Goal: Transaction & Acquisition: Subscribe to service/newsletter

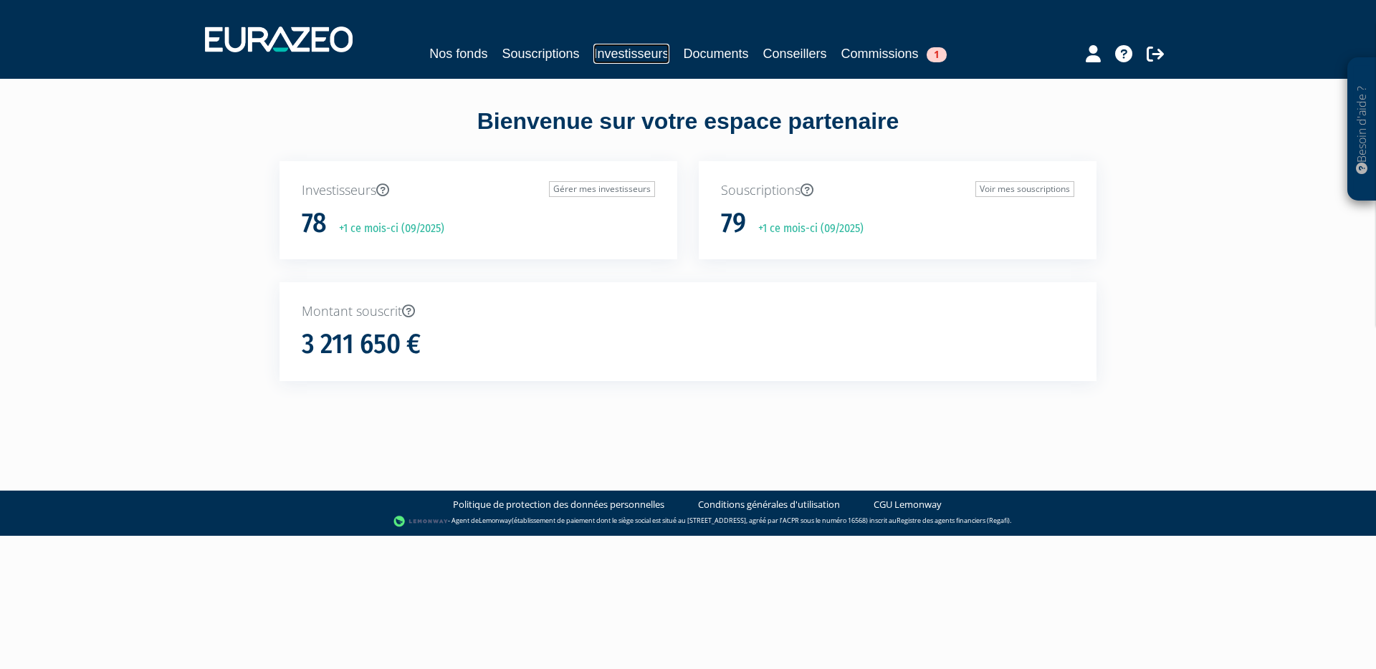
click at [618, 59] on link "Investisseurs" at bounding box center [630, 54] width 75 height 20
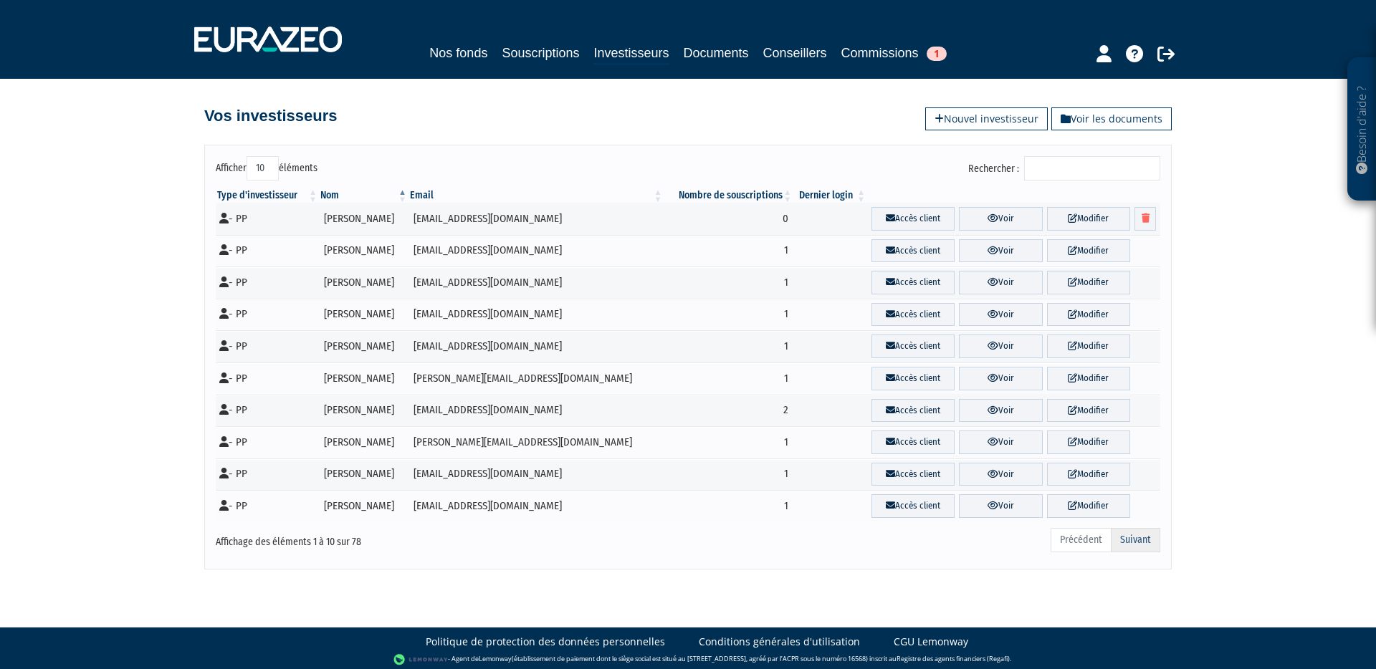
click at [1123, 539] on link "Suivant" at bounding box center [1135, 540] width 49 height 24
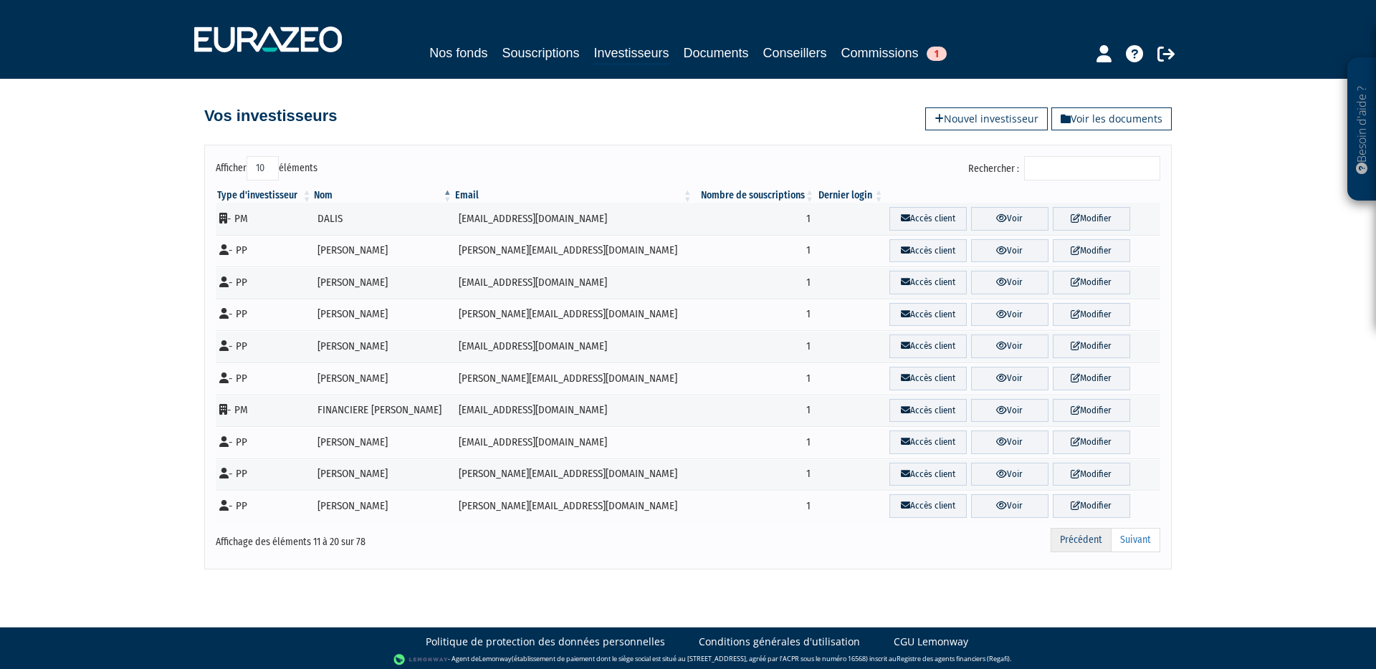
click at [1091, 541] on link "Précédent" at bounding box center [1080, 540] width 61 height 24
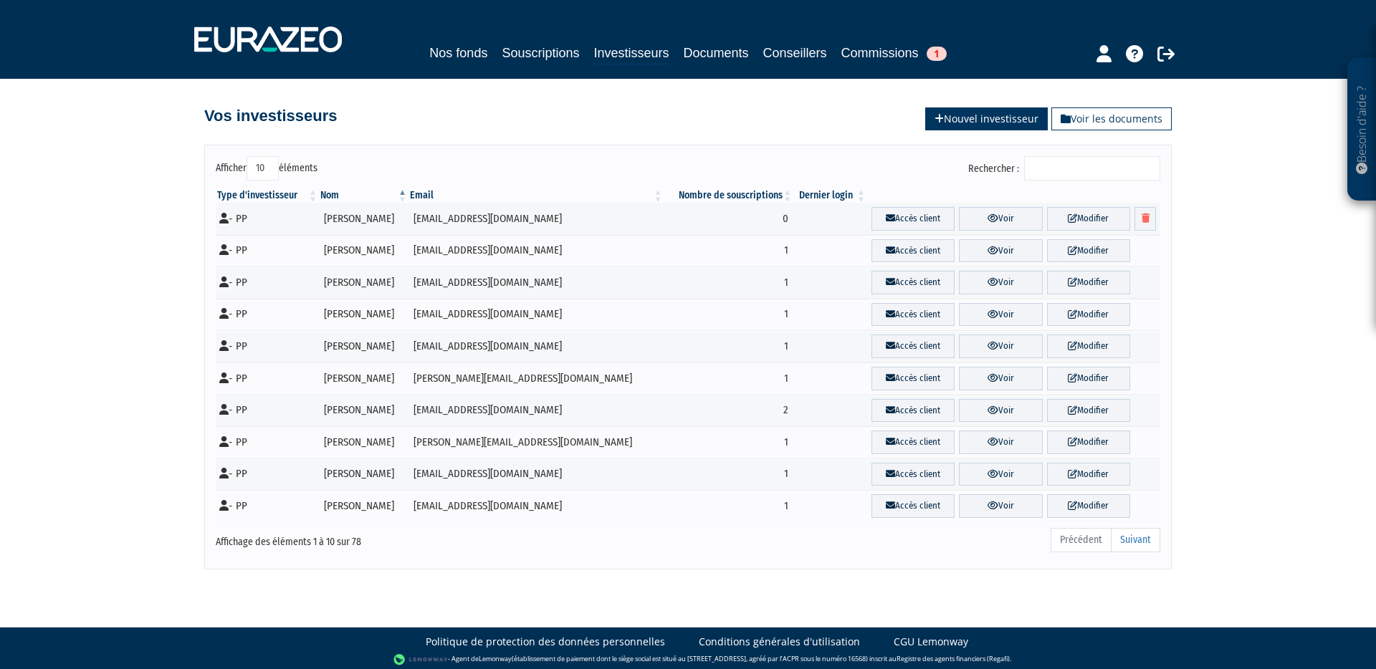
click at [986, 119] on link "Nouvel investisseur" at bounding box center [986, 118] width 123 height 23
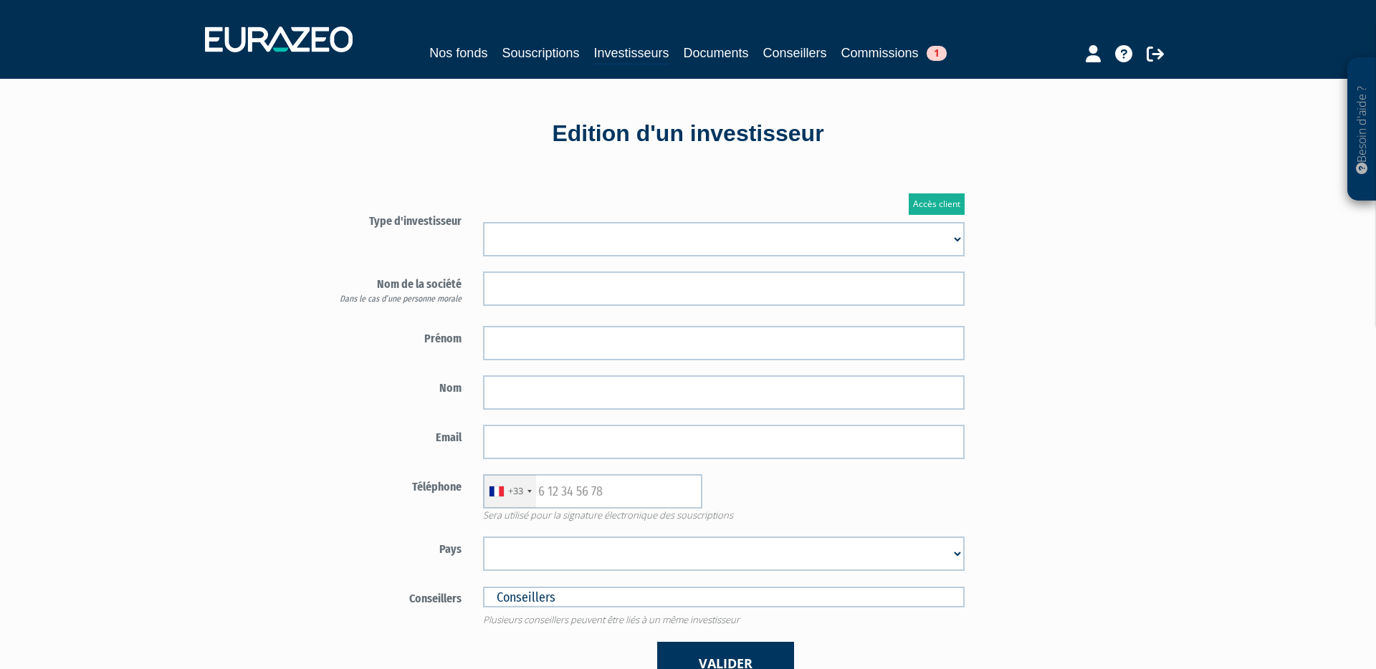
click at [574, 246] on select "Mr Mme Société" at bounding box center [723, 239] width 481 height 34
select select "1"
click at [483, 222] on select "Mr Mme Société" at bounding box center [723, 239] width 481 height 34
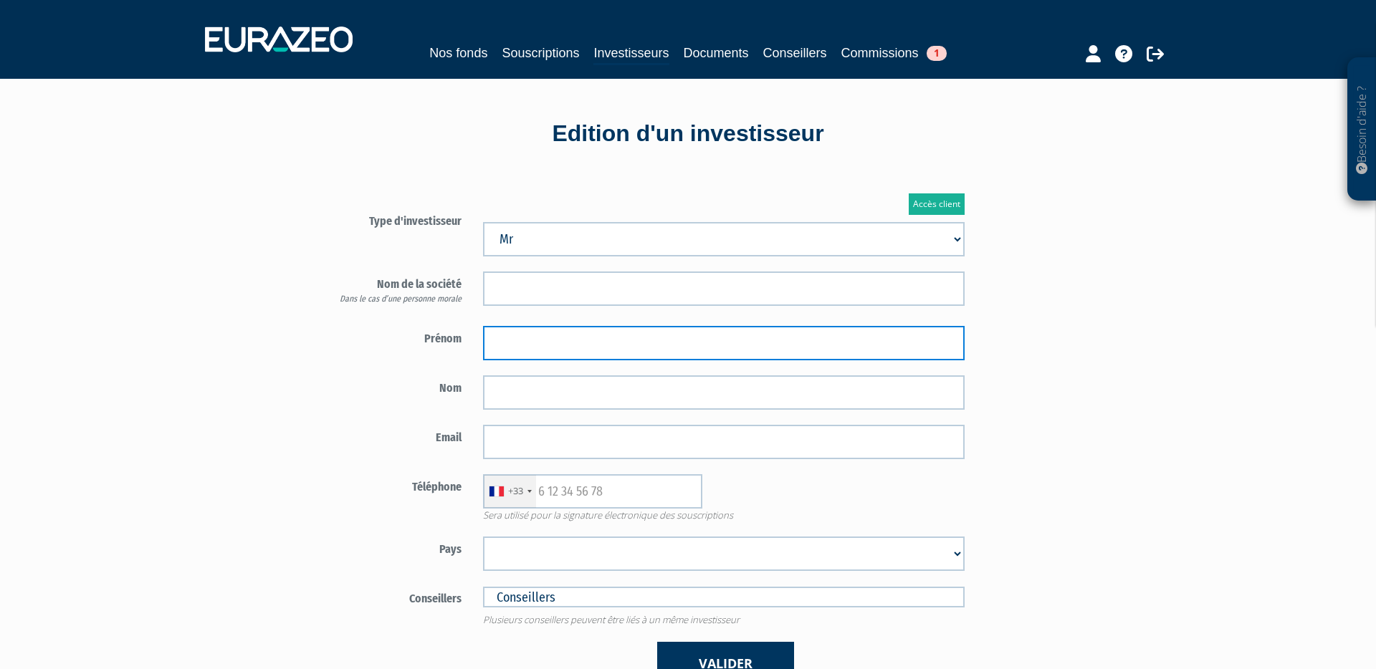
click at [530, 337] on input "text" at bounding box center [723, 343] width 481 height 34
type input "Alexandre"
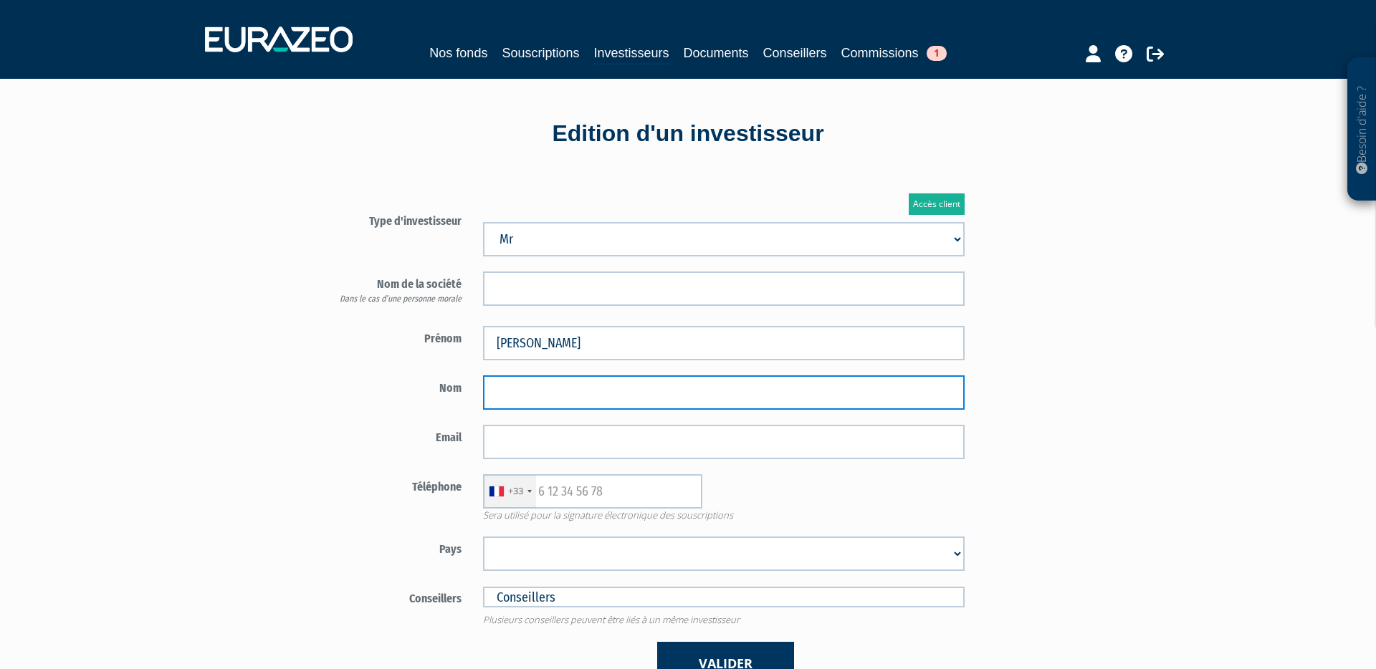
click at [547, 392] on input "text" at bounding box center [723, 392] width 481 height 34
type input "KTOURZA"
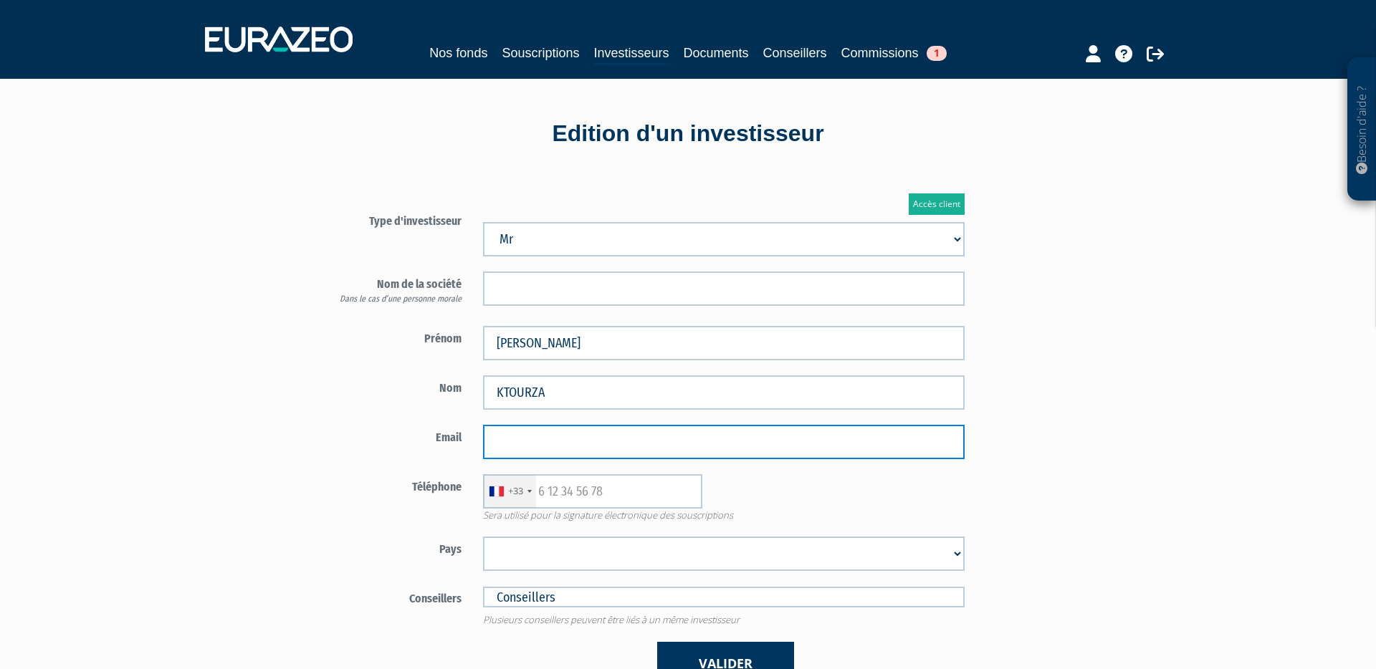
click at [526, 442] on input "email" at bounding box center [723, 442] width 481 height 34
paste input "aktourza@gmail.com"
type input "aktourza@gmail.com"
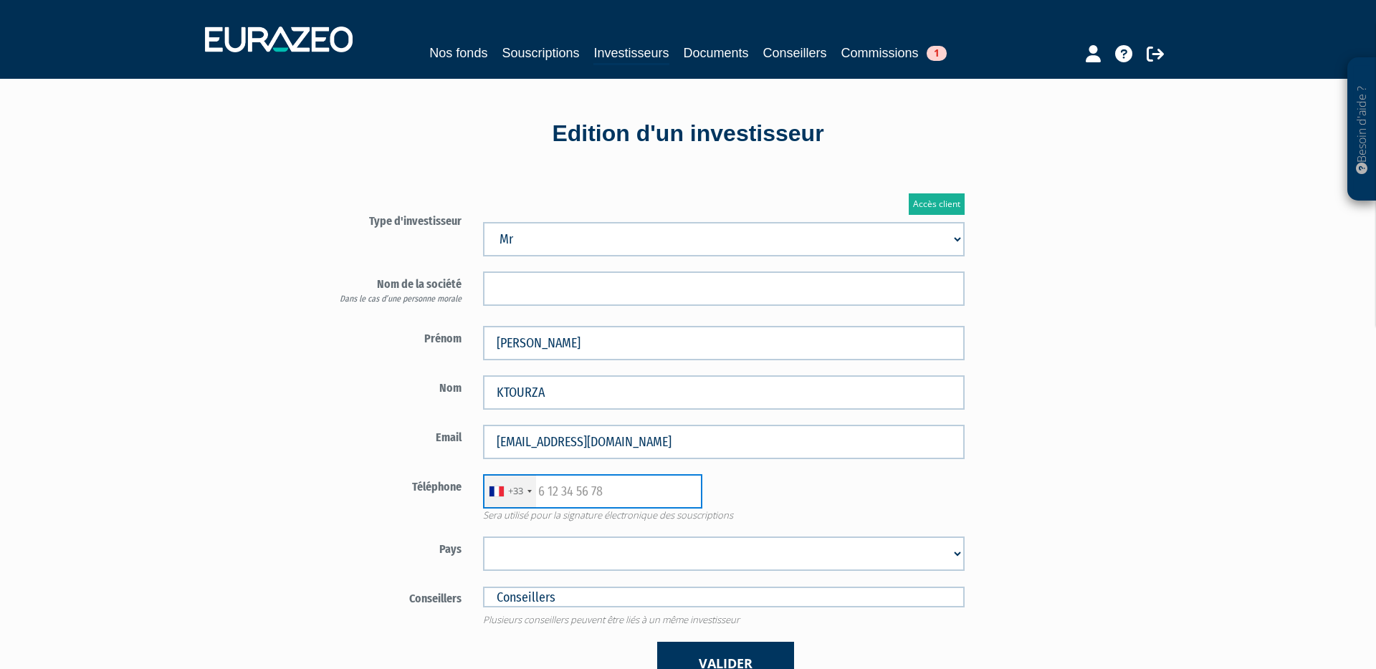
click at [548, 488] on input "text" at bounding box center [592, 491] width 219 height 34
type input "695652993"
drag, startPoint x: 395, startPoint y: 515, endPoint x: 386, endPoint y: 515, distance: 8.6
click at [395, 515] on div "Téléphone +33 France +33 Germany (Deutschland) +49 Switzerland (Schweiz) +41 Be…" at bounding box center [640, 498] width 671 height 48
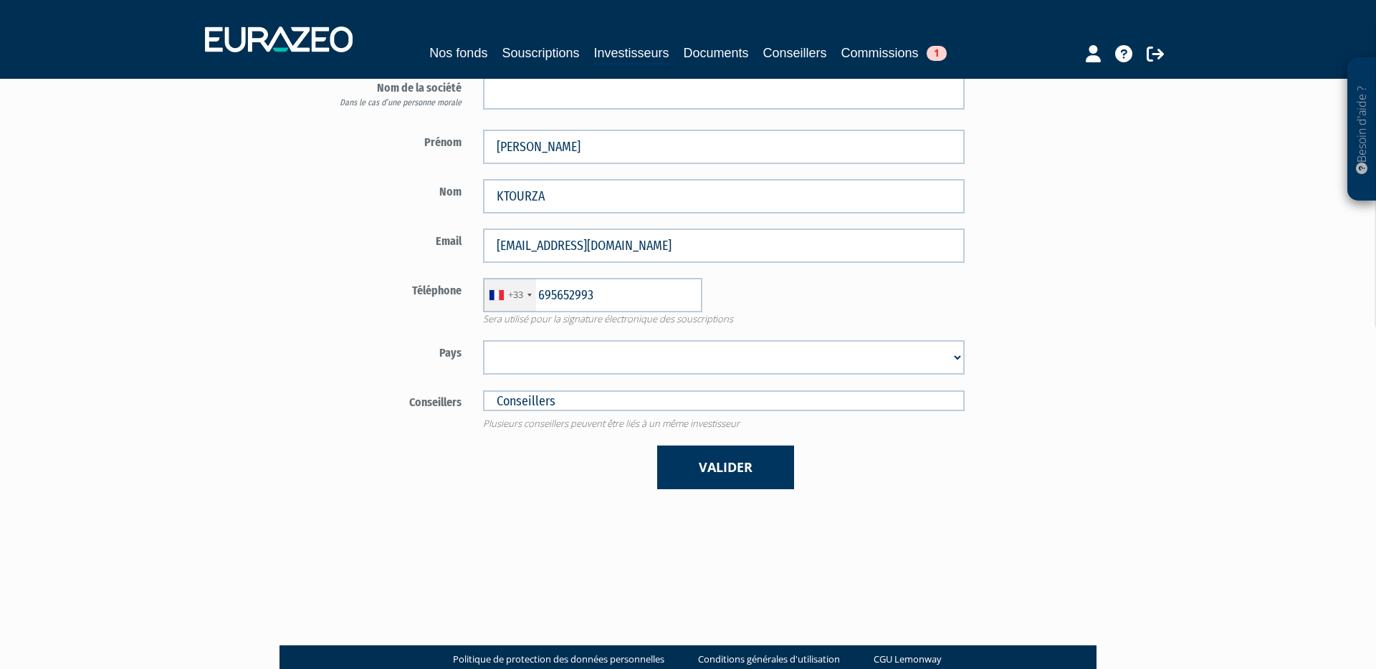
scroll to position [199, 0]
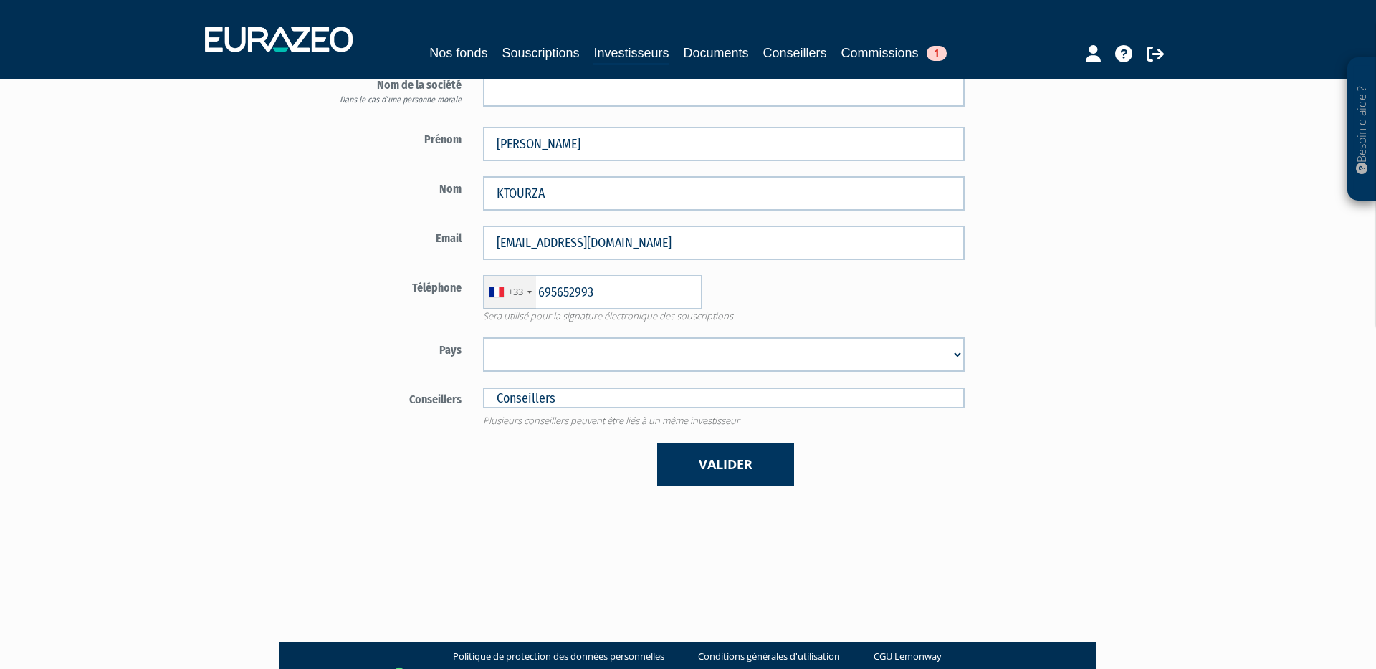
click at [955, 355] on select "Afghanistan Afrique du Sud Albanie Algérie Allemagne Andorre Angola Anguilla An…" at bounding box center [723, 354] width 481 height 34
select select "75"
click at [483, 337] on select "Afghanistan Afrique du Sud Albanie Algérie Allemagne Andorre Angola Anguilla An…" at bounding box center [723, 354] width 481 height 34
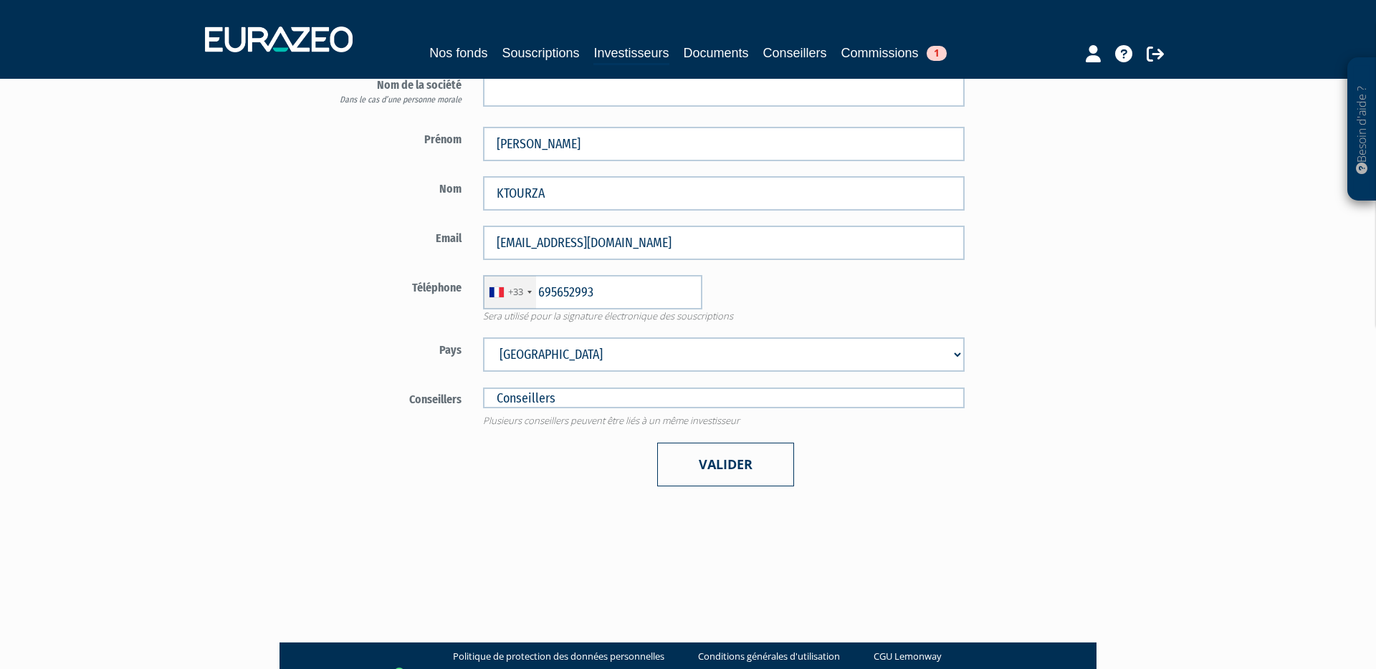
click at [709, 465] on button "Valider" at bounding box center [725, 465] width 137 height 44
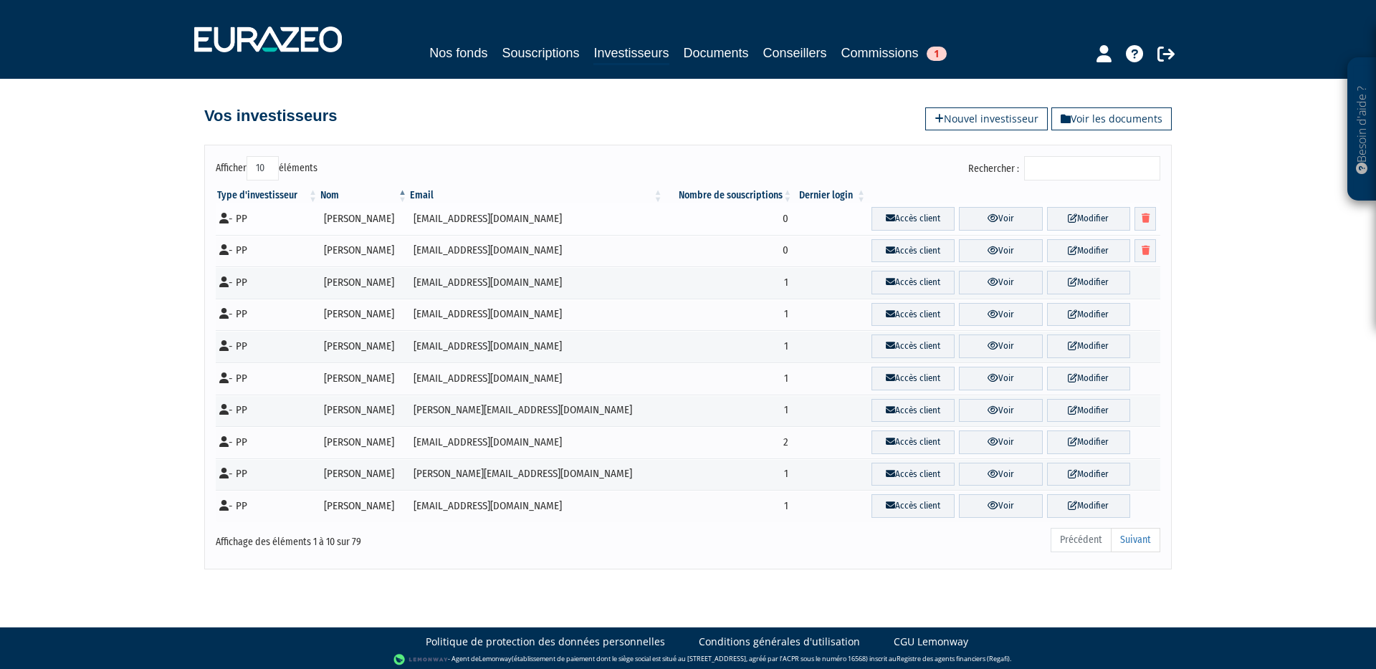
click at [374, 222] on td "Alexandre KTOURZA" at bounding box center [364, 219] width 90 height 32
click at [995, 216] on icon at bounding box center [992, 218] width 11 height 9
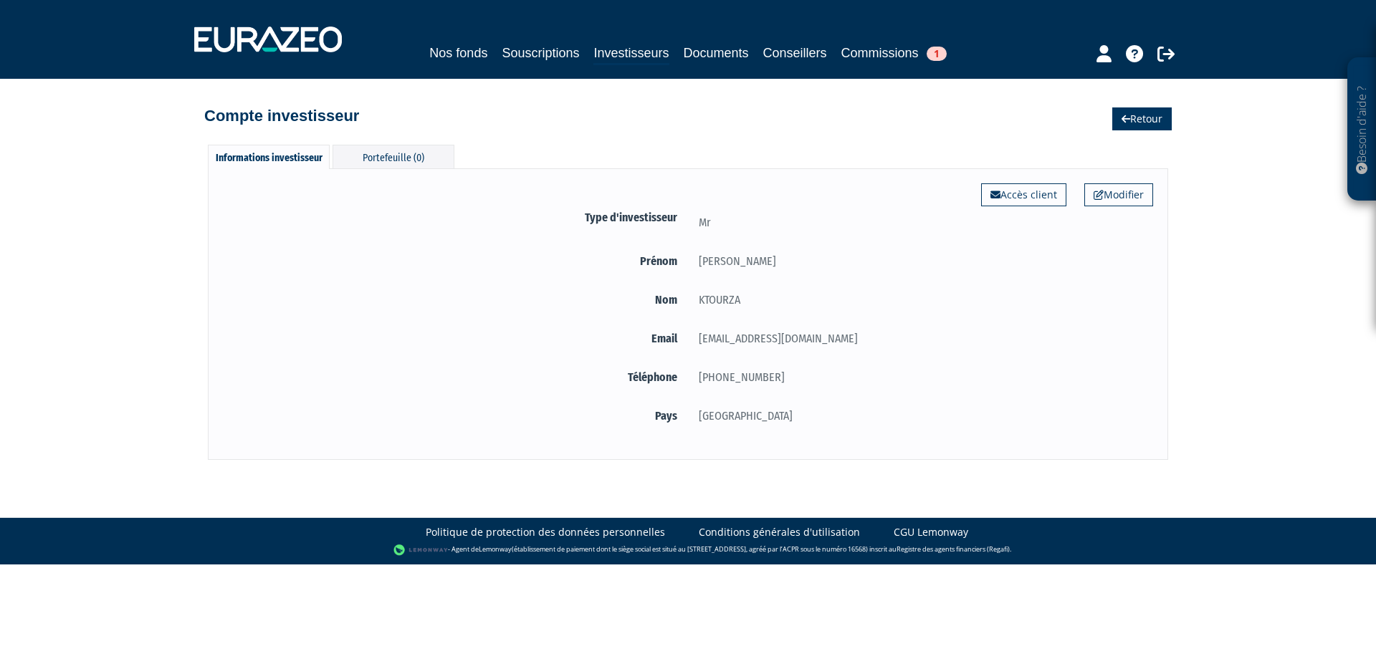
click at [1141, 126] on link "Retour" at bounding box center [1141, 118] width 59 height 23
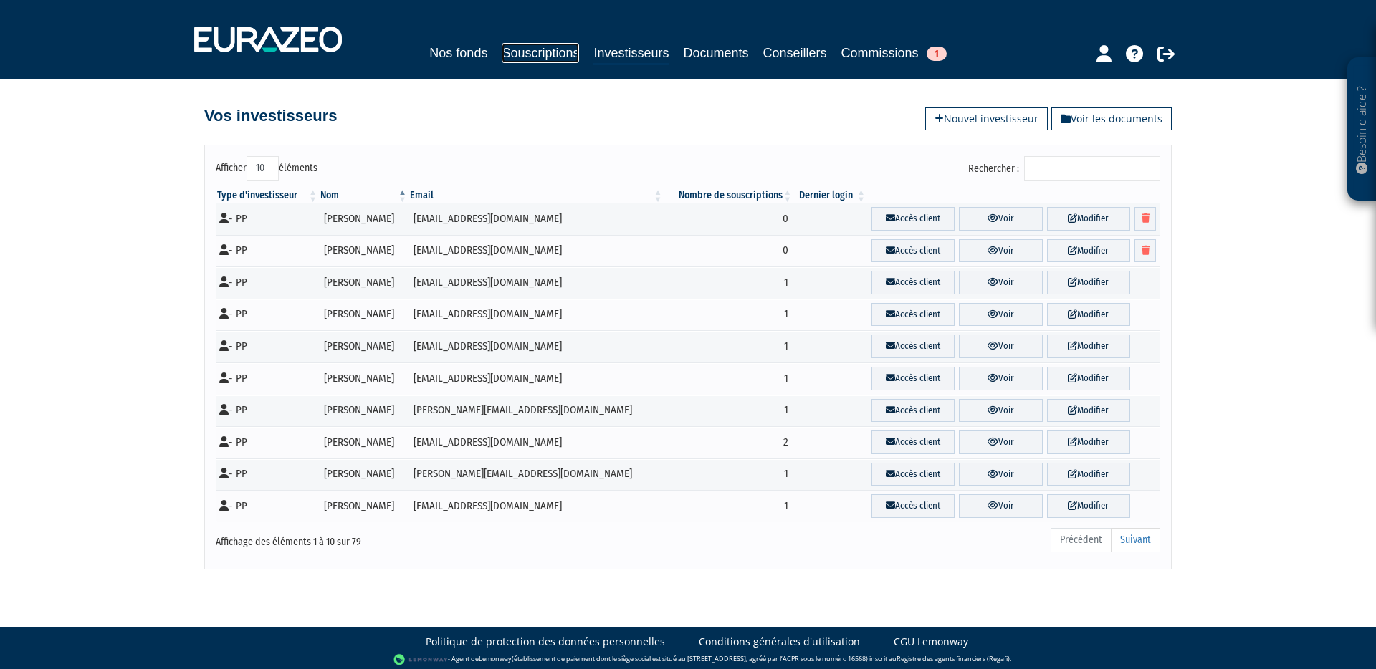
click at [527, 56] on link "Souscriptions" at bounding box center [540, 53] width 77 height 20
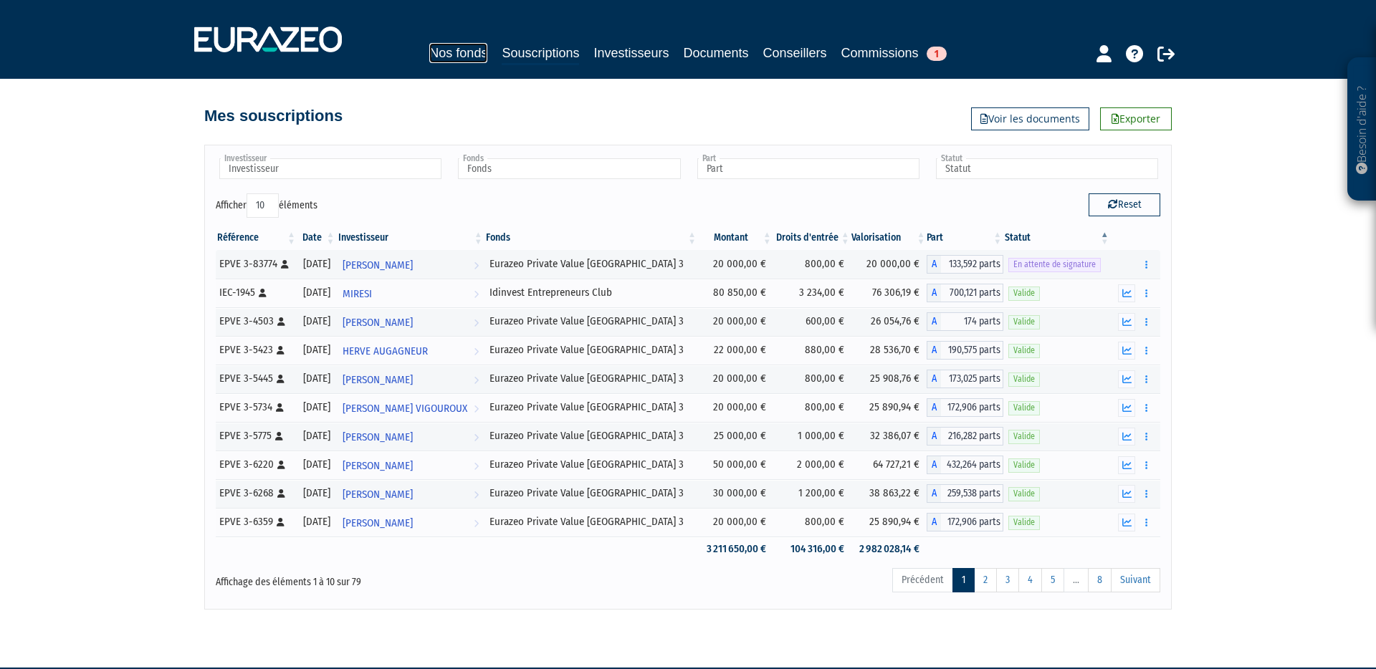
click at [469, 53] on link "Nos fonds" at bounding box center [458, 53] width 58 height 20
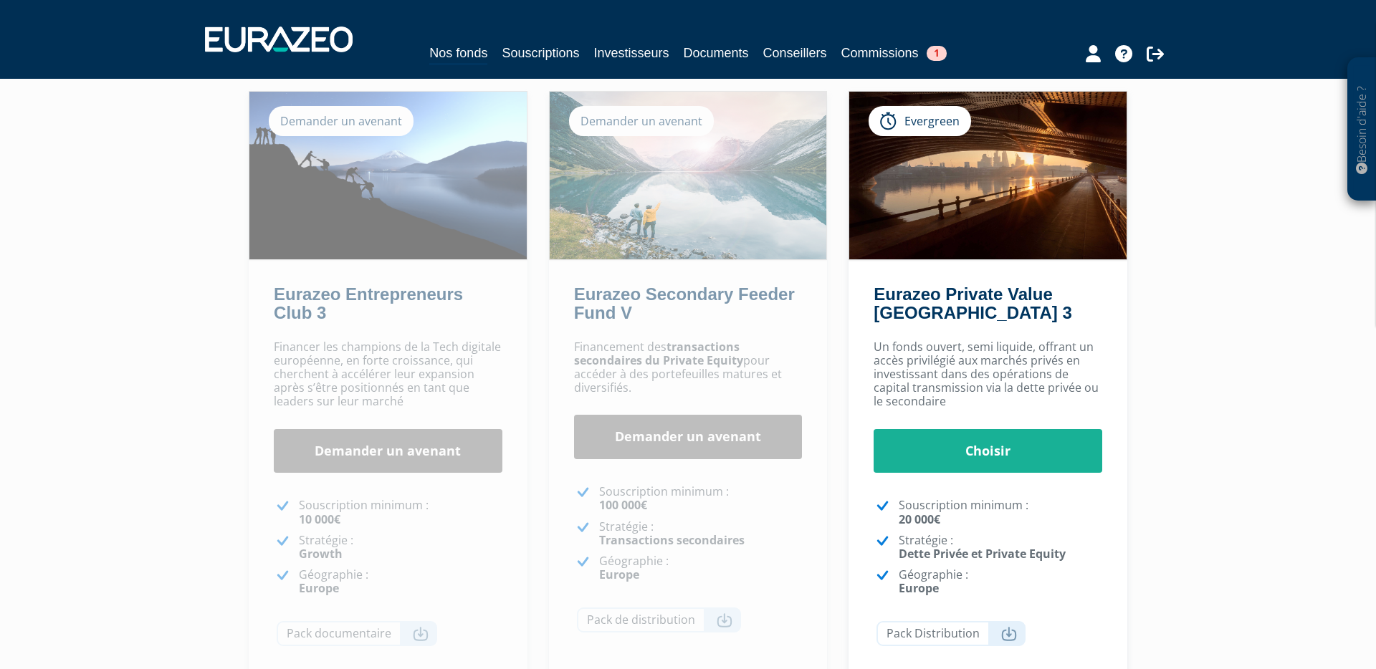
scroll to position [107, 0]
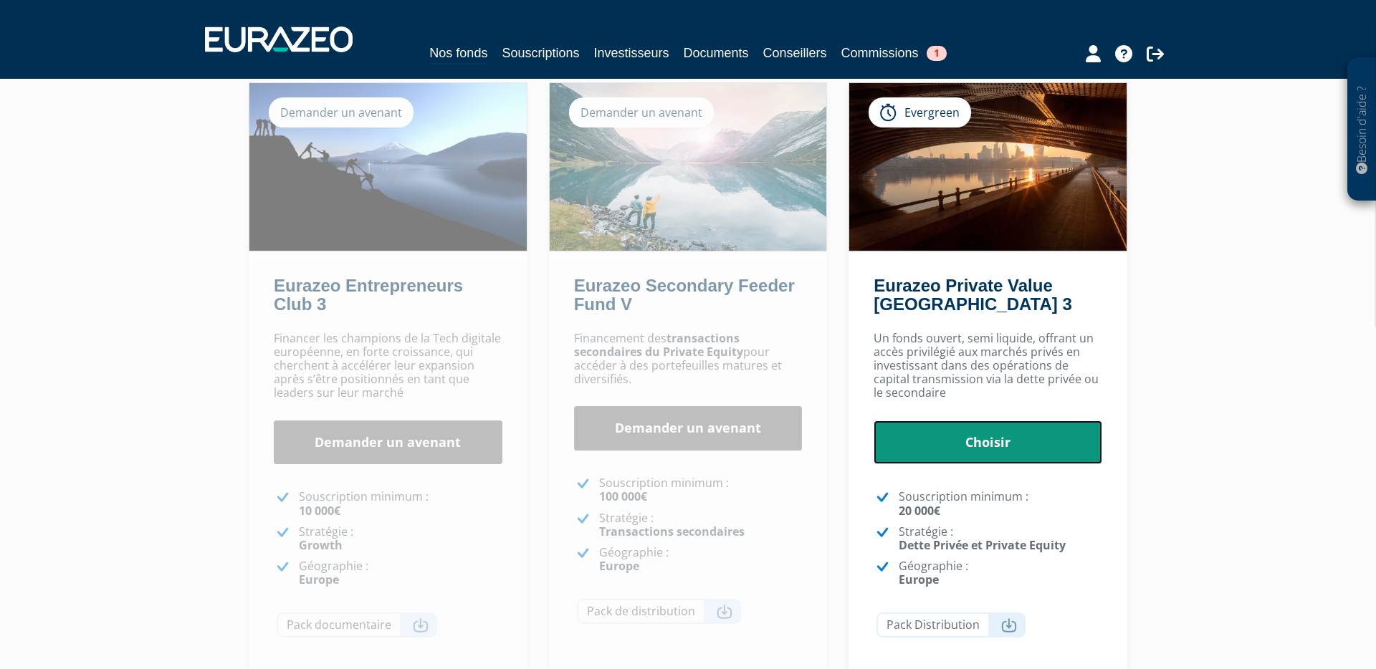
click at [945, 447] on link "Choisir" at bounding box center [987, 443] width 229 height 44
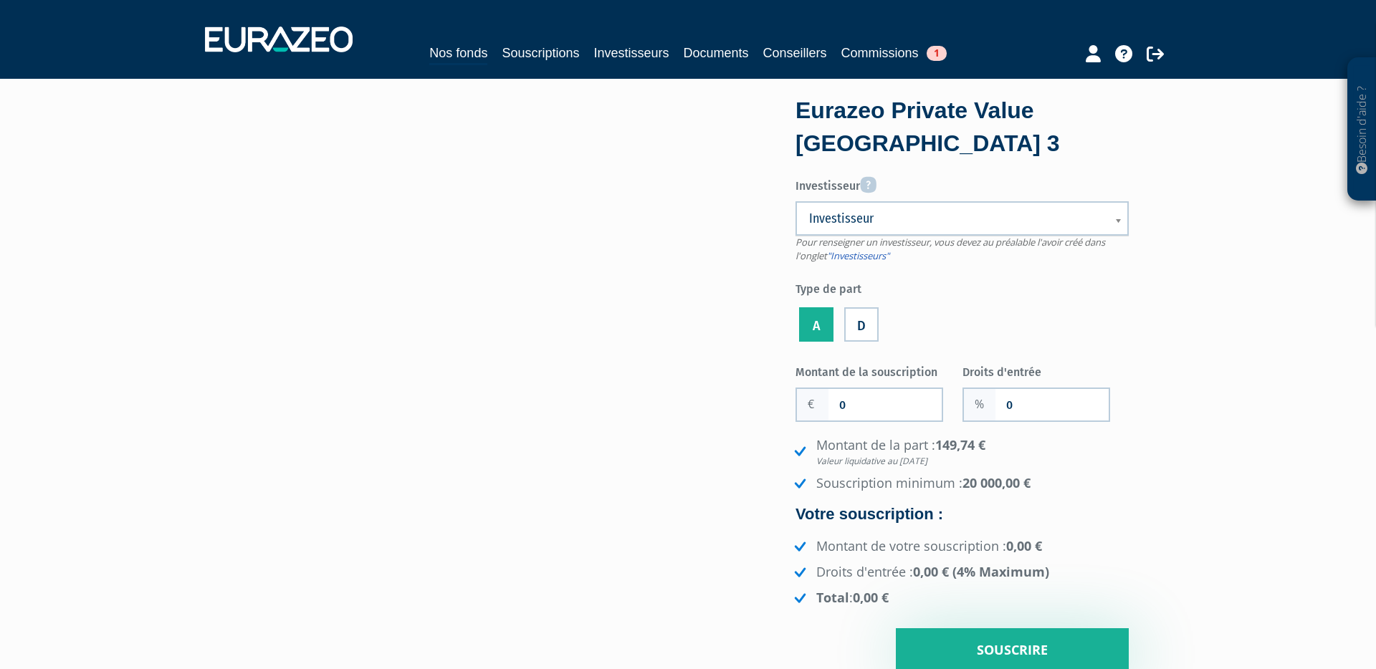
click at [1113, 225] on link "Investisseur" at bounding box center [961, 218] width 333 height 34
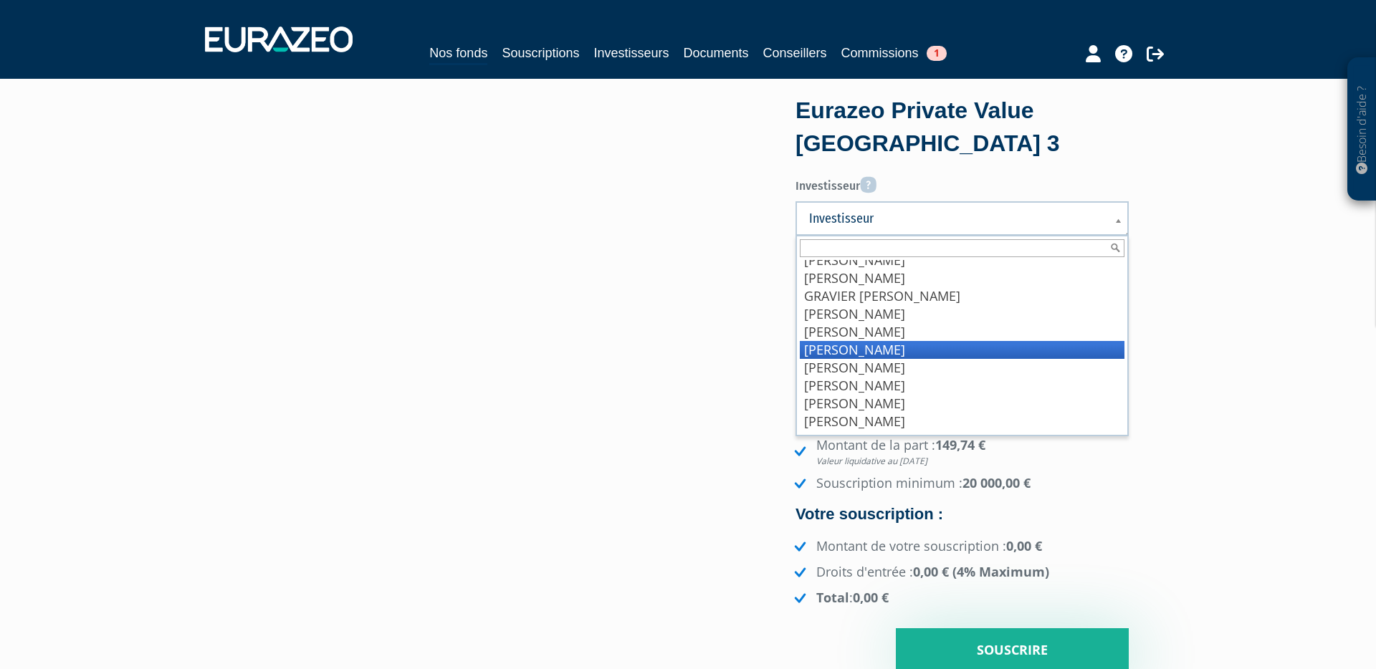
scroll to position [749, 0]
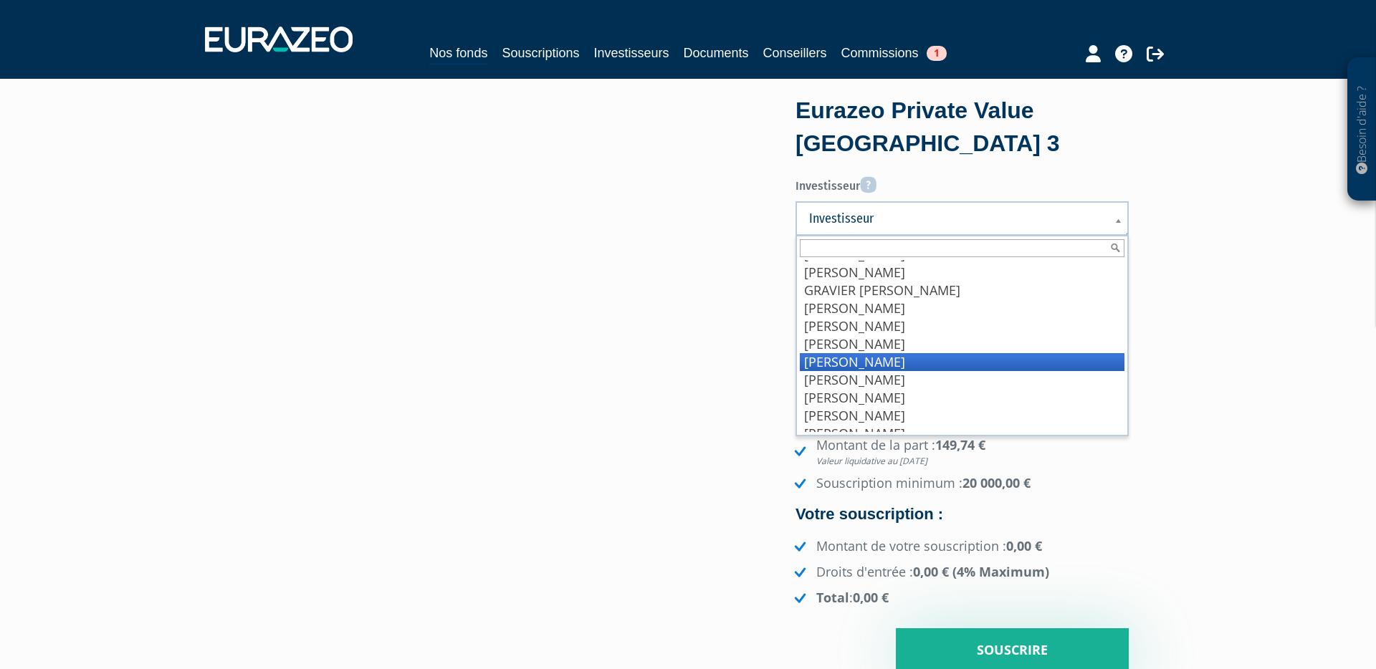
click at [866, 355] on li "KTOURZA Alexandre" at bounding box center [962, 362] width 325 height 18
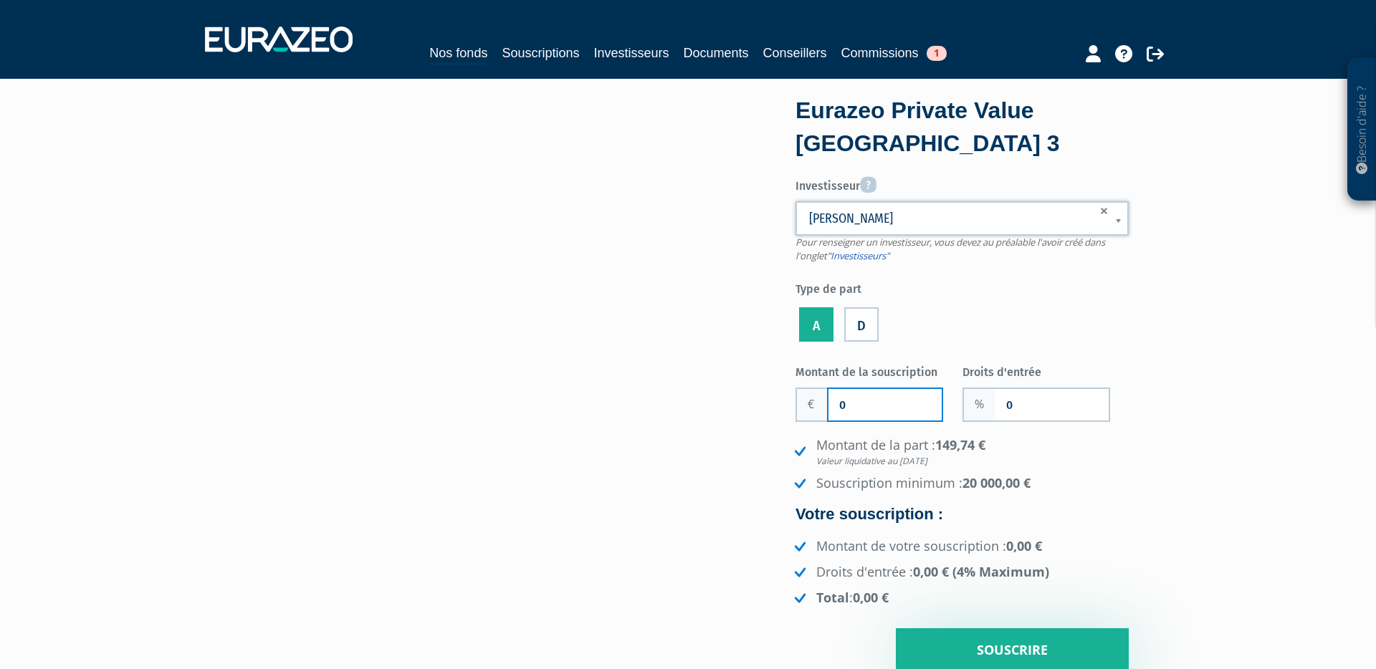
click at [855, 401] on input "0" at bounding box center [884, 405] width 113 height 32
type input "30 000"
click at [1018, 403] on input "0" at bounding box center [1051, 405] width 113 height 32
type input "4"
click at [1082, 456] on em "Valeur liquidative au 19/09/2025" at bounding box center [972, 461] width 312 height 12
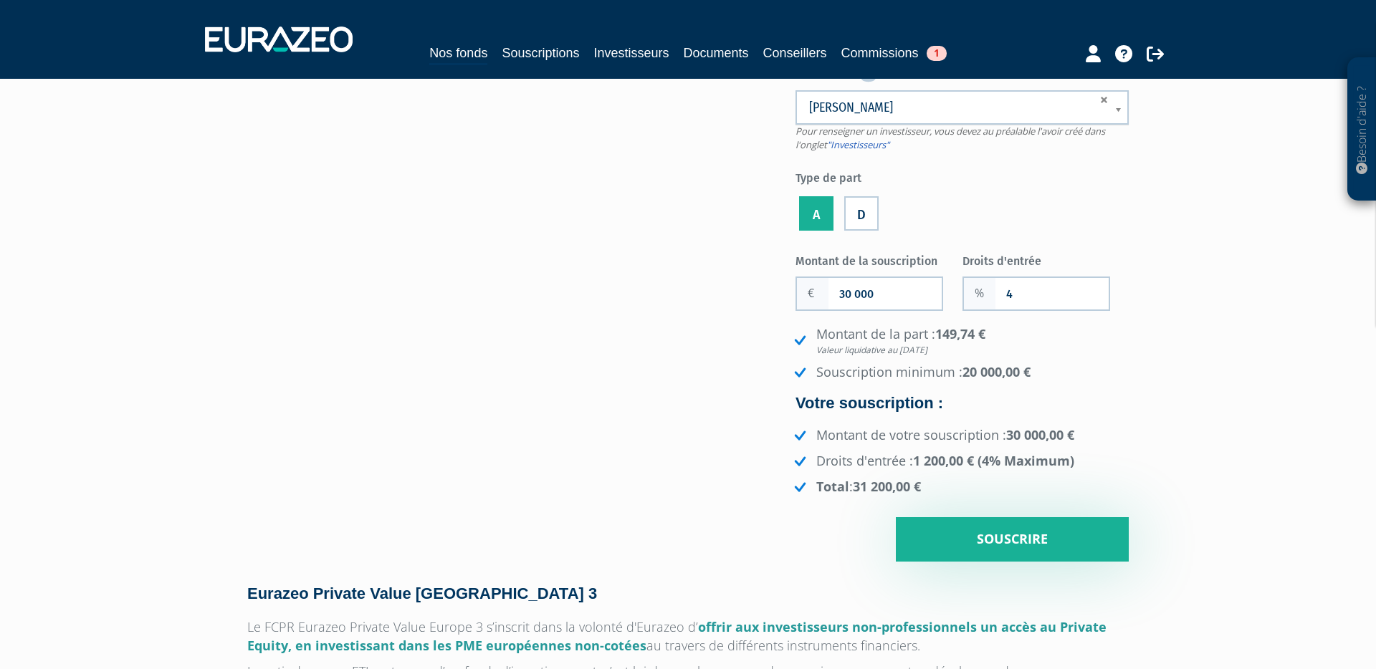
scroll to position [113, 0]
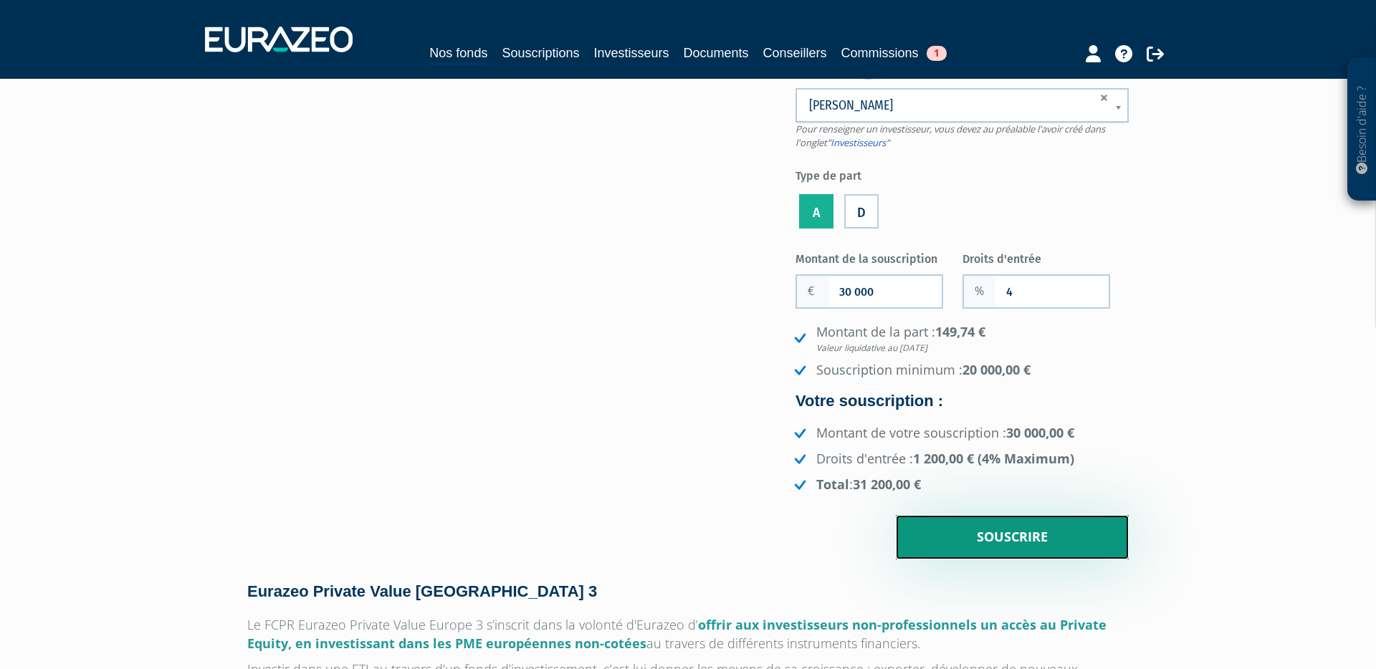
click at [1015, 542] on input "Souscrire" at bounding box center [1012, 537] width 233 height 44
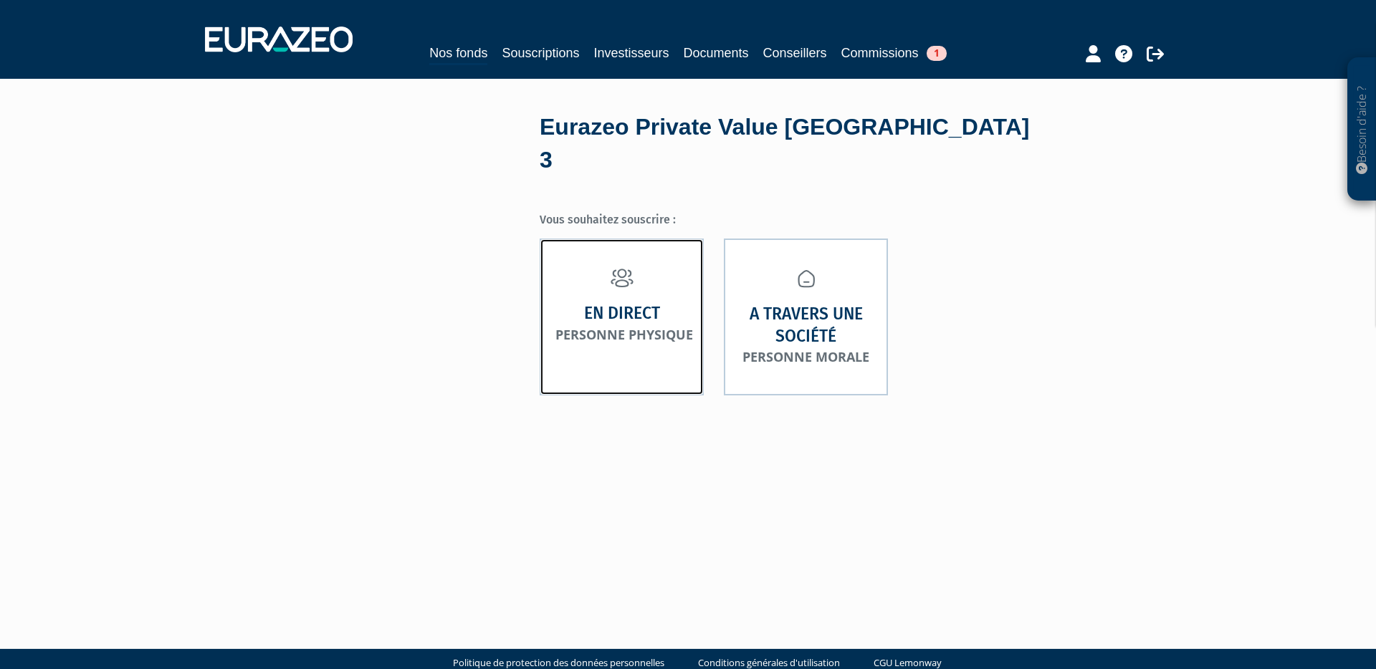
click at [645, 326] on small "Personne physique" at bounding box center [624, 334] width 138 height 17
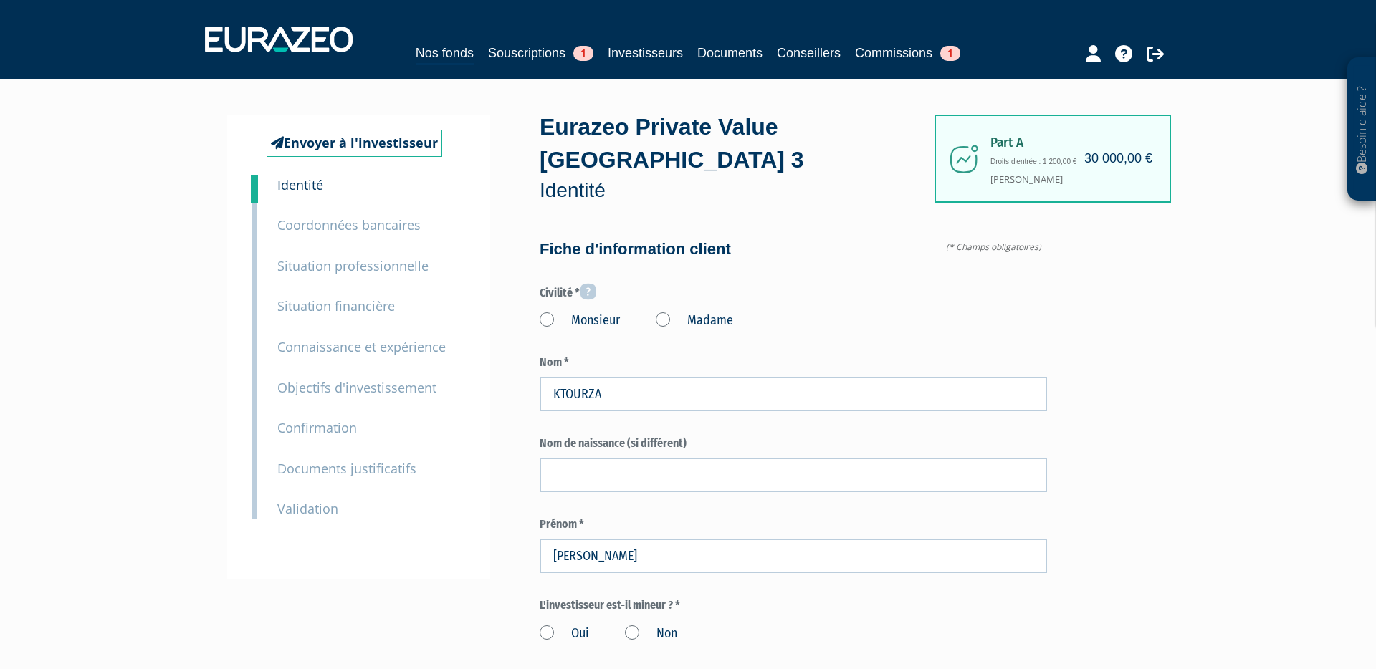
click at [548, 312] on label "Monsieur" at bounding box center [580, 321] width 80 height 19
click at [0, 0] on input "Monsieur" at bounding box center [0, 0] width 0 height 0
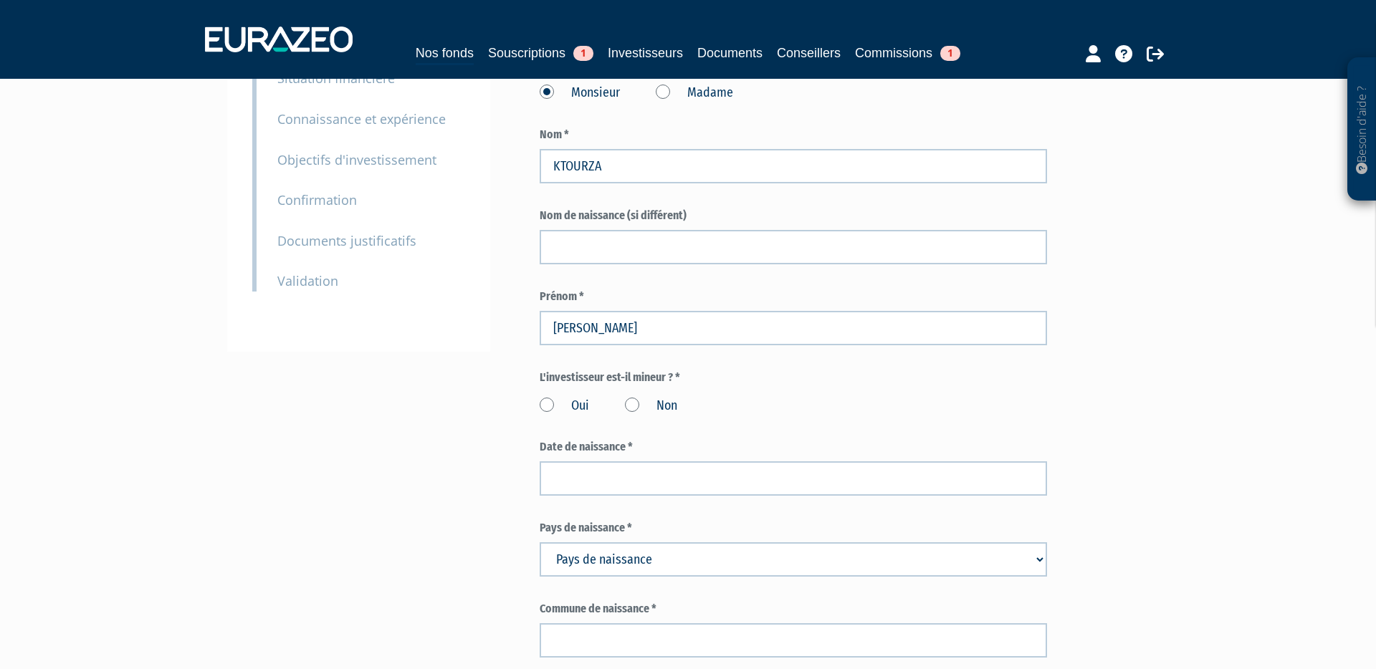
scroll to position [236, 0]
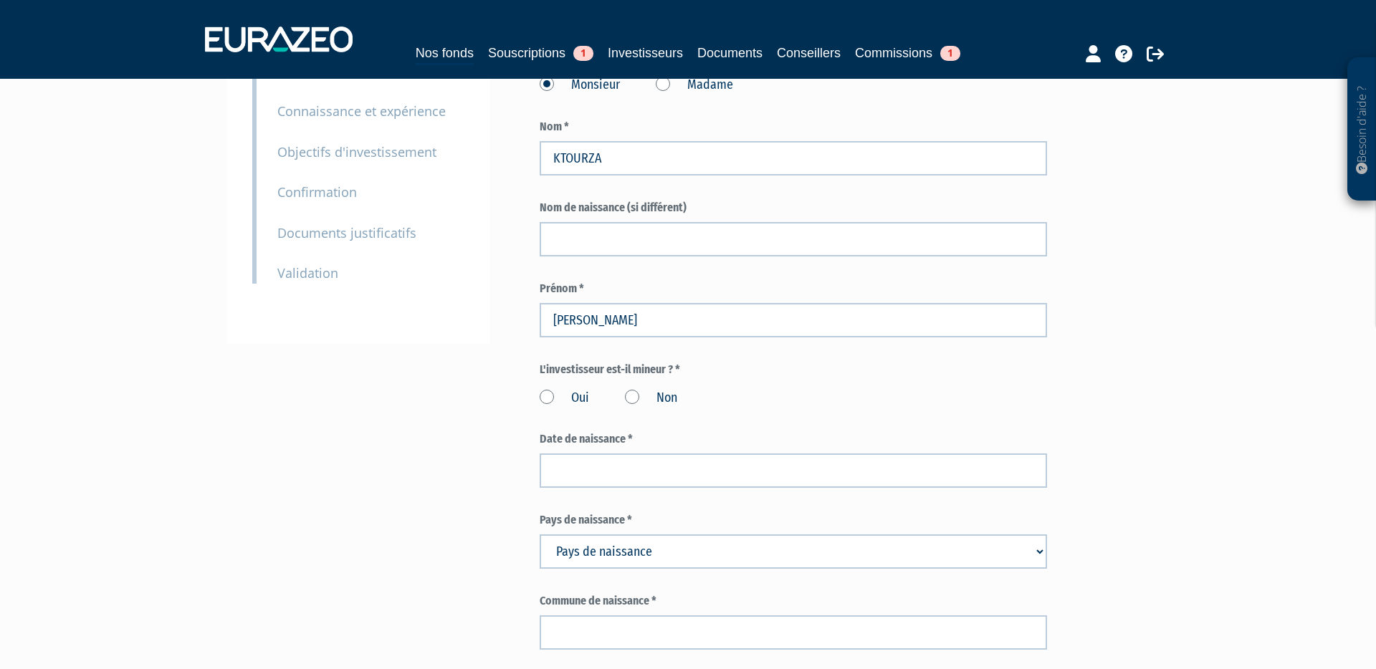
click at [637, 389] on label "Non" at bounding box center [651, 398] width 52 height 19
click at [0, 0] on input "Non" at bounding box center [0, 0] width 0 height 0
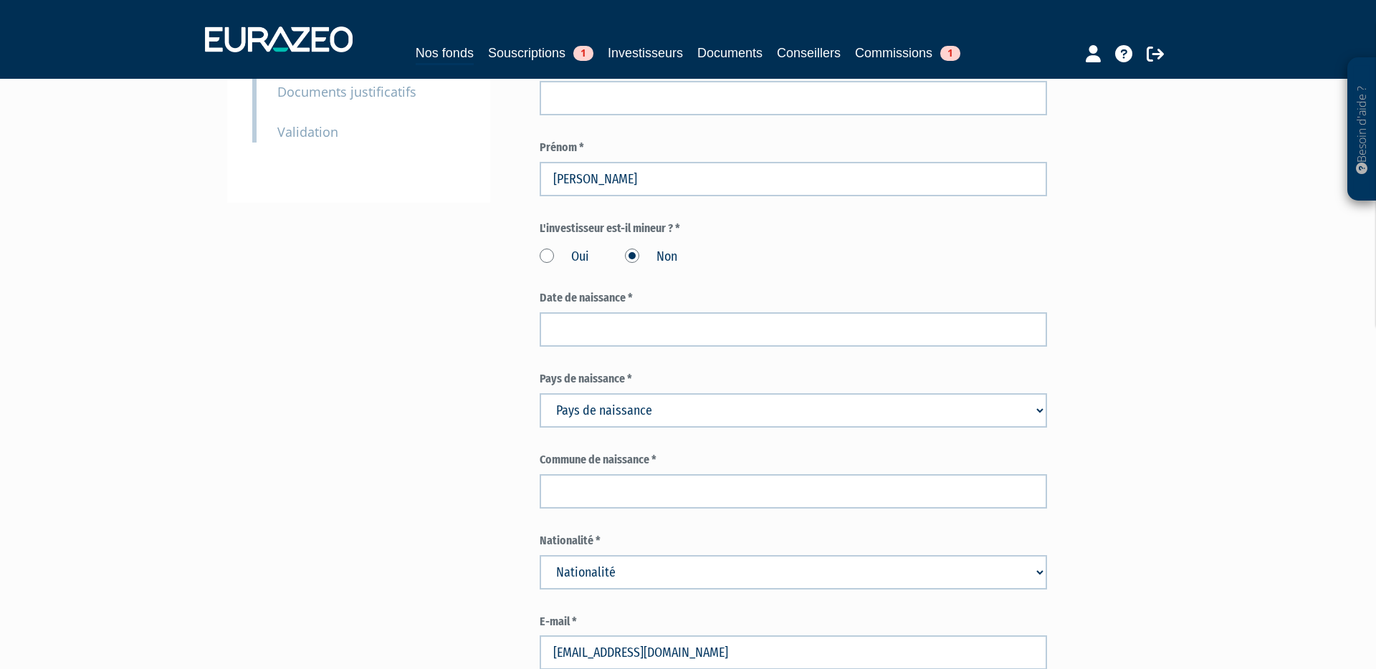
scroll to position [380, 0]
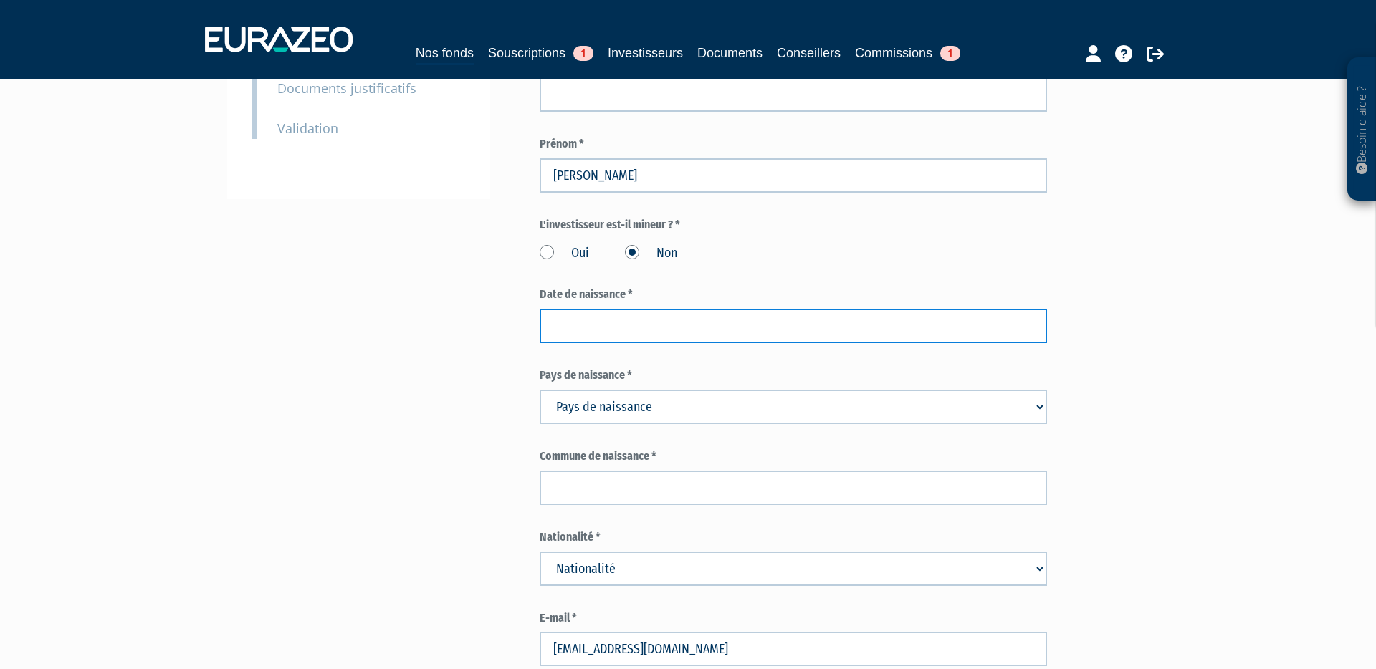
click at [610, 309] on input at bounding box center [793, 326] width 507 height 34
paste input "09/05/1983"
type input "09/05/1983"
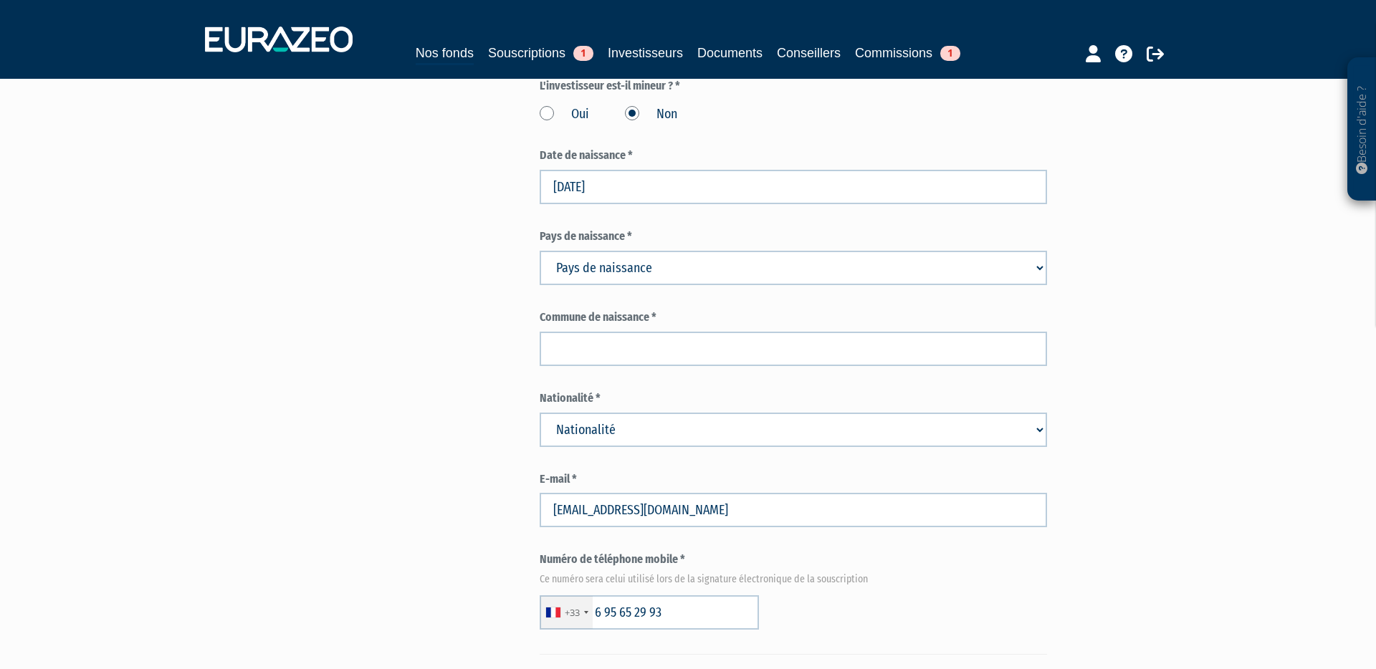
scroll to position [530, 0]
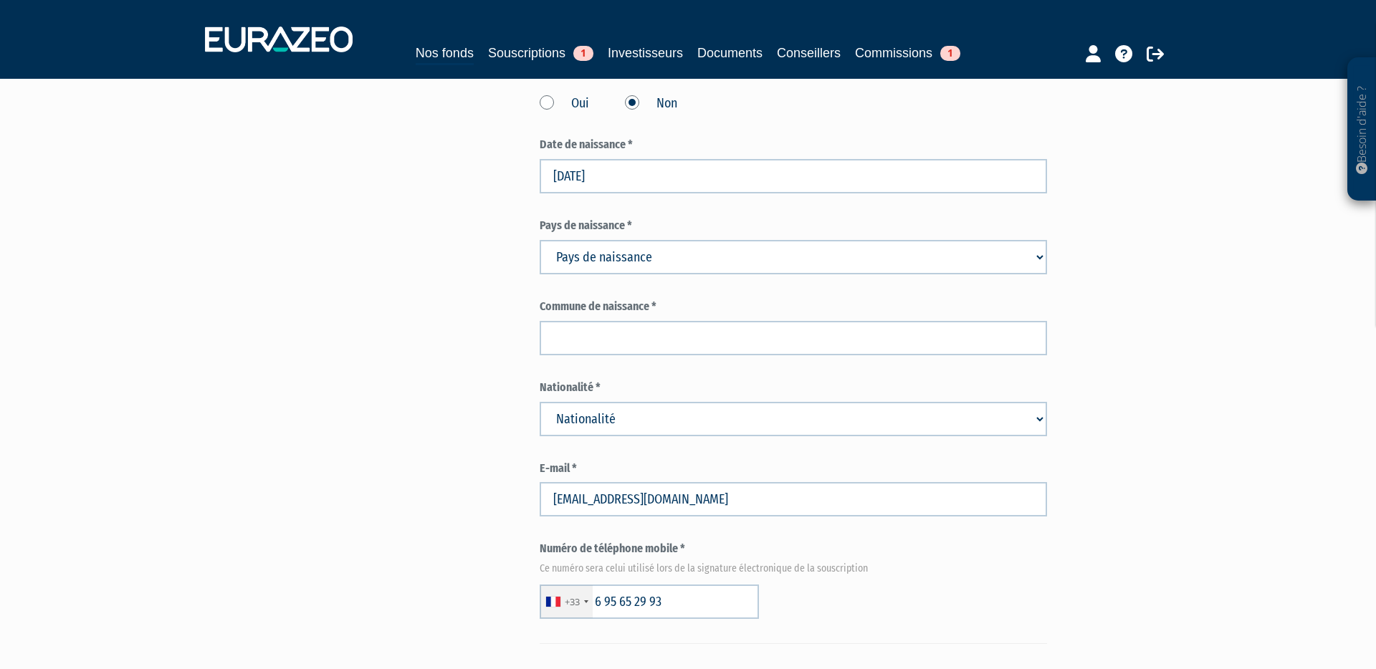
click at [765, 240] on select "Pays de naissance Afghanistan Afrique du Sud Albanie Algérie Allemagne Andorre" at bounding box center [793, 257] width 507 height 34
select select "75"
click at [540, 240] on select "Pays de naissance Afghanistan Afrique du Sud Albanie Algérie Allemagne Andorre" at bounding box center [793, 257] width 507 height 34
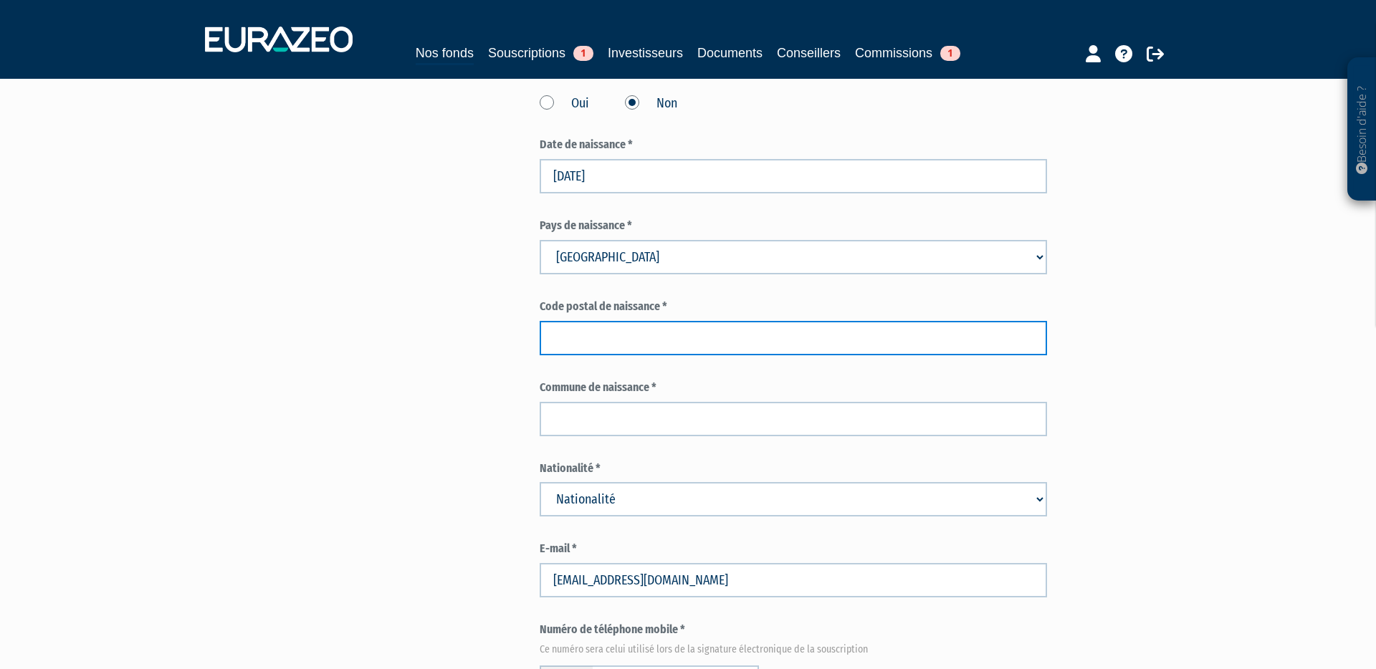
drag, startPoint x: 679, startPoint y: 305, endPoint x: 656, endPoint y: 301, distance: 22.6
click at [673, 321] on input "text" at bounding box center [793, 338] width 507 height 34
type input "75014"
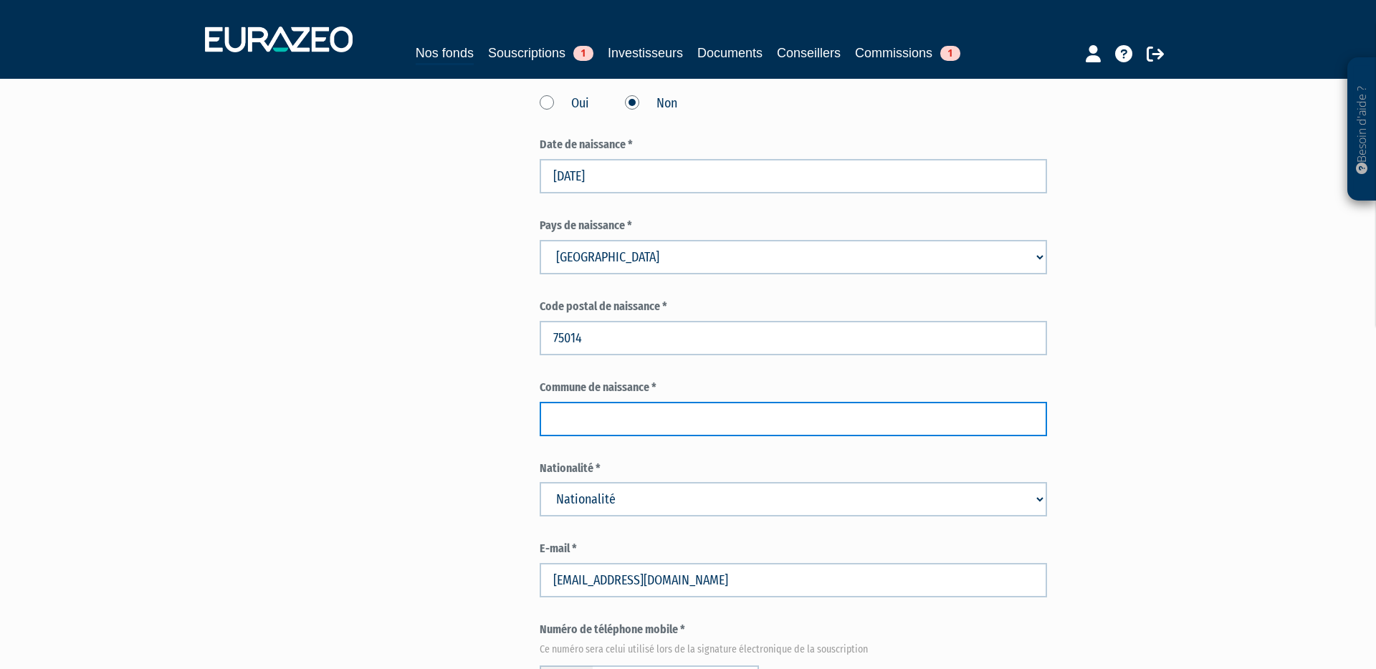
click at [620, 402] on input "text" at bounding box center [793, 419] width 507 height 34
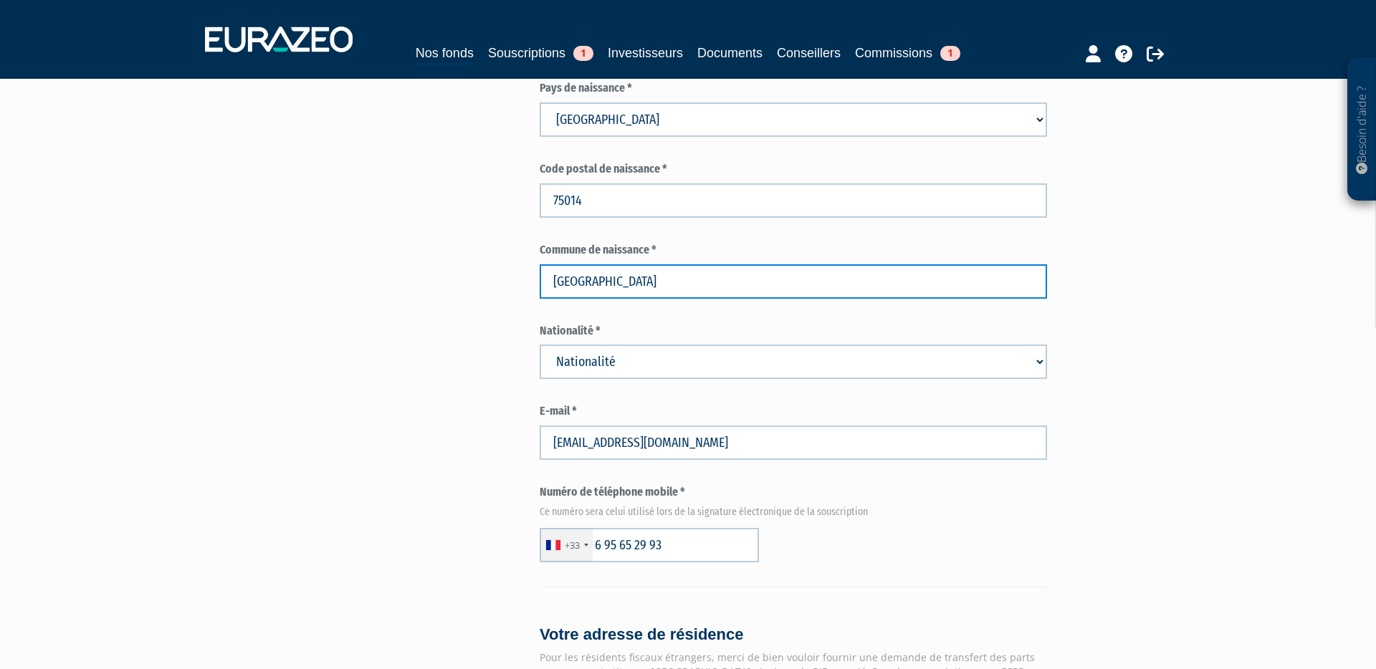
scroll to position [670, 0]
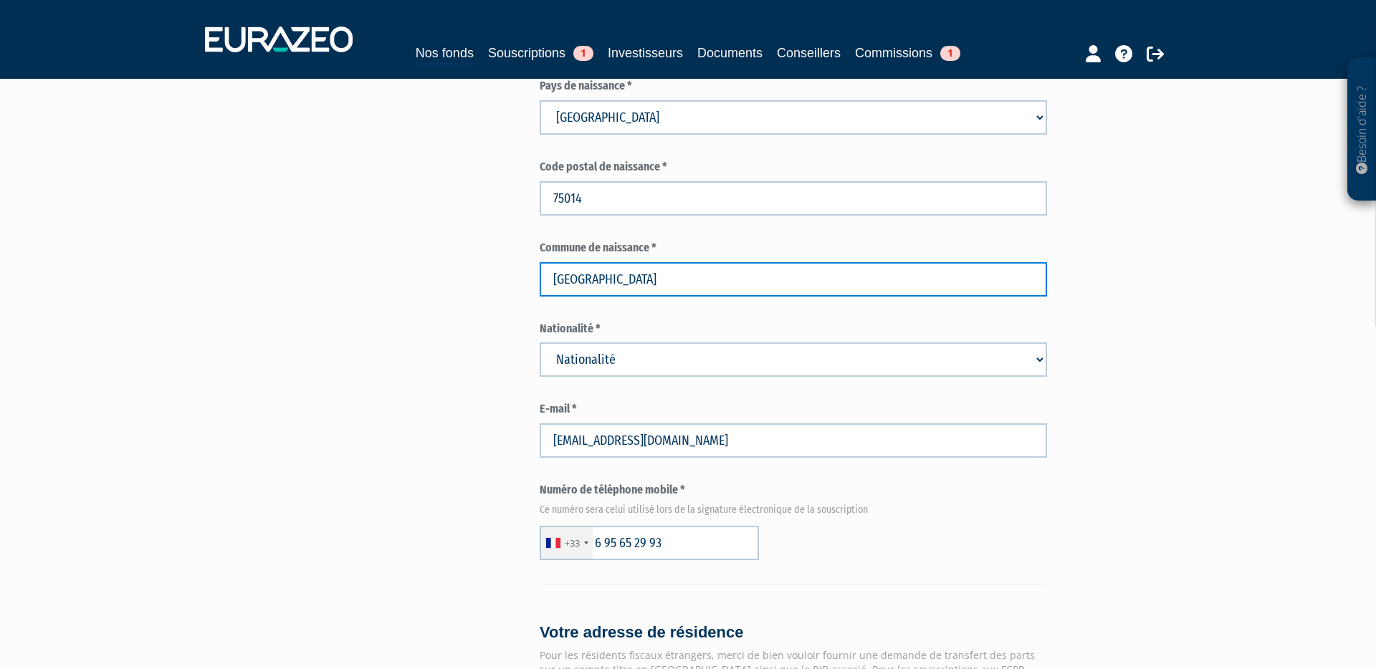
type input "PARIS"
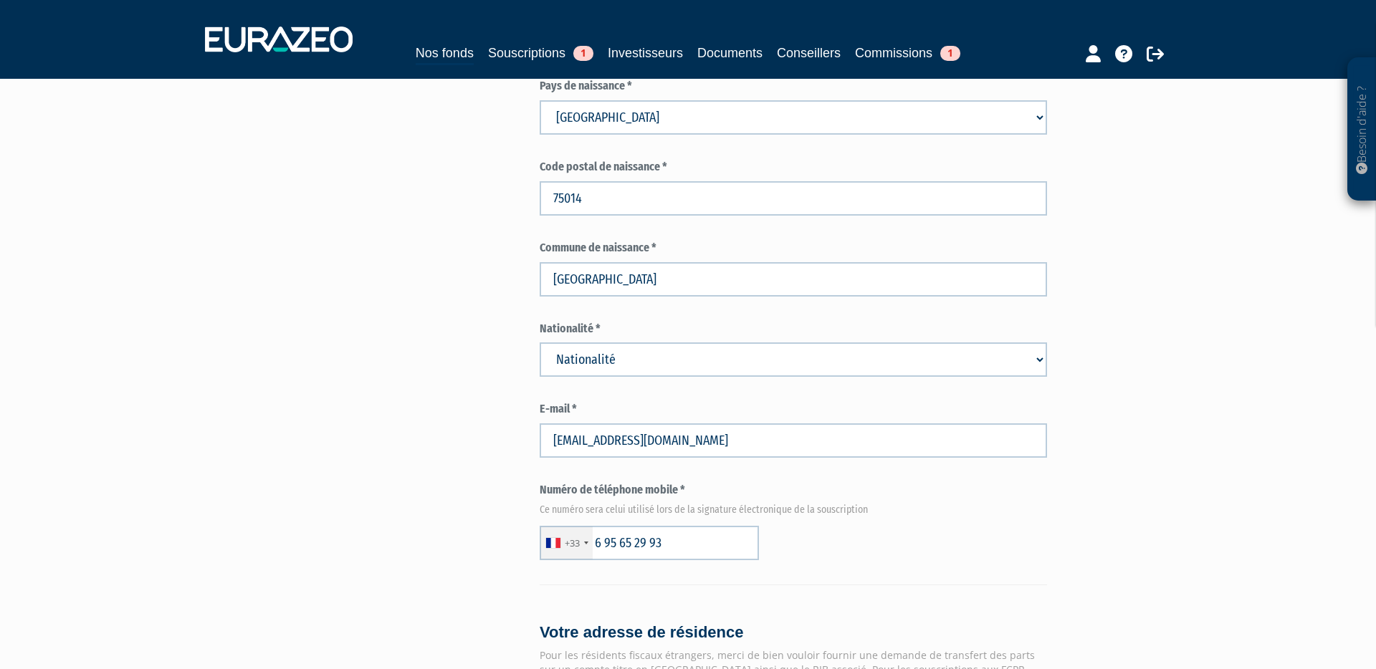
click at [625, 342] on select "Nationalité Afghanistan Afrique du Sud Albanie Algérie Allemagne Andorre" at bounding box center [793, 359] width 507 height 34
select select "75"
click at [540, 342] on select "Nationalité Afghanistan Afrique du Sud Albanie Algérie Allemagne Andorre" at bounding box center [793, 359] width 507 height 34
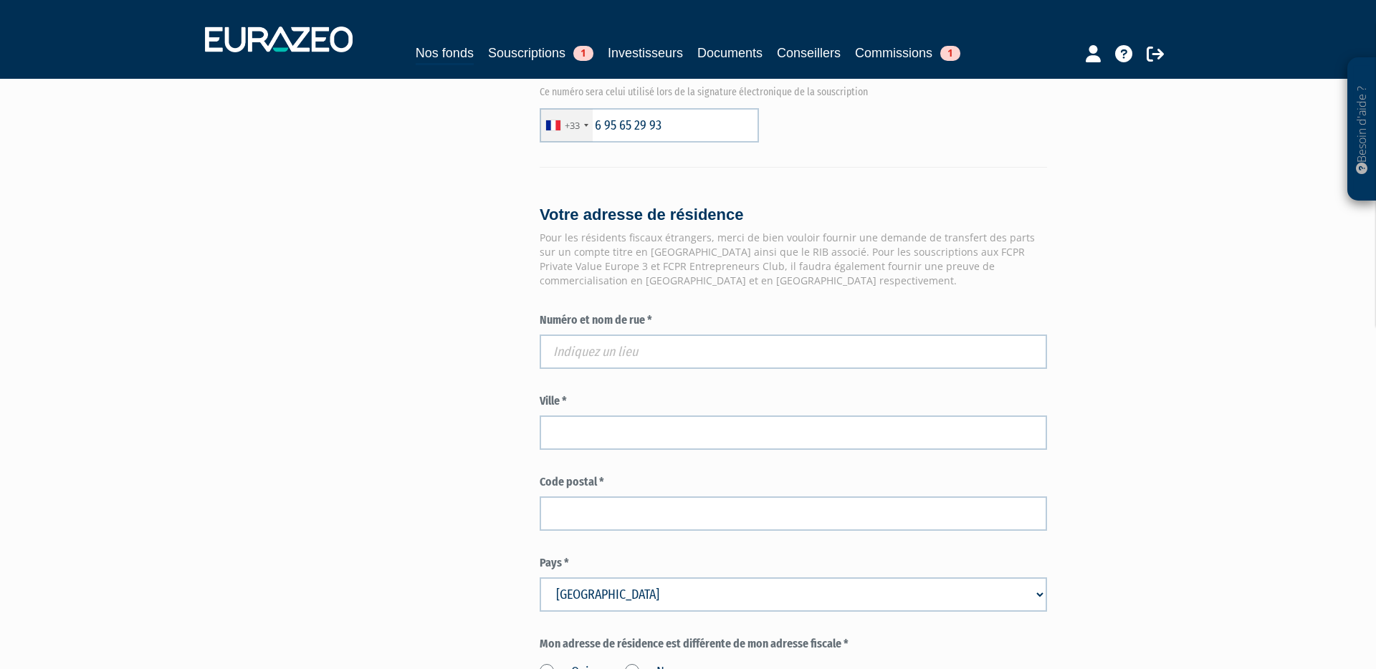
scroll to position [1091, 0]
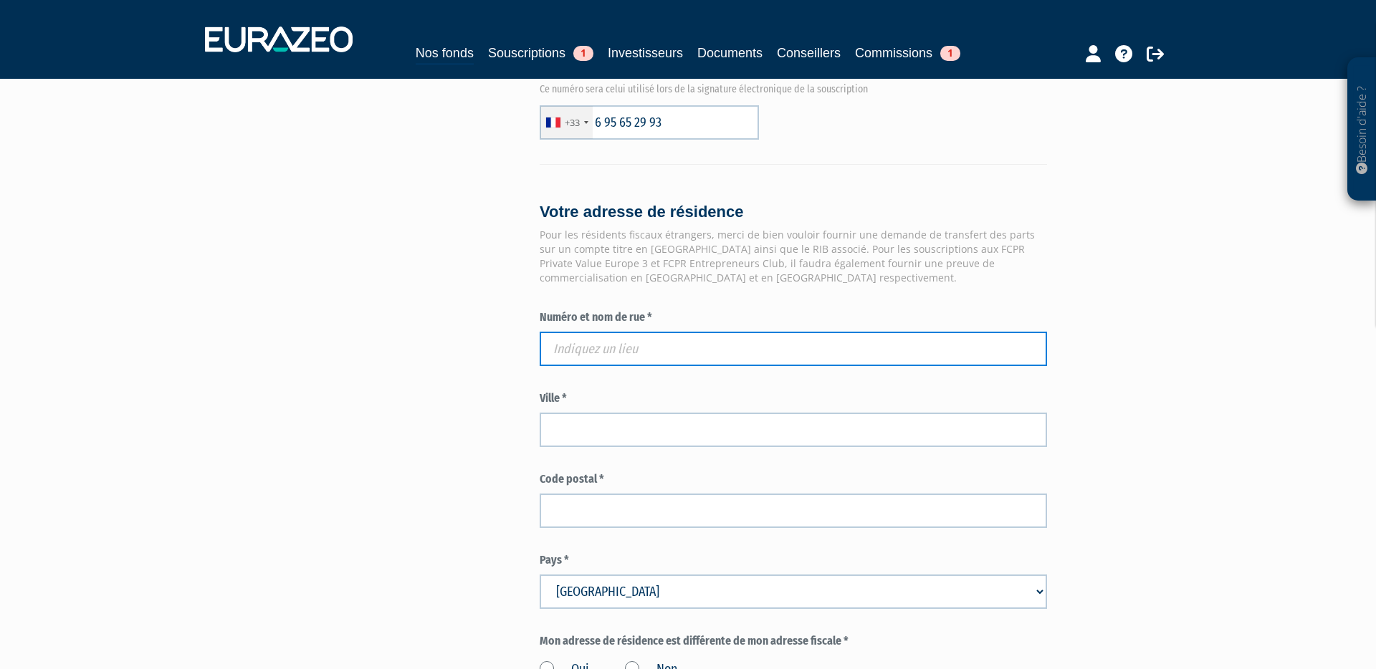
click at [602, 332] on input "text" at bounding box center [793, 349] width 507 height 34
paste input "25 rue Marcel Sembat"
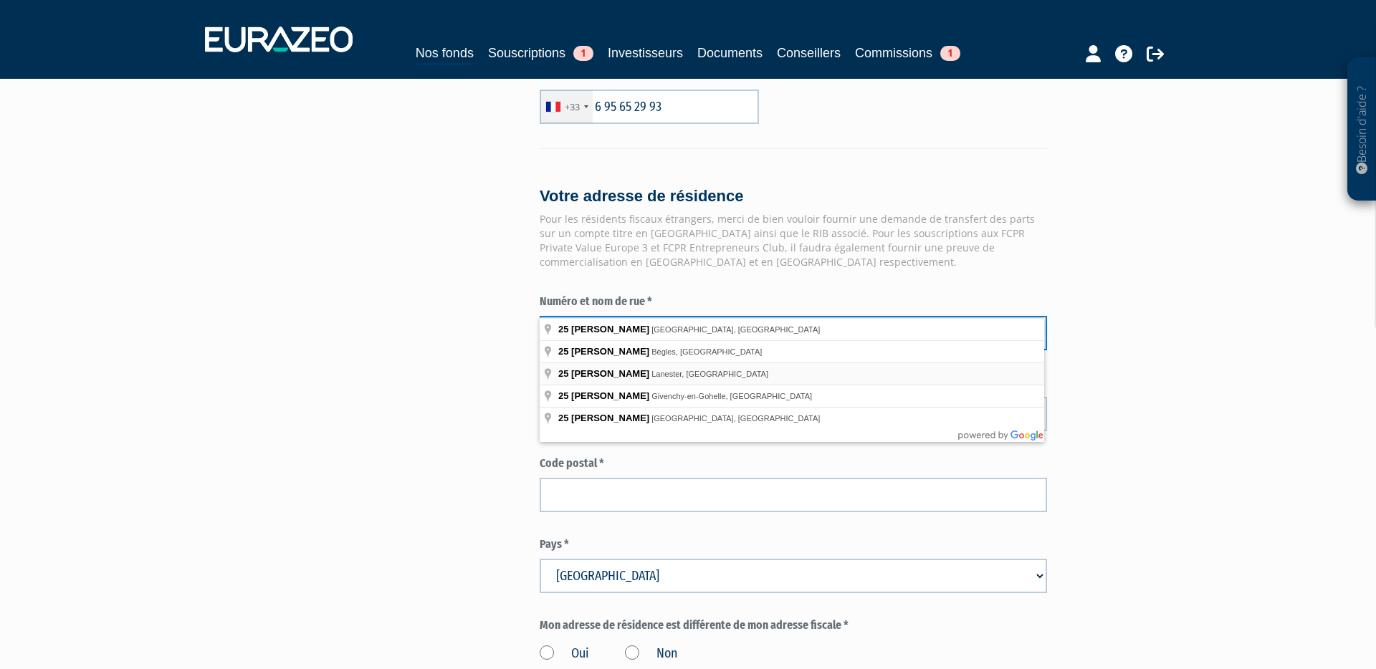
scroll to position [1108, 0]
type input "25 Rue Marcel Sembat, Bègles, France"
type input "Bègles"
type input "33130"
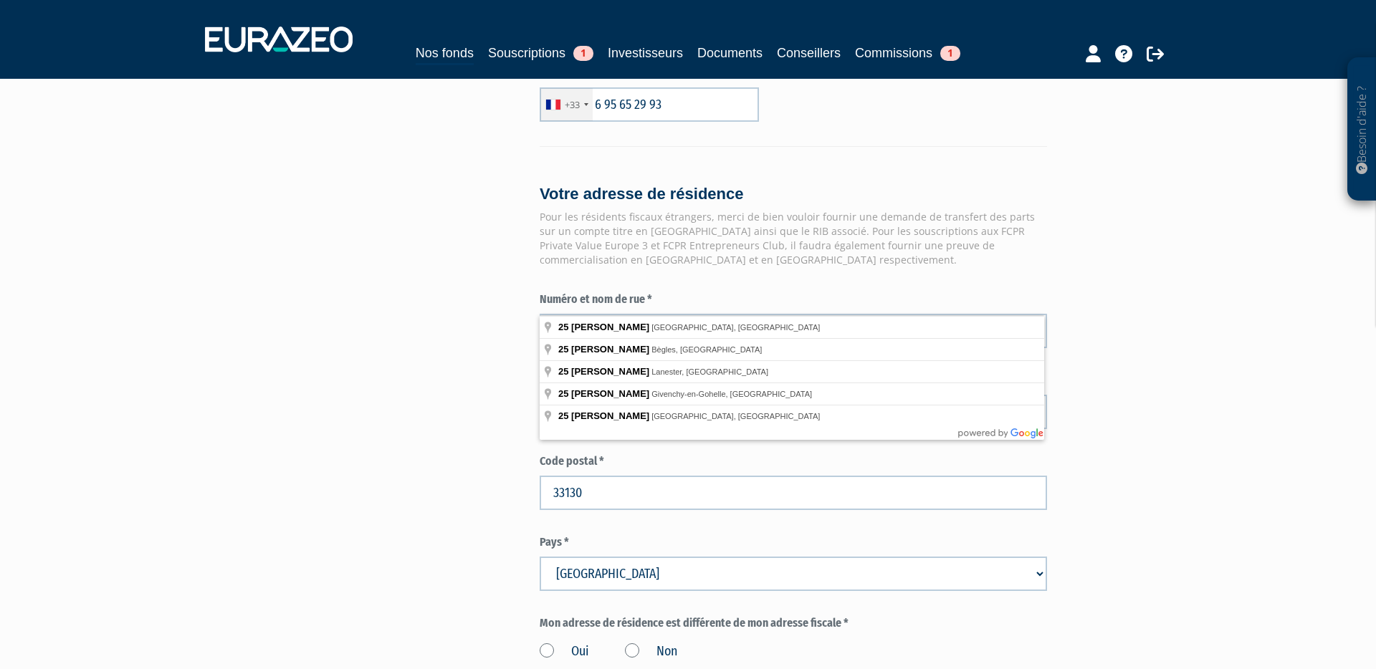
type input "25 Rue Marcel Sembat"
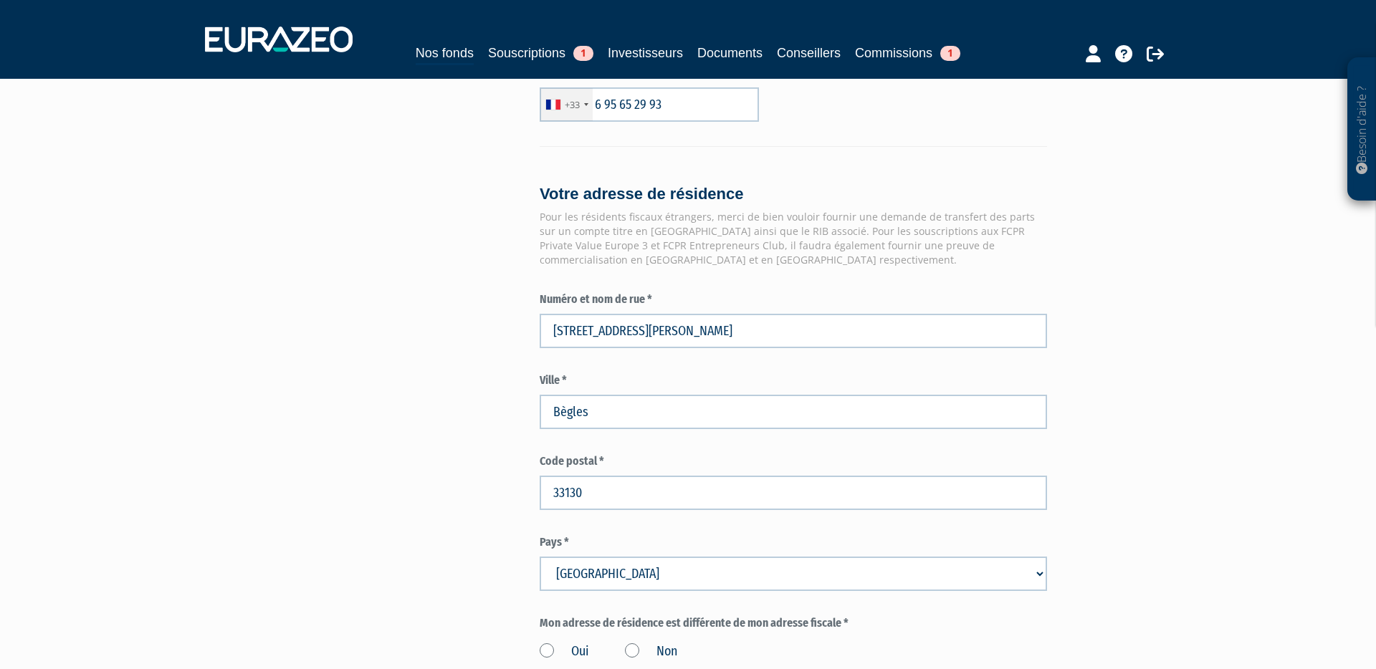
scroll to position [1123, 0]
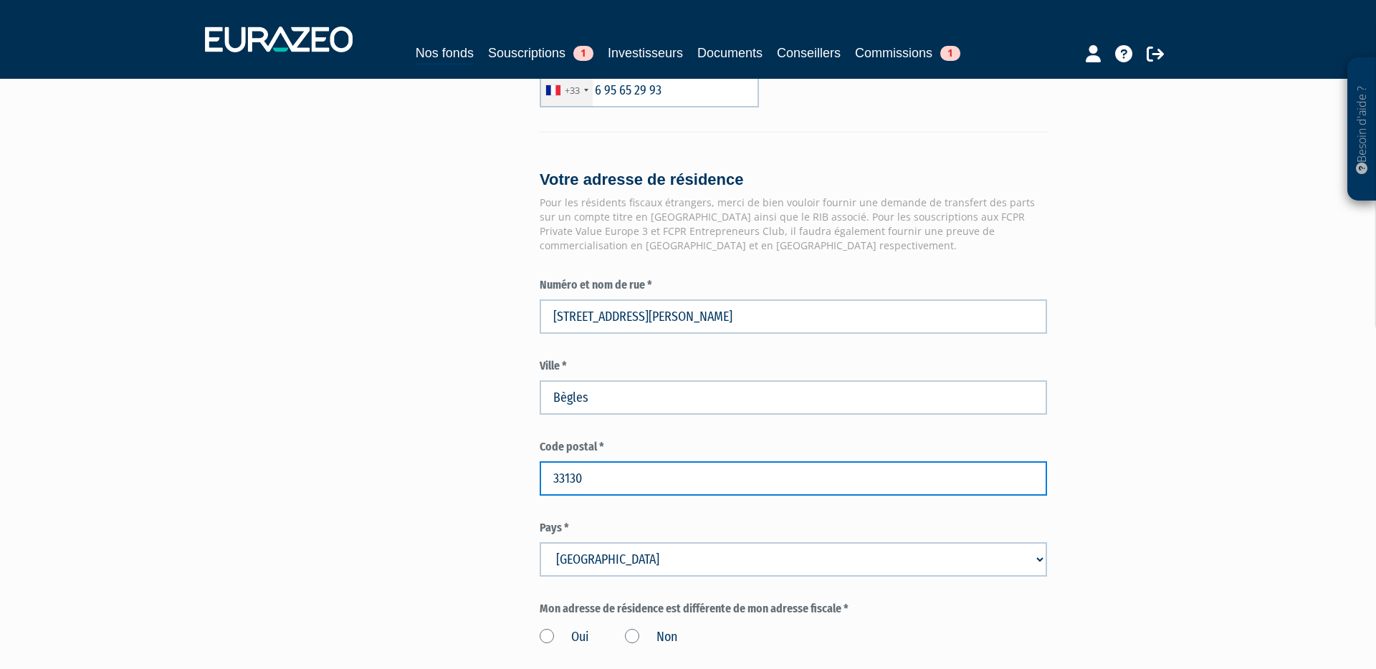
click at [594, 461] on input "33130" at bounding box center [793, 478] width 507 height 34
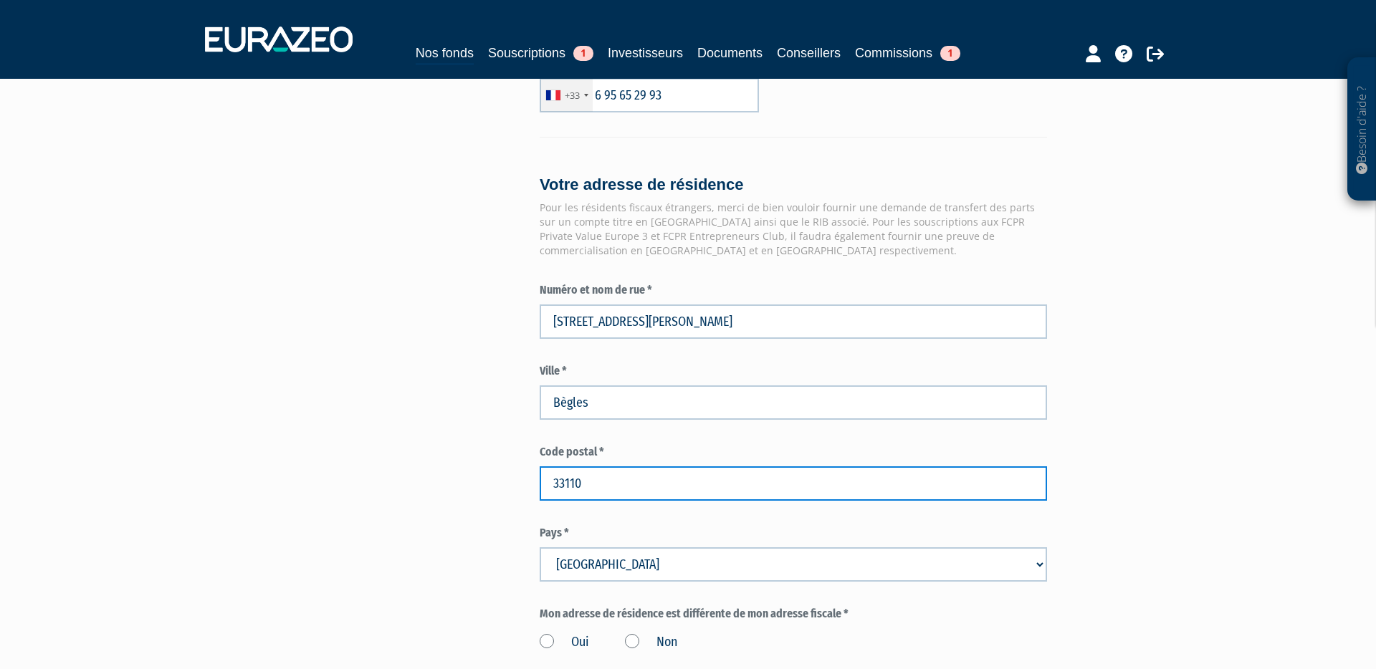
type input "33110"
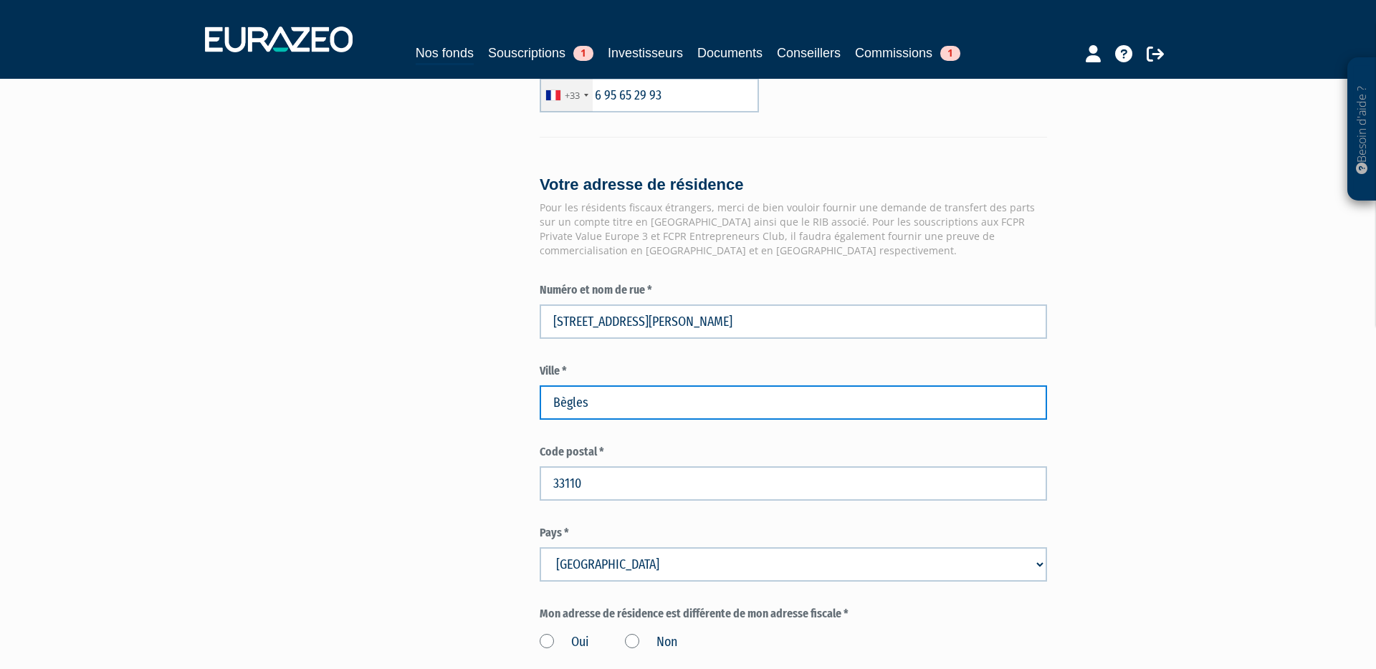
click at [603, 385] on input "Bègles" at bounding box center [793, 402] width 507 height 34
type input "B"
type input "LE BOUSCAT"
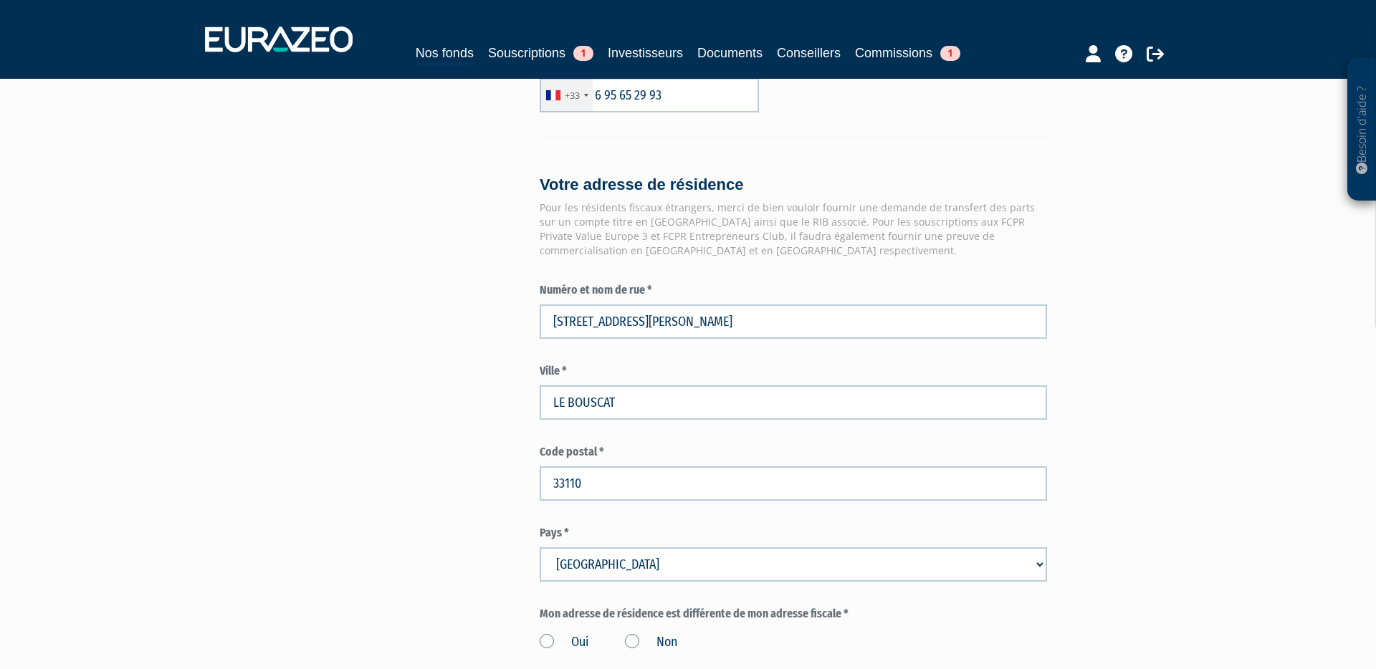
click at [498, 444] on div "Envoyer à l'investisseur 1 Identité 2 Coordonnées bancaires 3 Situation profess…" at bounding box center [688, 21] width 900 height 2049
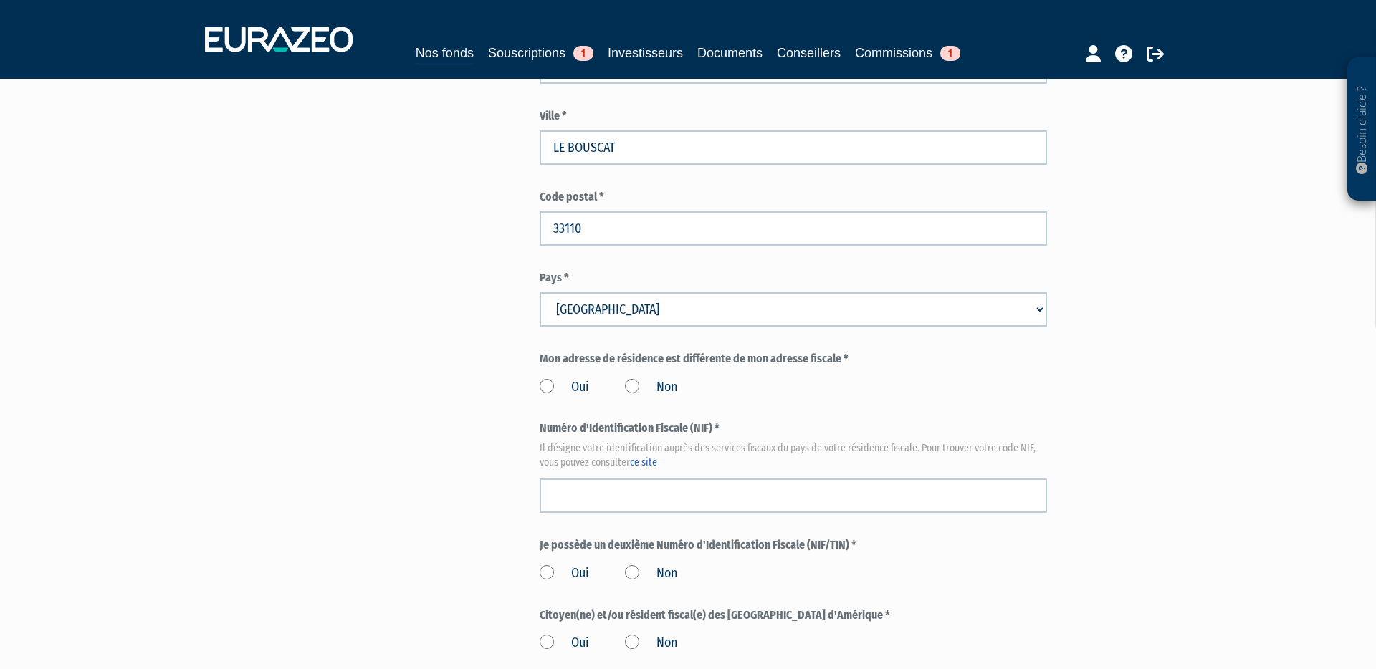
scroll to position [1374, 0]
drag, startPoint x: 636, startPoint y: 355, endPoint x: 636, endPoint y: 385, distance: 30.8
click at [636, 378] on label "Non" at bounding box center [651, 387] width 52 height 19
click at [0, 0] on input "Non" at bounding box center [0, 0] width 0 height 0
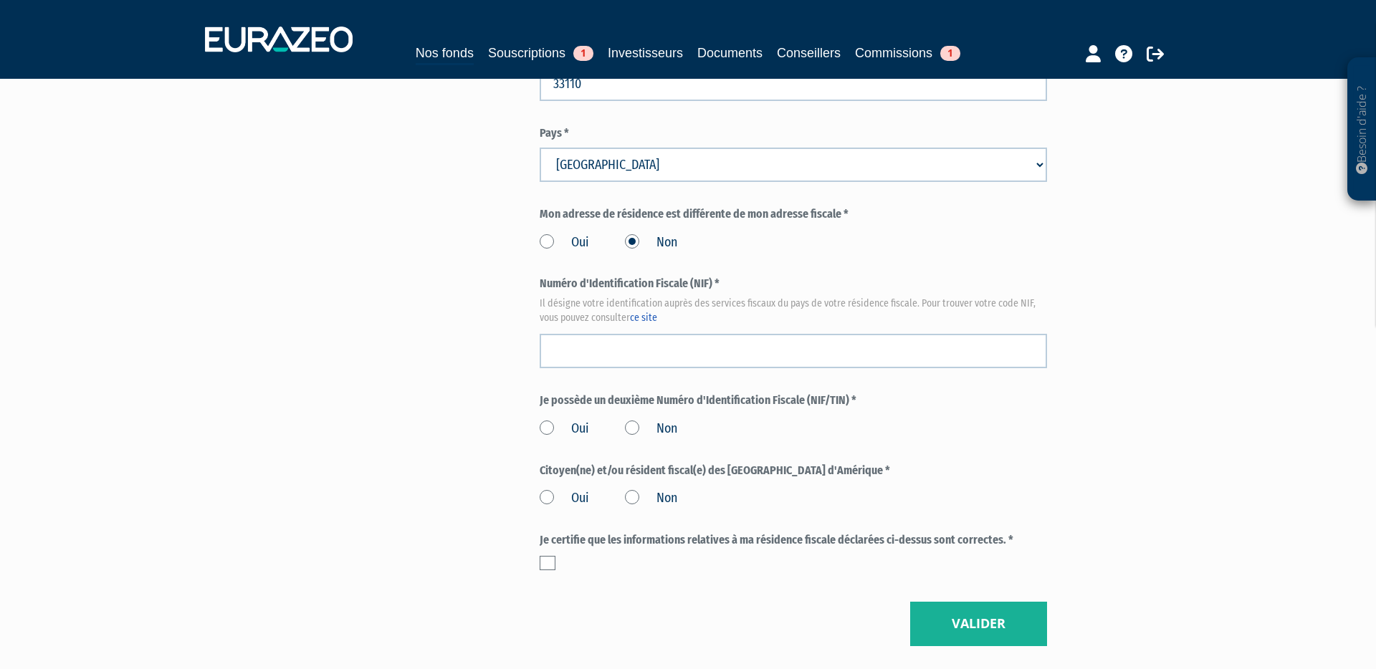
scroll to position [1521, 0]
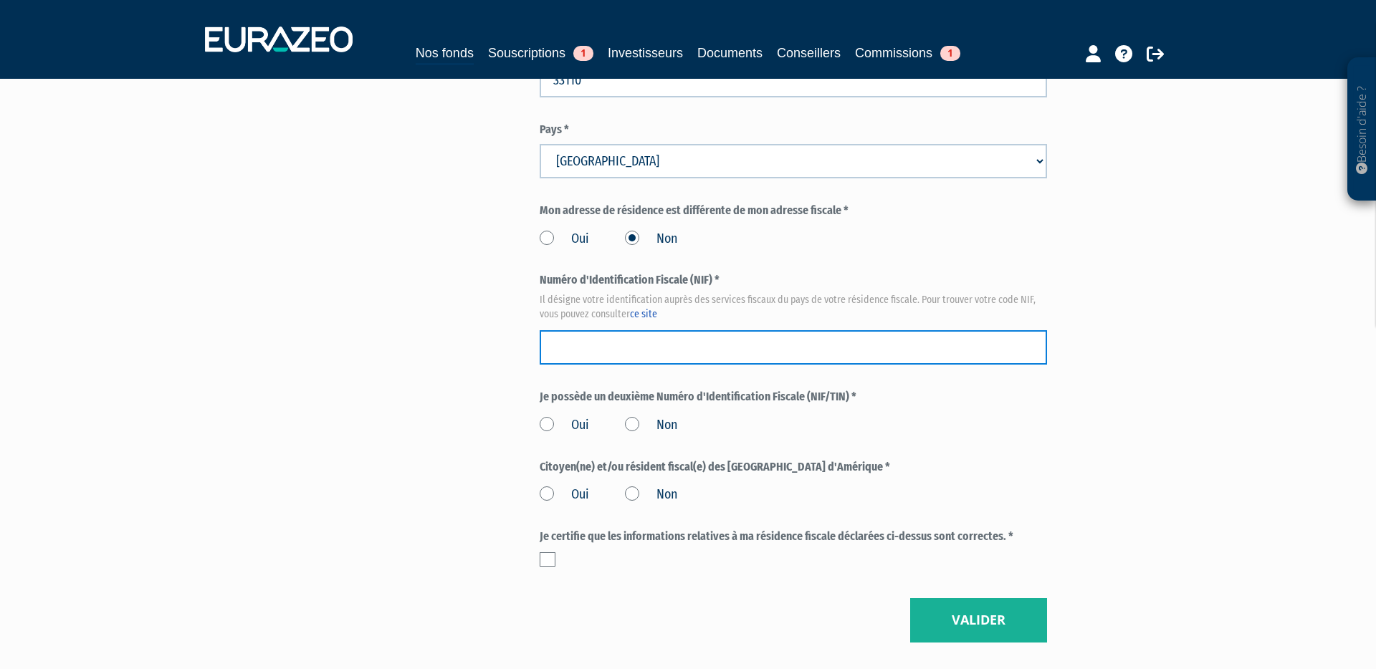
click at [580, 330] on input "text" at bounding box center [793, 347] width 507 height 34
paste input "1803962007169"
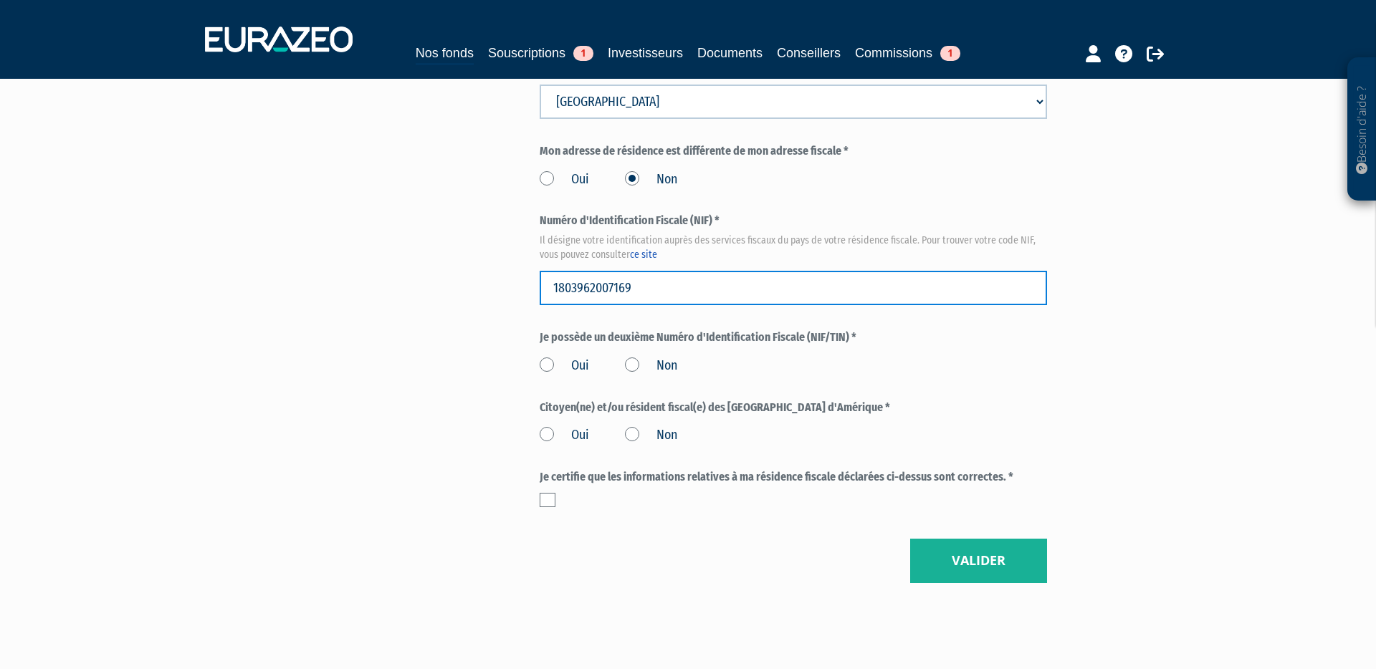
scroll to position [1601, 0]
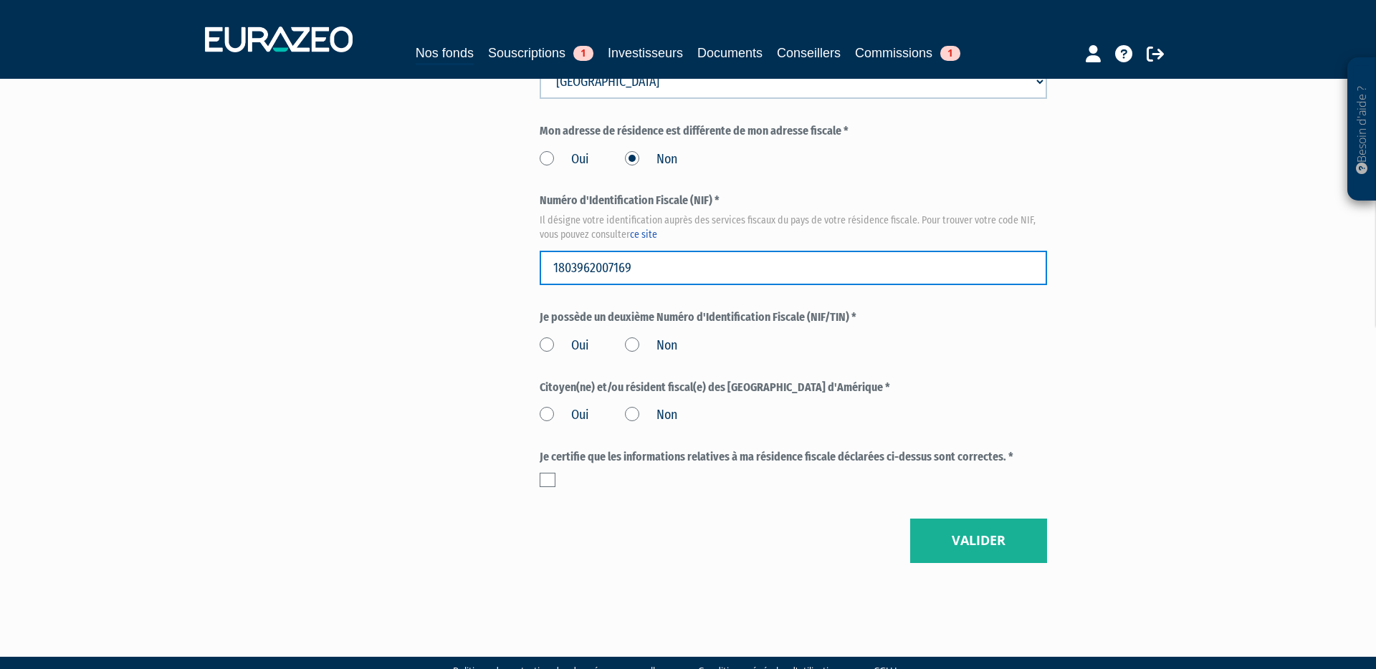
type input "1803962007169"
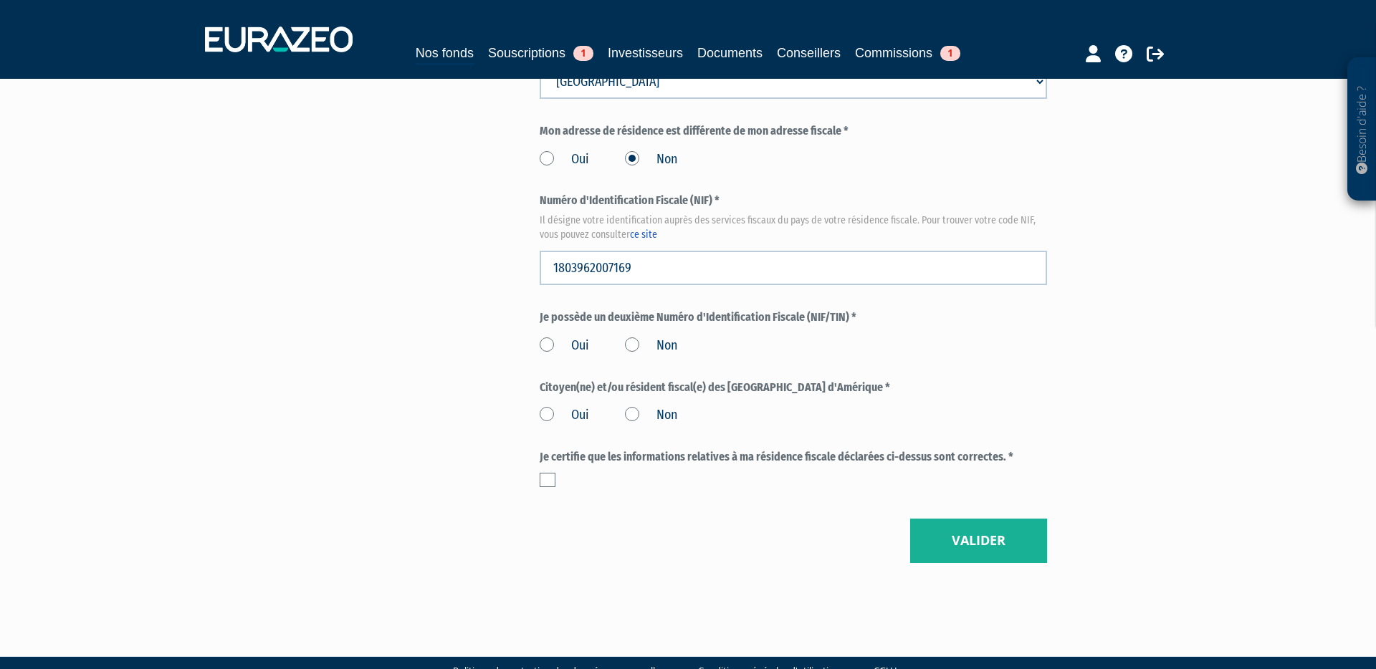
click at [631, 337] on label "Non" at bounding box center [651, 346] width 52 height 19
click at [0, 0] on input "Non" at bounding box center [0, 0] width 0 height 0
click at [629, 406] on label "Non" at bounding box center [651, 415] width 52 height 19
click at [0, 0] on input "Non" at bounding box center [0, 0] width 0 height 0
drag, startPoint x: 547, startPoint y: 446, endPoint x: 618, endPoint y: 461, distance: 72.4
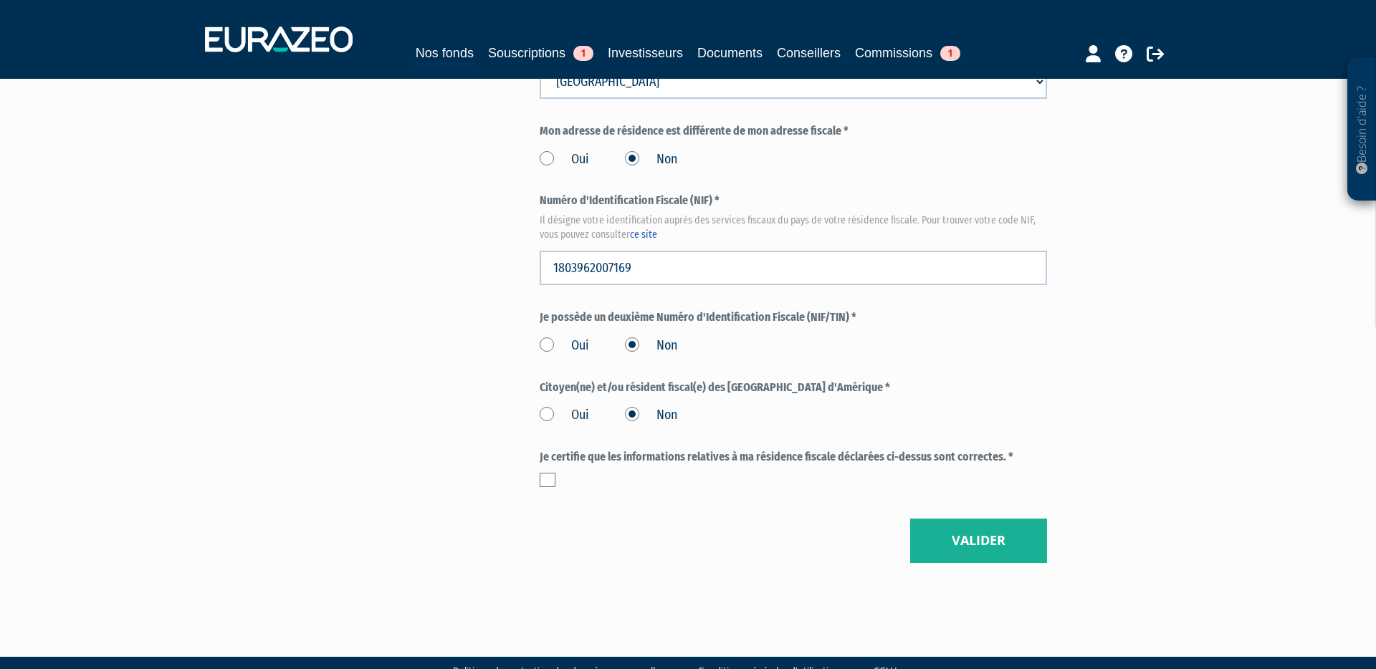
click at [547, 473] on label at bounding box center [548, 480] width 16 height 14
click at [0, 0] on input "checkbox" at bounding box center [0, 0] width 0 height 0
click at [977, 519] on button "Valider" at bounding box center [978, 541] width 137 height 44
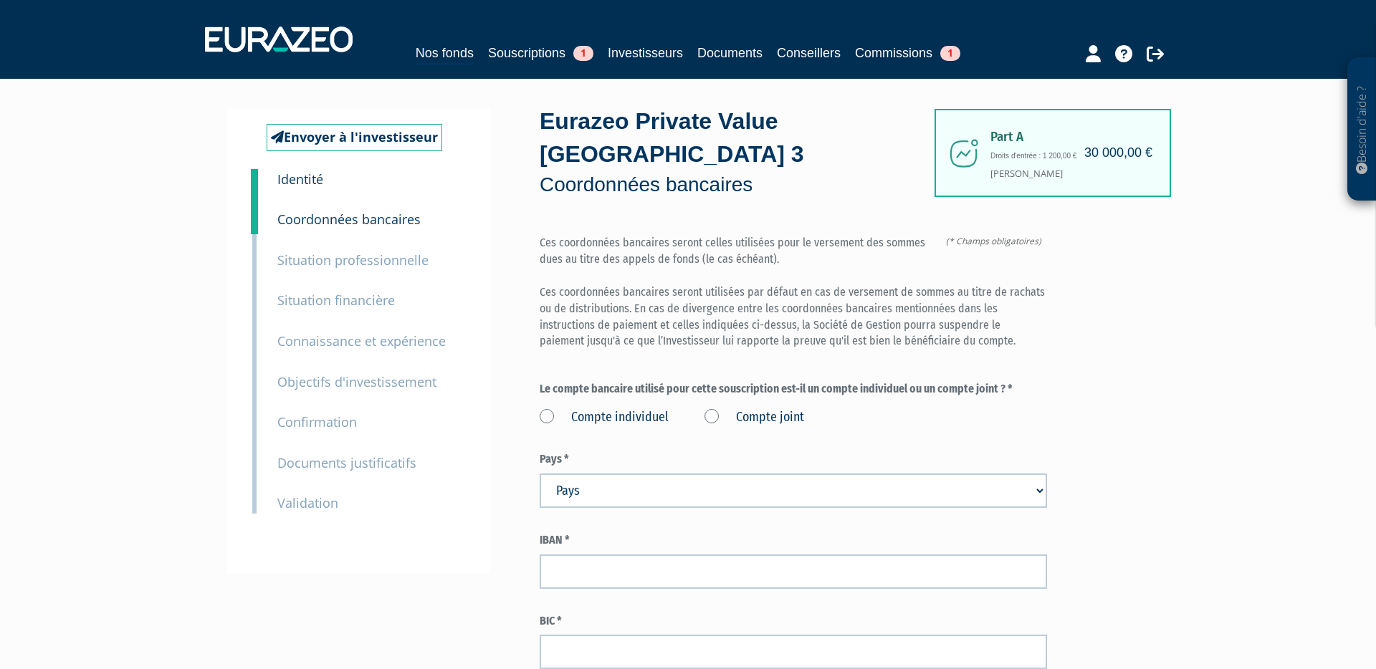
scroll to position [9, 0]
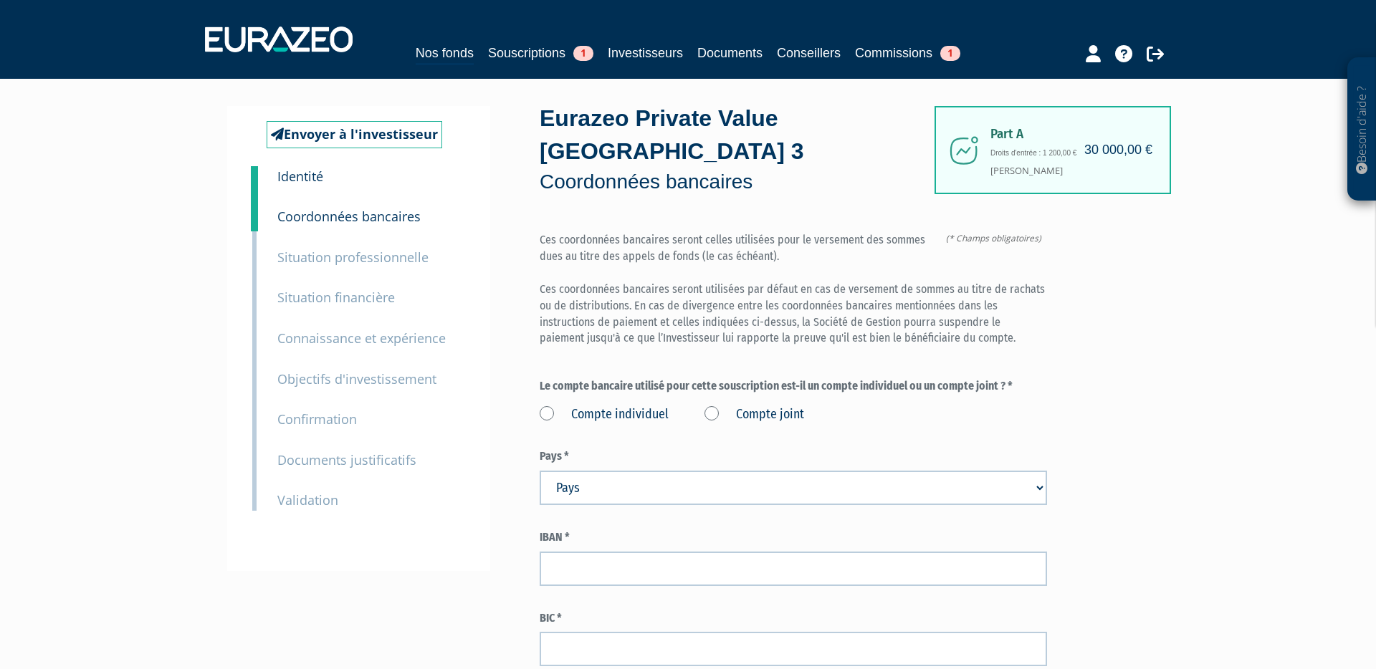
click at [552, 406] on label "Compte individuel" at bounding box center [604, 415] width 129 height 19
click at [0, 0] on individuel "Compte individuel" at bounding box center [0, 0] width 0 height 0
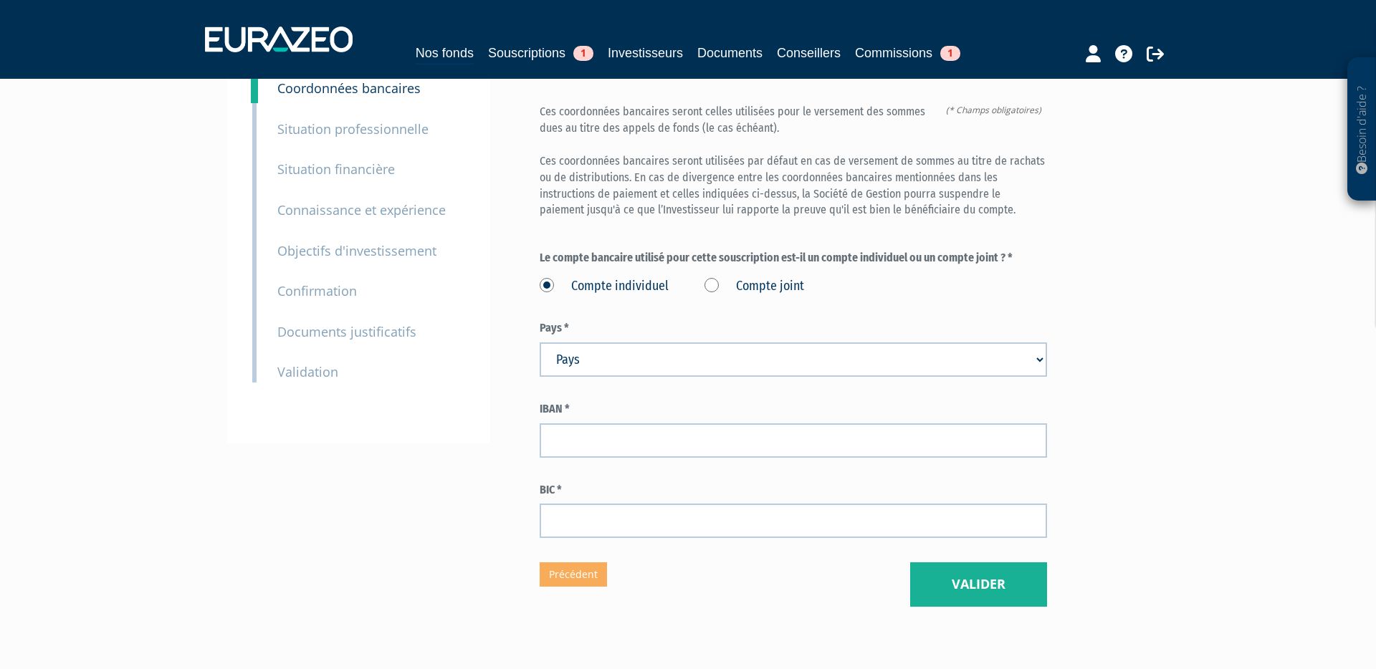
scroll to position [140, 0]
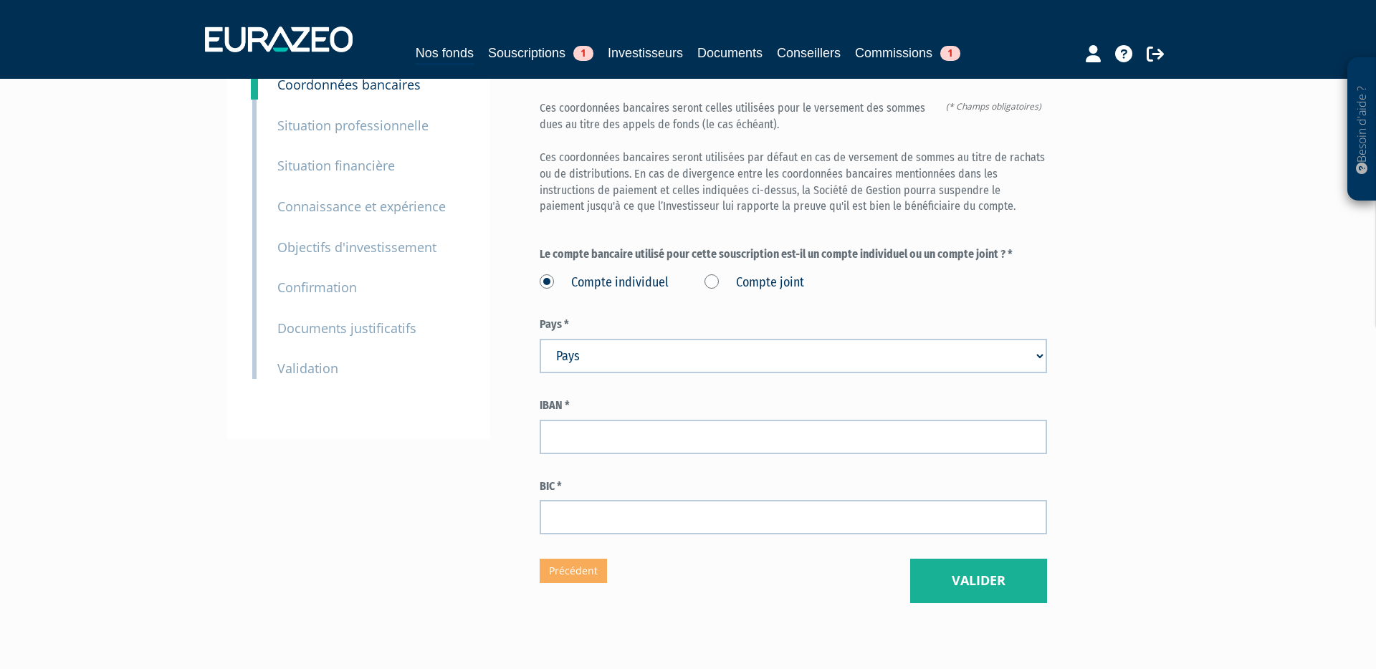
click at [717, 339] on select "Pays [GEOGRAPHIC_DATA] [GEOGRAPHIC_DATA] [GEOGRAPHIC_DATA] [GEOGRAPHIC_DATA] [G…" at bounding box center [793, 356] width 507 height 34
select select "75"
click at [540, 339] on select "Pays [GEOGRAPHIC_DATA] [GEOGRAPHIC_DATA] [GEOGRAPHIC_DATA] [GEOGRAPHIC_DATA] [G…" at bounding box center [793, 356] width 507 height 34
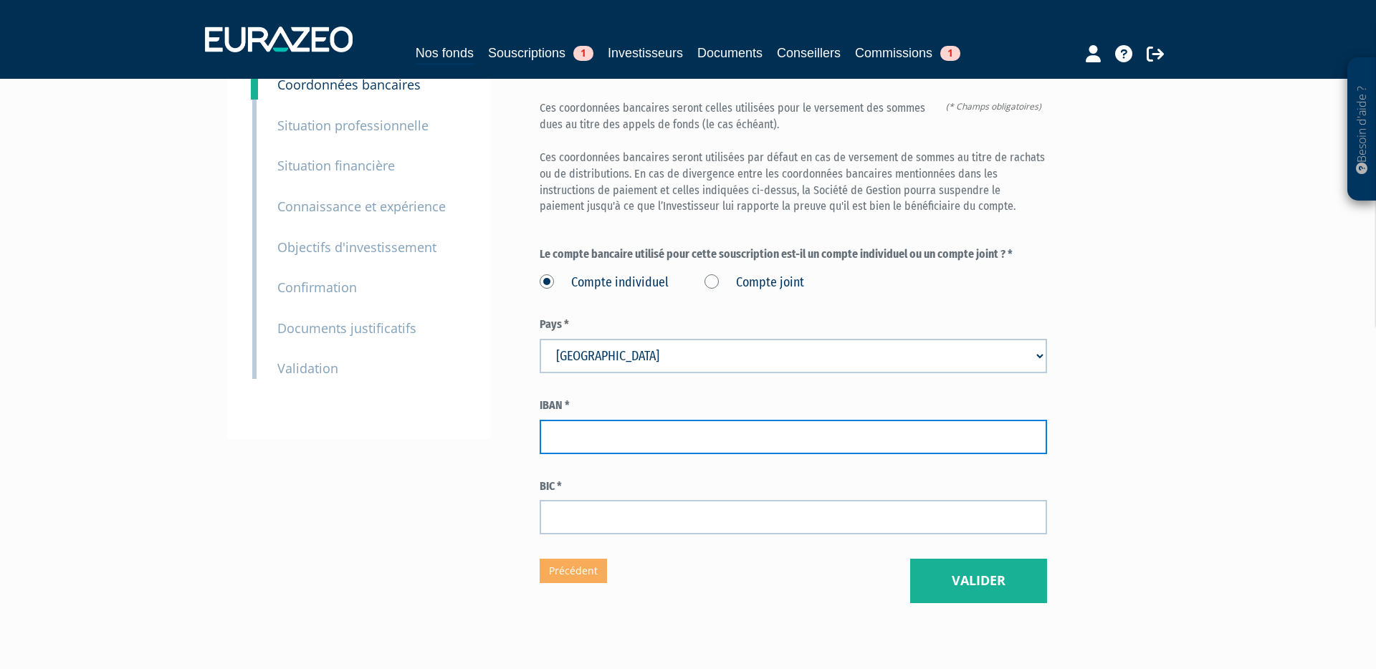
click at [575, 420] on input "text" at bounding box center [793, 437] width 507 height 34
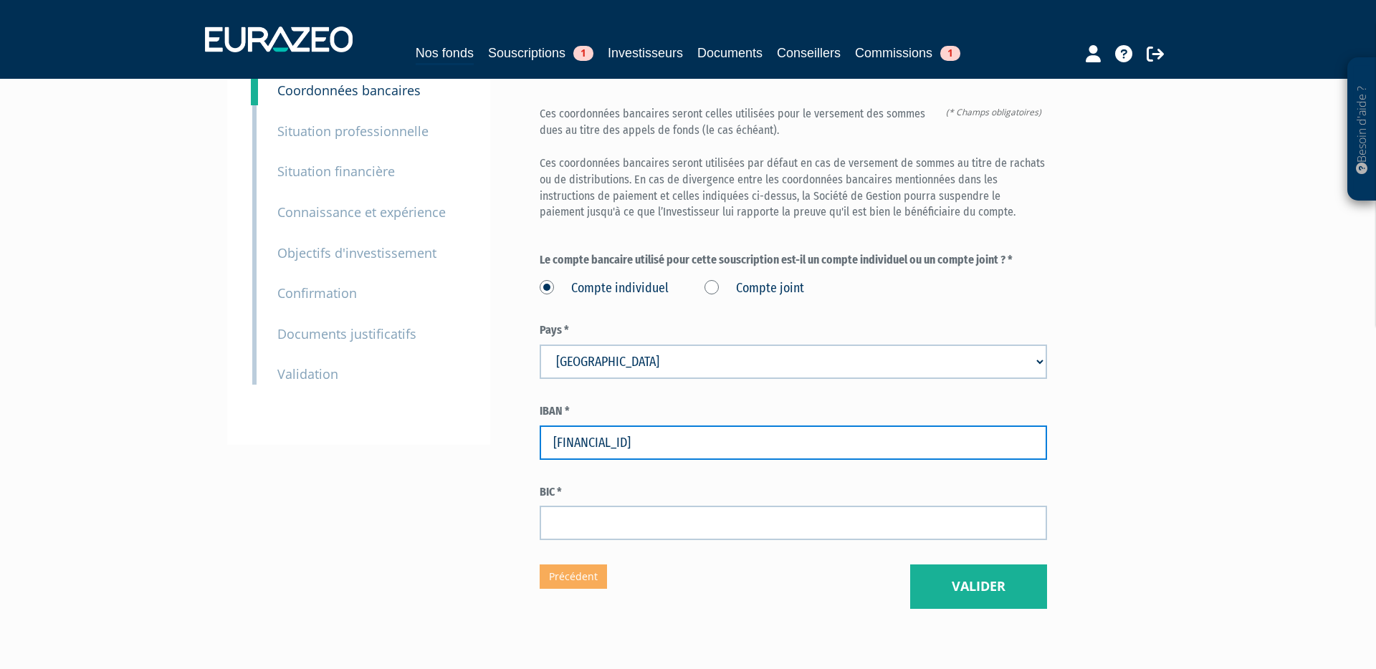
type input "[FINANCIAL_ID]"
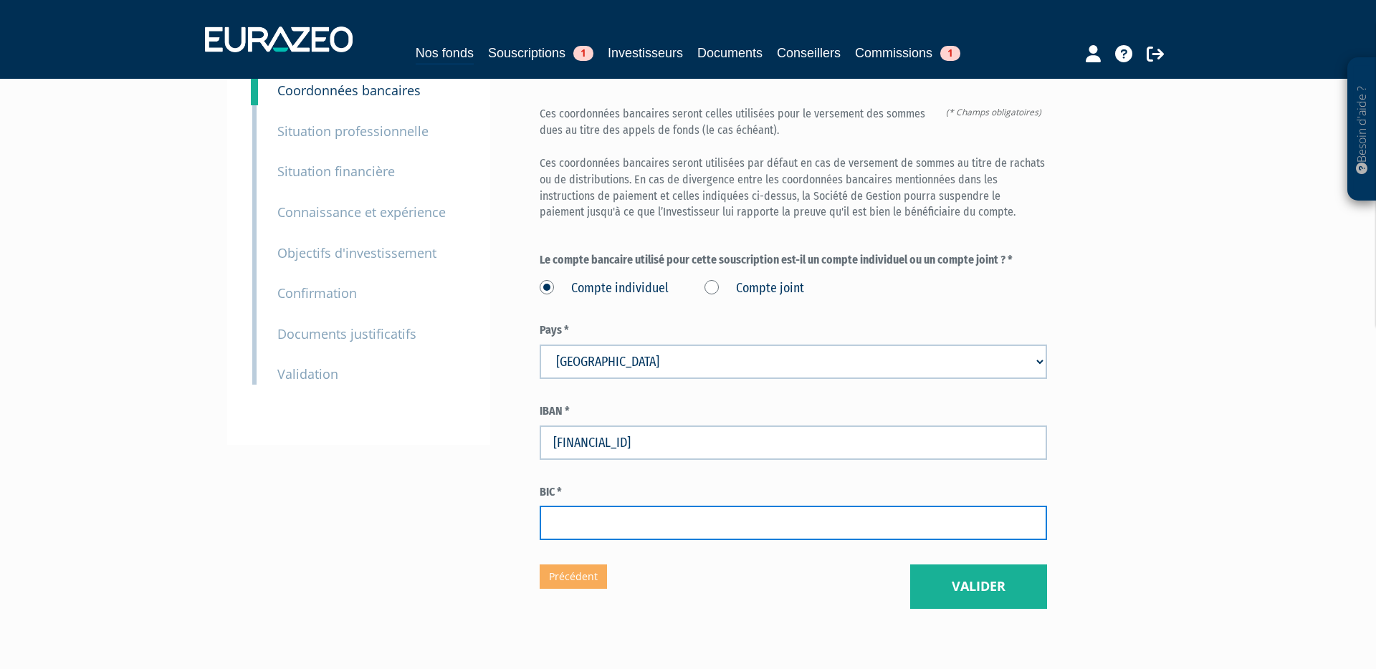
click at [577, 506] on input "text" at bounding box center [793, 523] width 507 height 34
type input "[SWIFT_CODE]"
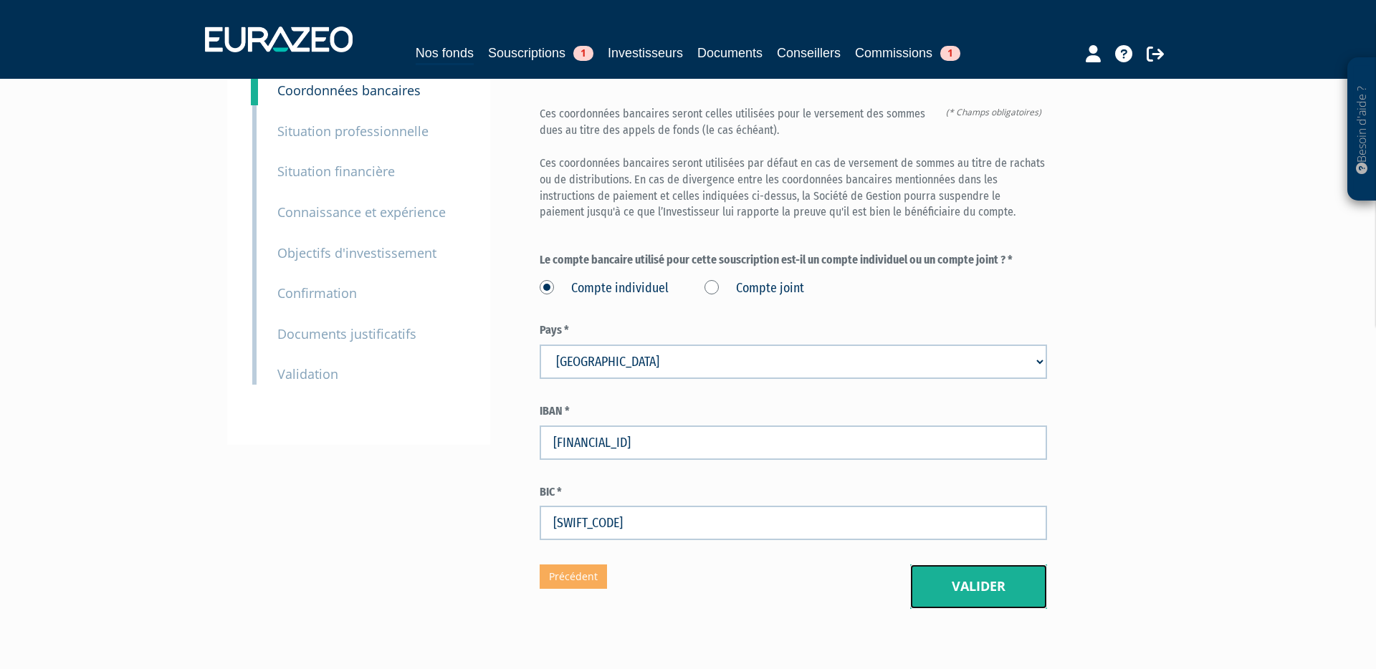
click at [1020, 565] on button "Valider" at bounding box center [978, 587] width 137 height 44
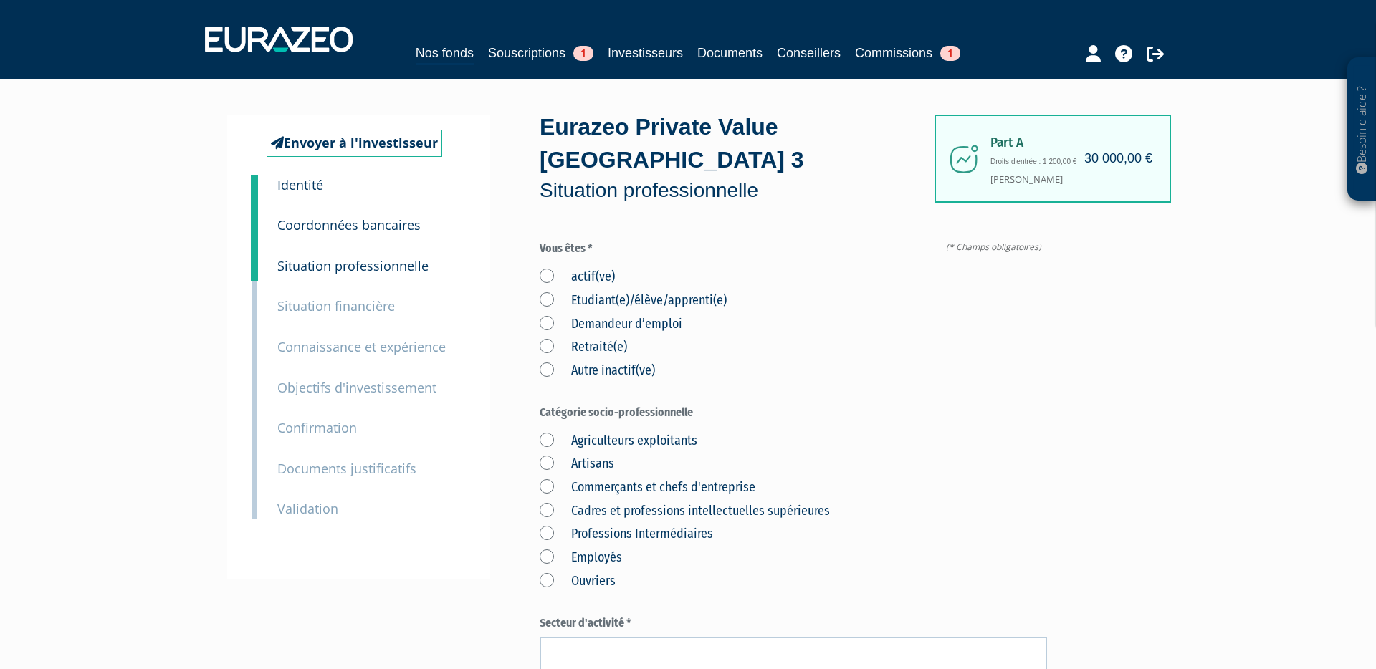
click at [549, 268] on label "actif(ve)" at bounding box center [577, 277] width 75 height 19
click at [0, 0] on input "actif(ve)" at bounding box center [0, 0] width 0 height 0
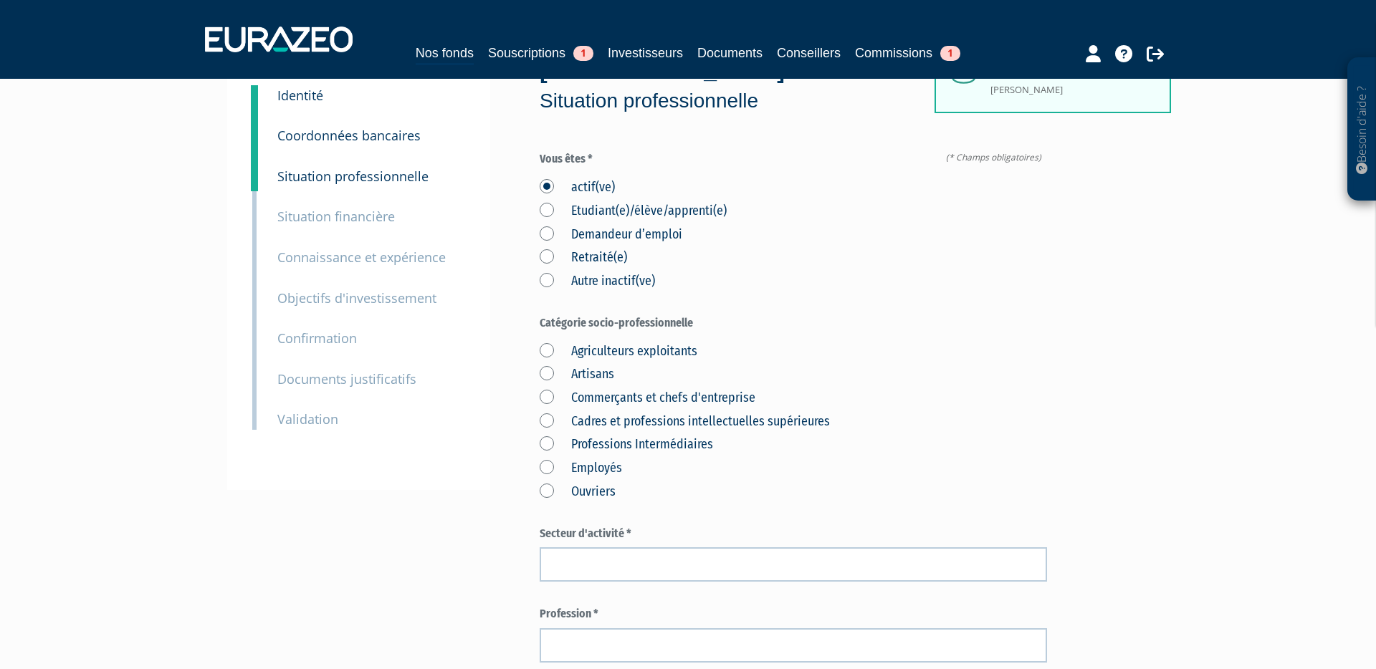
scroll to position [91, 0]
click at [547, 411] on label "Cadres et professions intellectuelles supérieures" at bounding box center [685, 420] width 290 height 19
click at [0, 0] on supérieures "Cadres et professions intellectuelles supérieures" at bounding box center [0, 0] width 0 height 0
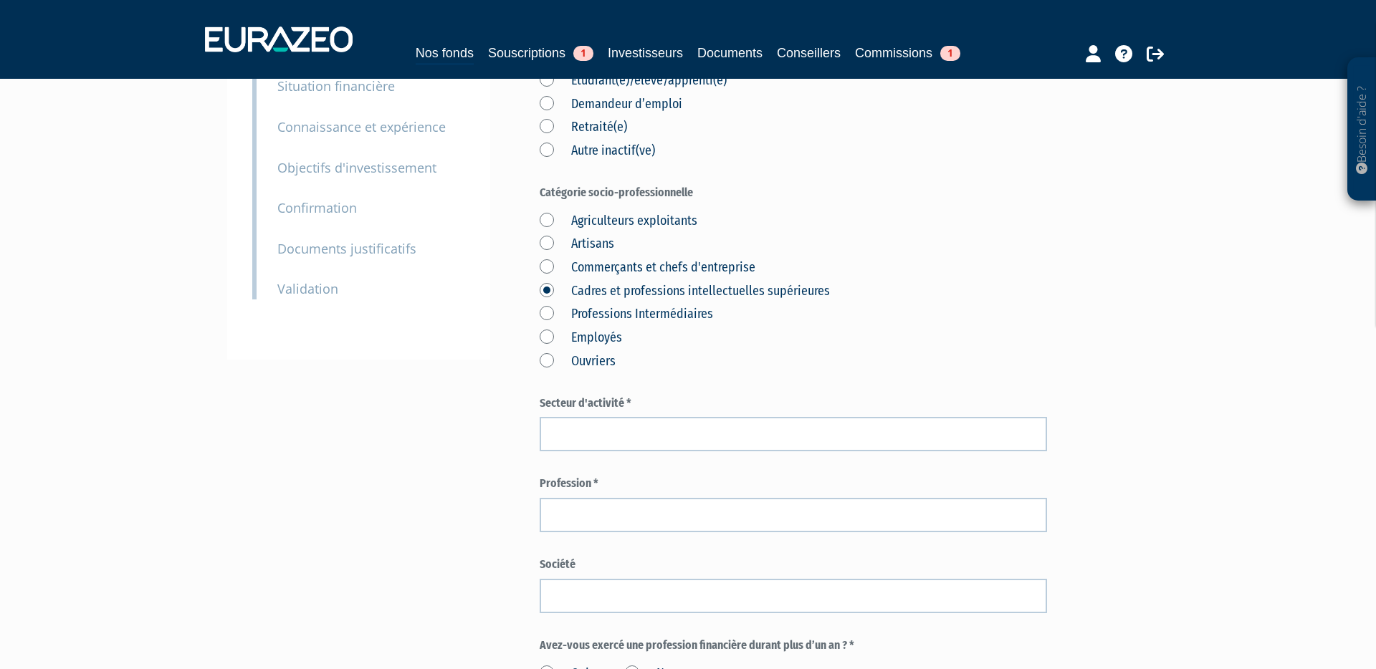
scroll to position [224, 0]
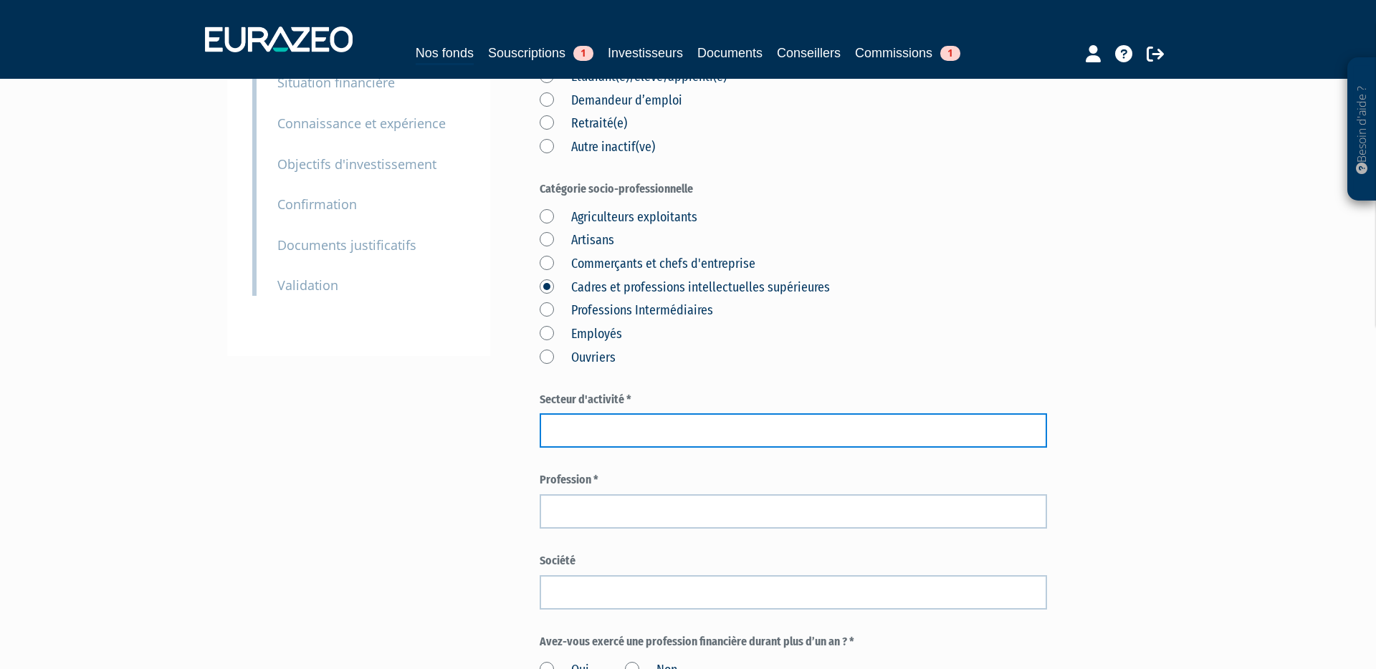
click at [665, 413] on input "text" at bounding box center [793, 430] width 507 height 34
click at [562, 413] on input "text" at bounding box center [793, 430] width 507 height 34
type input "ENERGIE"
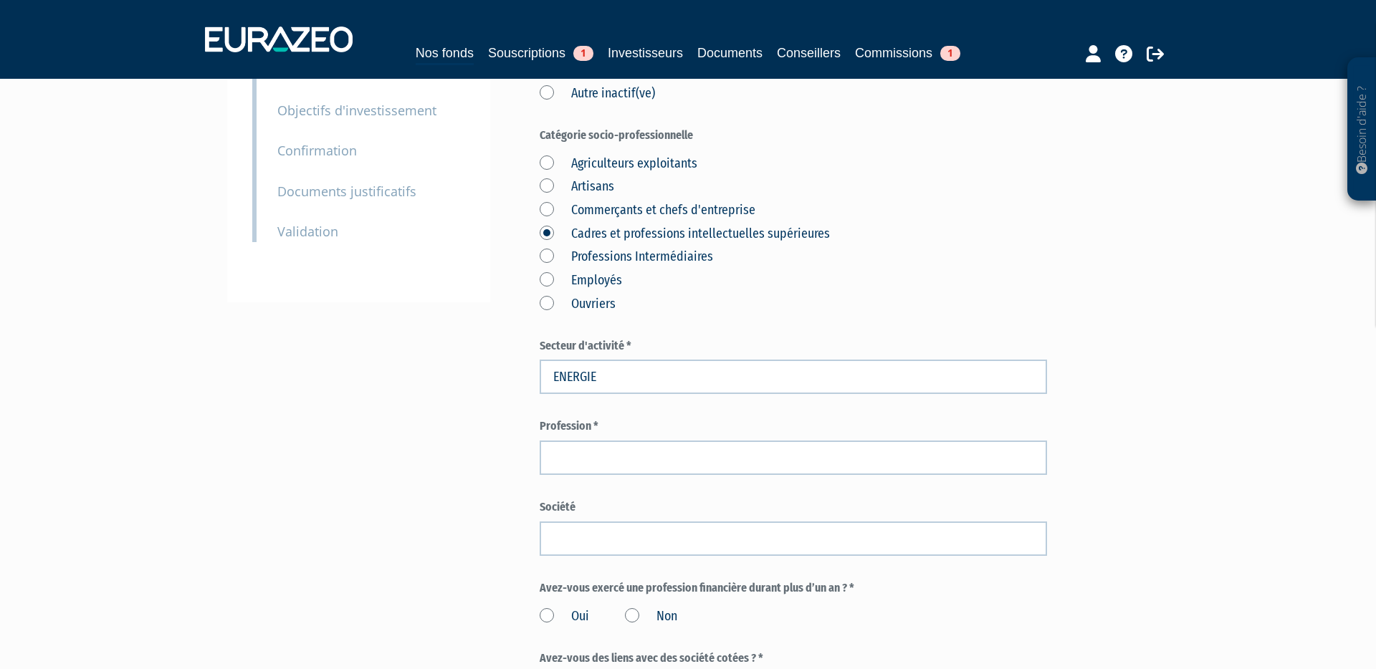
scroll to position [278, 0]
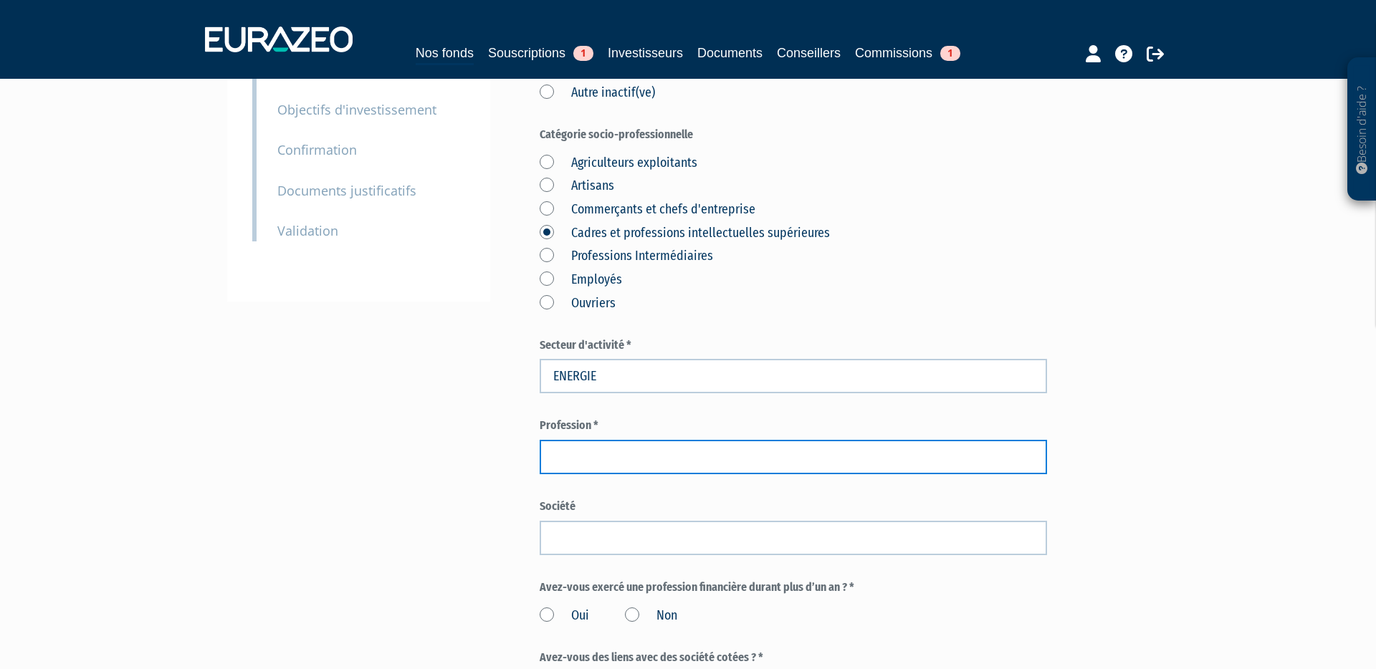
click at [572, 440] on input "text" at bounding box center [793, 457] width 507 height 34
paste input "Business Developer [GEOGRAPHIC_DATA]"
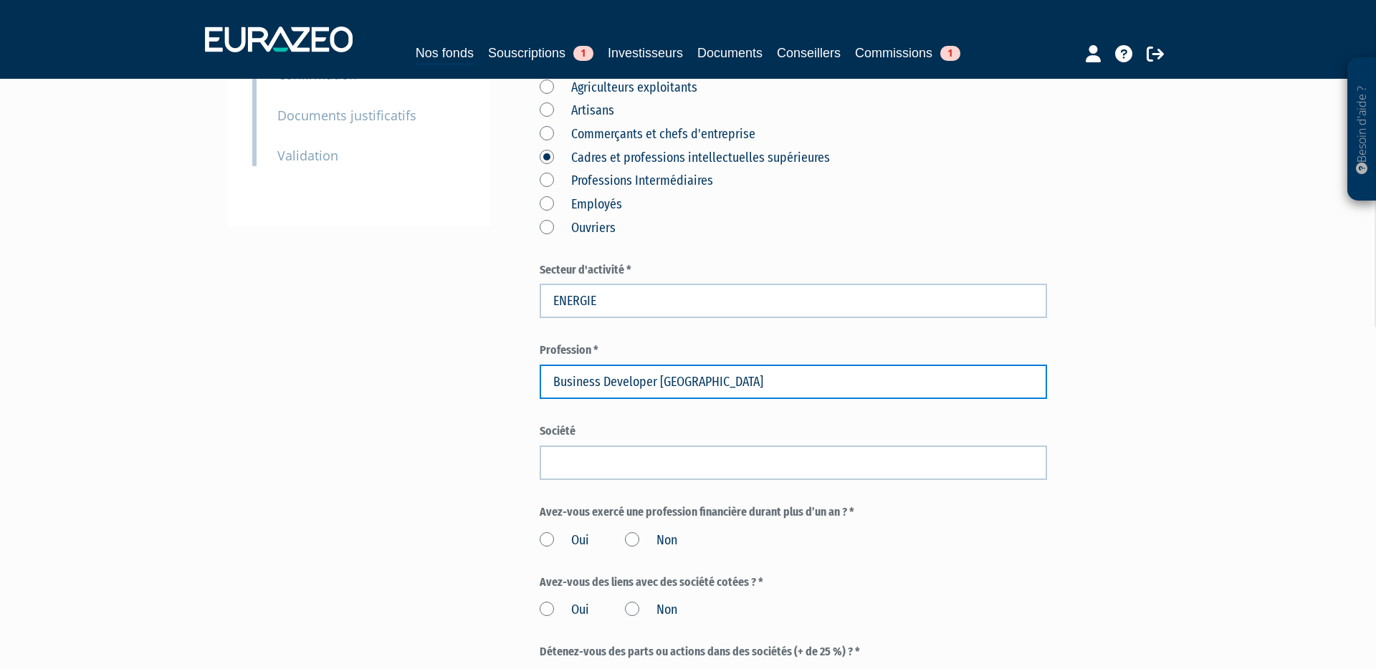
scroll to position [358, 0]
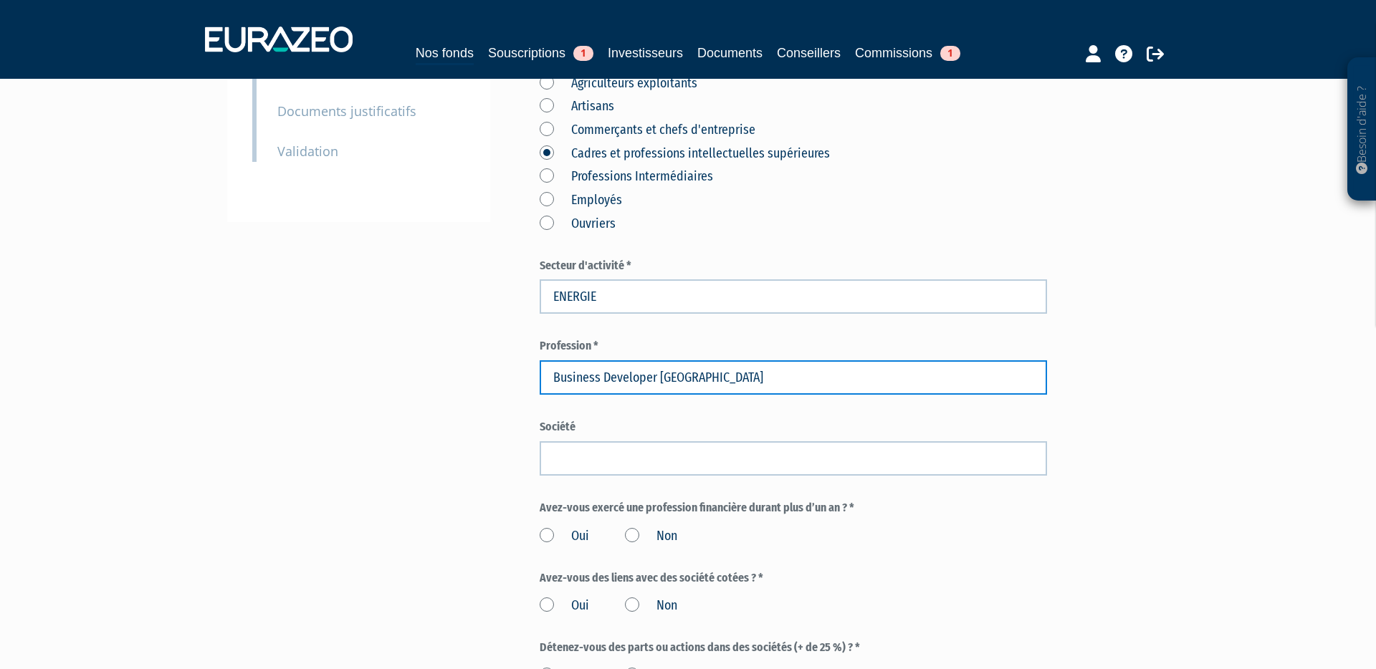
type input "Business Developer [GEOGRAPHIC_DATA]"
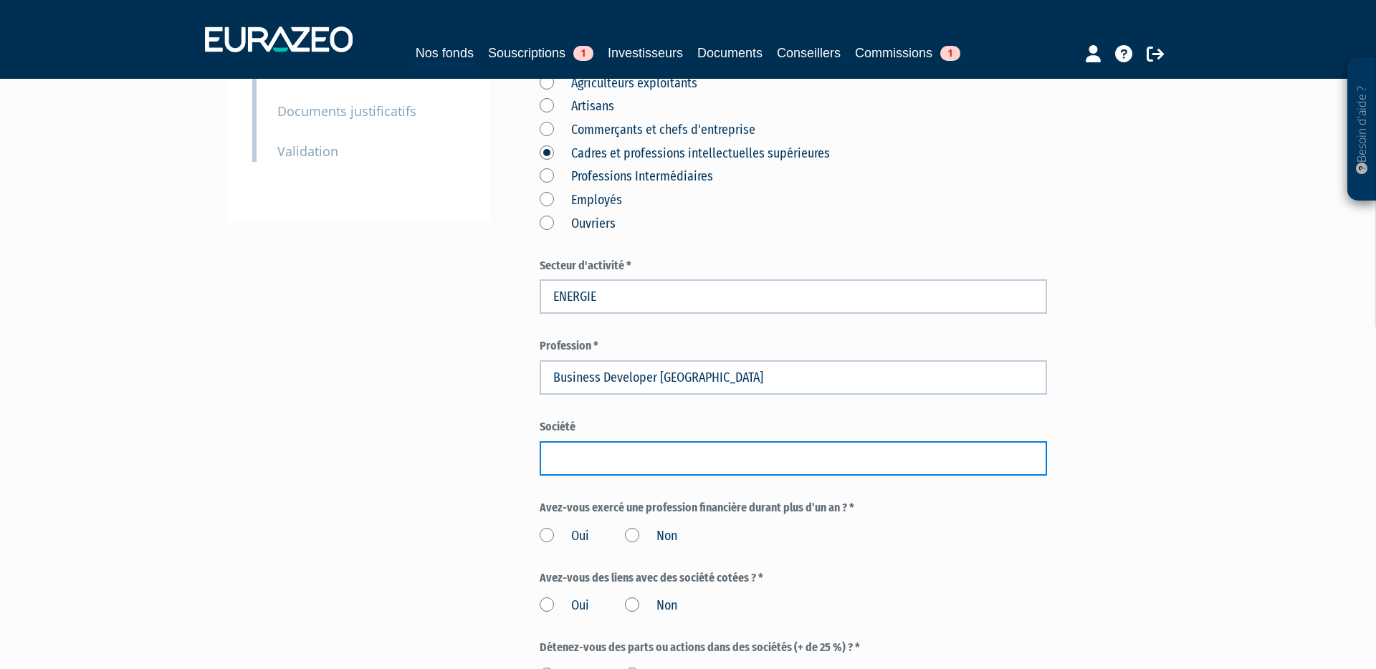
click at [637, 441] on input "text" at bounding box center [793, 458] width 507 height 34
paste input "Hydrogène de [DEMOGRAPHIC_DATA]"
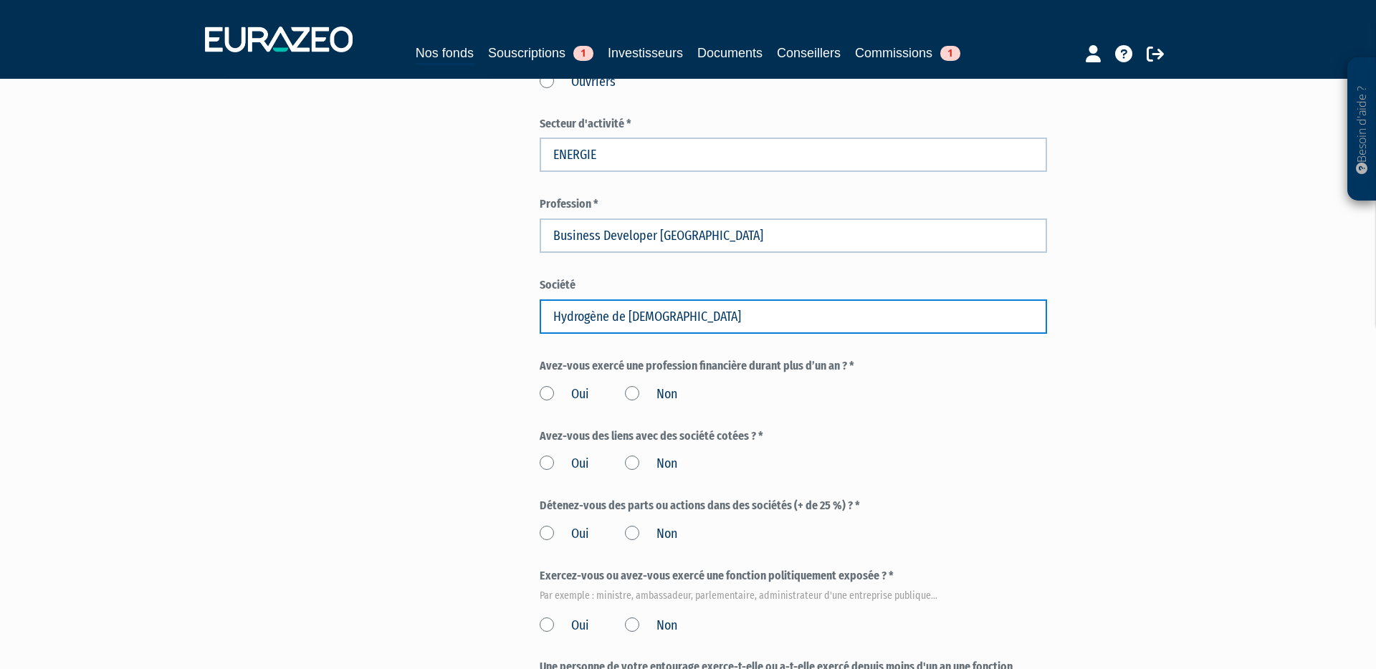
scroll to position [504, 0]
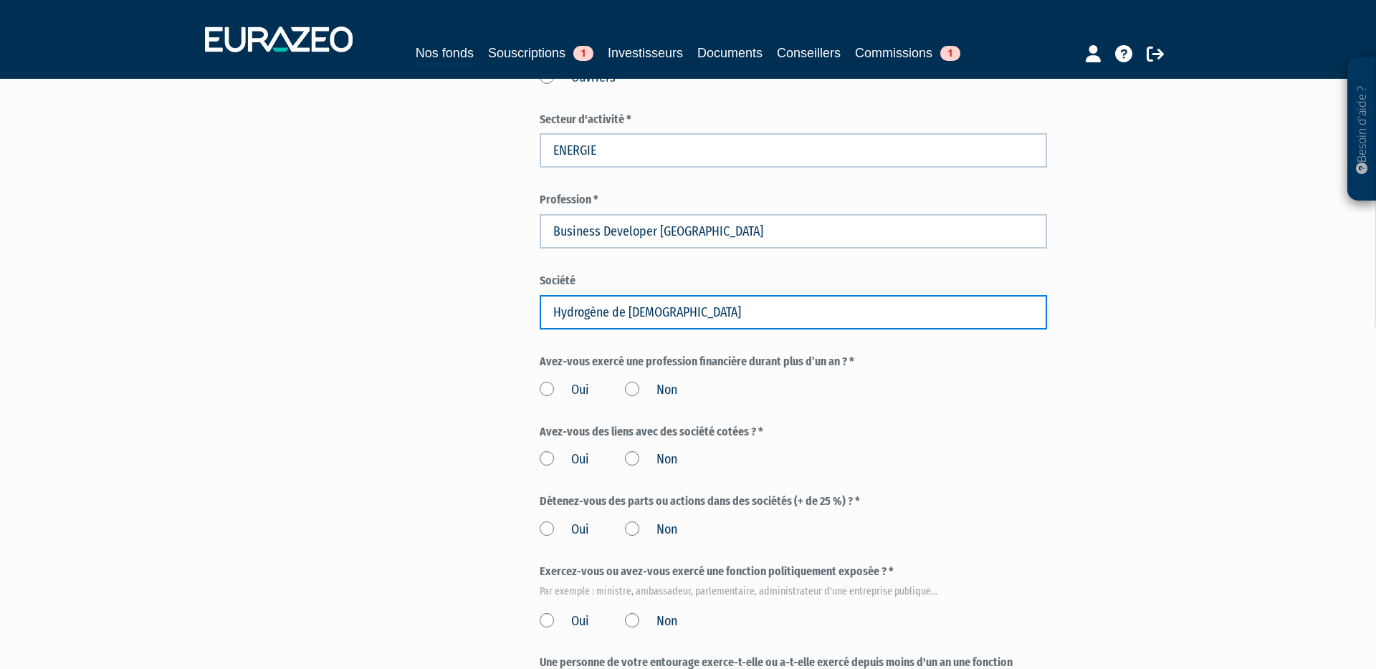
type input "Hydrogène de [DEMOGRAPHIC_DATA]"
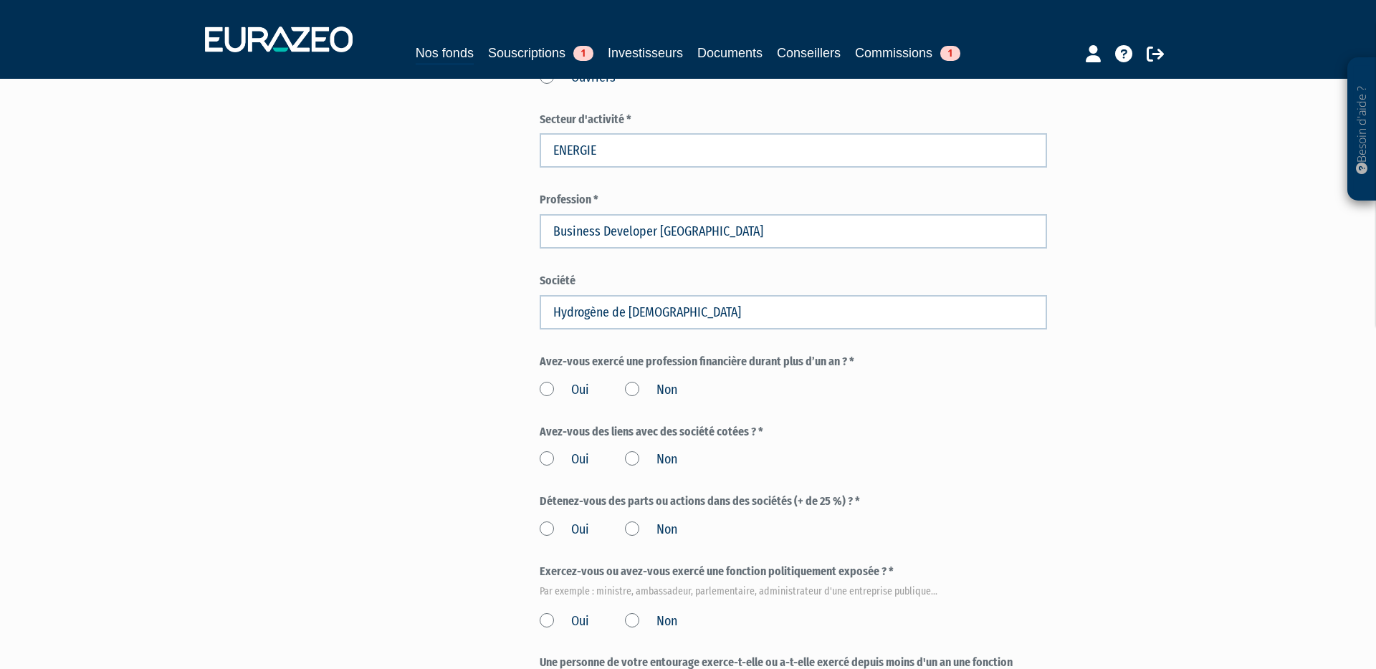
click at [635, 381] on label "Non" at bounding box center [651, 390] width 52 height 19
click at [0, 0] on input "Non" at bounding box center [0, 0] width 0 height 0
click at [636, 451] on label "Non" at bounding box center [651, 460] width 52 height 19
click at [0, 0] on input "Non" at bounding box center [0, 0] width 0 height 0
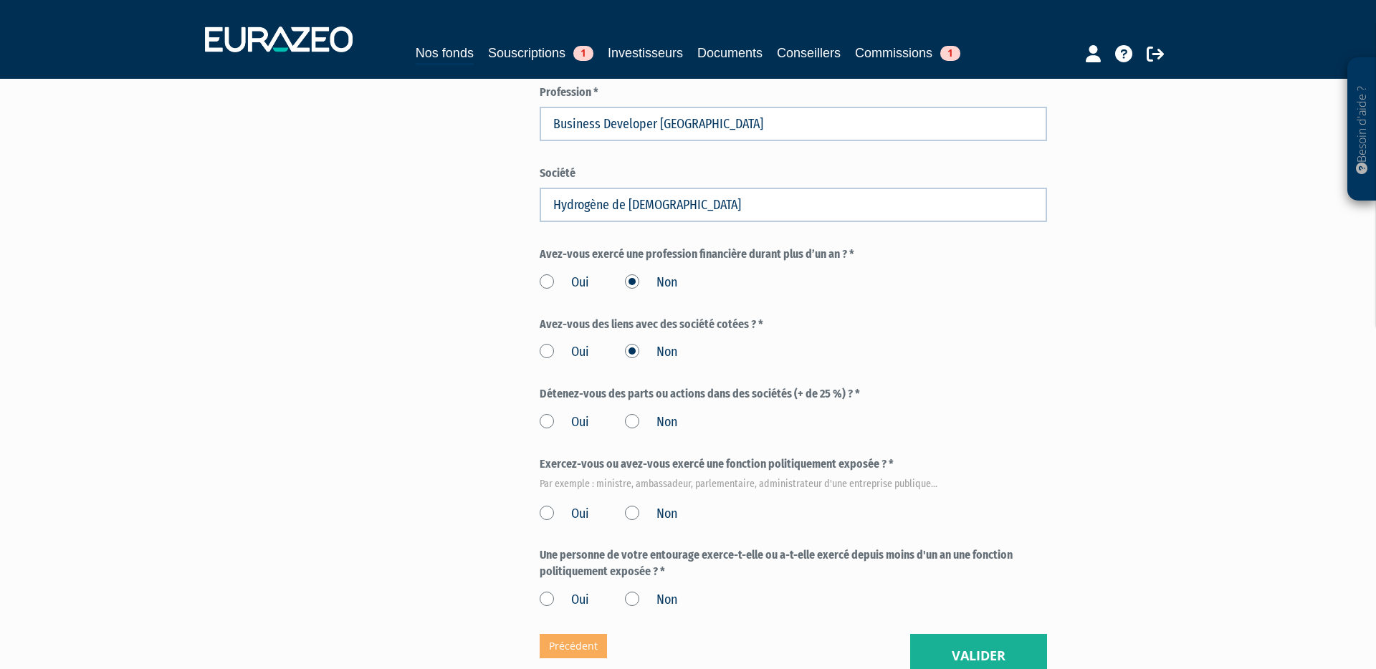
scroll to position [627, 0]
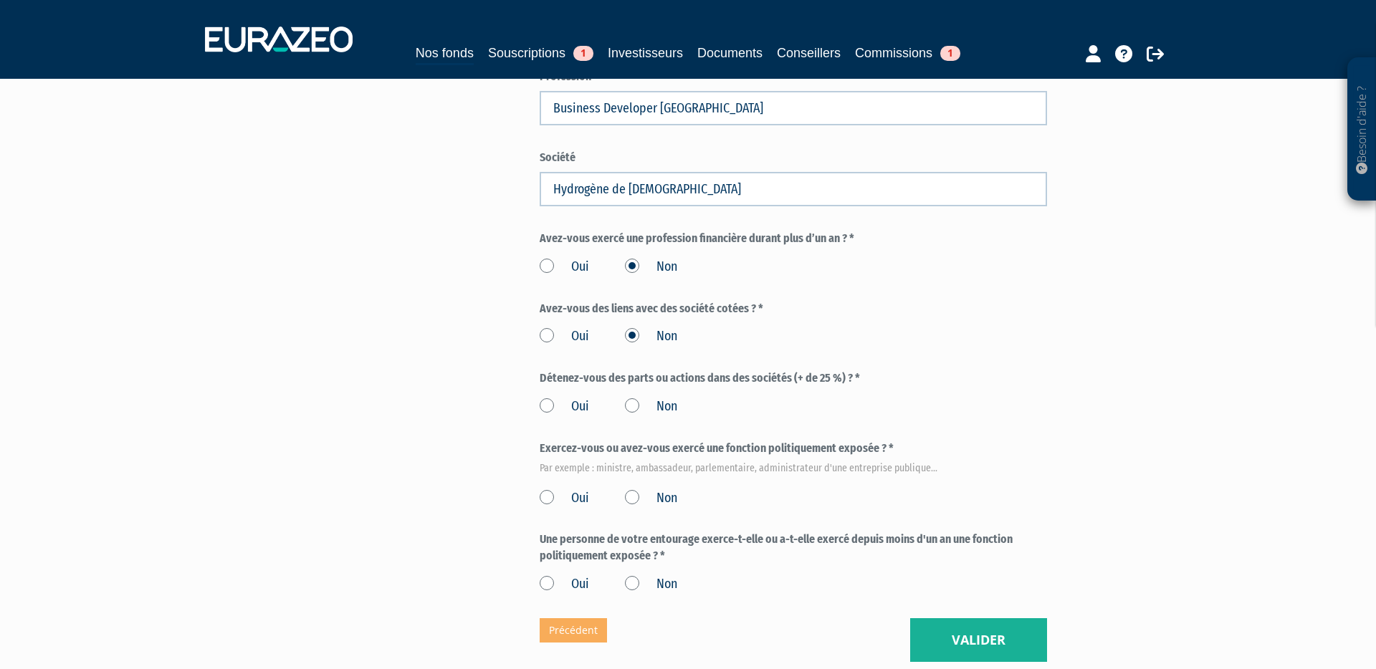
click at [633, 398] on label "Non" at bounding box center [651, 407] width 52 height 19
click at [0, 0] on input "Non" at bounding box center [0, 0] width 0 height 0
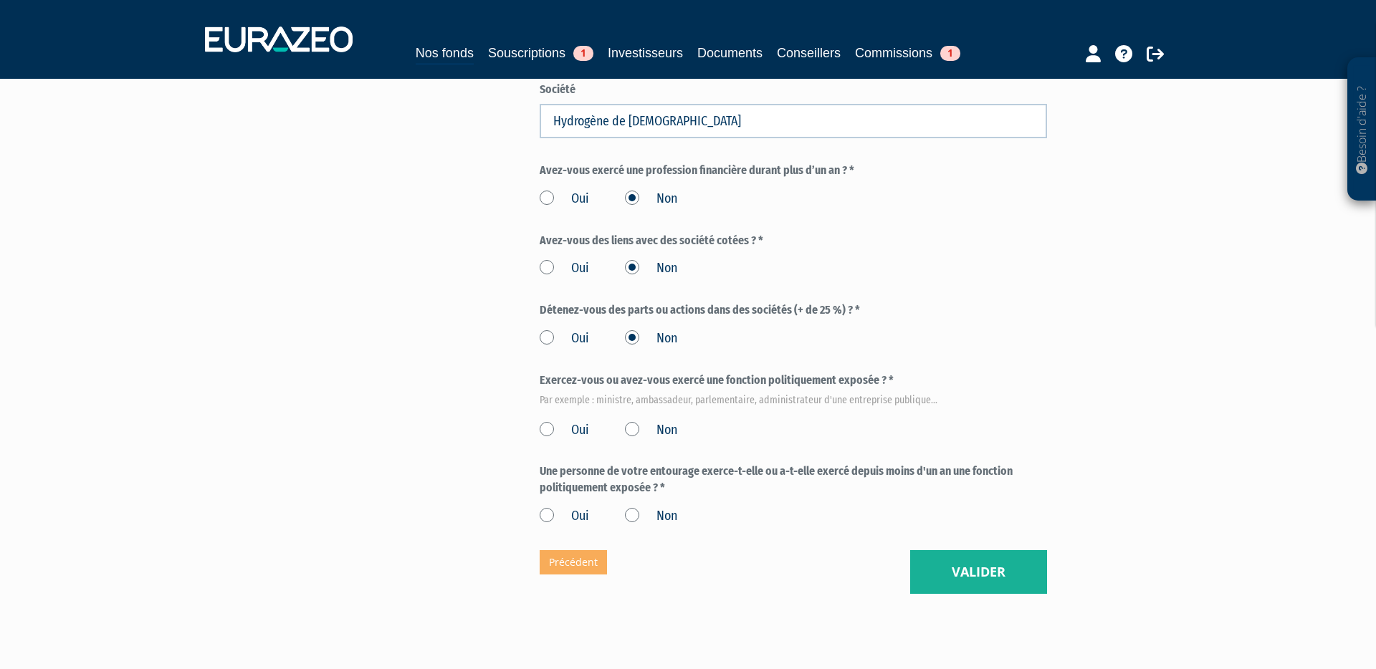
scroll to position [696, 0]
click at [633, 420] on label "Non" at bounding box center [651, 429] width 52 height 19
click at [0, 0] on input "Non" at bounding box center [0, 0] width 0 height 0
drag, startPoint x: 633, startPoint y: 477, endPoint x: 704, endPoint y: 505, distance: 75.6
click at [633, 506] on label "Non" at bounding box center [651, 515] width 52 height 19
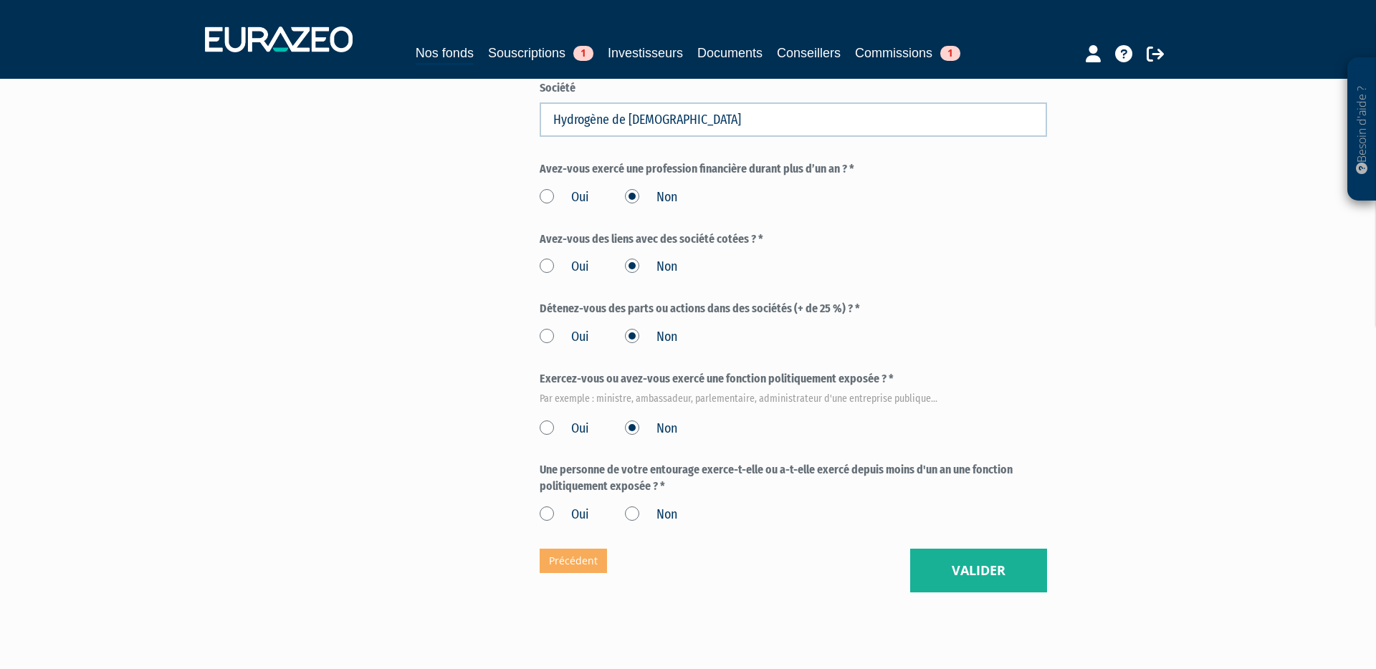
click at [0, 0] on input "Non" at bounding box center [0, 0] width 0 height 0
click at [959, 549] on button "Valider" at bounding box center [978, 571] width 137 height 44
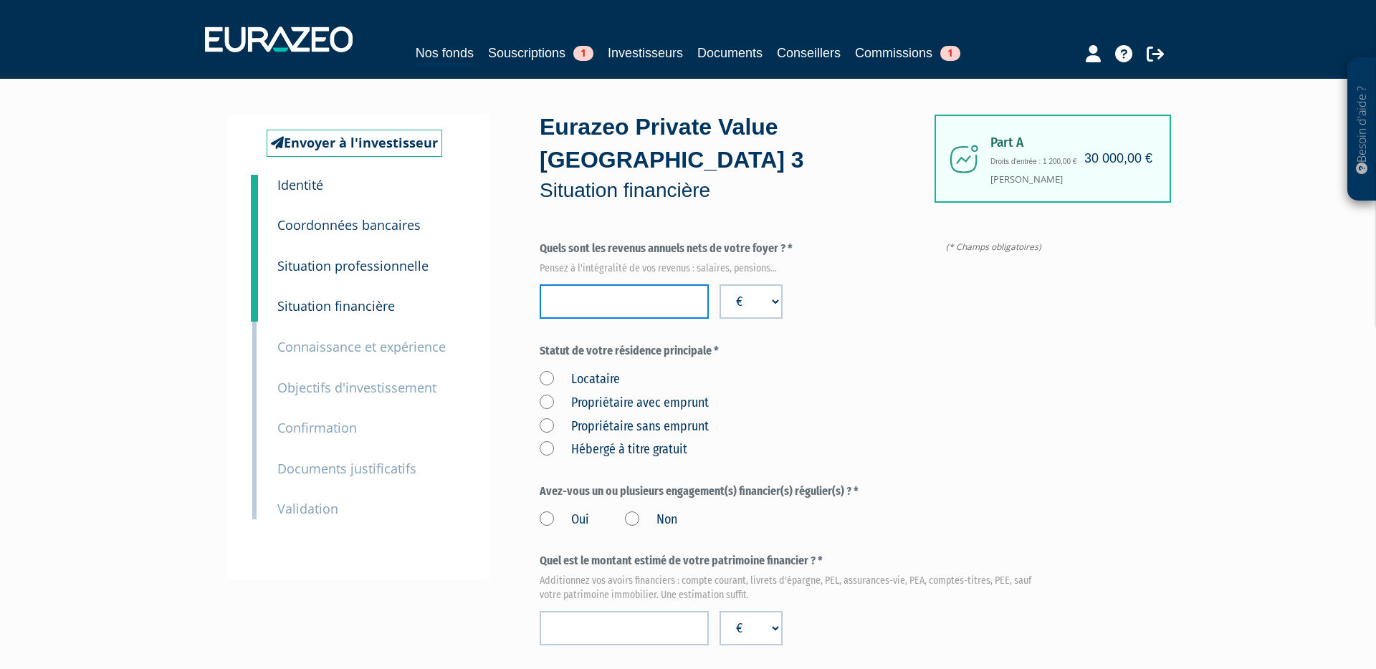
click at [598, 284] on input "number" at bounding box center [624, 301] width 169 height 34
type input "99765"
drag, startPoint x: 912, startPoint y: 373, endPoint x: 896, endPoint y: 376, distance: 16.2
click at [911, 373] on div "Locataire Propriétaire avec emprunt Propriétaire sans emprunt Hébergé à titre g…" at bounding box center [793, 412] width 507 height 94
drag, startPoint x: 544, startPoint y: 370, endPoint x: 598, endPoint y: 398, distance: 60.2
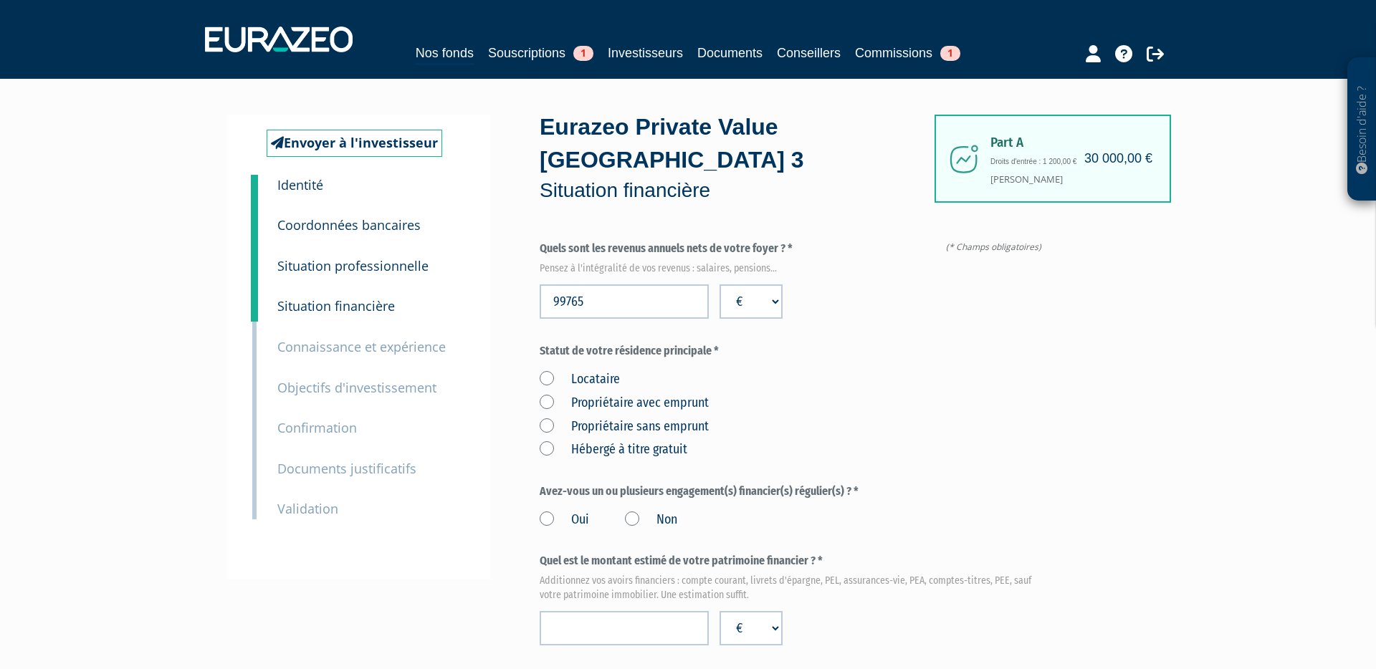
click at [544, 394] on label "Propriétaire avec emprunt" at bounding box center [624, 403] width 169 height 19
click at [0, 0] on emprunt "Propriétaire avec emprunt" at bounding box center [0, 0] width 0 height 0
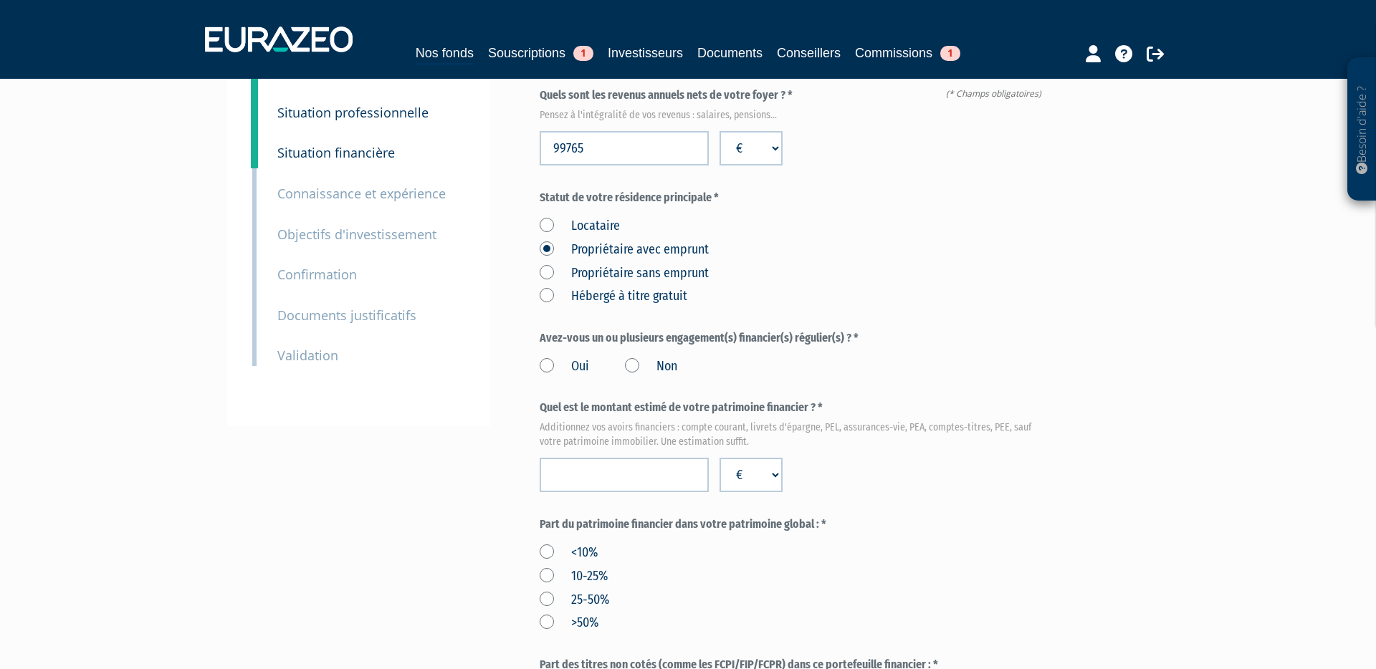
scroll to position [155, 0]
click at [547, 355] on label "Oui" at bounding box center [564, 364] width 49 height 19
click at [0, 0] on input "Oui" at bounding box center [0, 0] width 0 height 0
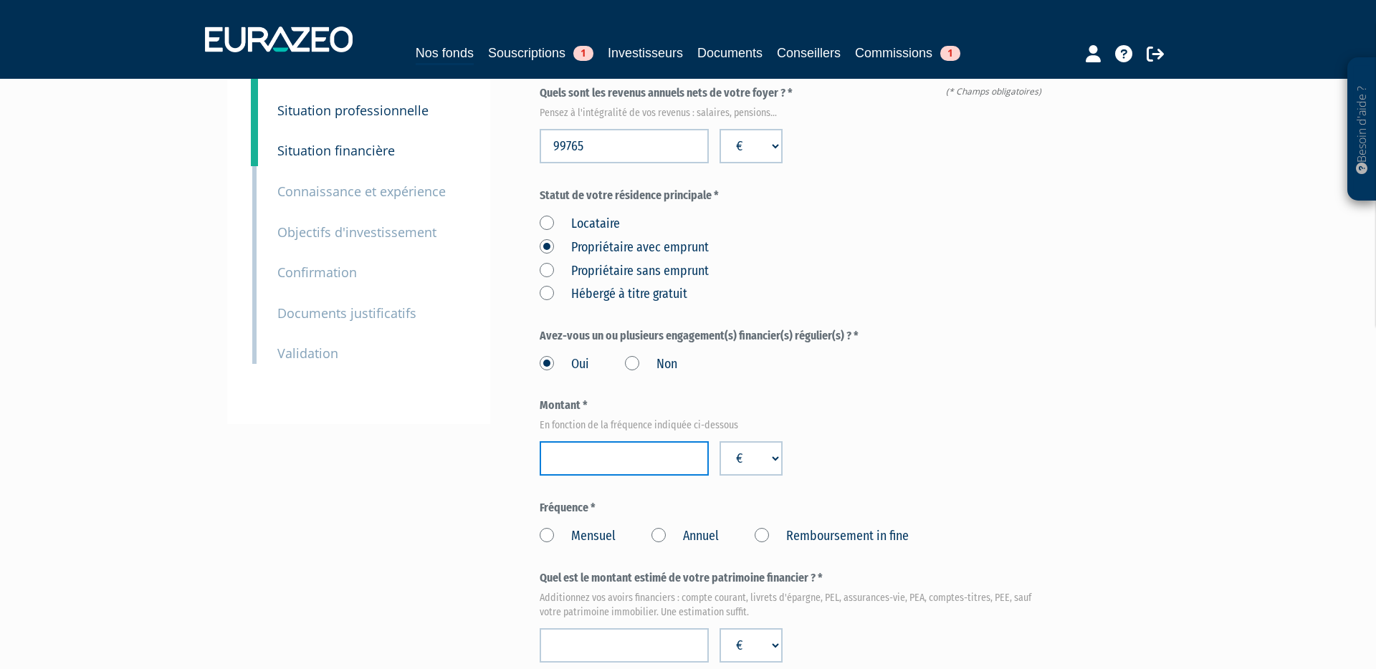
click at [585, 441] on input "number" at bounding box center [624, 458] width 169 height 34
type input "28377"
click at [661, 527] on label "Annuel" at bounding box center [684, 536] width 67 height 19
click at [0, 0] on Annuel "Annuel" at bounding box center [0, 0] width 0 height 0
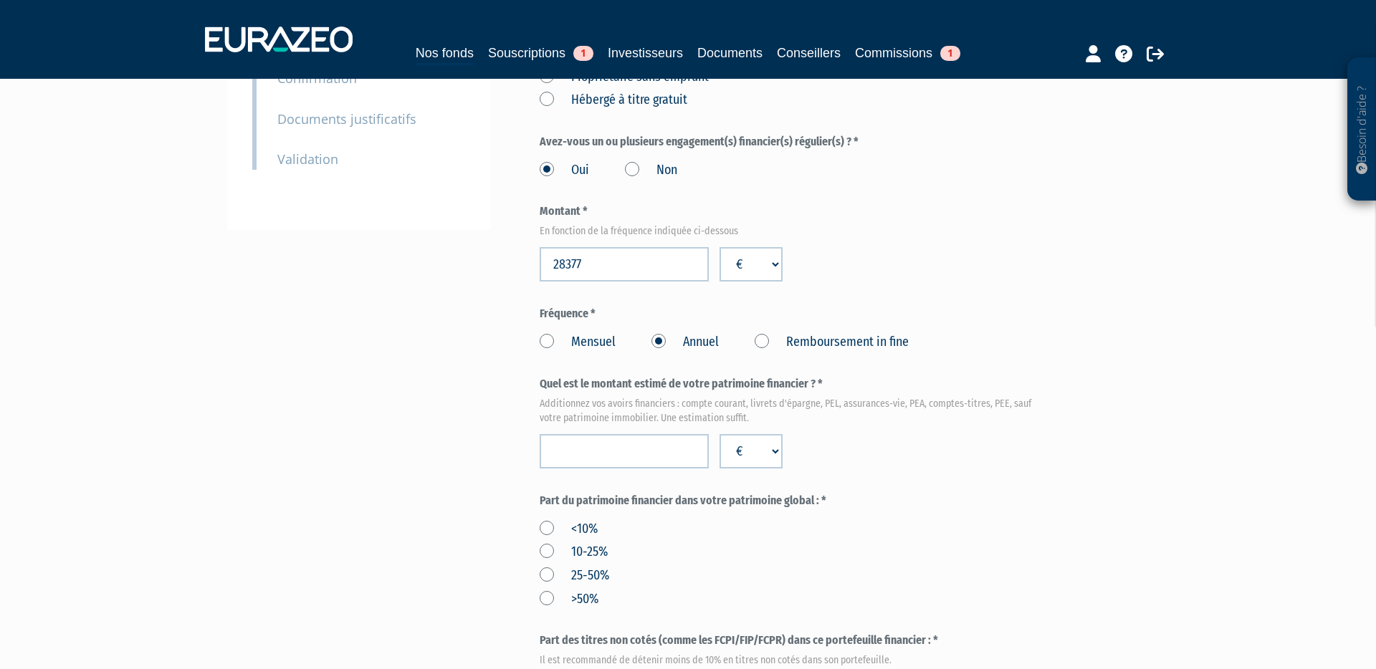
scroll to position [393, 0]
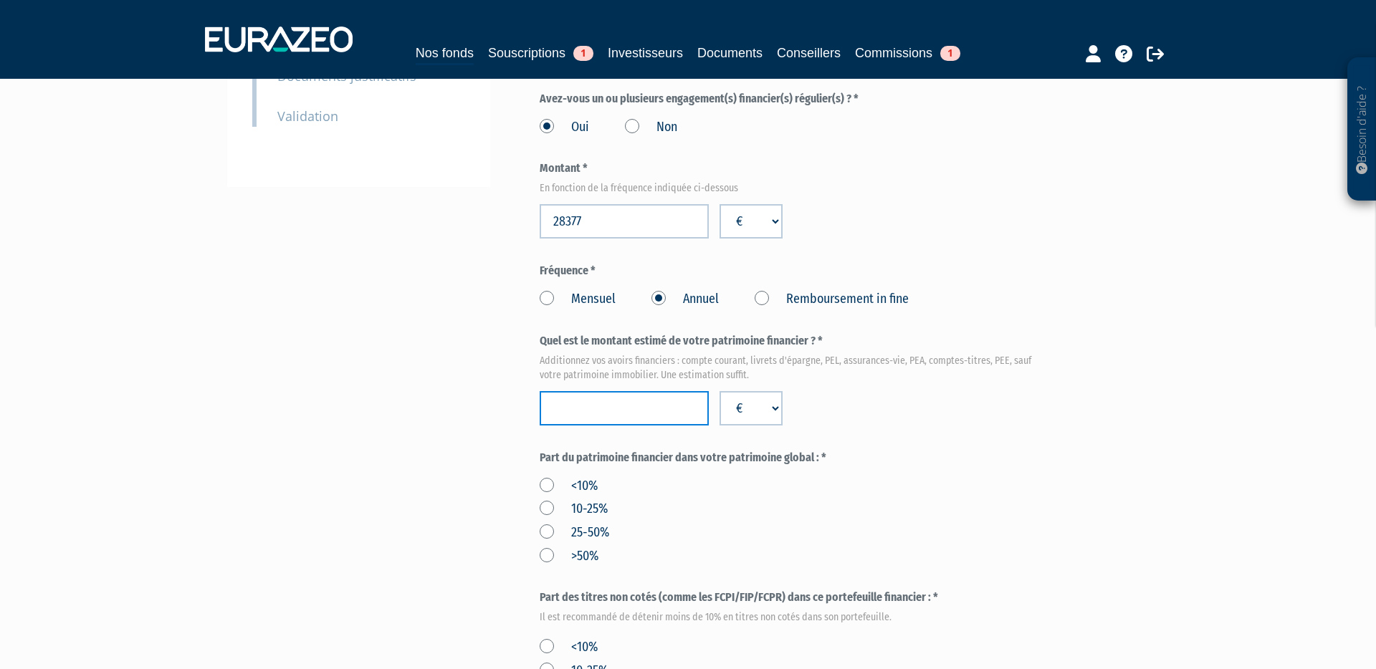
click at [604, 391] on input "number" at bounding box center [624, 408] width 169 height 34
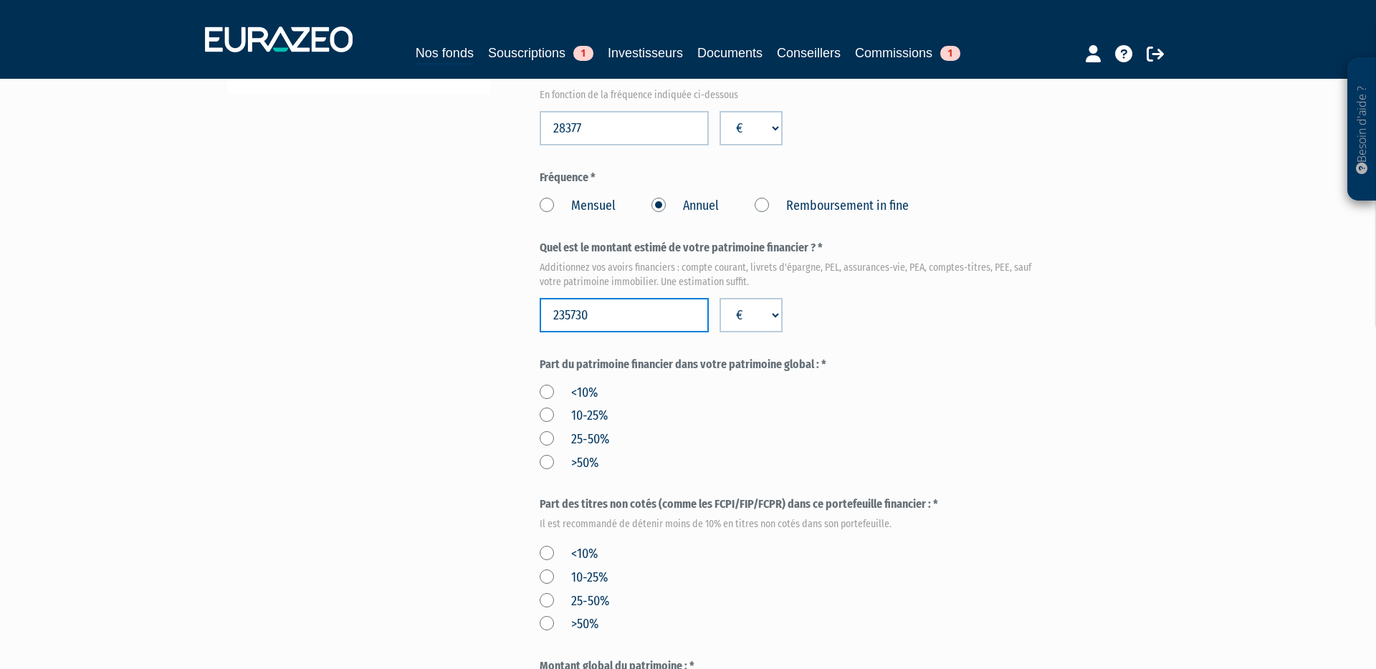
scroll to position [502, 0]
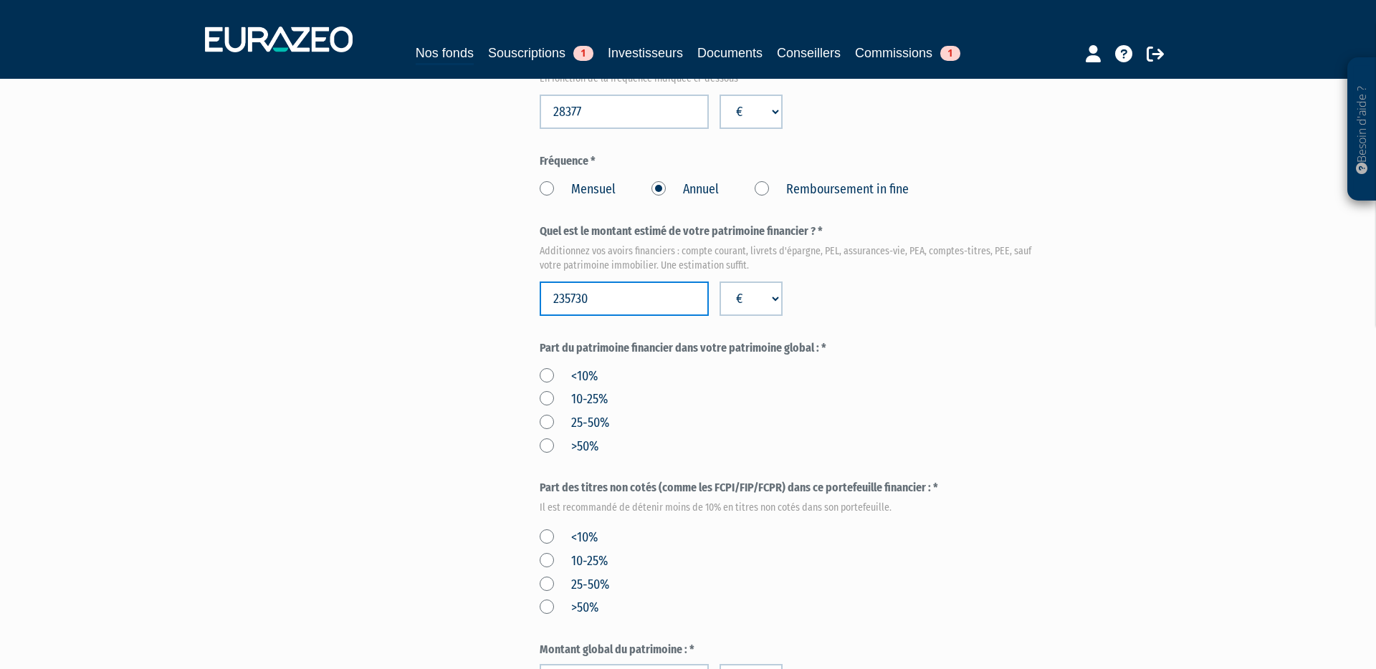
type input "235730"
click at [550, 390] on label "10-25%" at bounding box center [574, 399] width 68 height 19
click at [0, 0] on input "10-25%" at bounding box center [0, 0] width 0 height 0
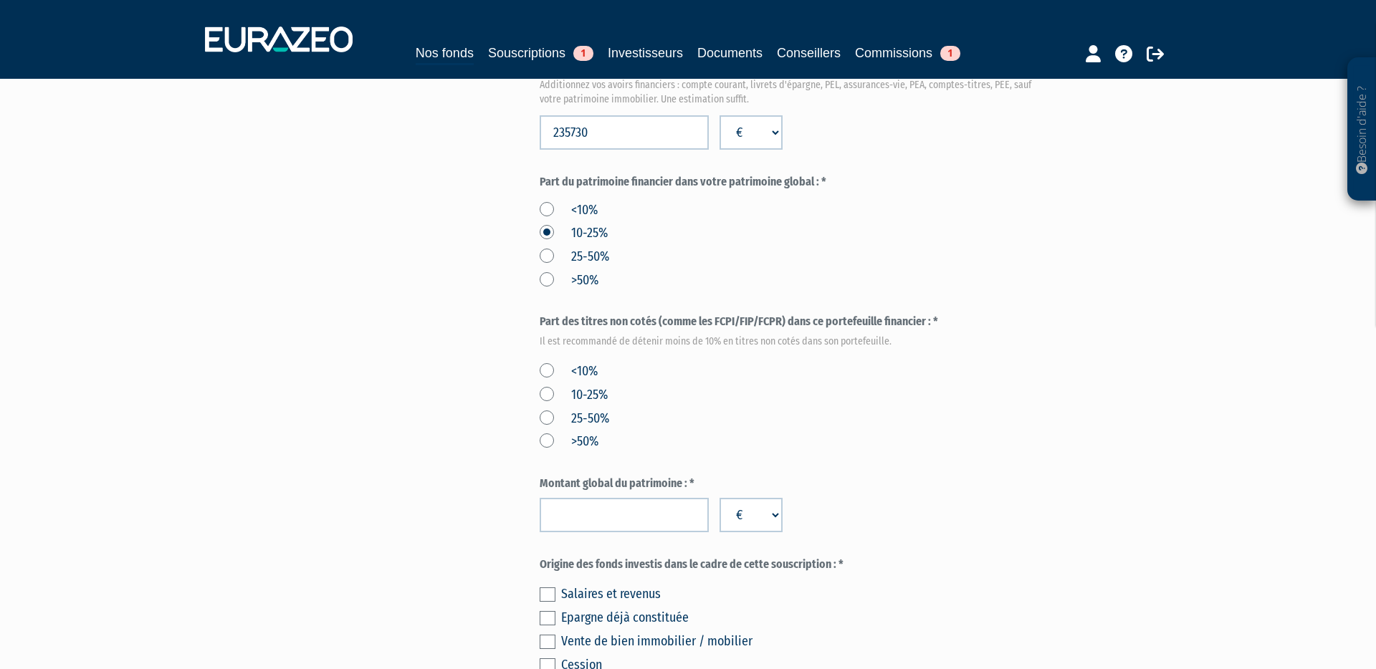
scroll to position [671, 0]
click at [548, 360] on label "<10%" at bounding box center [569, 369] width 58 height 19
click at [0, 0] on input "<10%" at bounding box center [0, 0] width 0 height 0
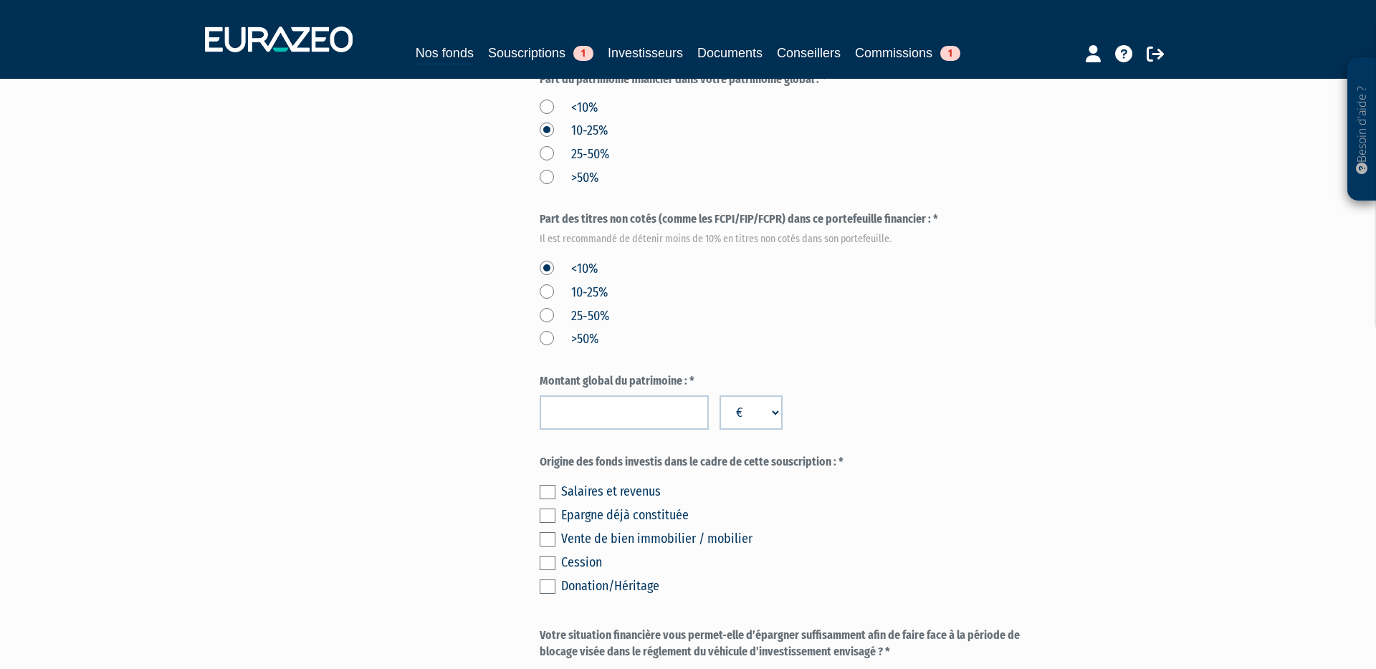
scroll to position [775, 0]
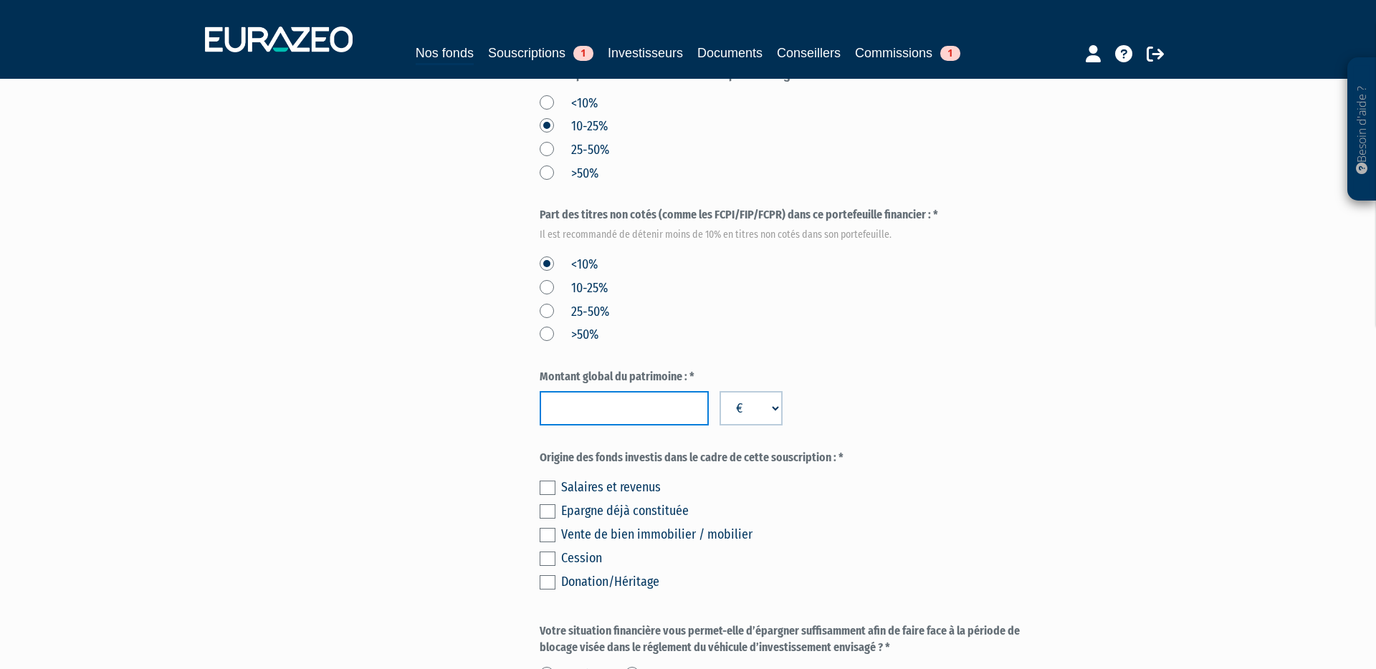
click at [597, 391] on input "number" at bounding box center [624, 408] width 169 height 34
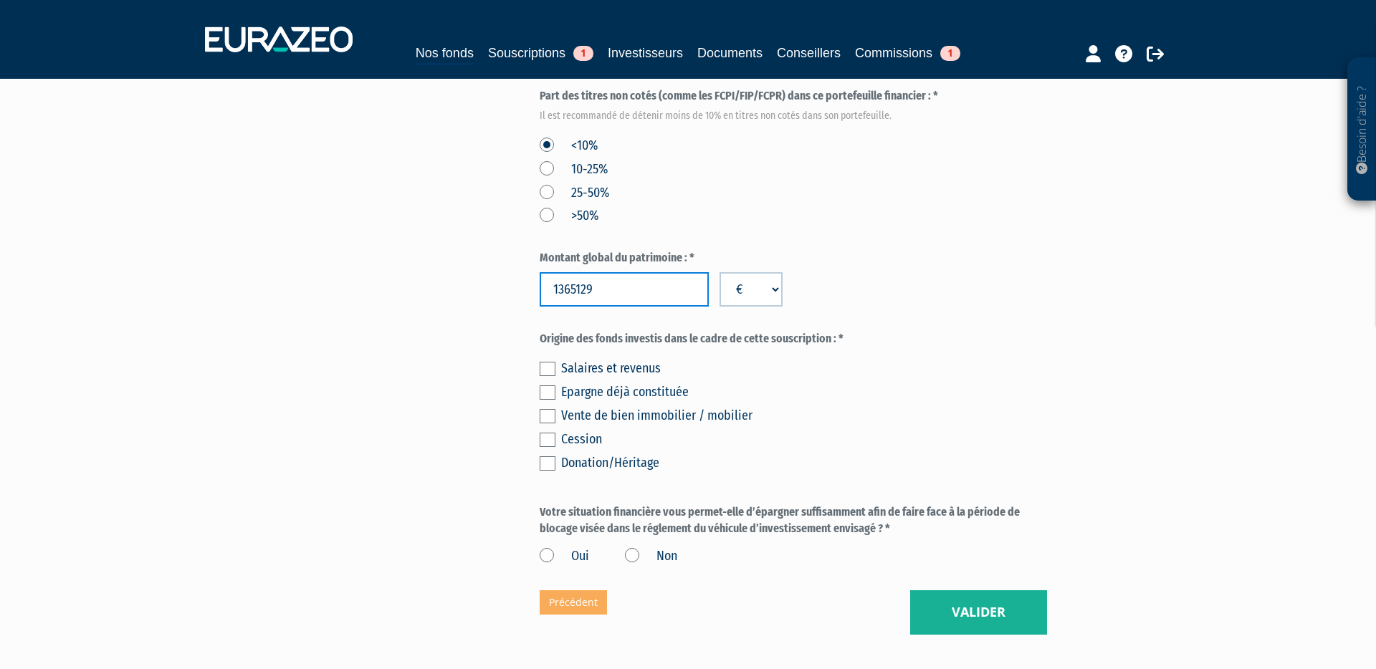
scroll to position [905, 0]
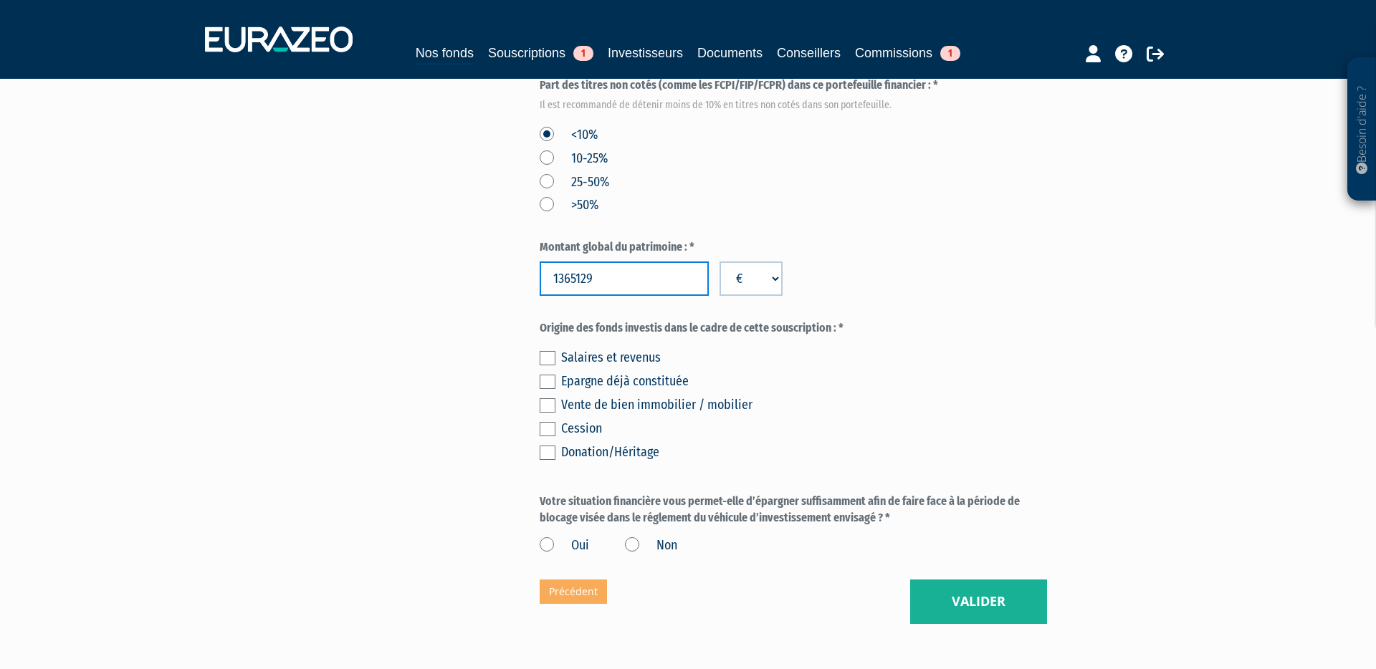
type input "1365129"
click at [547, 375] on label at bounding box center [548, 382] width 16 height 14
click at [0, 0] on input "checkbox" at bounding box center [0, 0] width 0 height 0
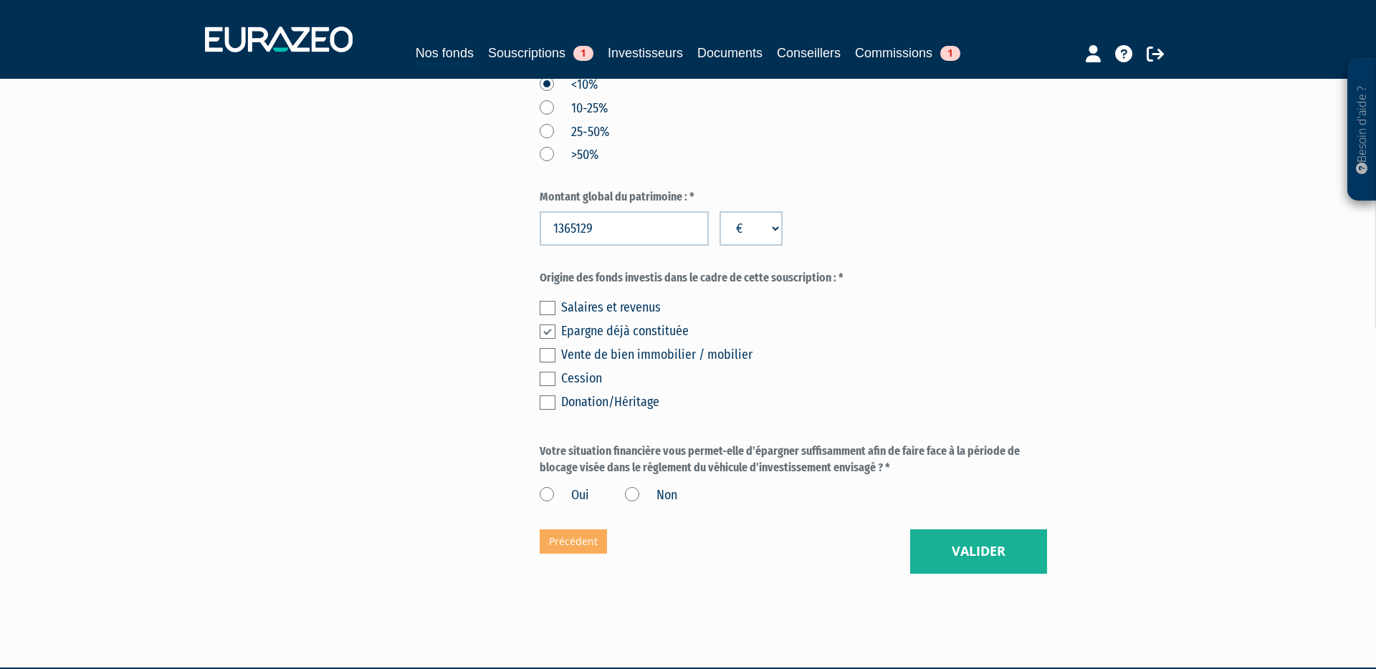
scroll to position [957, 0]
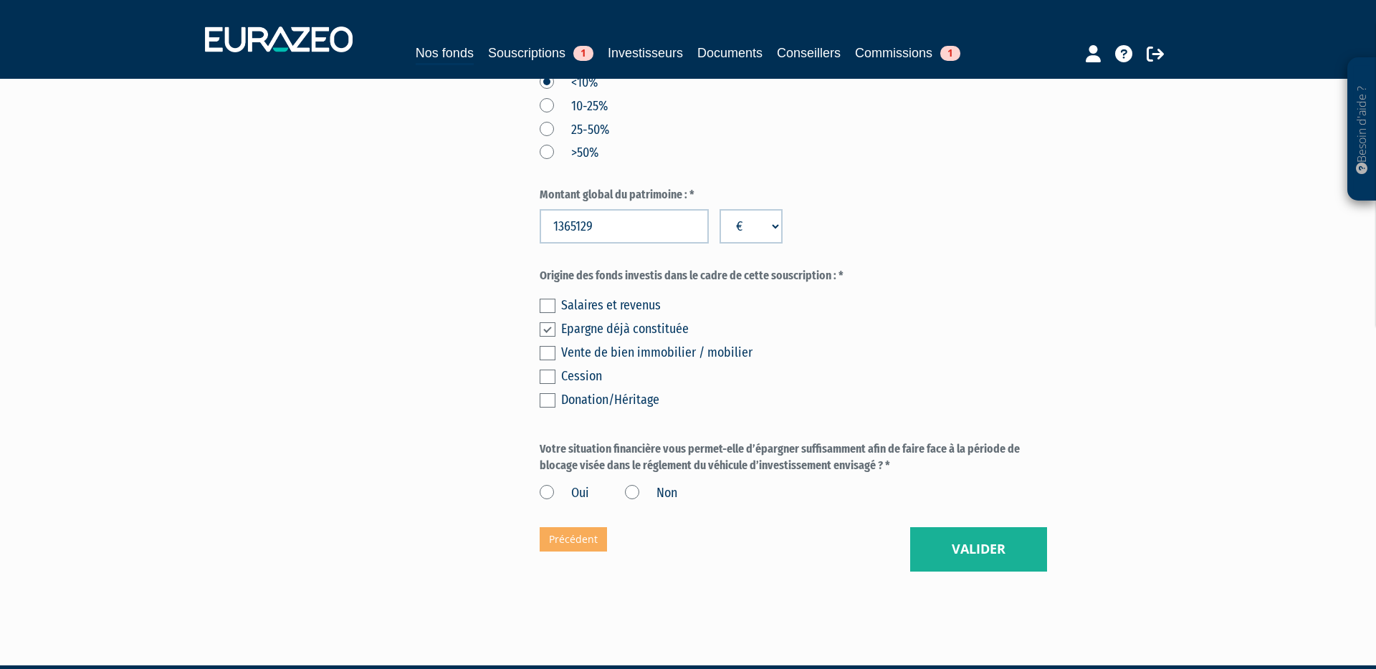
drag, startPoint x: 550, startPoint y: 458, endPoint x: 582, endPoint y: 470, distance: 34.5
click at [549, 484] on label "Oui" at bounding box center [564, 493] width 49 height 19
click at [0, 0] on input "Oui" at bounding box center [0, 0] width 0 height 0
click at [966, 527] on button "Valider" at bounding box center [978, 549] width 137 height 44
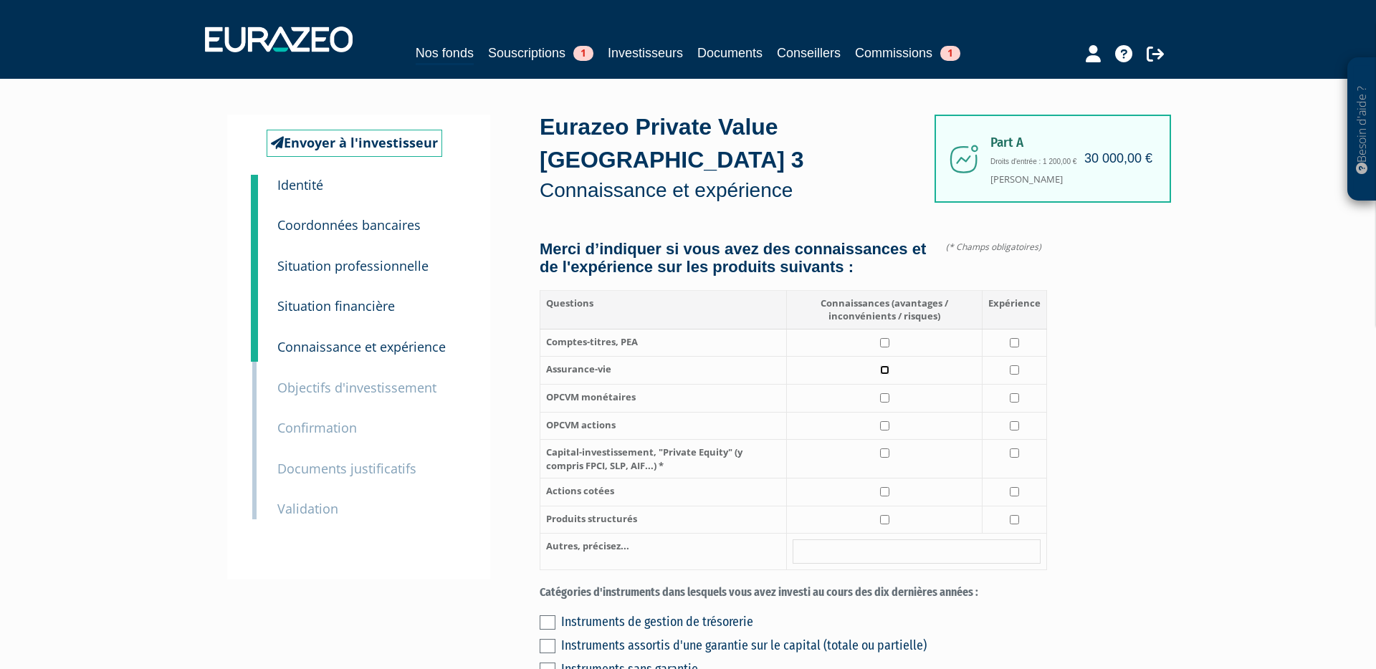
click at [886, 365] on input "checkbox" at bounding box center [884, 369] width 9 height 9
checkbox input "true"
click at [1019, 365] on input "checkbox" at bounding box center [1014, 369] width 9 height 9
checkbox input "true"
click at [884, 393] on input "checkbox" at bounding box center [884, 397] width 9 height 9
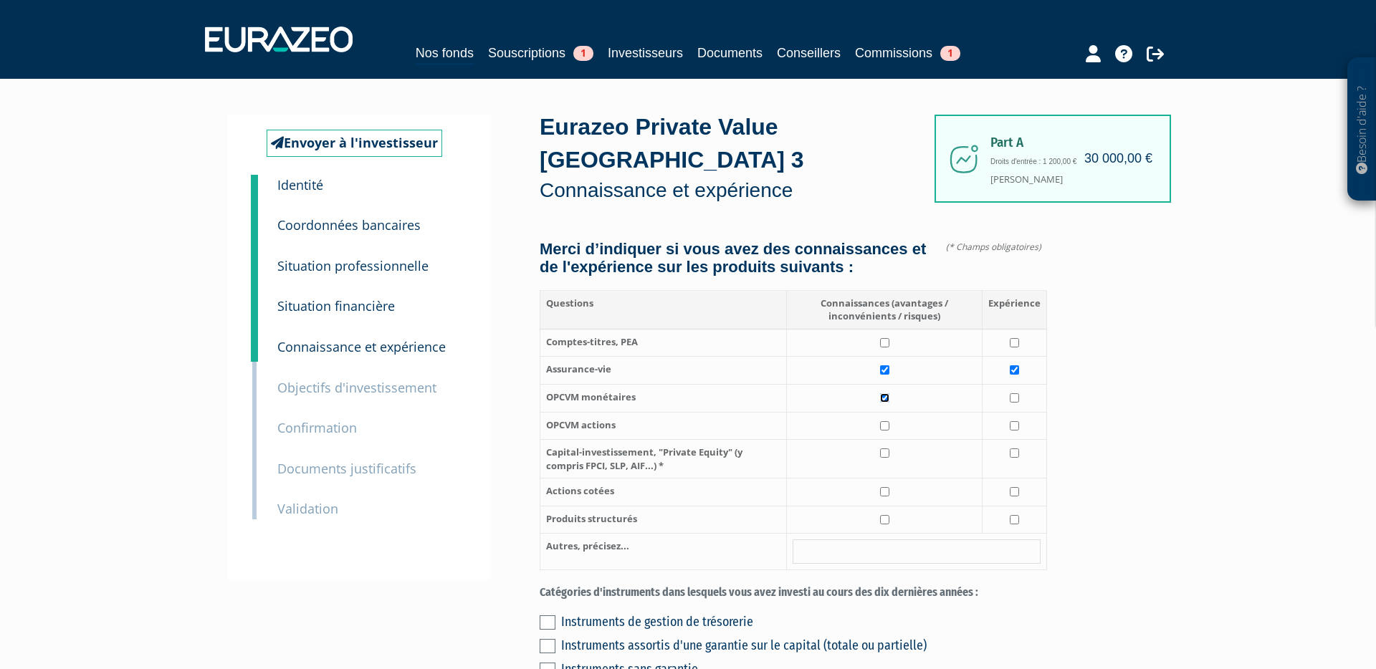
checkbox input "true"
drag, startPoint x: 1011, startPoint y: 366, endPoint x: 975, endPoint y: 380, distance: 38.3
click at [1011, 393] on input "checkbox" at bounding box center [1014, 397] width 9 height 9
checkbox input "true"
drag, startPoint x: 888, startPoint y: 394, endPoint x: 959, endPoint y: 399, distance: 71.8
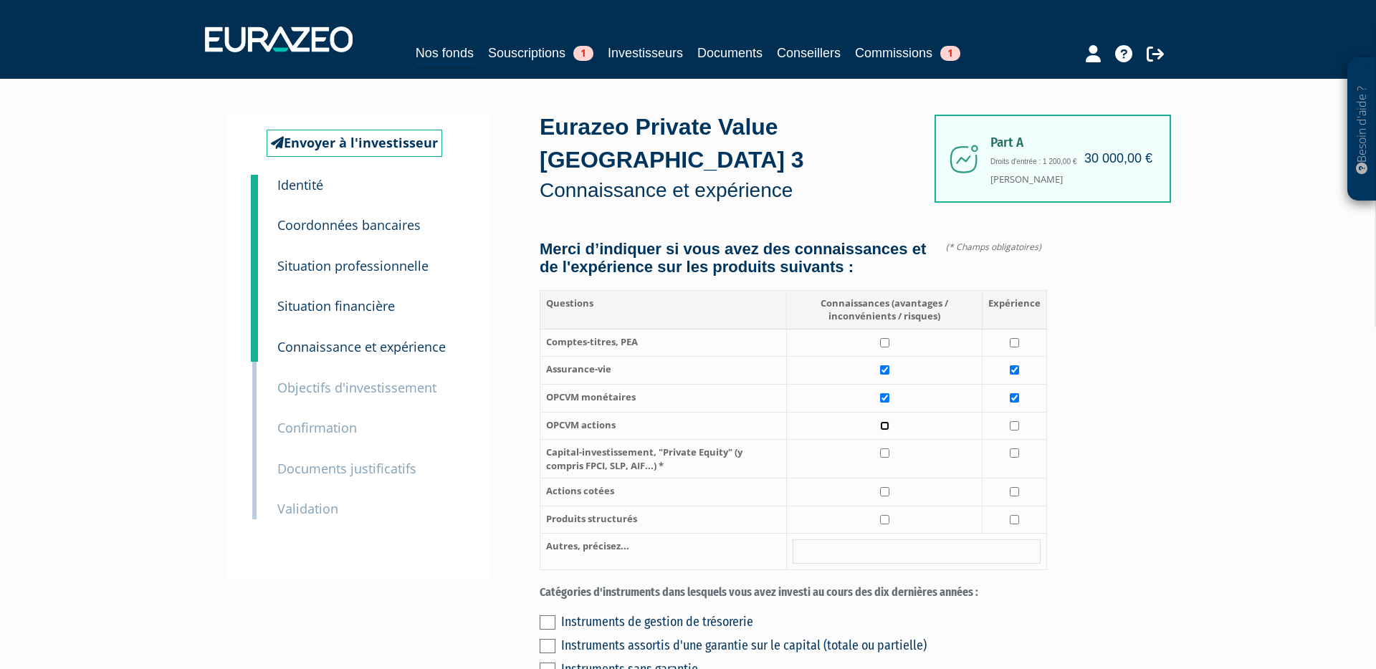
click at [888, 421] on input "checkbox" at bounding box center [884, 425] width 9 height 9
checkbox input "true"
click at [1020, 412] on td at bounding box center [1014, 426] width 64 height 28
checkbox input "true"
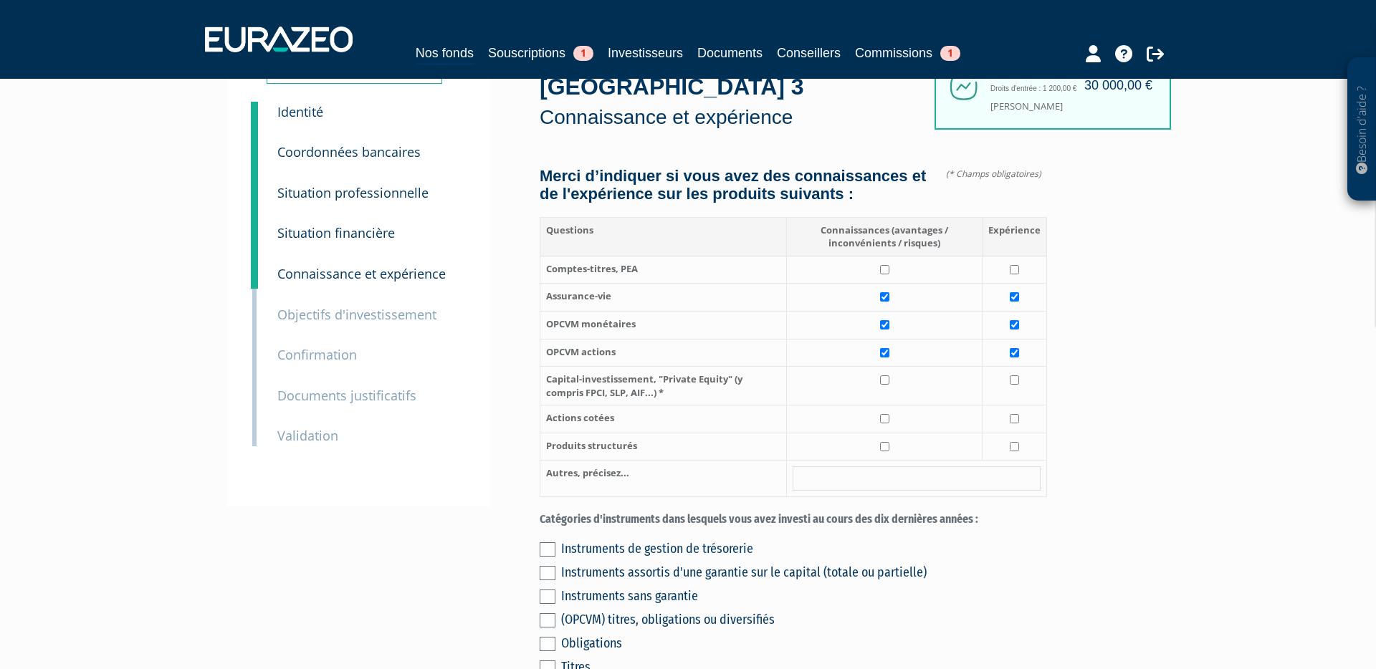
scroll to position [75, 0]
click at [885, 413] on input "checkbox" at bounding box center [884, 417] width 9 height 9
checkbox input "true"
click at [1014, 413] on input "checkbox" at bounding box center [1014, 417] width 9 height 9
checkbox input "true"
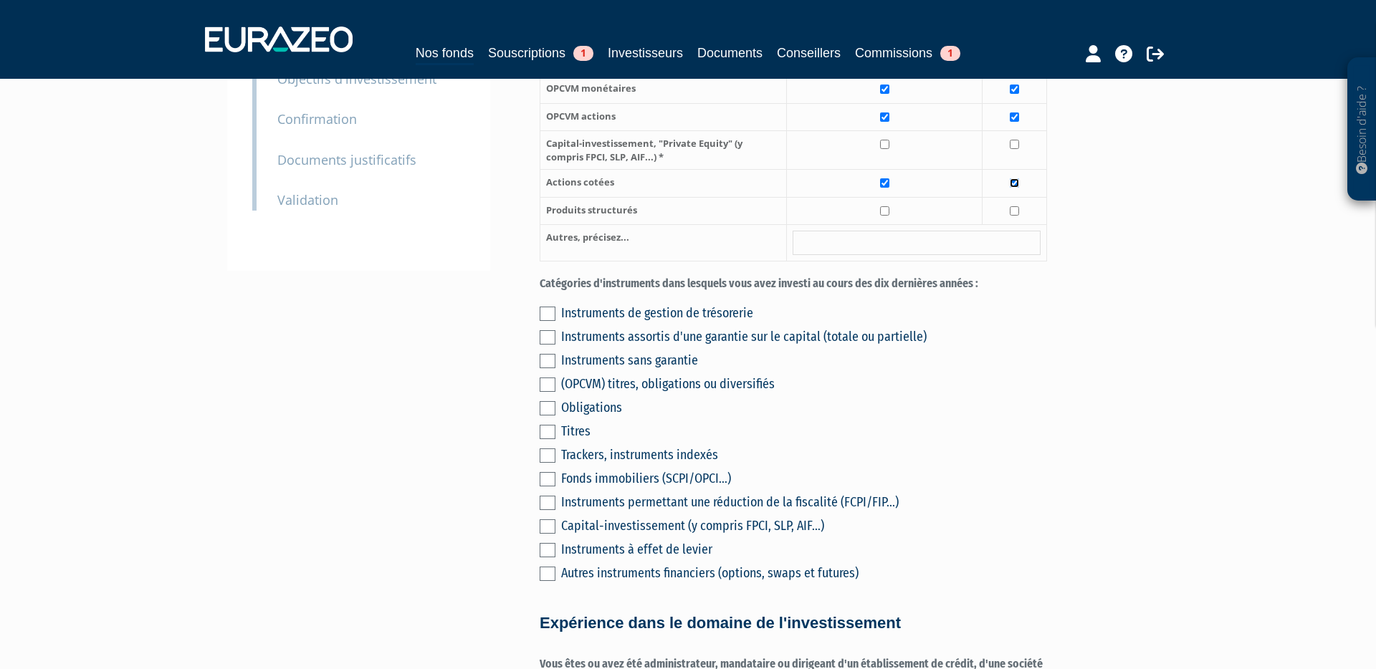
scroll to position [323, 0]
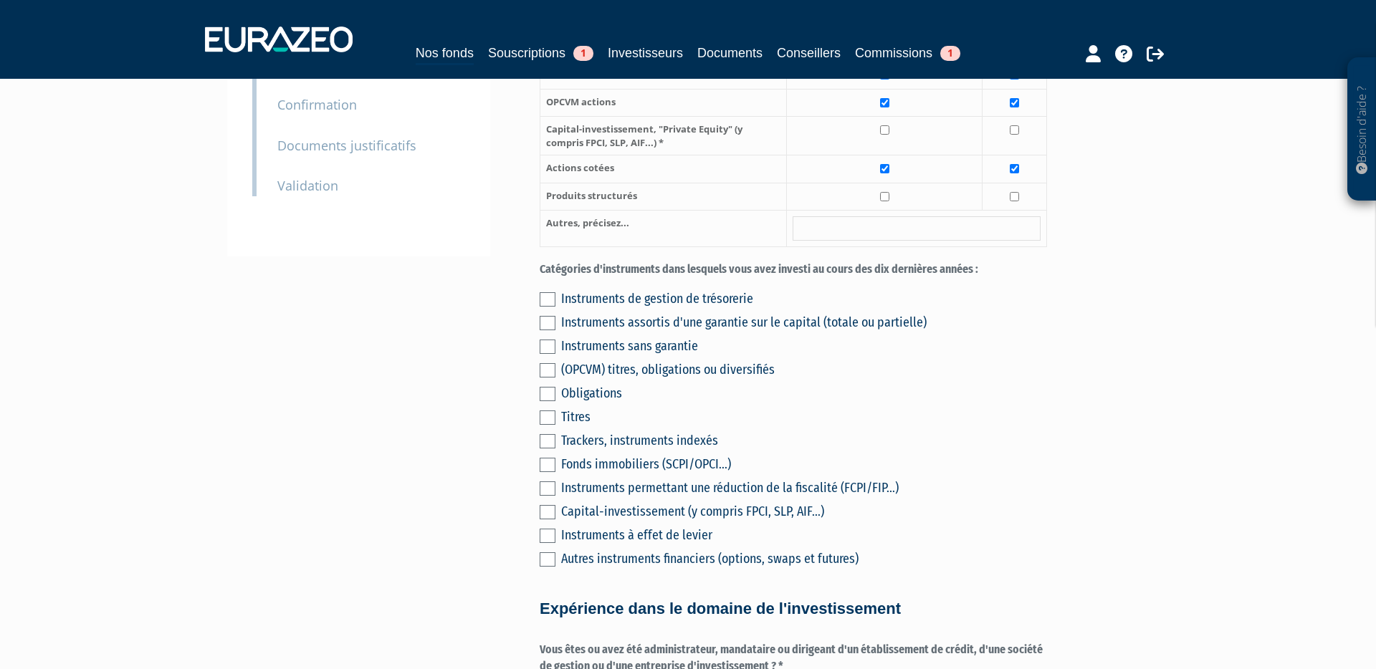
click at [547, 363] on label at bounding box center [548, 370] width 16 height 14
click at [0, 0] on input "checkbox" at bounding box center [0, 0] width 0 height 0
click at [550, 387] on label at bounding box center [548, 394] width 16 height 14
click at [0, 0] on input "checkbox" at bounding box center [0, 0] width 0 height 0
drag, startPoint x: 550, startPoint y: 433, endPoint x: 579, endPoint y: 450, distance: 33.7
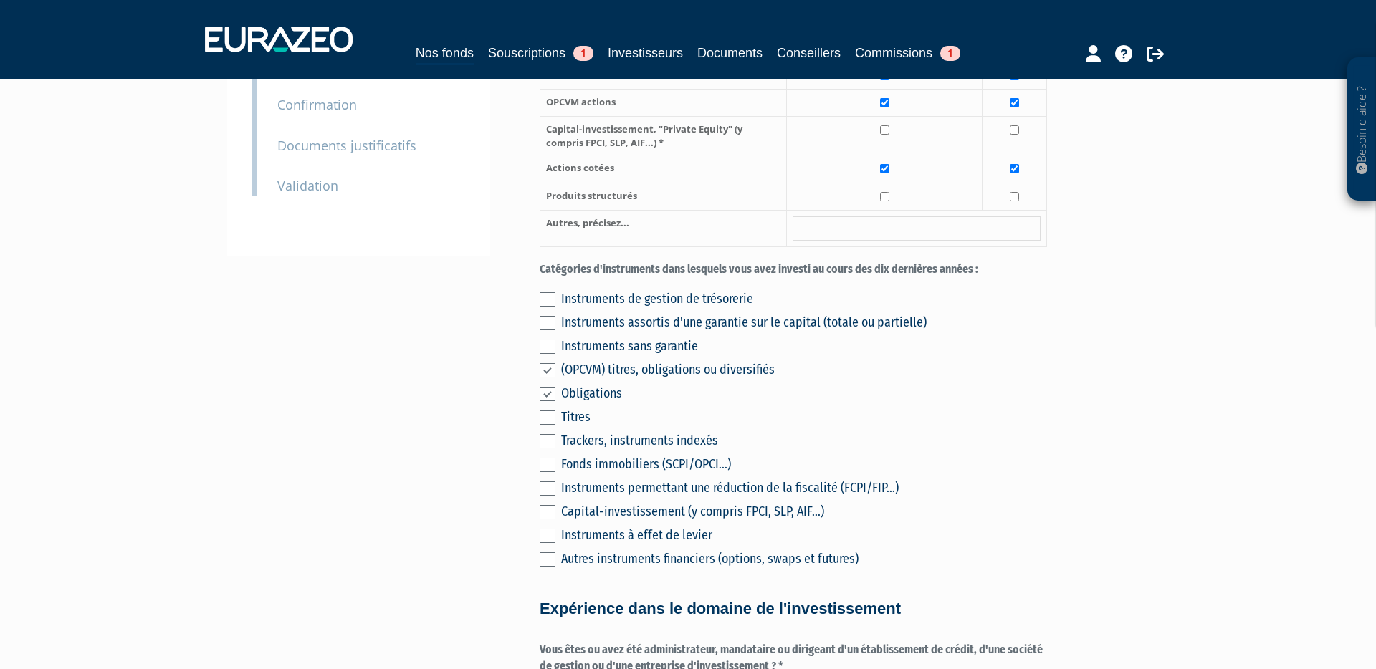
click at [549, 458] on label at bounding box center [548, 465] width 16 height 14
click at [0, 0] on input "checkbox" at bounding box center [0, 0] width 0 height 0
click at [545, 292] on label at bounding box center [548, 299] width 16 height 14
click at [0, 0] on input "checkbox" at bounding box center [0, 0] width 0 height 0
drag, startPoint x: 547, startPoint y: 287, endPoint x: 550, endPoint y: 296, distance: 10.0
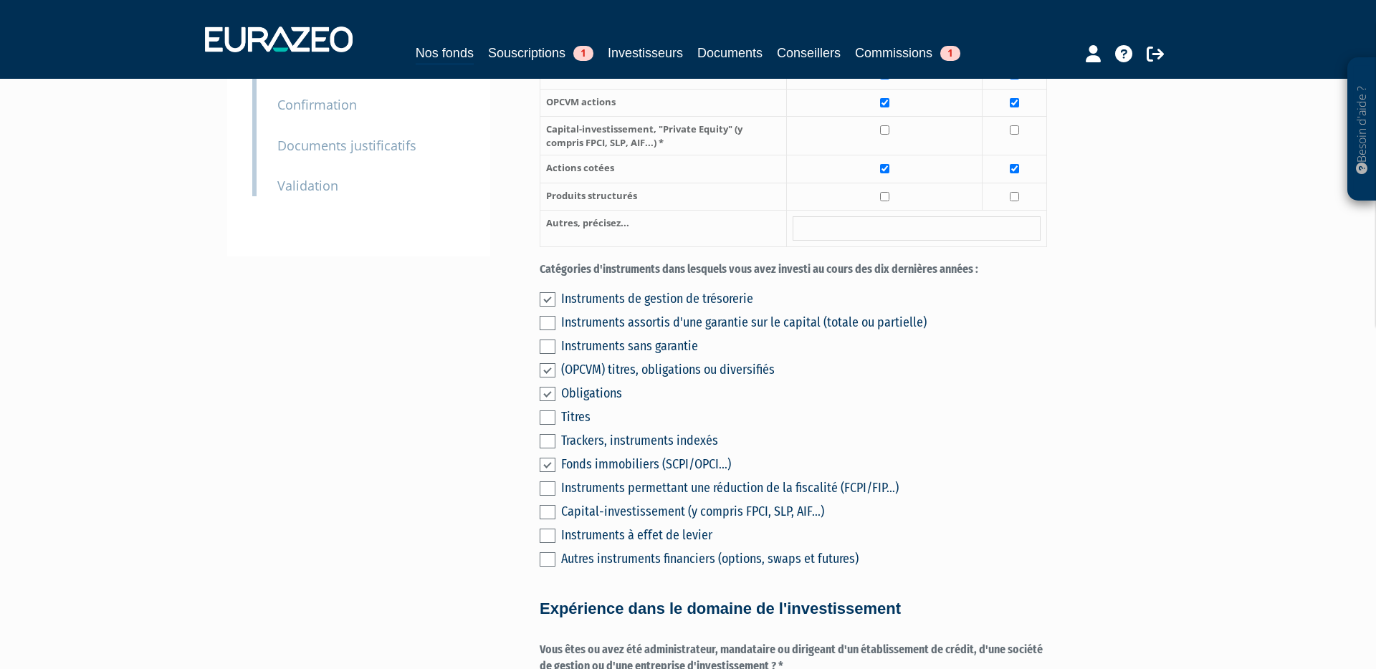
click at [547, 316] on label at bounding box center [548, 323] width 16 height 14
click at [0, 0] on input "checkbox" at bounding box center [0, 0] width 0 height 0
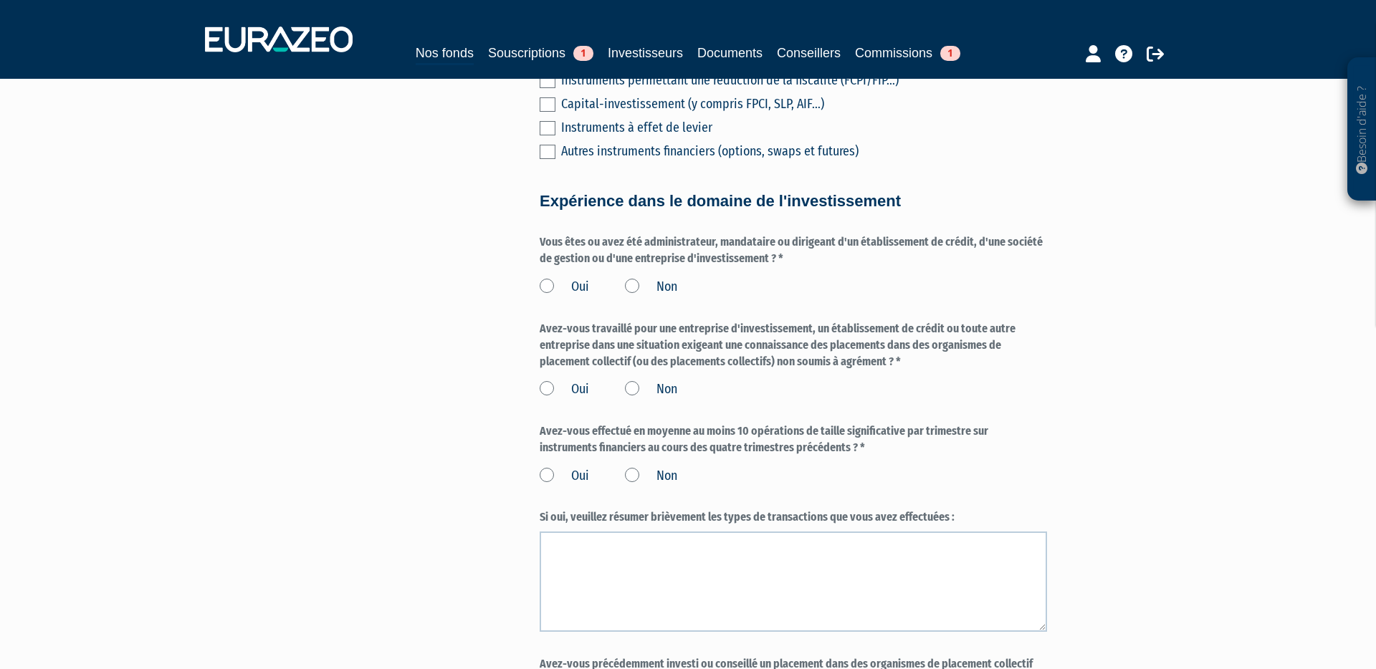
scroll to position [734, 0]
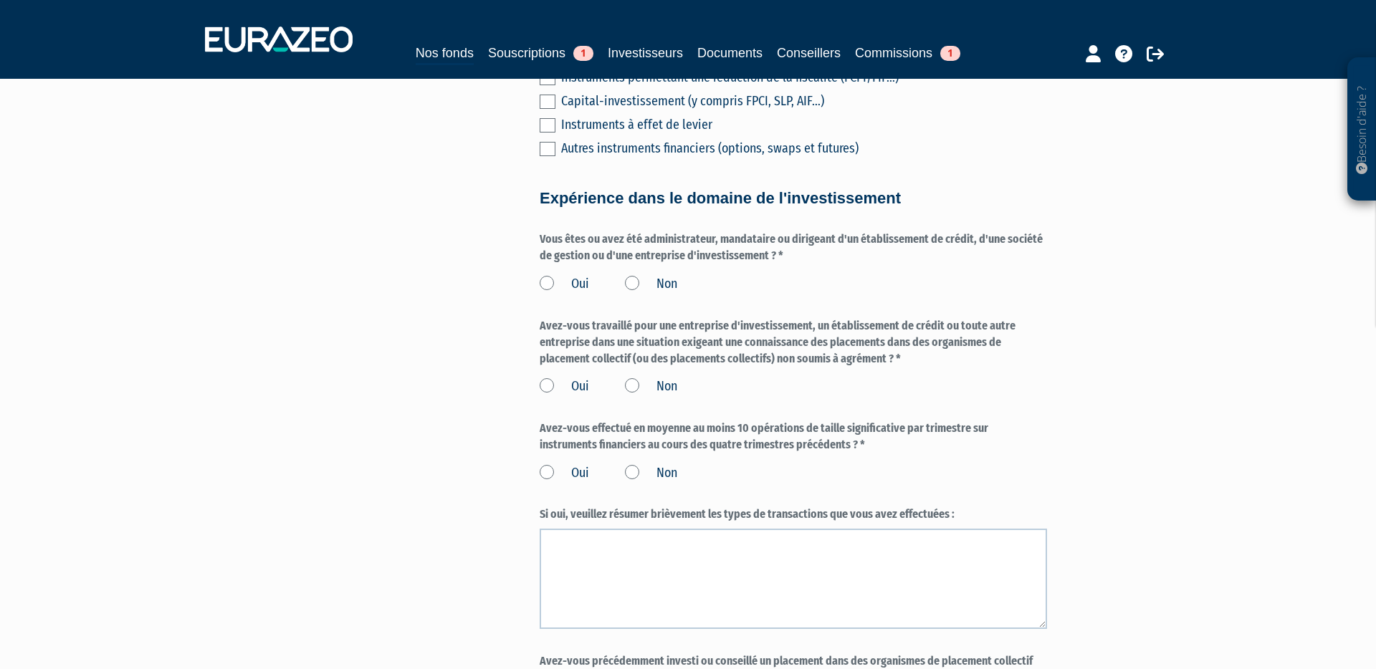
click at [631, 275] on label "Non" at bounding box center [651, 284] width 52 height 19
click at [0, 0] on input "Non" at bounding box center [0, 0] width 0 height 0
drag, startPoint x: 631, startPoint y: 355, endPoint x: 634, endPoint y: 390, distance: 34.6
click at [630, 378] on label "Non" at bounding box center [651, 387] width 52 height 19
click at [0, 0] on input "Non" at bounding box center [0, 0] width 0 height 0
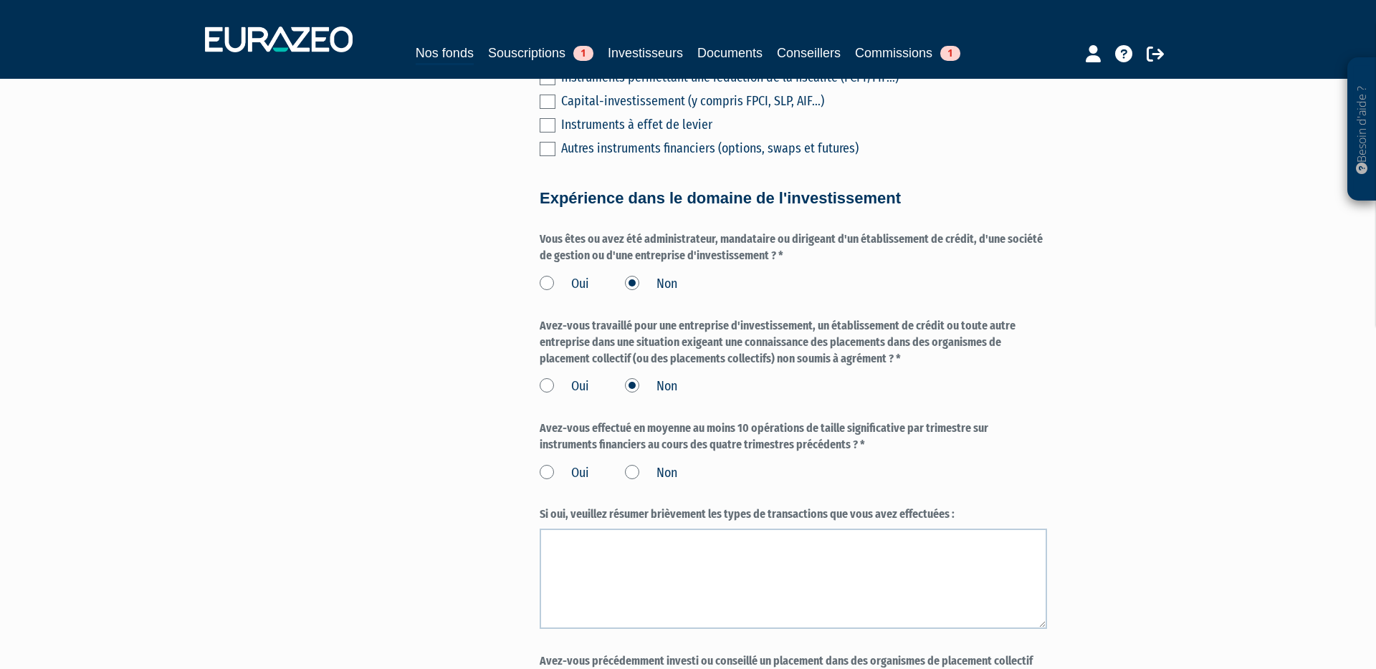
click at [636, 464] on label "Non" at bounding box center [651, 473] width 52 height 19
click at [0, 0] on input "Non" at bounding box center [0, 0] width 0 height 0
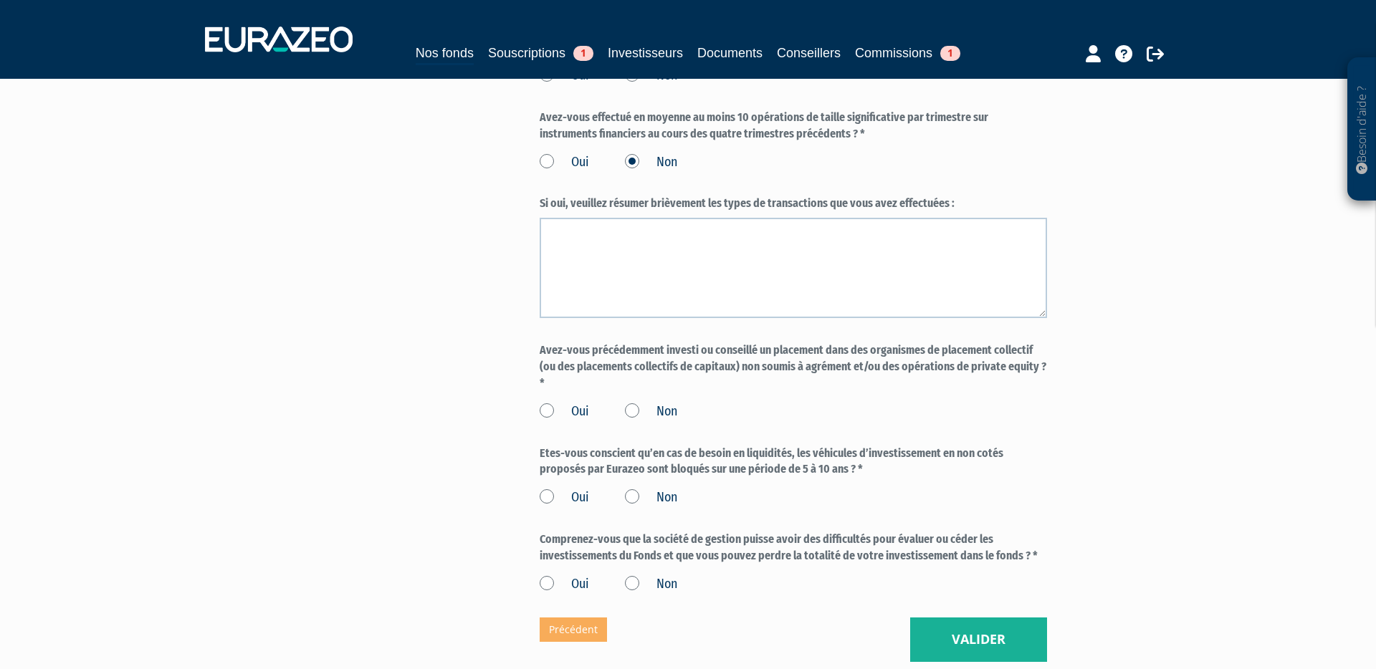
scroll to position [1048, 0]
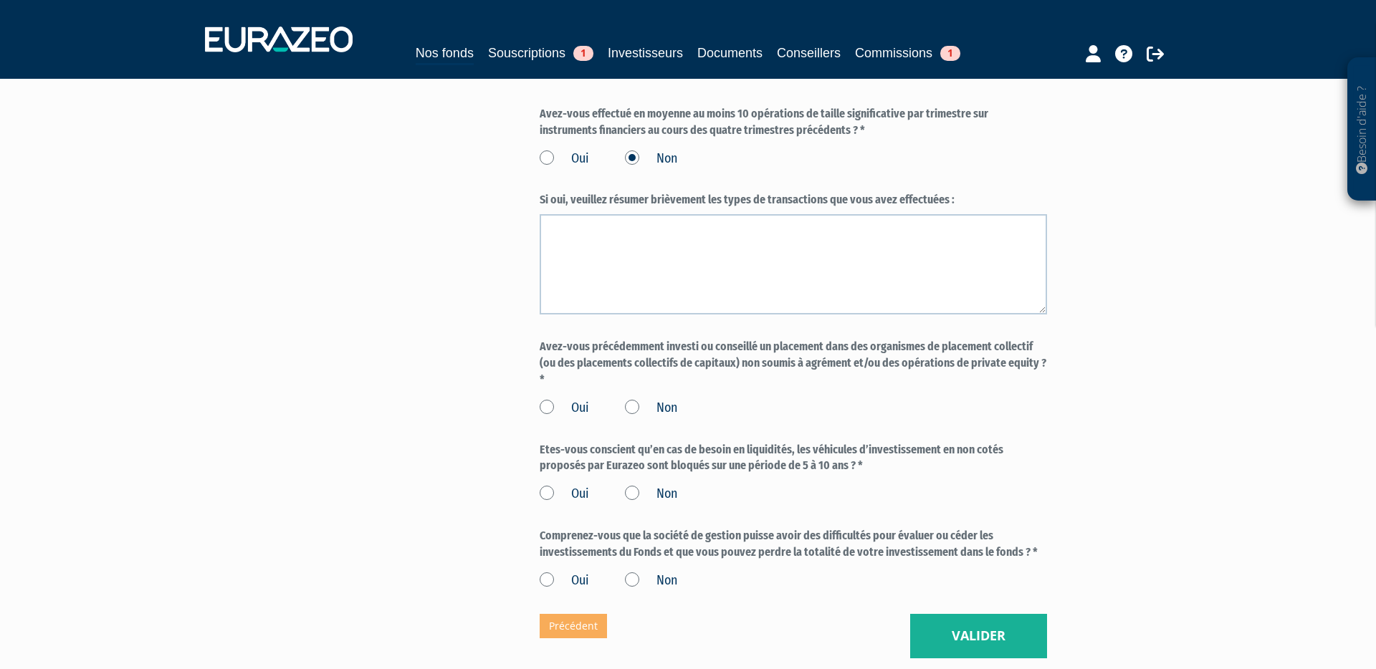
click at [636, 399] on label "Non" at bounding box center [651, 408] width 52 height 19
click at [0, 0] on input "Non" at bounding box center [0, 0] width 0 height 0
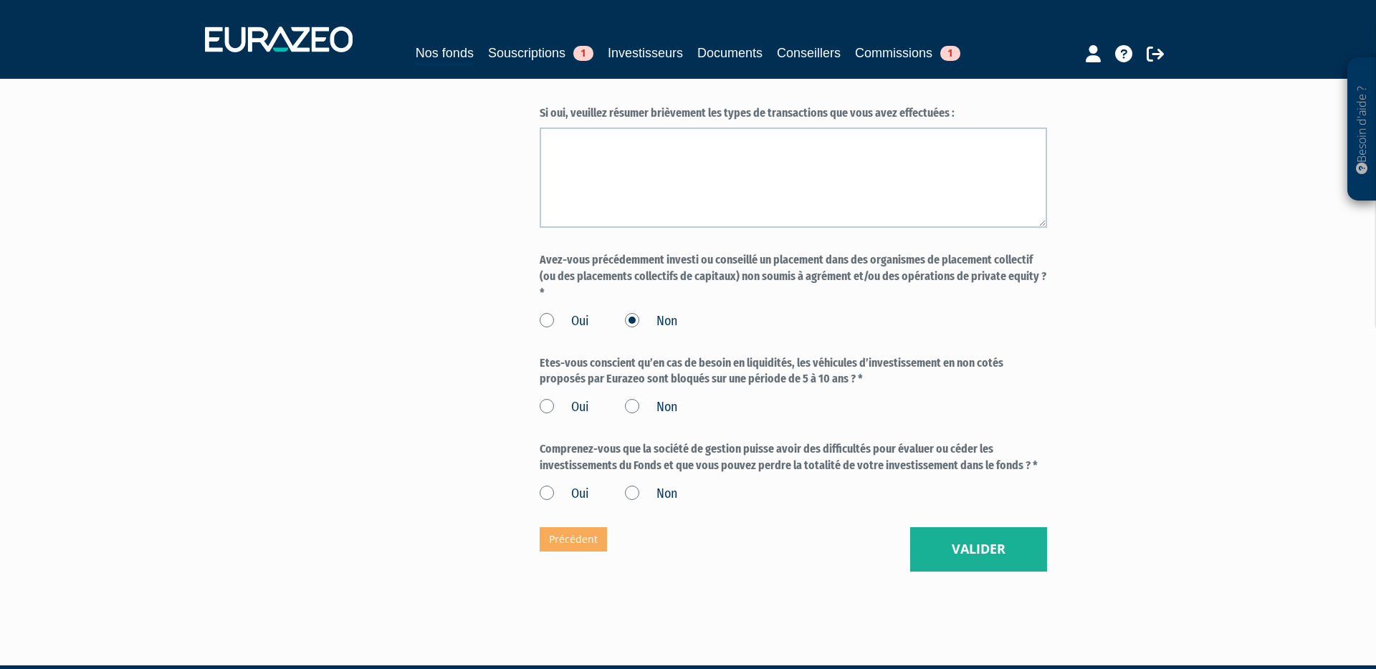
scroll to position [1144, 0]
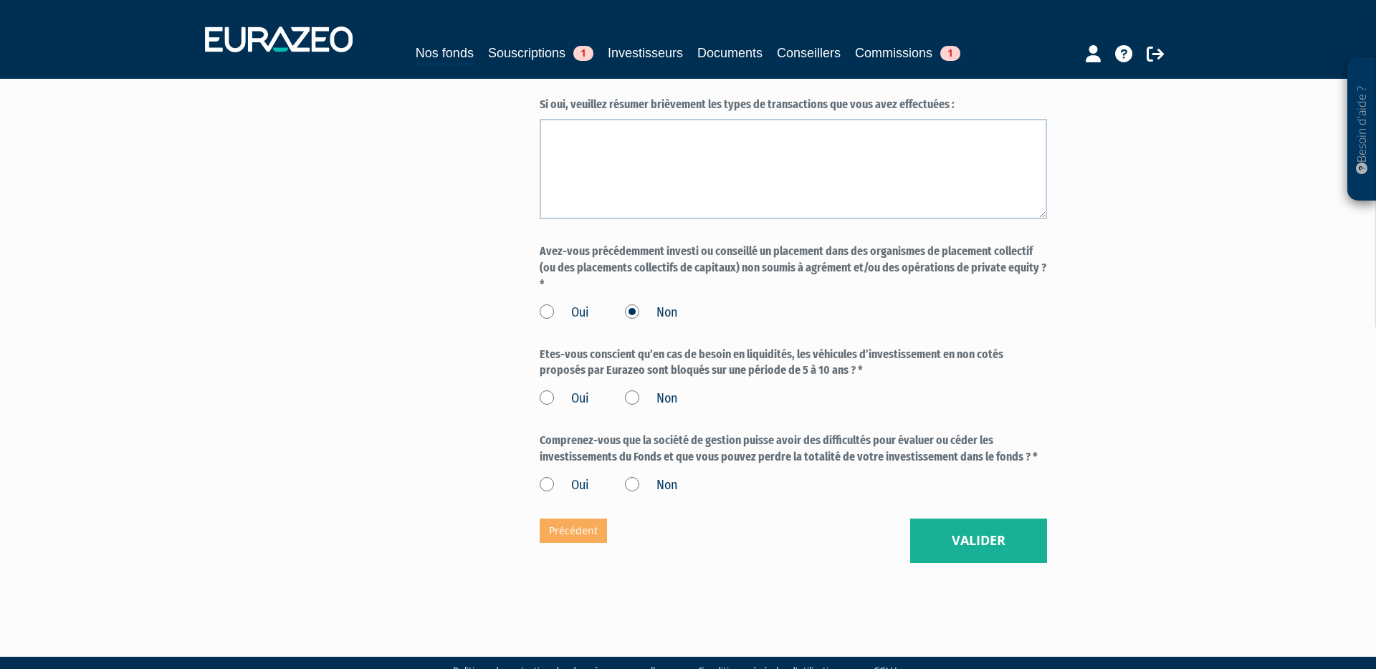
drag, startPoint x: 542, startPoint y: 362, endPoint x: 567, endPoint y: 403, distance: 48.3
click at [542, 390] on label "Oui" at bounding box center [564, 399] width 49 height 19
click at [0, 0] on input "Oui" at bounding box center [0, 0] width 0 height 0
click at [552, 476] on label "Oui" at bounding box center [564, 485] width 49 height 19
click at [0, 0] on input "Oui" at bounding box center [0, 0] width 0 height 0
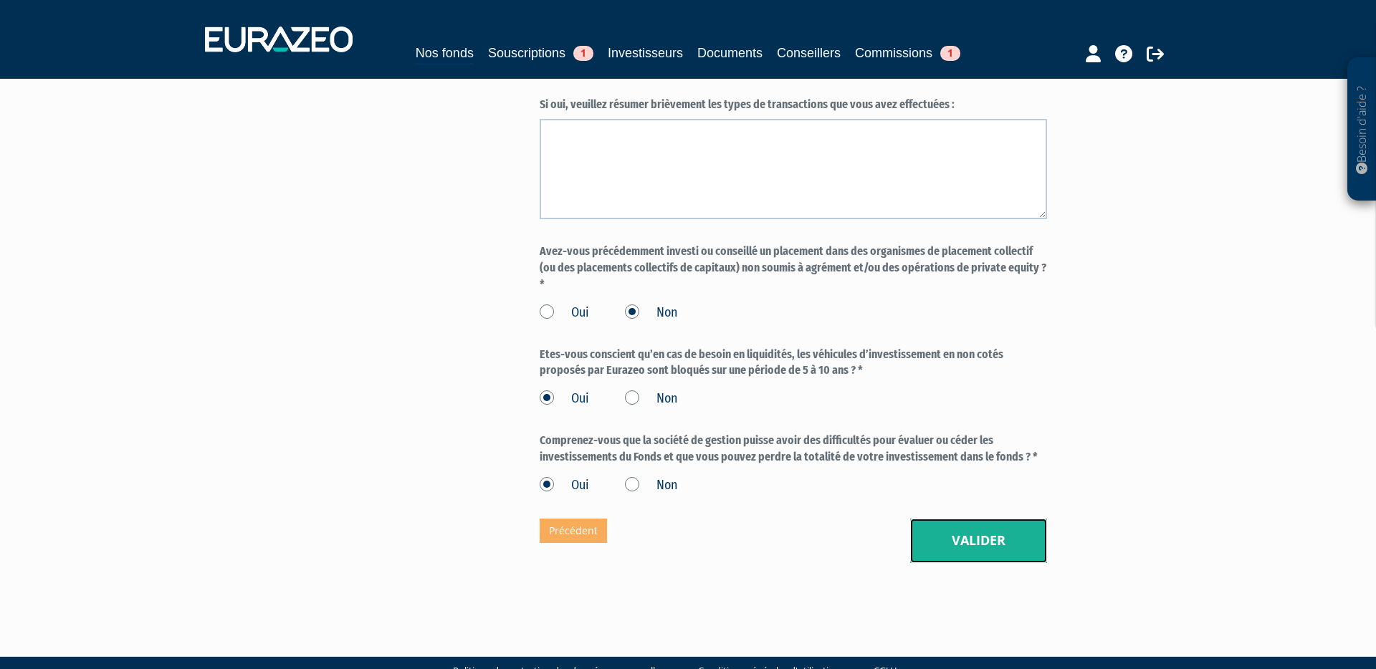
click at [941, 519] on button "Valider" at bounding box center [978, 541] width 137 height 44
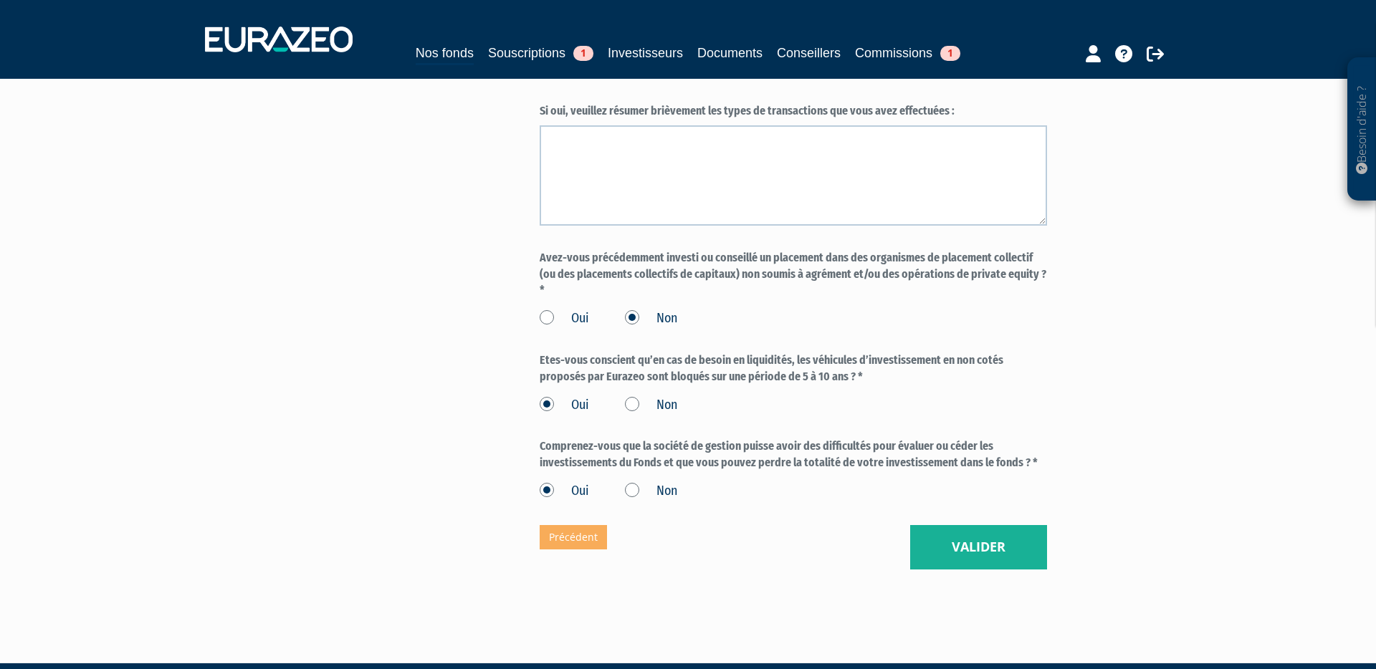
scroll to position [1204, 0]
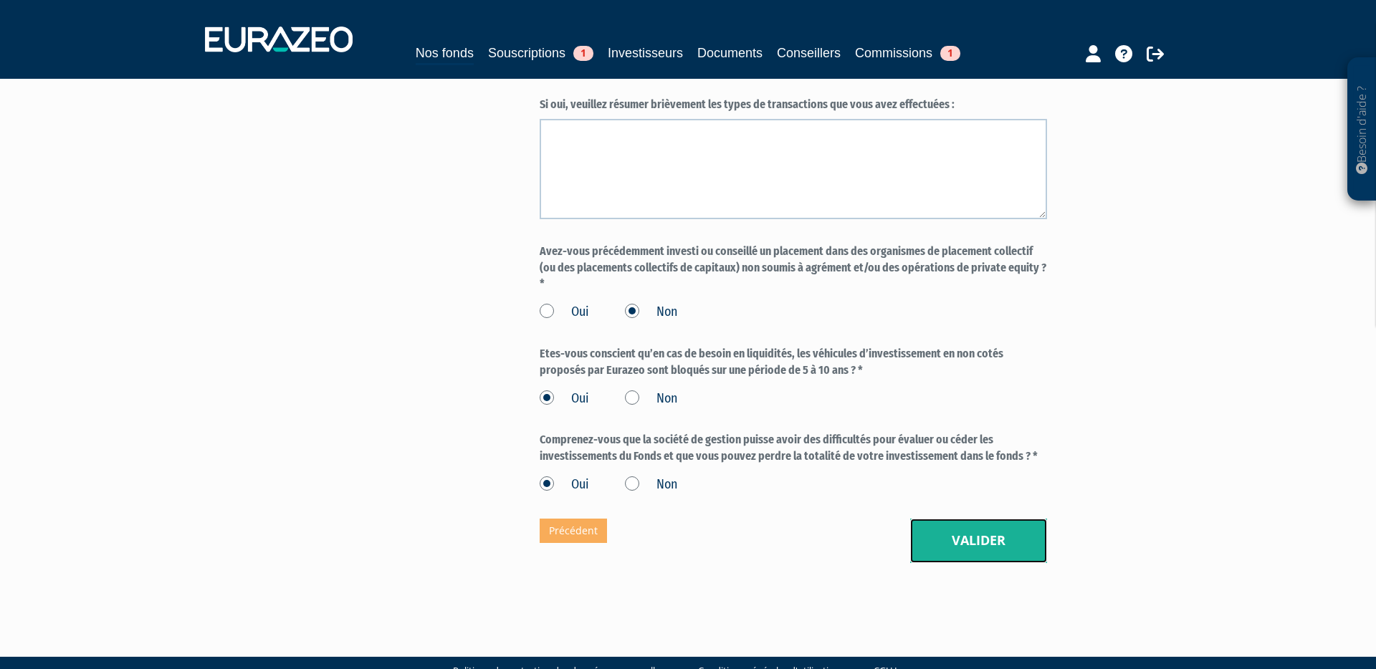
click at [1026, 519] on button "Valider" at bounding box center [978, 541] width 137 height 44
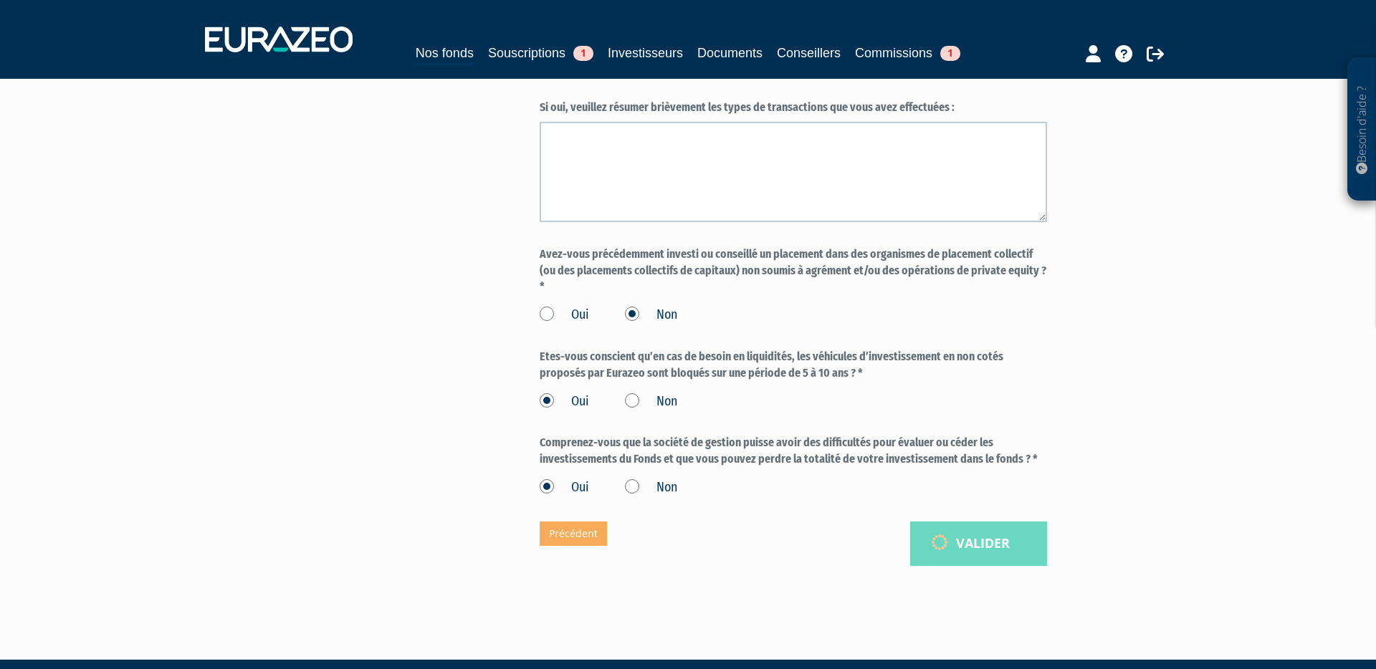
scroll to position [1197, 0]
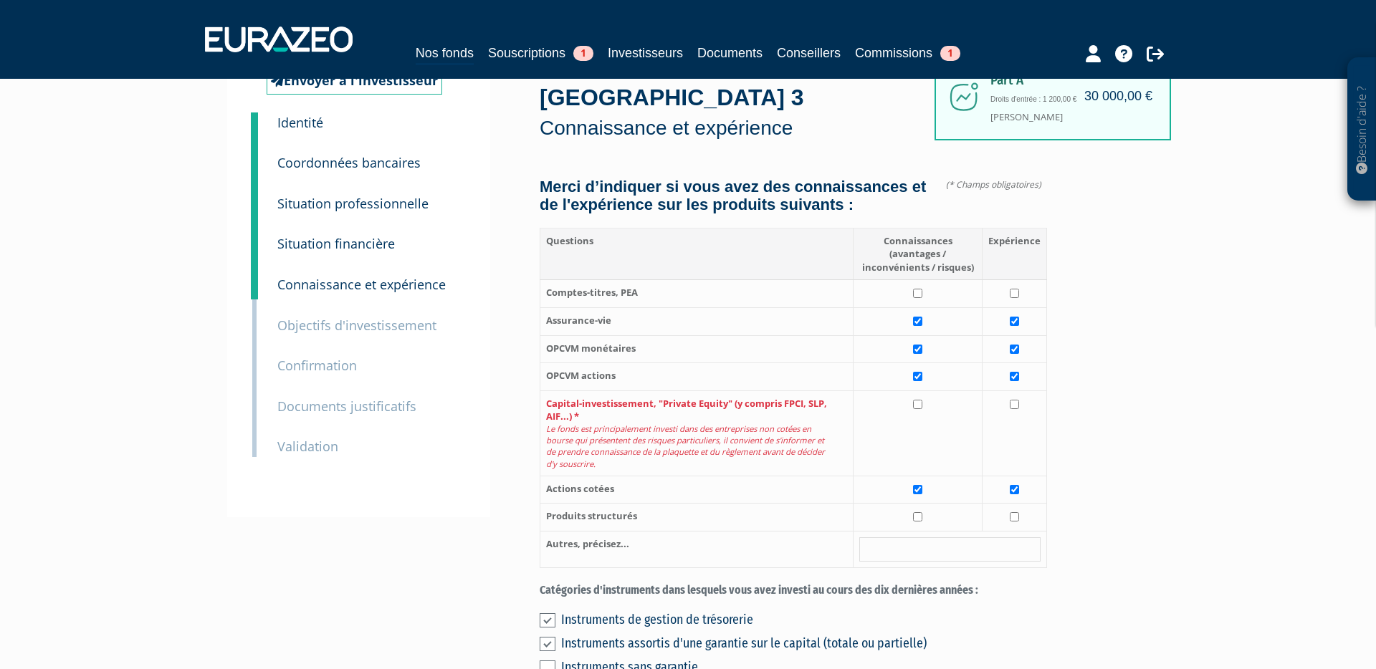
scroll to position [70, 0]
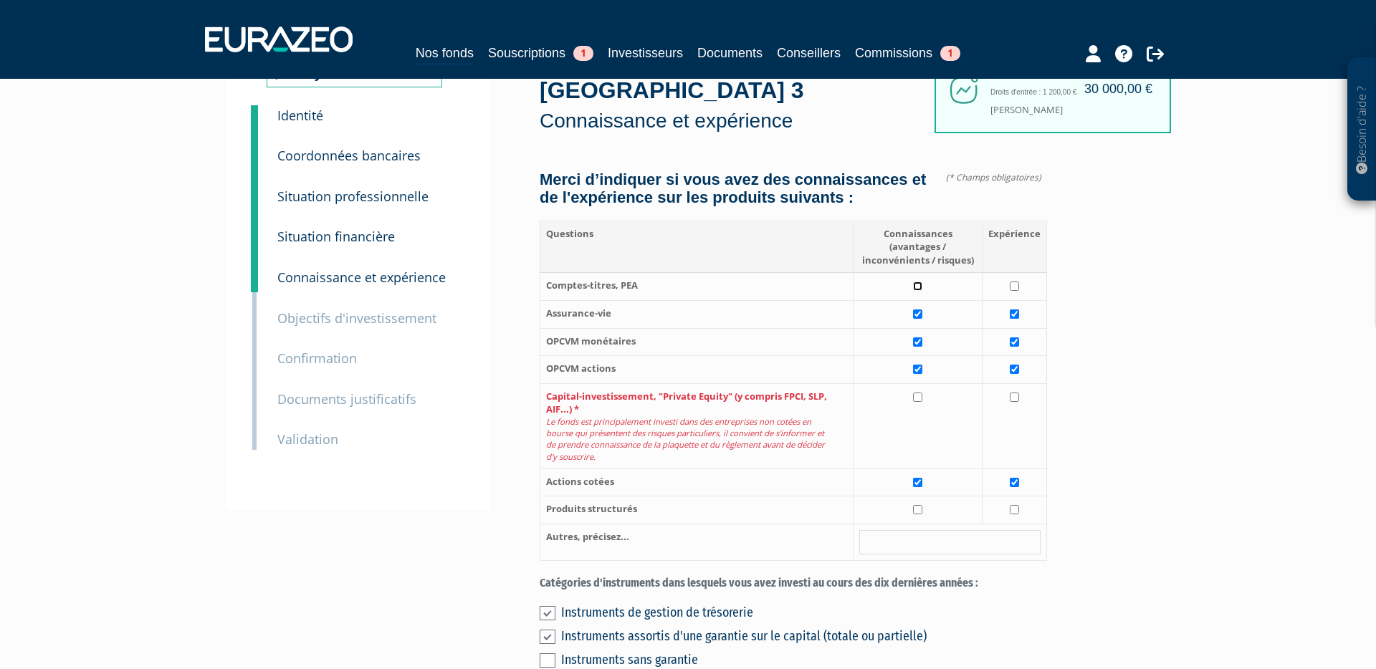
drag, startPoint x: 921, startPoint y: 256, endPoint x: 921, endPoint y: 356, distance: 100.3
click at [921, 282] on input "checkbox" at bounding box center [917, 286] width 9 height 9
checkbox input "true"
drag, startPoint x: 916, startPoint y: 365, endPoint x: 900, endPoint y: 466, distance: 102.4
click at [916, 393] on input "checkbox" at bounding box center [917, 397] width 9 height 9
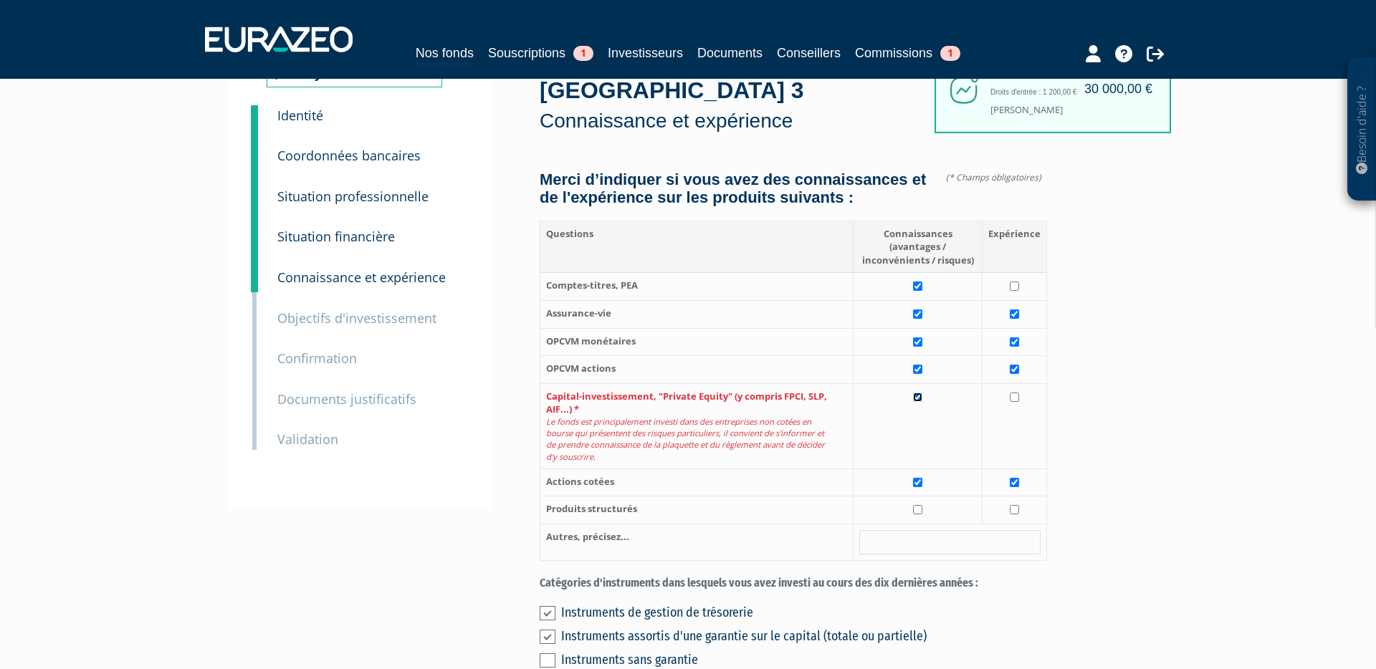
checkbox input "true"
drag, startPoint x: 920, startPoint y: 474, endPoint x: 954, endPoint y: 509, distance: 49.1
click at [920, 505] on input "checkbox" at bounding box center [917, 509] width 9 height 9
checkbox input "true"
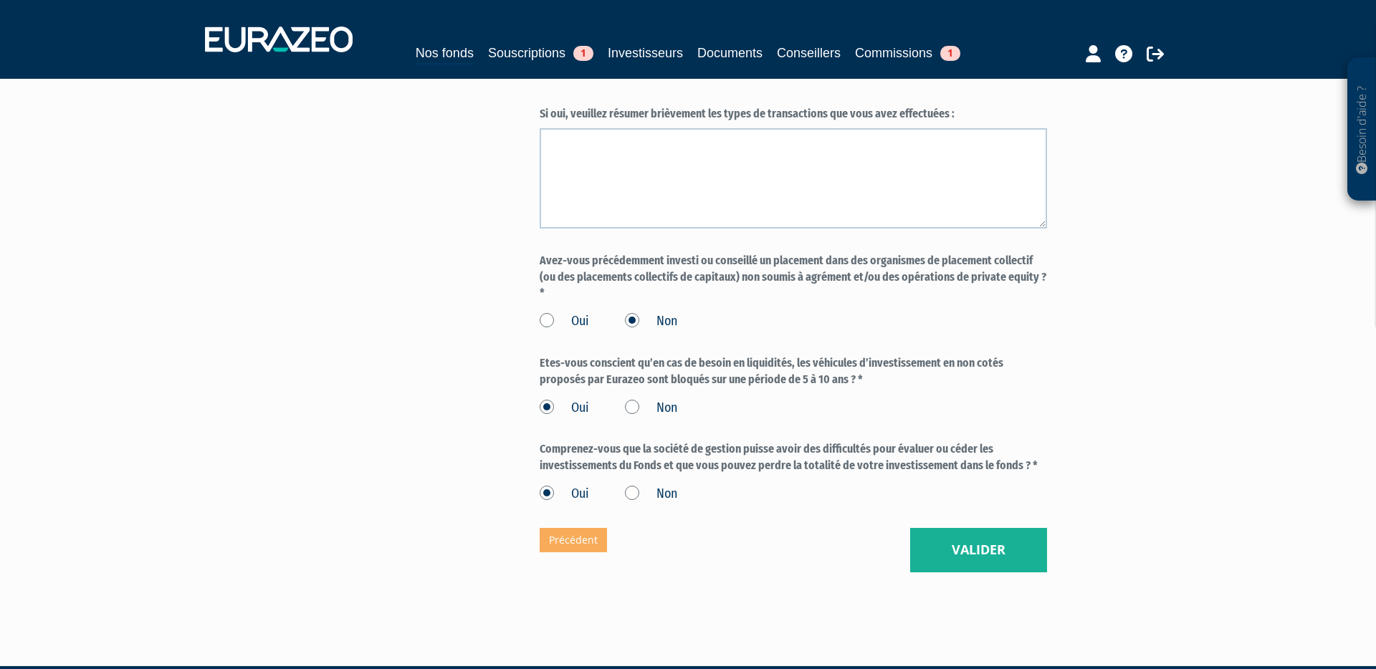
scroll to position [1204, 0]
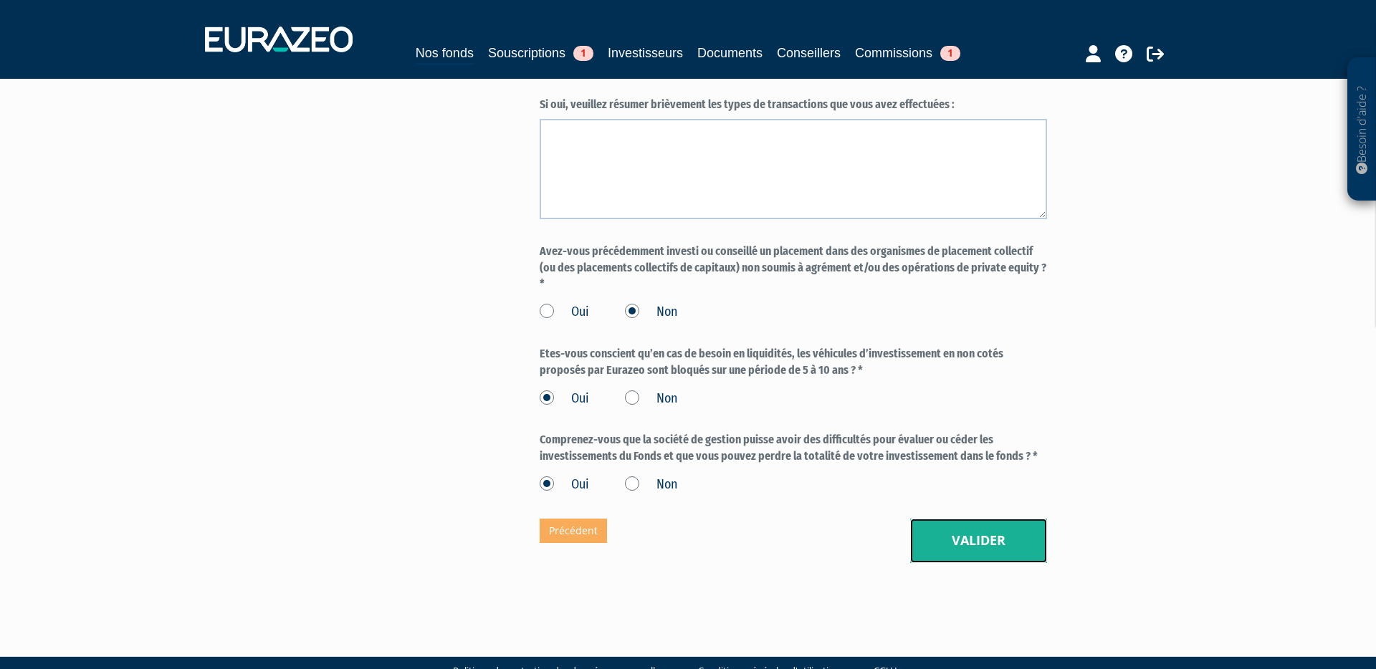
click at [981, 519] on button "Valider" at bounding box center [978, 541] width 137 height 44
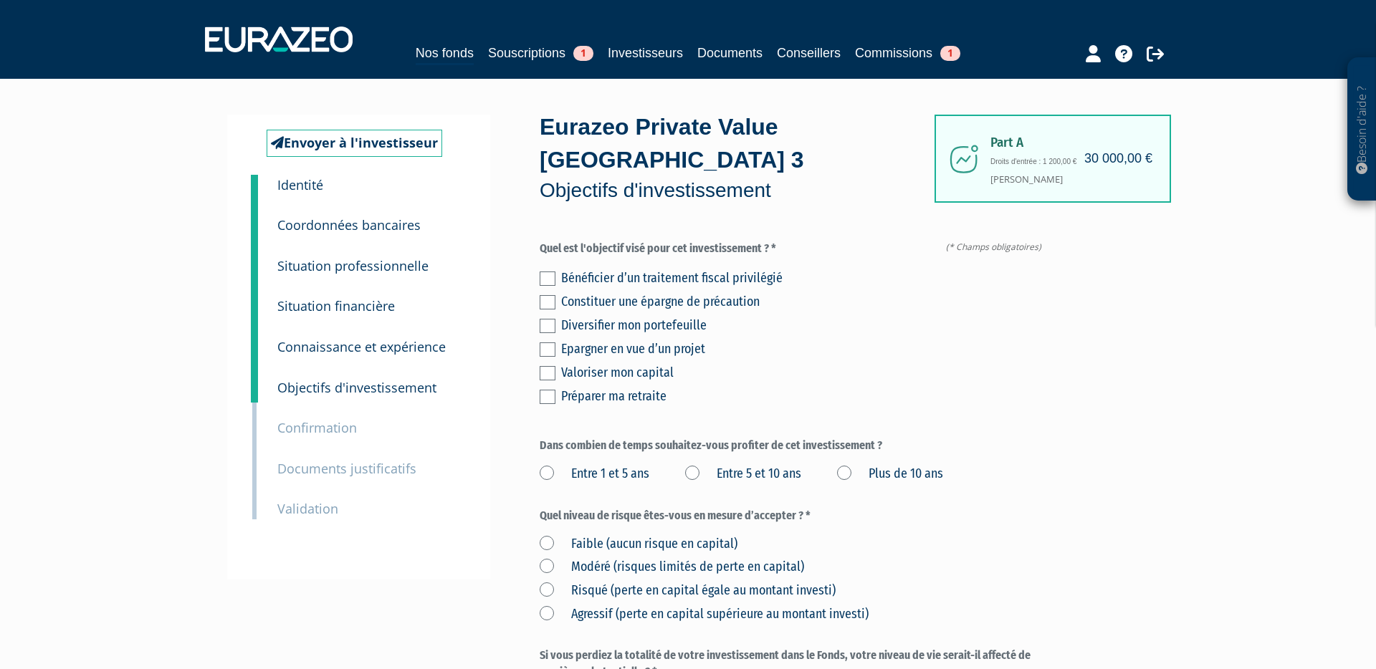
click at [552, 319] on label at bounding box center [548, 326] width 16 height 14
click at [0, 0] on input "checkbox" at bounding box center [0, 0] width 0 height 0
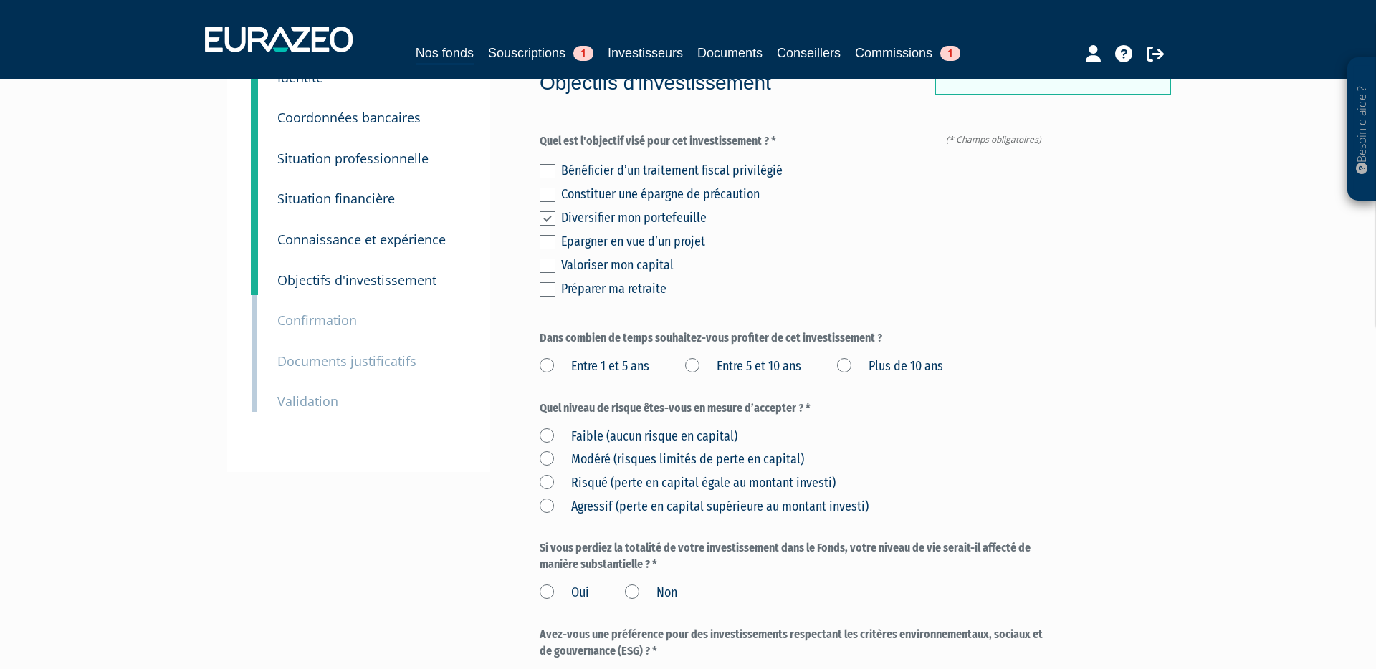
scroll to position [123, 0]
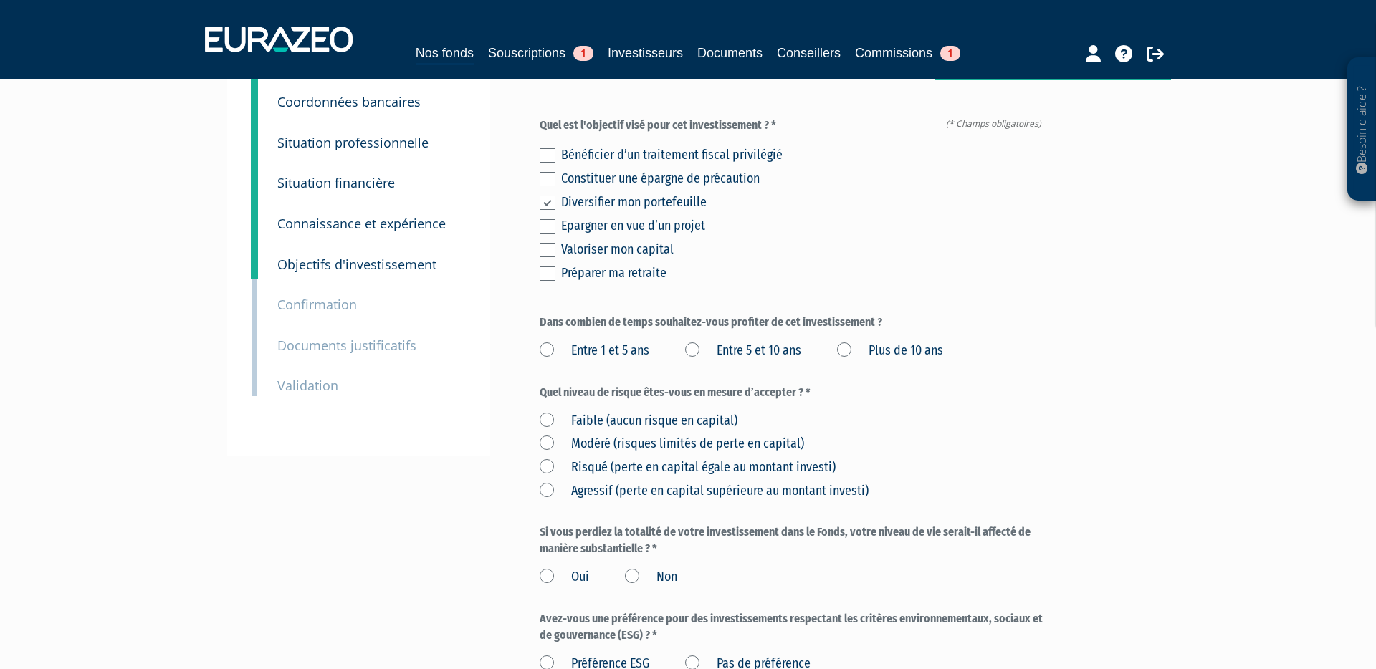
drag, startPoint x: 846, startPoint y: 317, endPoint x: 843, endPoint y: 375, distance: 58.1
click at [846, 342] on label "Plus de 10 ans" at bounding box center [890, 351] width 106 height 19
click at [0, 0] on ans "Plus de 10 ans" at bounding box center [0, 0] width 0 height 0
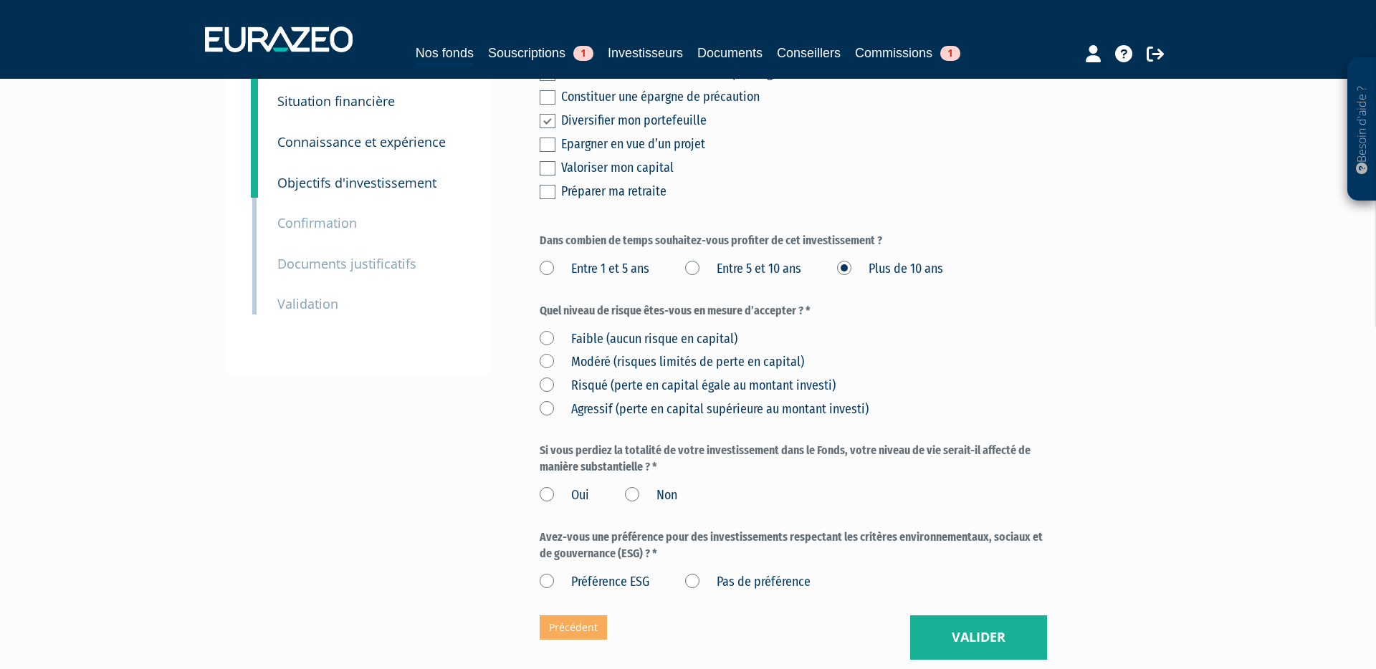
scroll to position [216, 0]
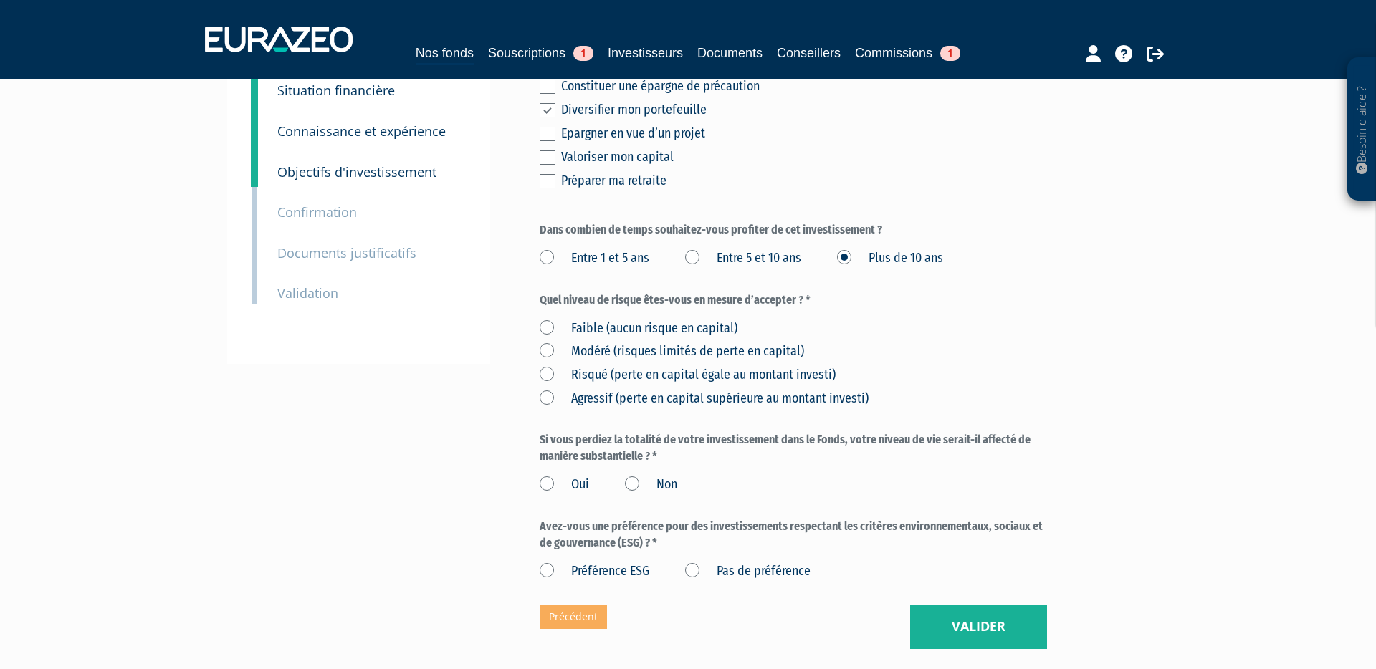
click at [547, 366] on label "Risqué (perte en capital égale au montant investi)" at bounding box center [688, 375] width 296 height 19
click at [0, 0] on investi\) "Risqué (perte en capital égale au montant investi)" at bounding box center [0, 0] width 0 height 0
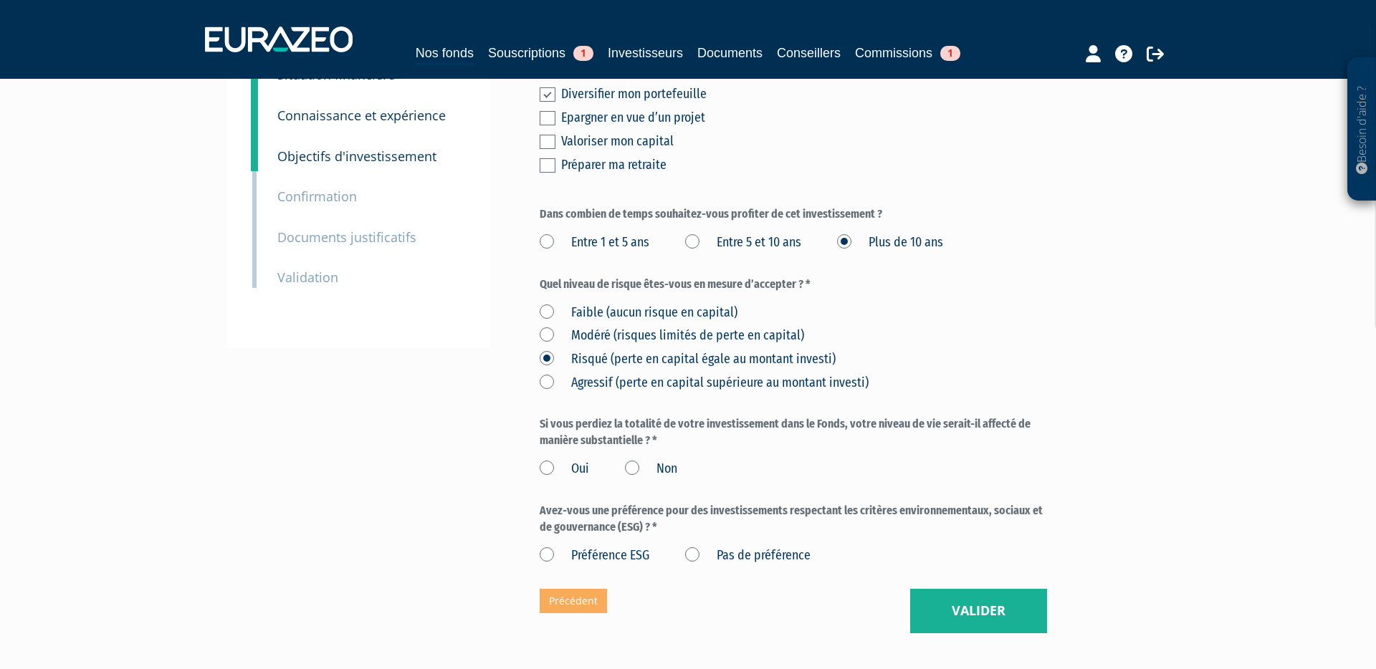
scroll to position [240, 0]
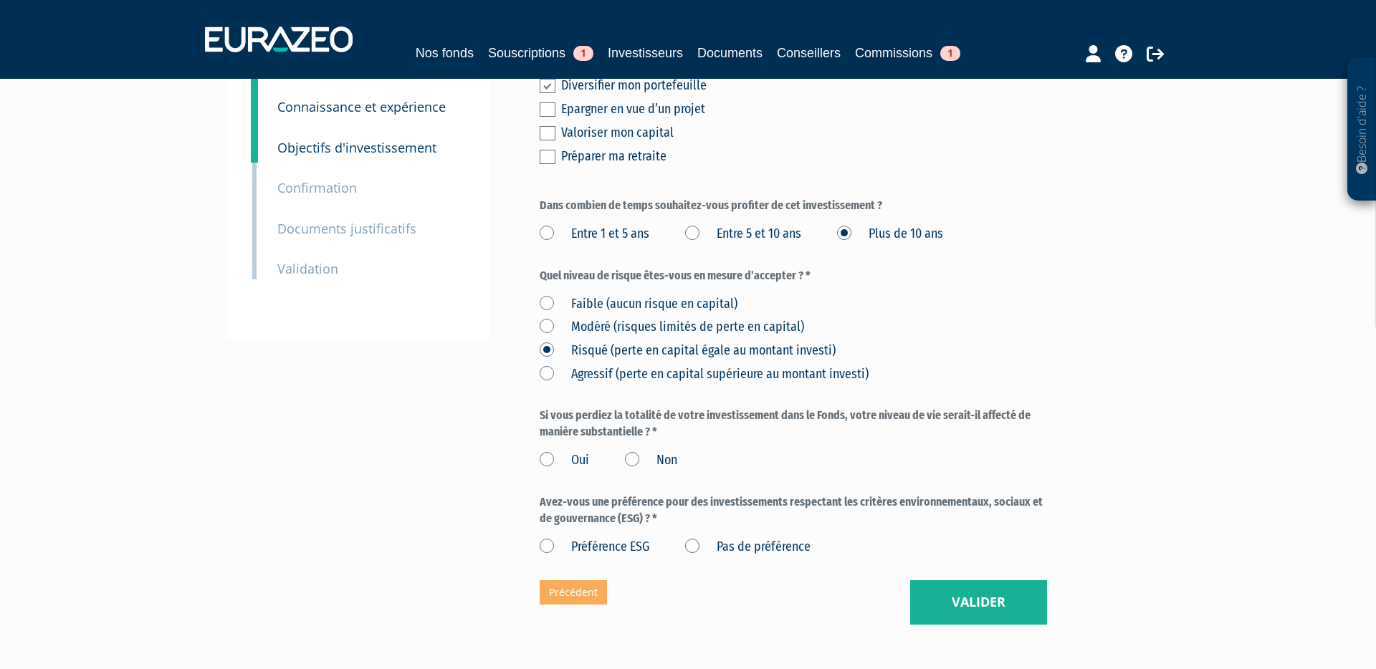
drag, startPoint x: 636, startPoint y: 426, endPoint x: 638, endPoint y: 436, distance: 10.8
click at [636, 451] on label "Non" at bounding box center [651, 460] width 52 height 19
click at [0, 0] on input "Non" at bounding box center [0, 0] width 0 height 0
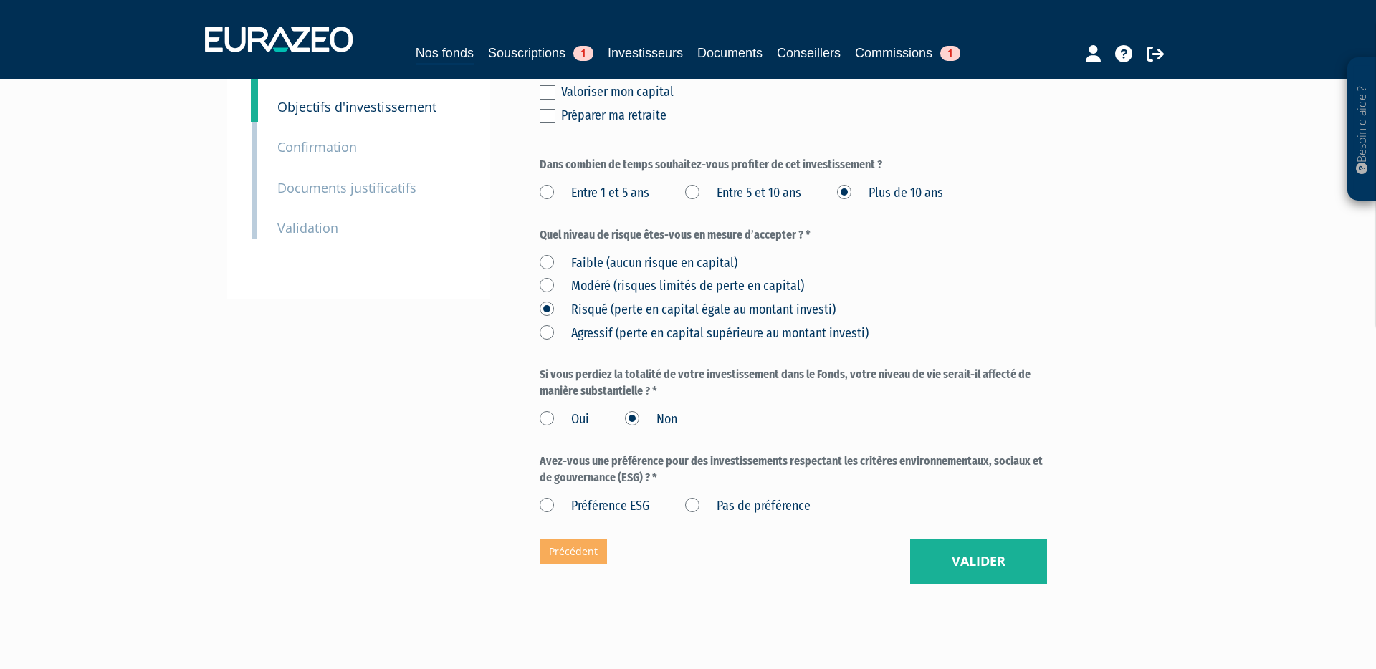
scroll to position [302, 0]
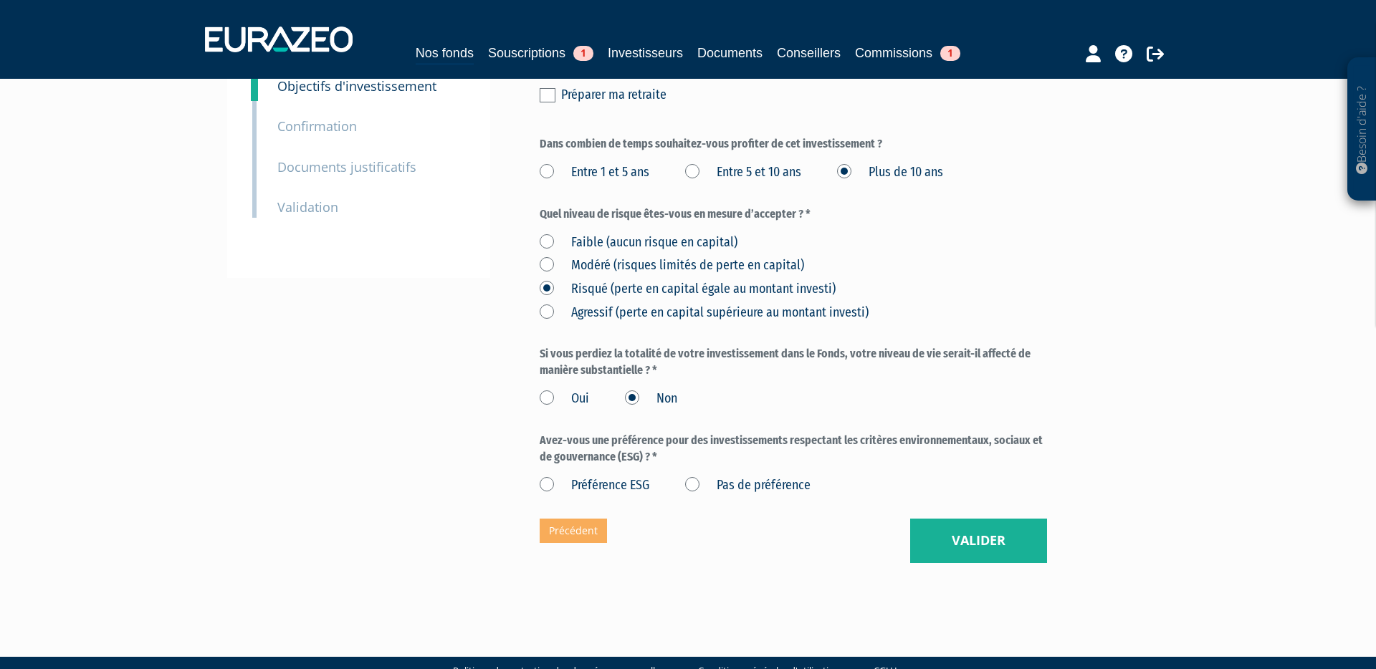
click at [687, 476] on label "Pas de préférence" at bounding box center [747, 485] width 125 height 19
click at [0, 0] on préférence "Pas de préférence" at bounding box center [0, 0] width 0 height 0
click at [952, 519] on button "Valider" at bounding box center [978, 541] width 137 height 44
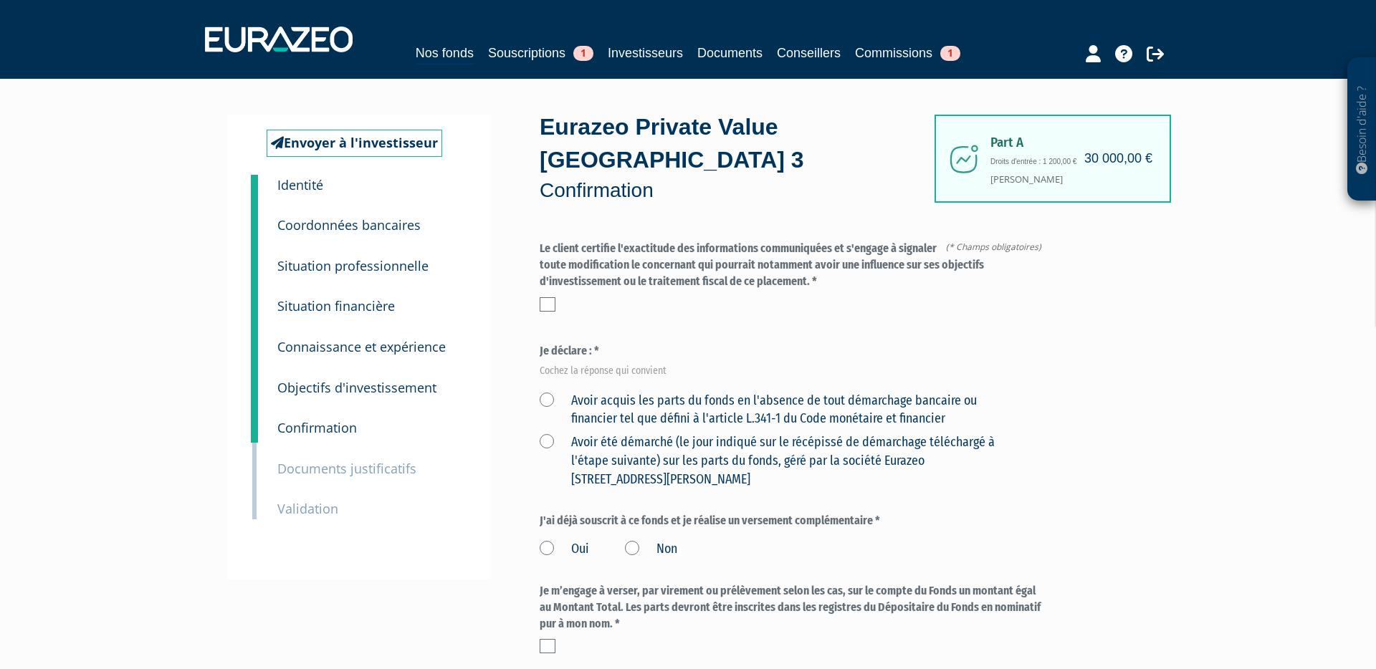
click at [548, 297] on label at bounding box center [548, 304] width 16 height 14
click at [0, 0] on input "checkbox" at bounding box center [0, 0] width 0 height 0
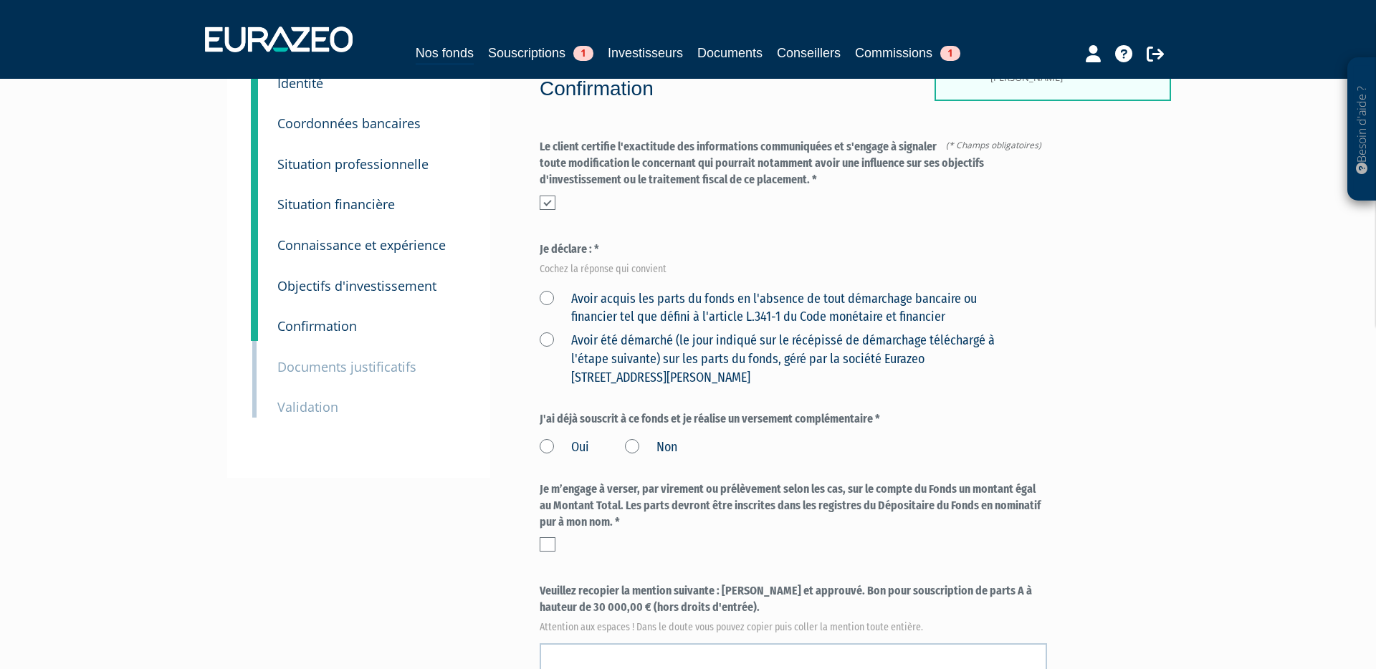
scroll to position [102, 0]
click at [547, 289] on label "Avoir acquis les parts du fonds en l'absence de tout démarchage bancaire ou fin…" at bounding box center [777, 307] width 474 height 37
click at [0, 0] on financier "Avoir acquis les parts du fonds en l'absence de tout démarchage bancaire ou fin…" at bounding box center [0, 0] width 0 height 0
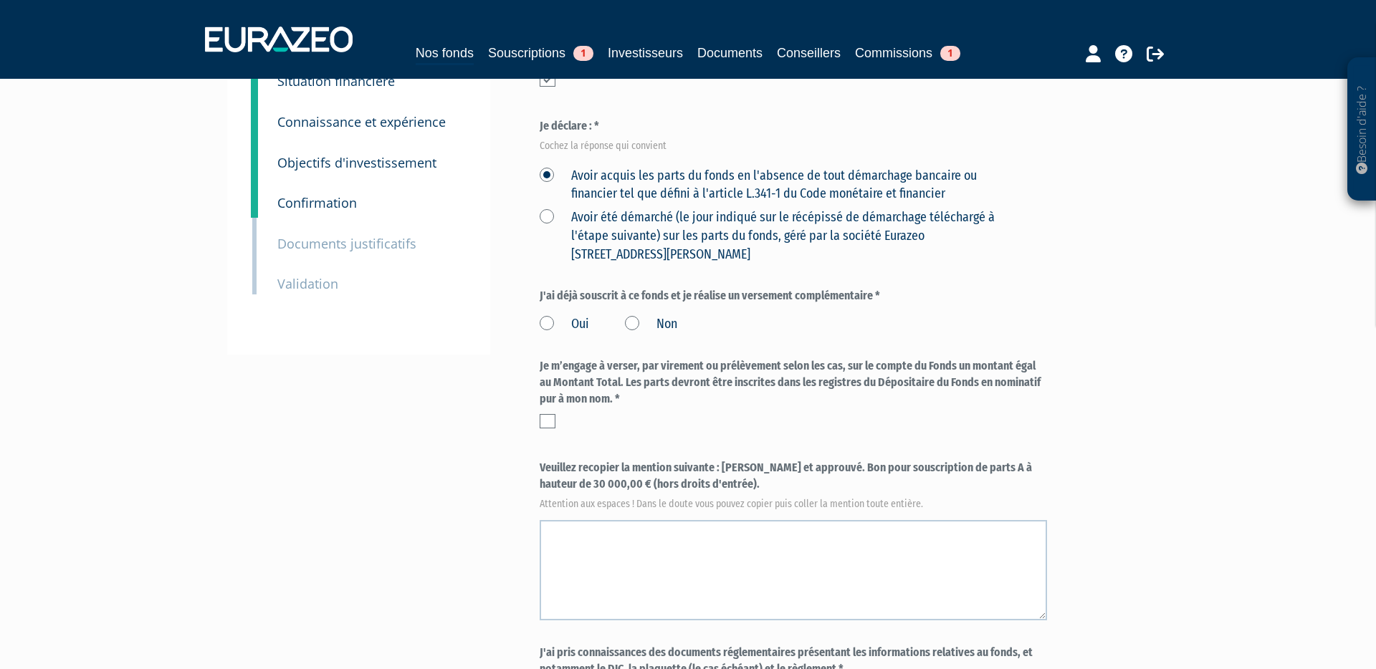
scroll to position [228, 0]
click at [633, 312] on label "Non" at bounding box center [651, 321] width 52 height 19
click at [0, 0] on input "Non" at bounding box center [0, 0] width 0 height 0
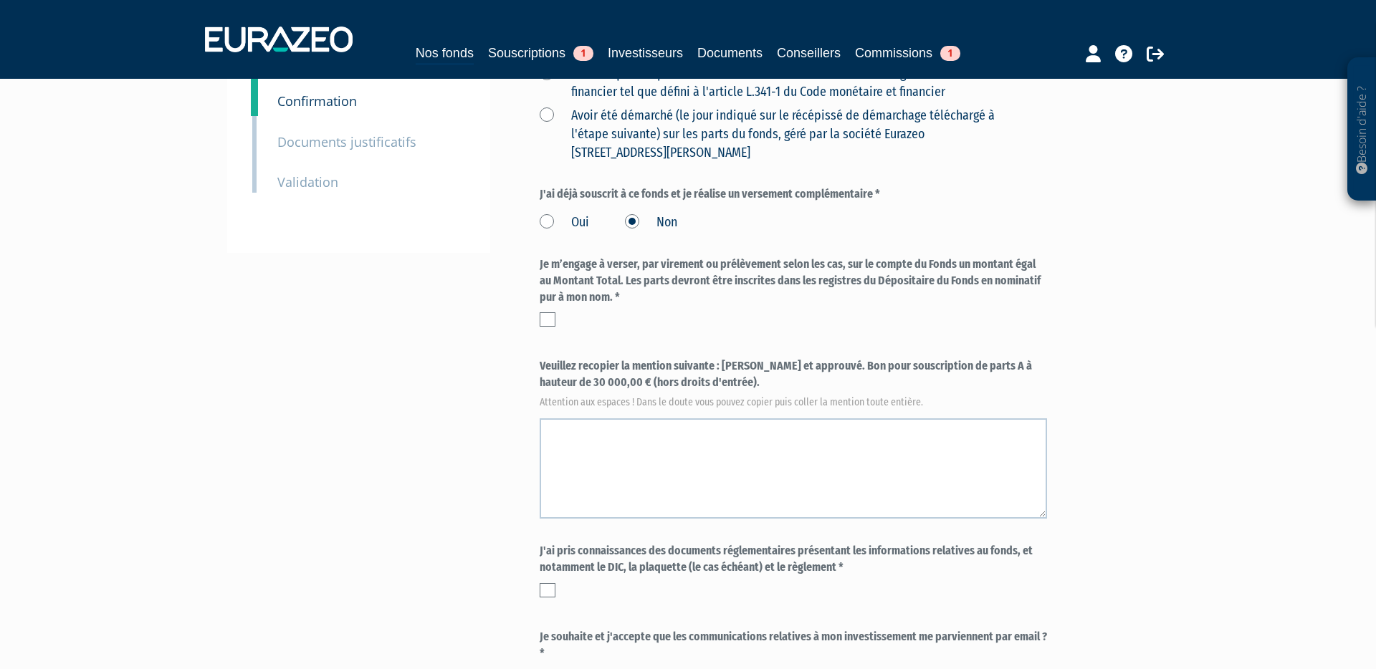
scroll to position [335, 0]
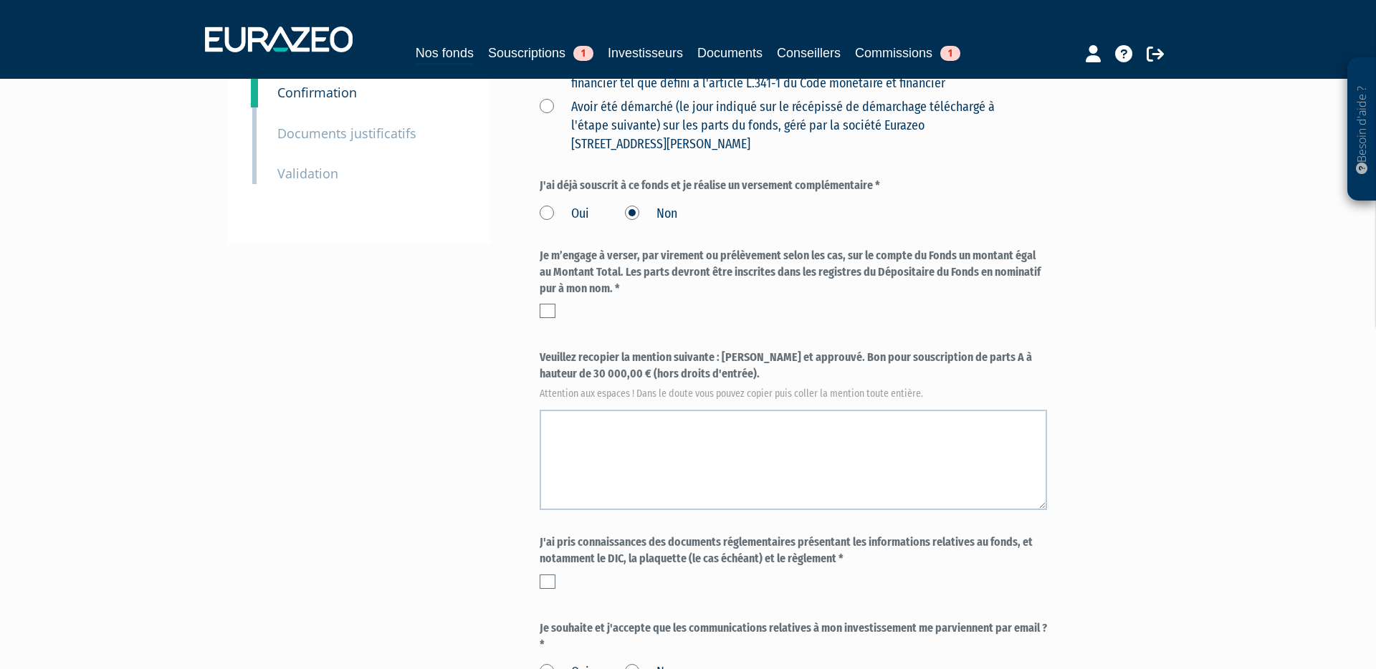
click at [550, 304] on label at bounding box center [548, 311] width 16 height 14
click at [0, 0] on input "checkbox" at bounding box center [0, 0] width 0 height 0
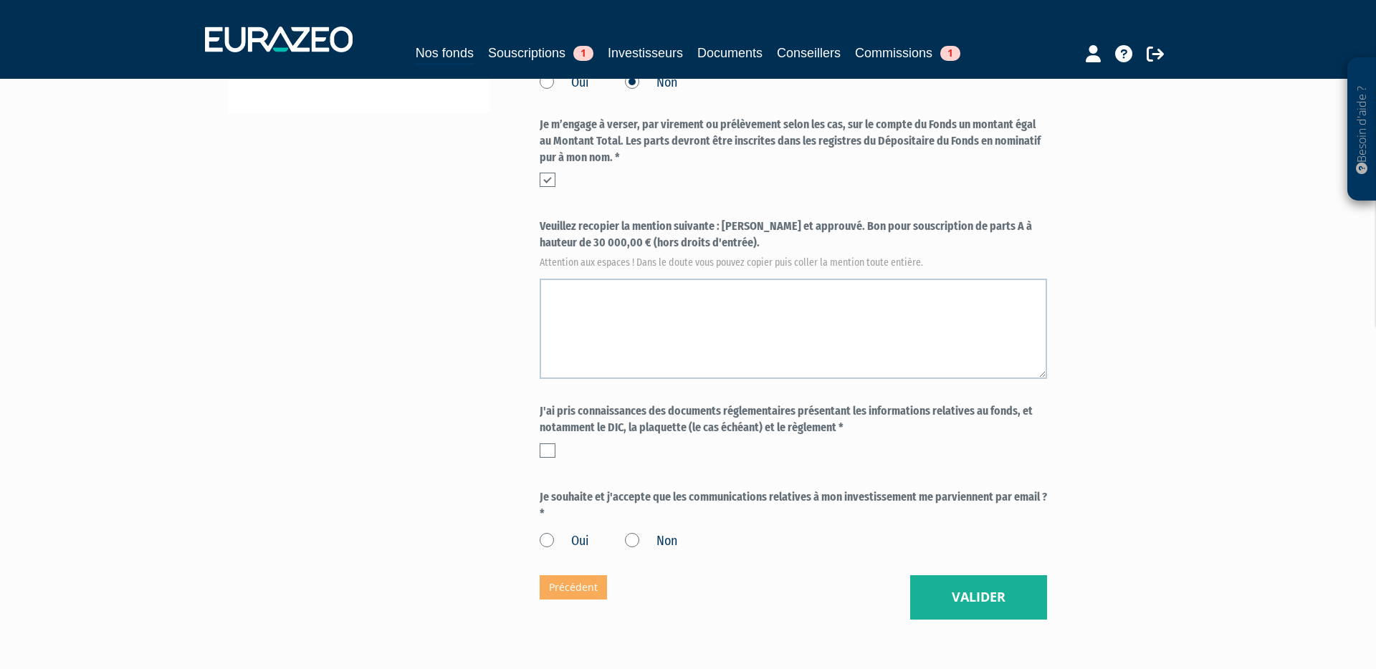
scroll to position [471, 0]
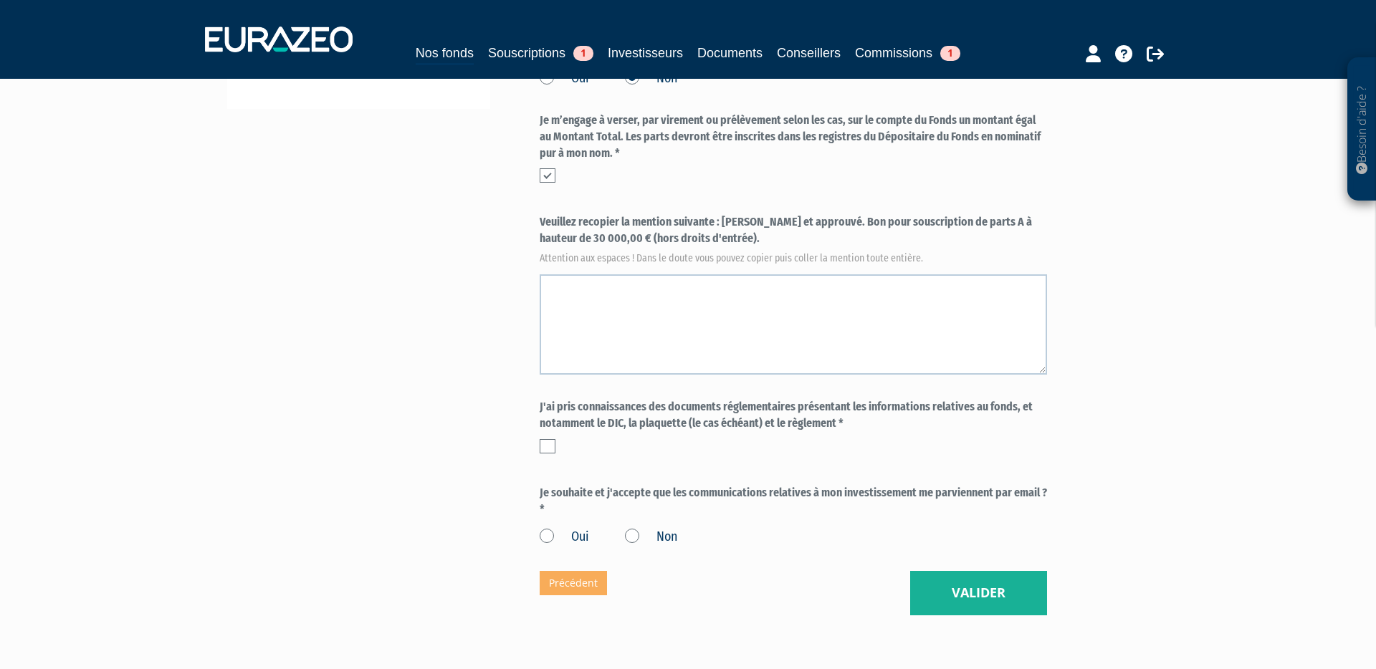
click at [721, 214] on label "Veuillez recopier la mention suivante : Lu et approuvé. Bon pour souscription d…" at bounding box center [793, 237] width 507 height 47
drag, startPoint x: 724, startPoint y: 188, endPoint x: 727, endPoint y: 206, distance: 18.3
click at [727, 214] on label "Veuillez recopier la mention suivante : Lu et approuvé. Bon pour souscription d…" at bounding box center [793, 237] width 507 height 47
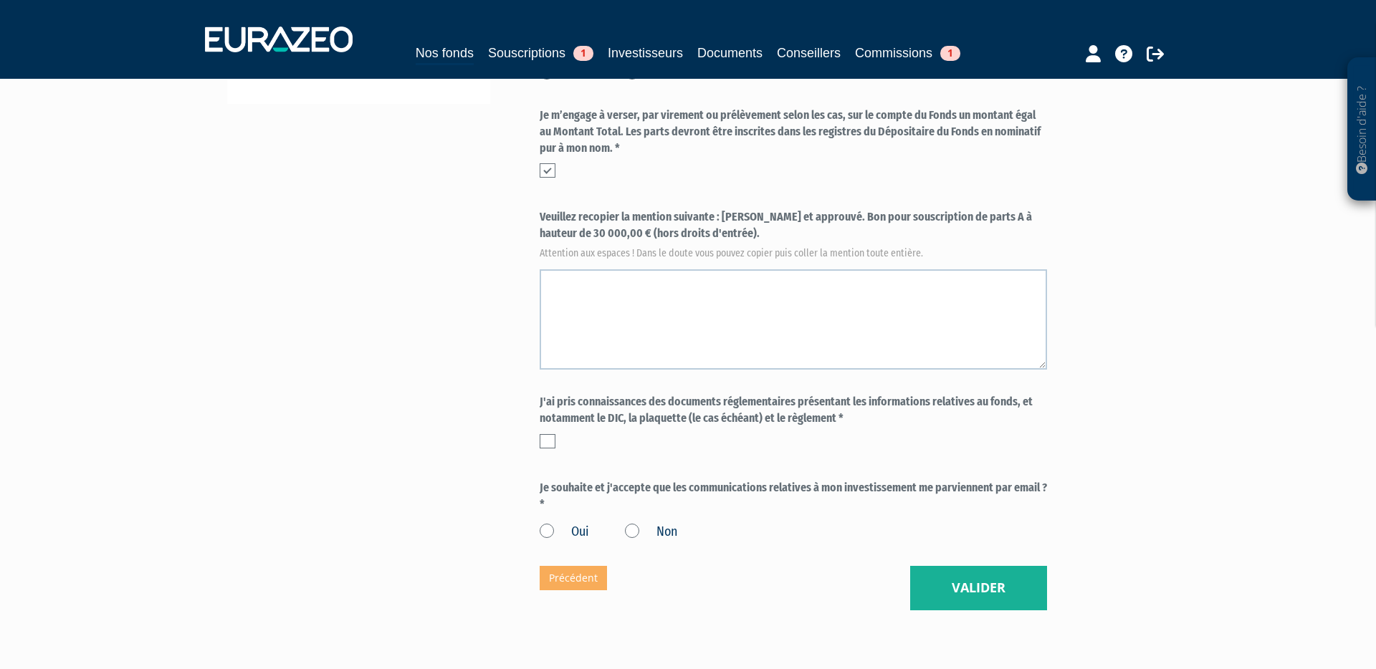
copy label "Lu et approuvé. Bon pour souscription de parts A à hauteur de 30 000,00 € (hors…"
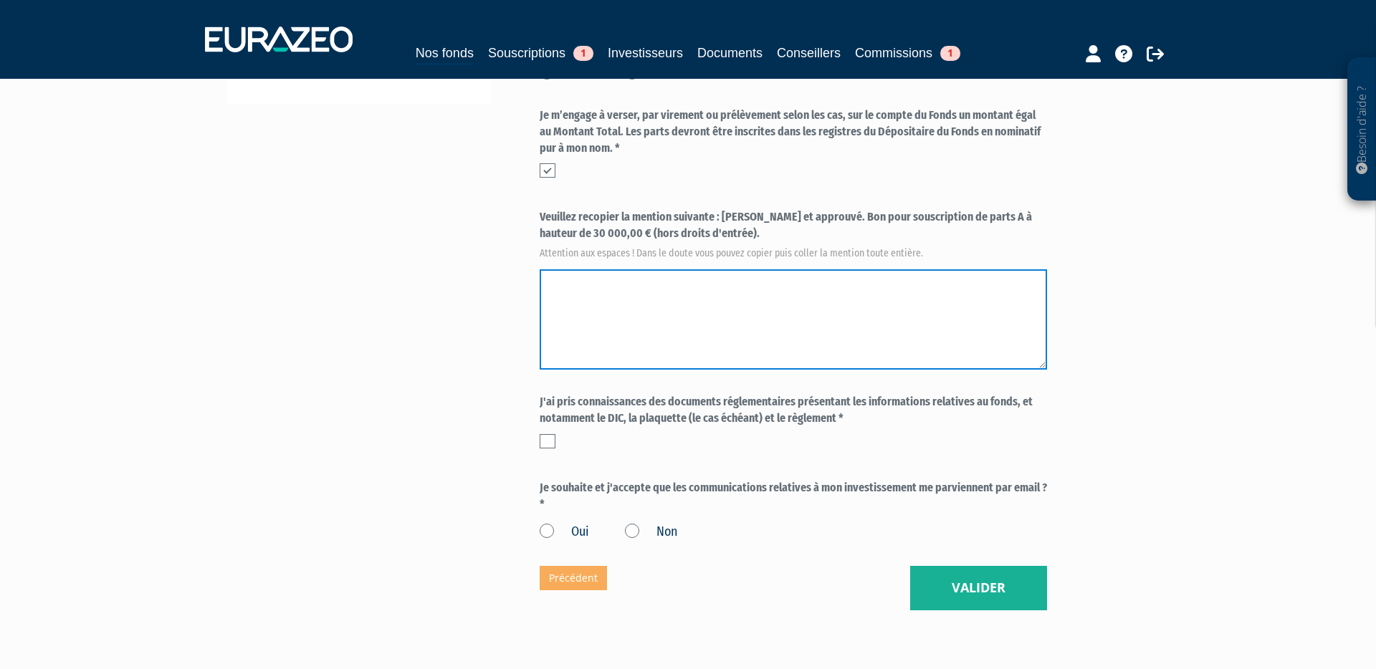
drag, startPoint x: 591, startPoint y: 249, endPoint x: 578, endPoint y: 258, distance: 15.9
click at [590, 269] on textarea at bounding box center [793, 319] width 507 height 100
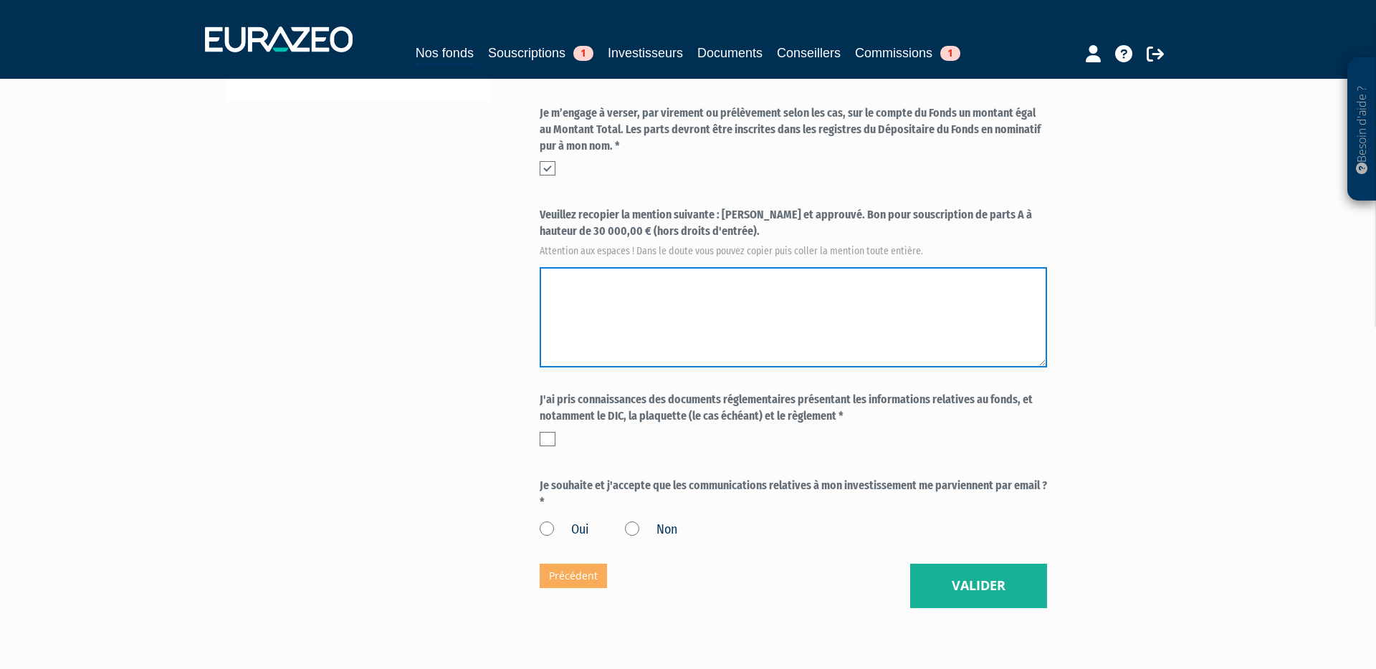
scroll to position [481, 0]
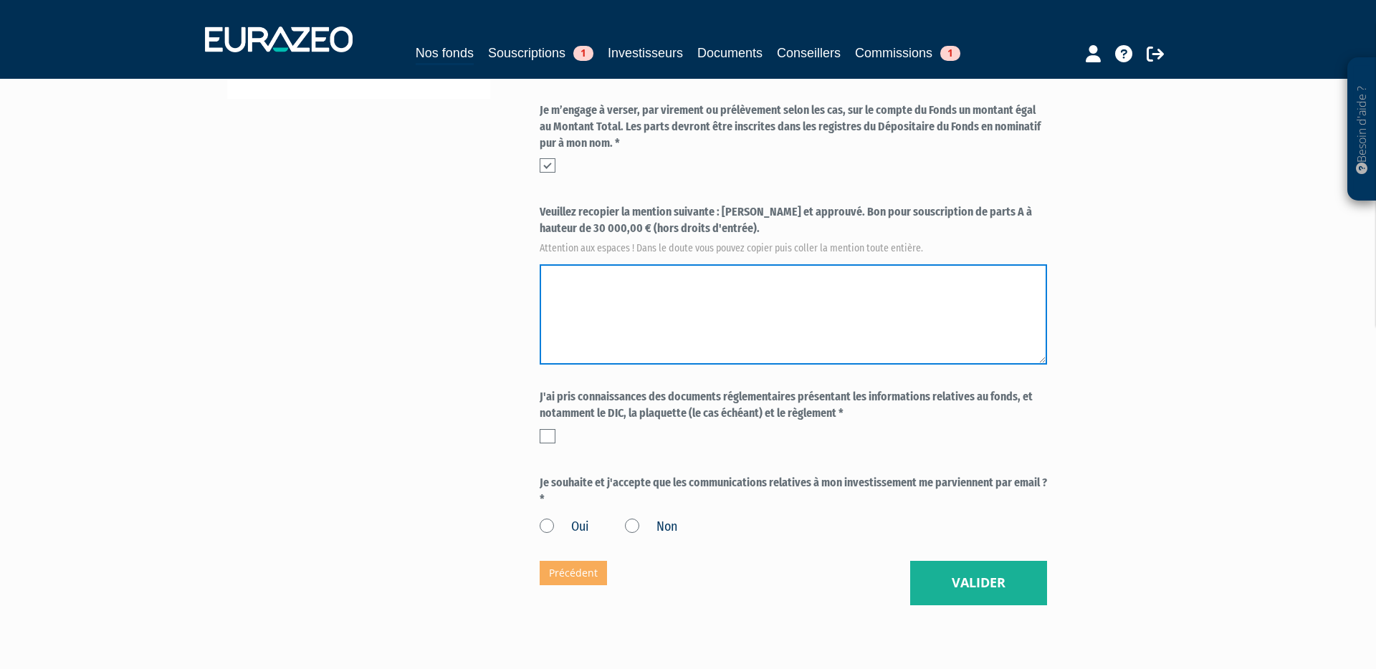
paste textarea "Lu et approuvé. Bon pour souscription de parts A à hauteur de 30 000,00 € (hors…"
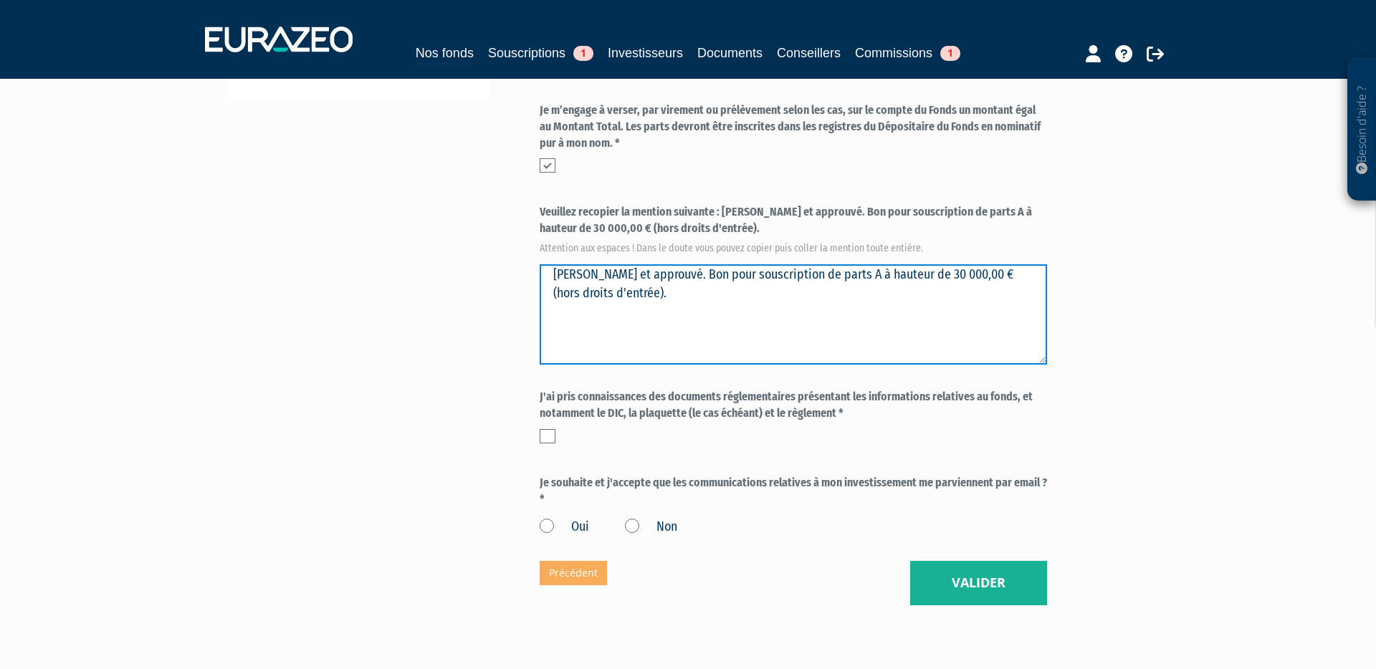
drag, startPoint x: 590, startPoint y: 243, endPoint x: 651, endPoint y: 241, distance: 60.9
click at [590, 264] on textarea at bounding box center [793, 314] width 507 height 100
type textarea "Lu et approuvé. Bon pour souscription de parts A à hauteur de 30 000,00 € (hors…"
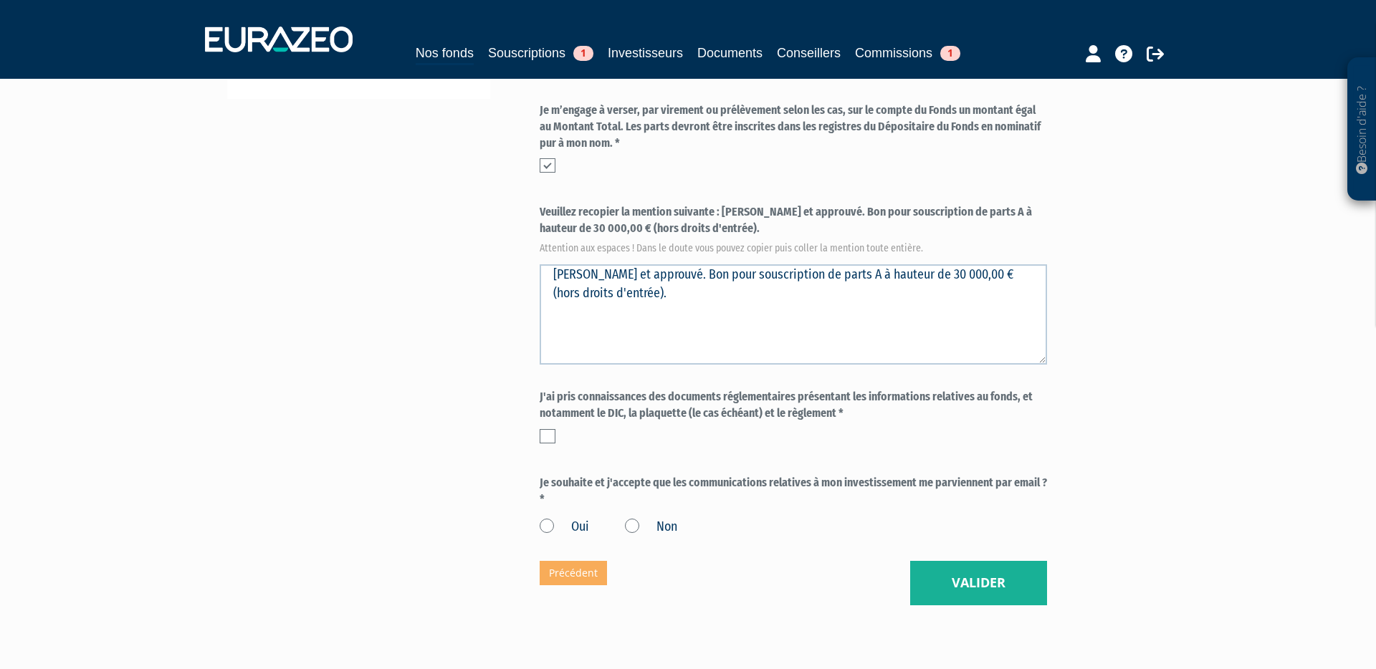
click at [542, 429] on label at bounding box center [548, 436] width 16 height 14
click at [0, 0] on input "checkbox" at bounding box center [0, 0] width 0 height 0
click at [551, 518] on label "Oui" at bounding box center [564, 527] width 49 height 19
click at [0, 0] on input "Oui" at bounding box center [0, 0] width 0 height 0
click at [950, 561] on button "Valider" at bounding box center [978, 583] width 137 height 44
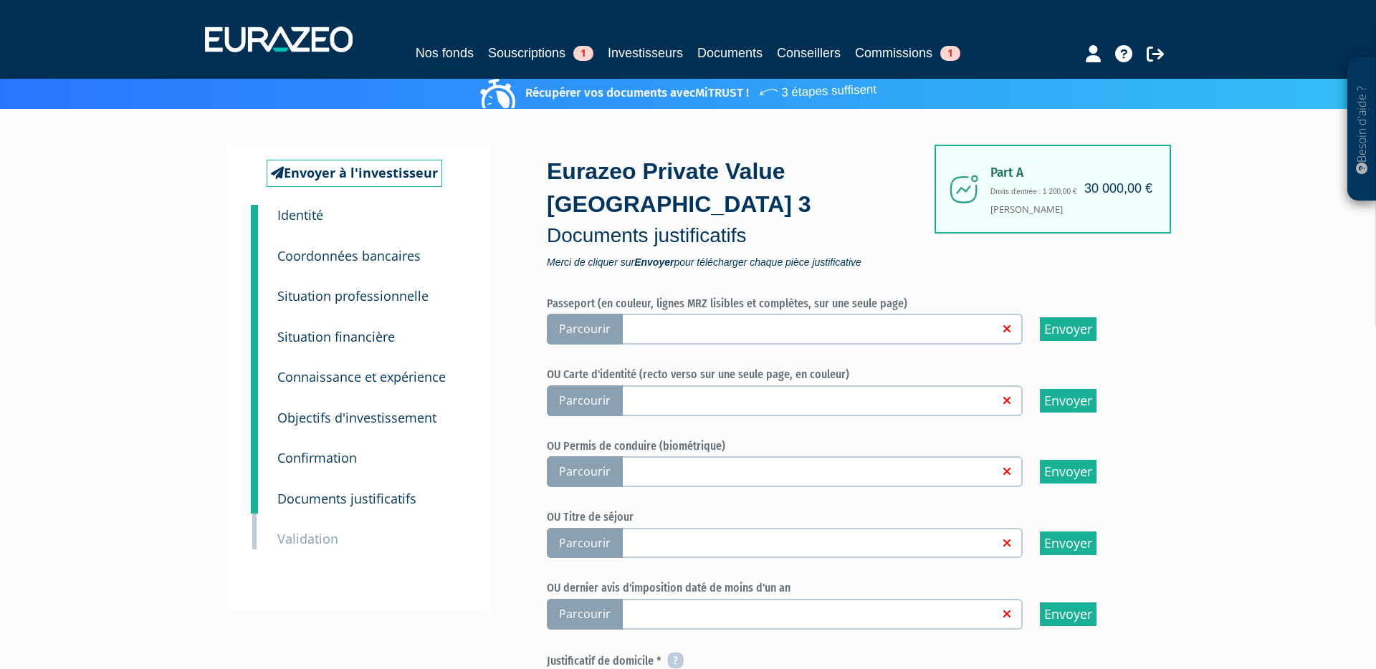
scroll to position [7, 0]
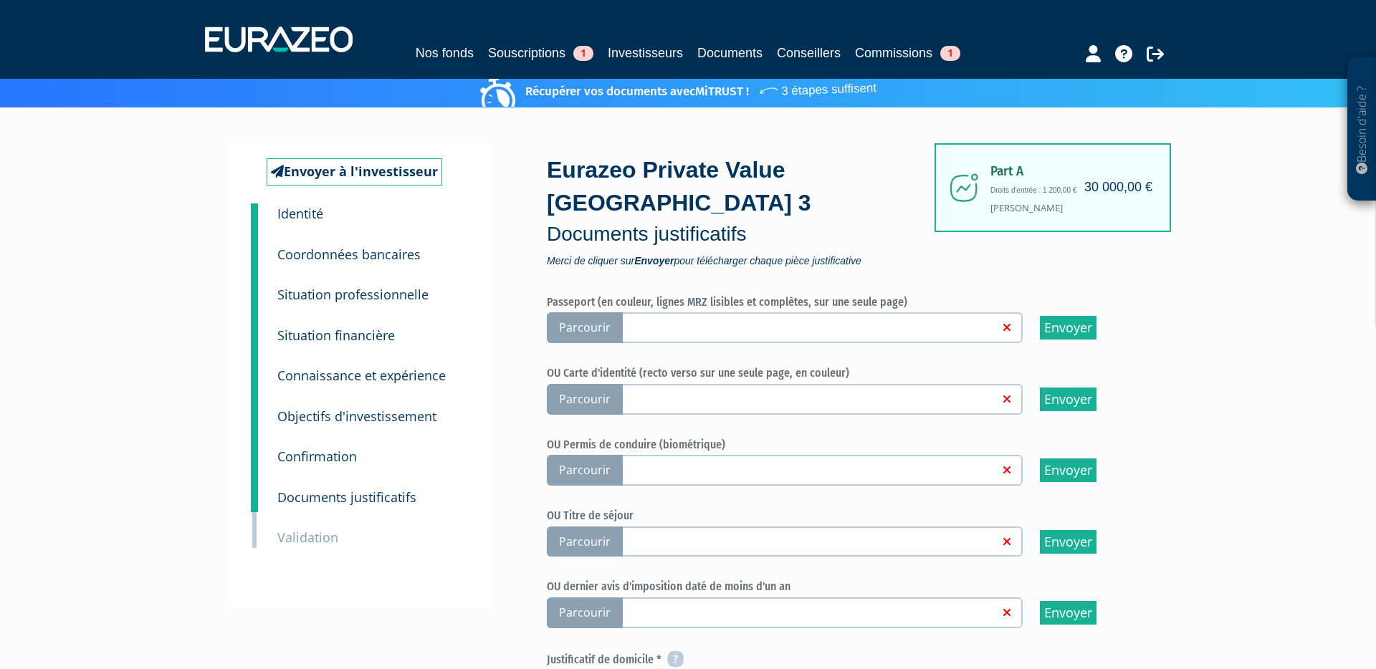
click at [603, 384] on span "Parcourir" at bounding box center [585, 399] width 76 height 31
click at [0, 0] on input "Parcourir" at bounding box center [0, 0] width 0 height 0
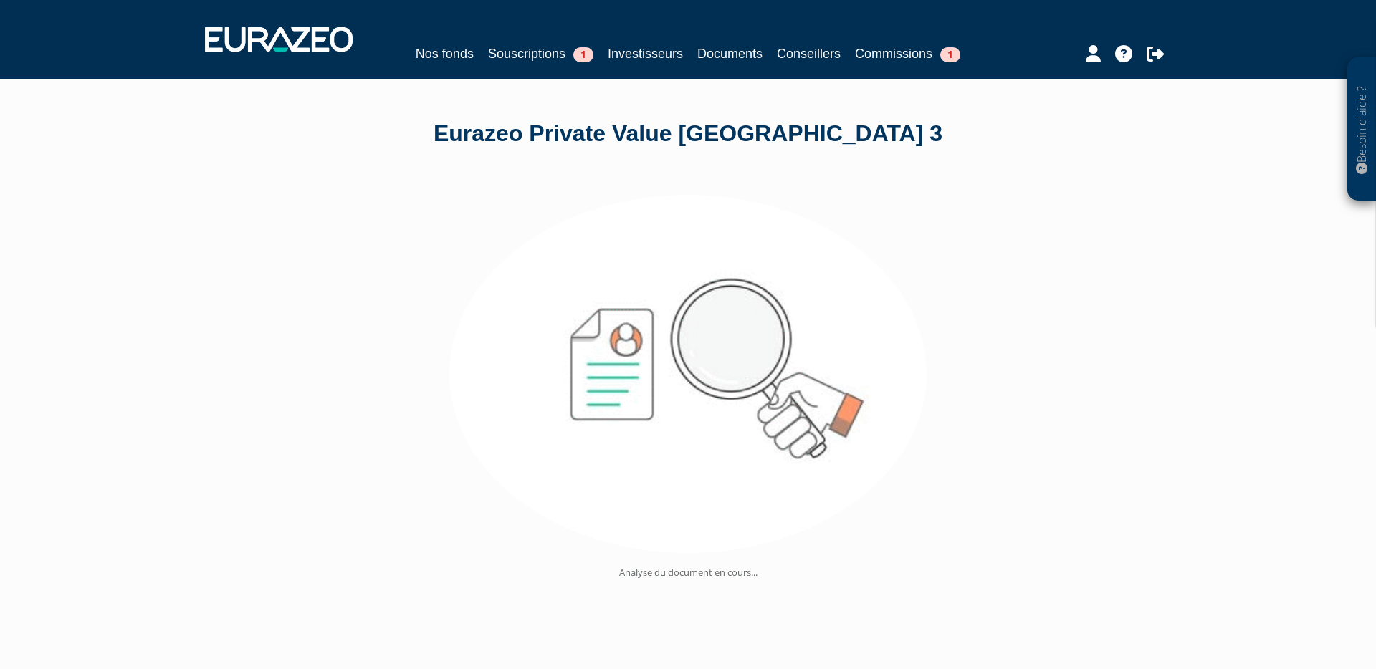
scroll to position [1, 0]
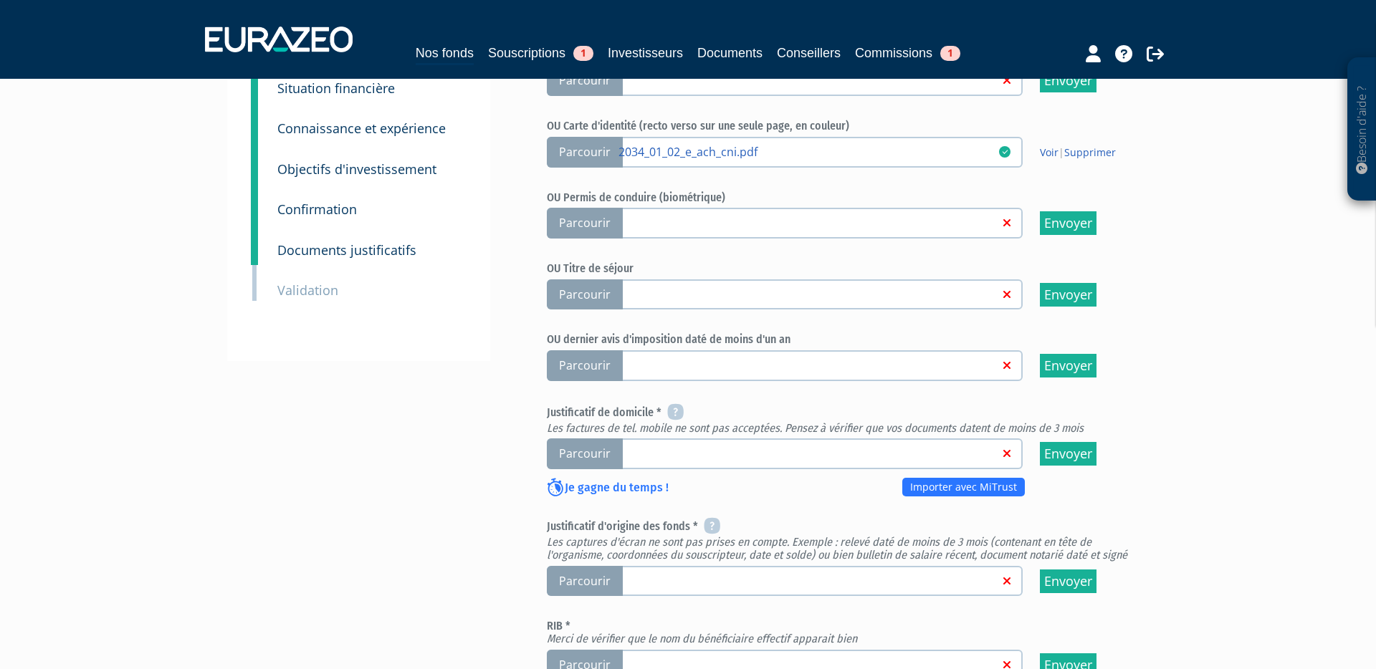
scroll to position [257, 0]
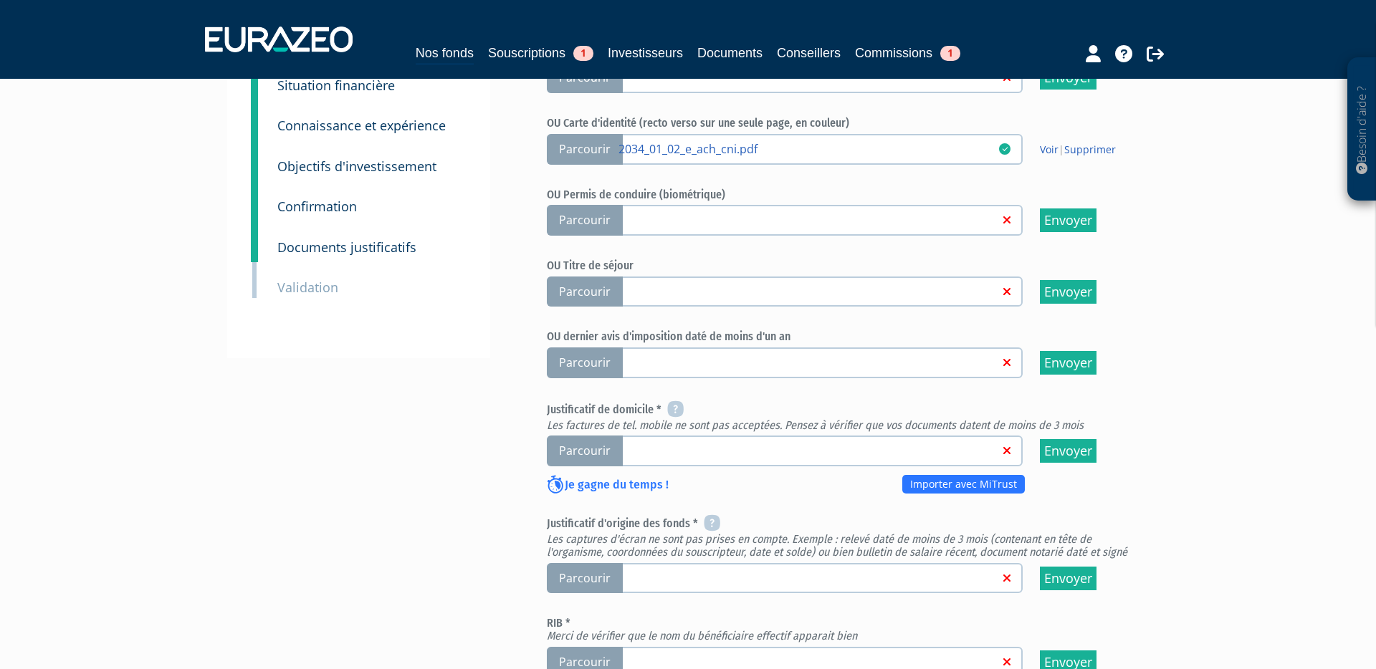
click at [600, 436] on span "Parcourir" at bounding box center [585, 451] width 76 height 31
click at [0, 0] on input "Parcourir" at bounding box center [0, 0] width 0 height 0
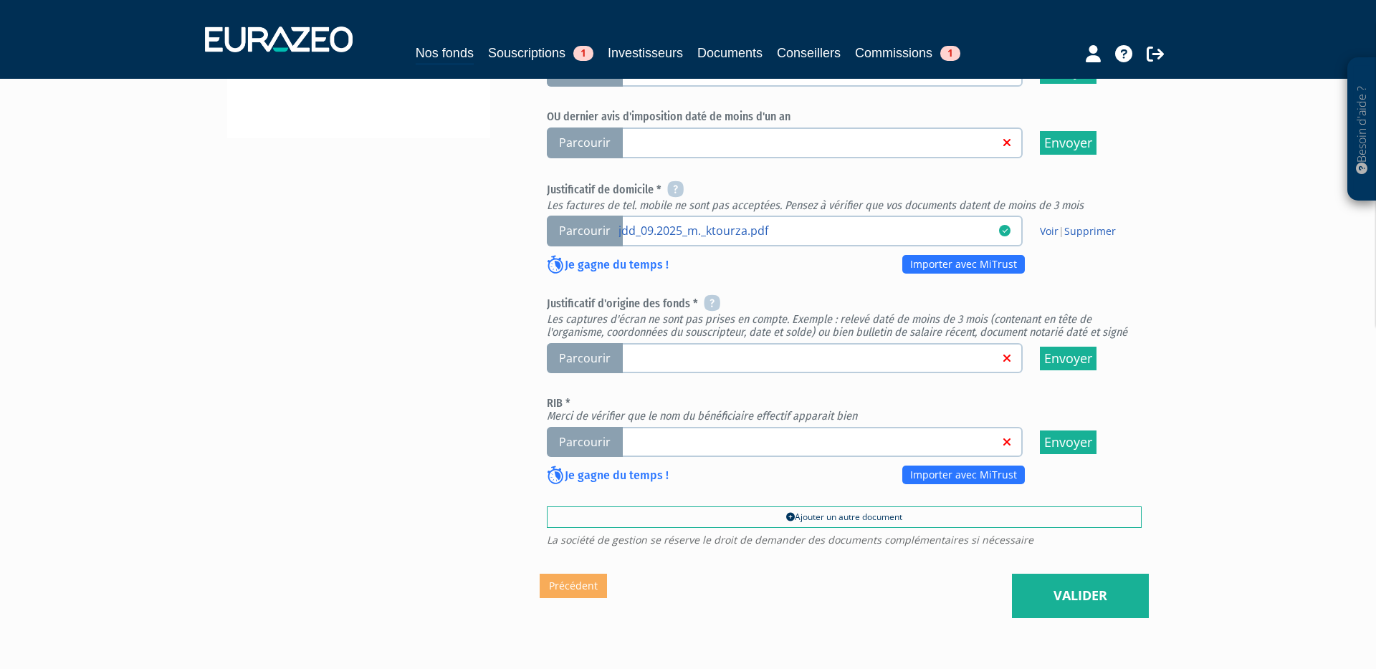
scroll to position [481, 0]
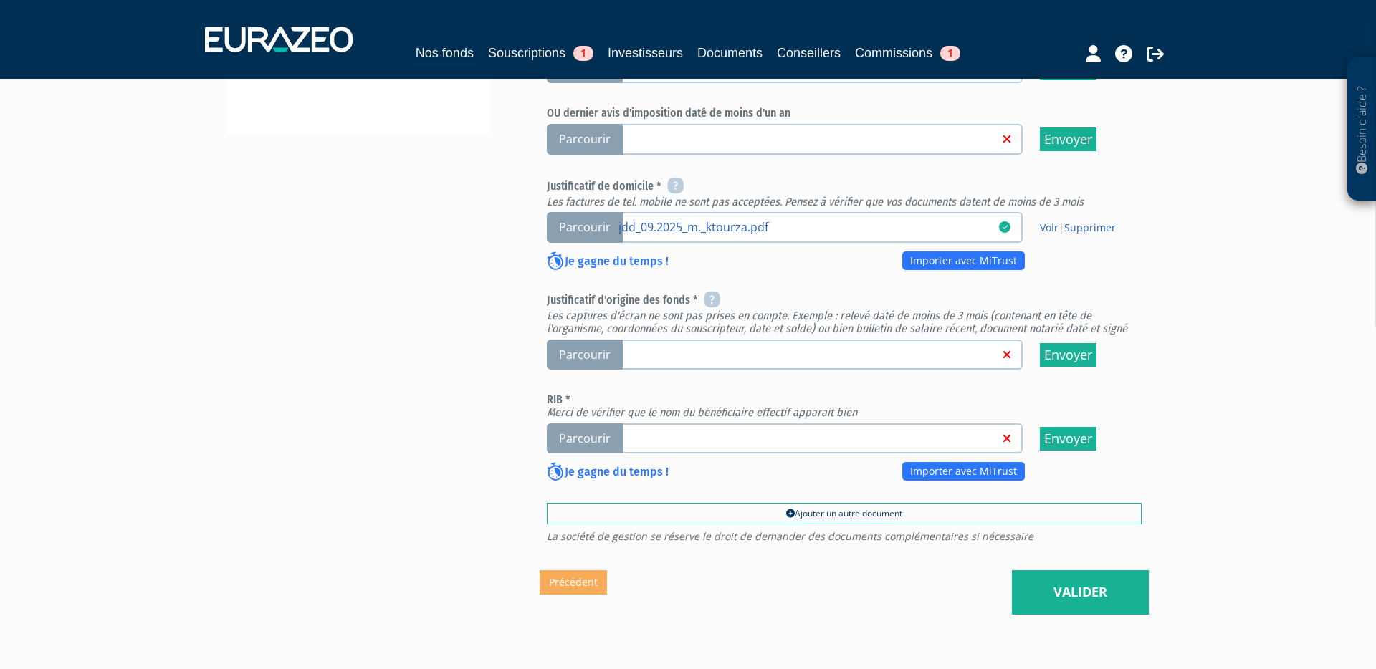
click at [598, 423] on span "Parcourir" at bounding box center [585, 438] width 76 height 31
click at [0, 0] on input "Parcourir" at bounding box center [0, 0] width 0 height 0
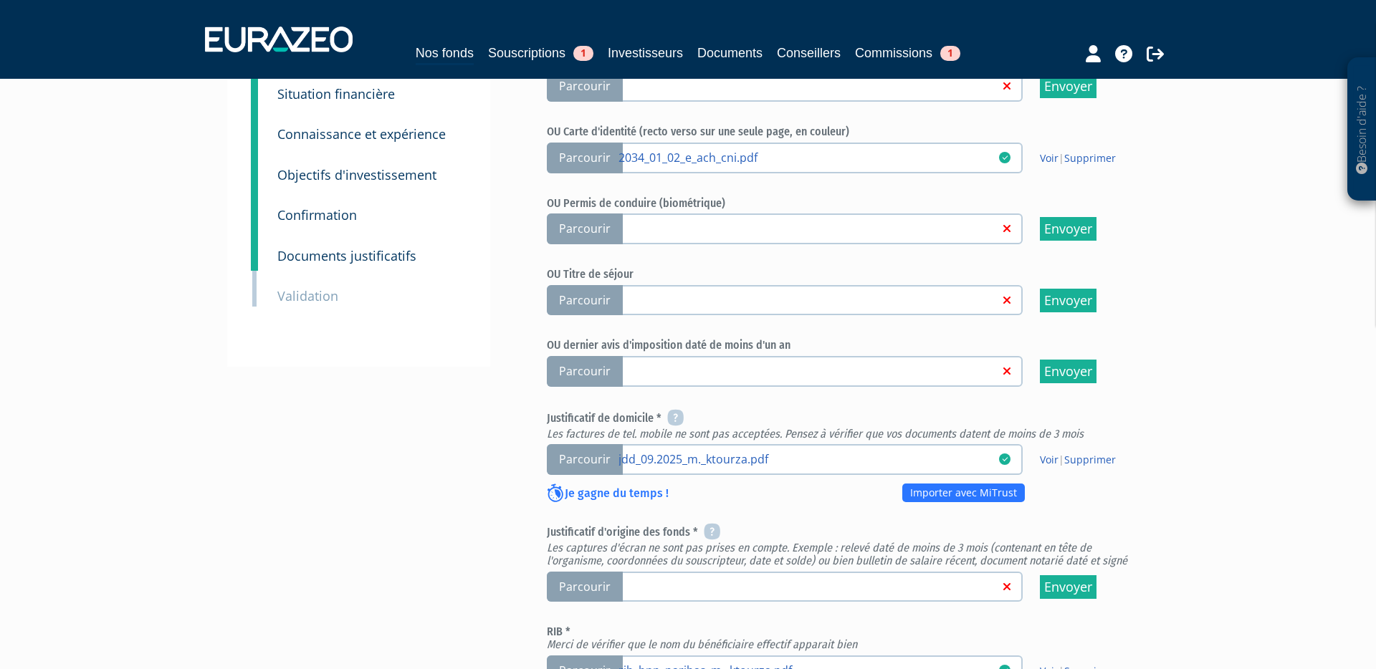
scroll to position [207, 0]
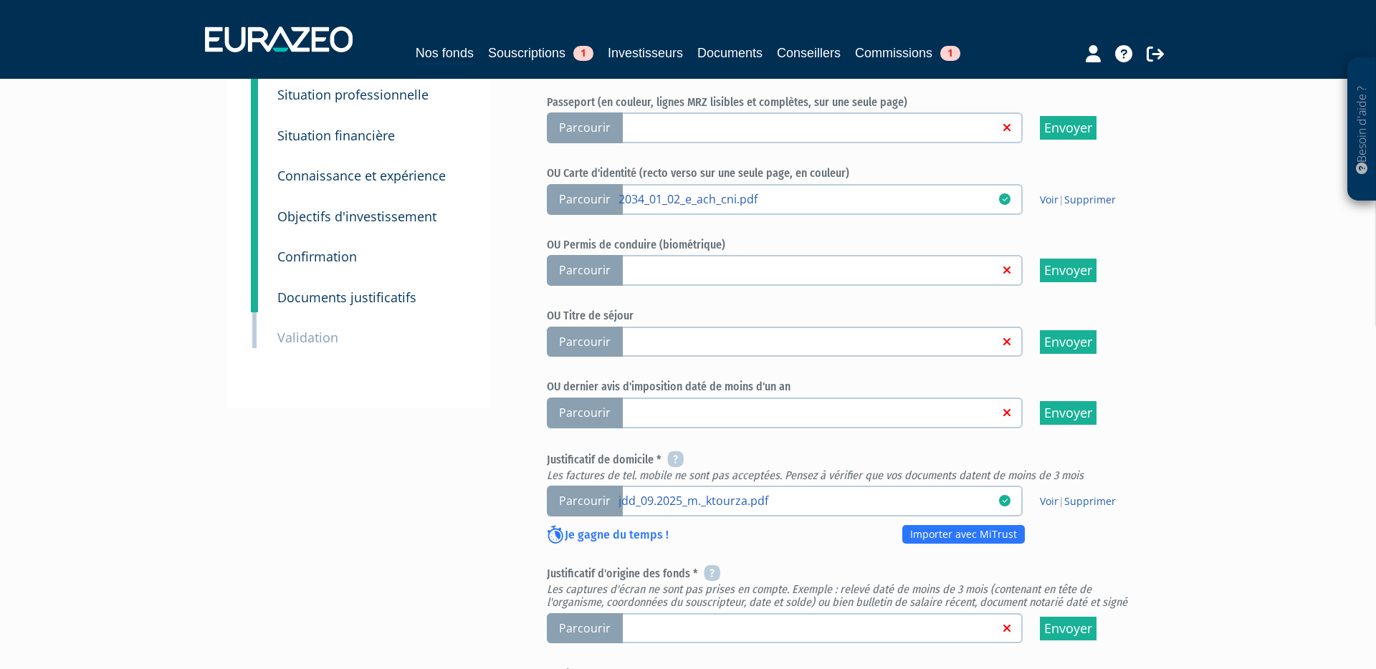
click at [571, 398] on span "Parcourir" at bounding box center [585, 413] width 76 height 31
click at [0, 0] on input "Parcourir" at bounding box center [0, 0] width 0 height 0
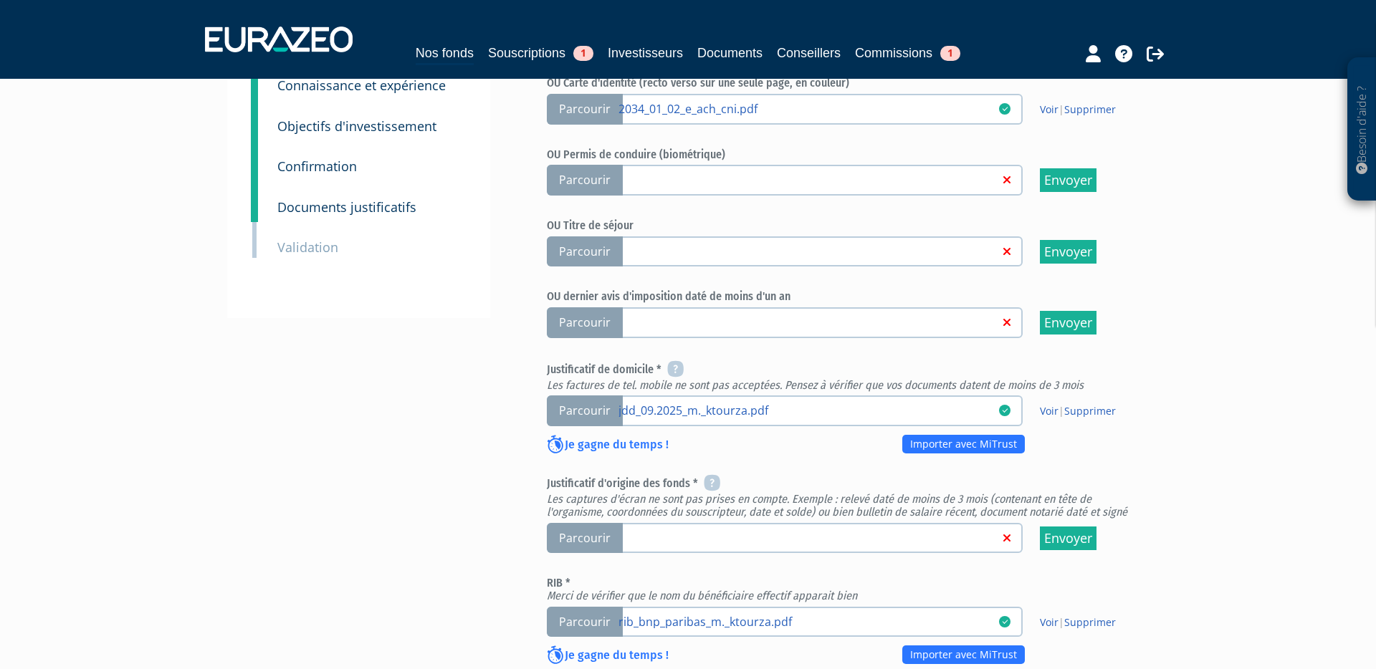
scroll to position [295, 0]
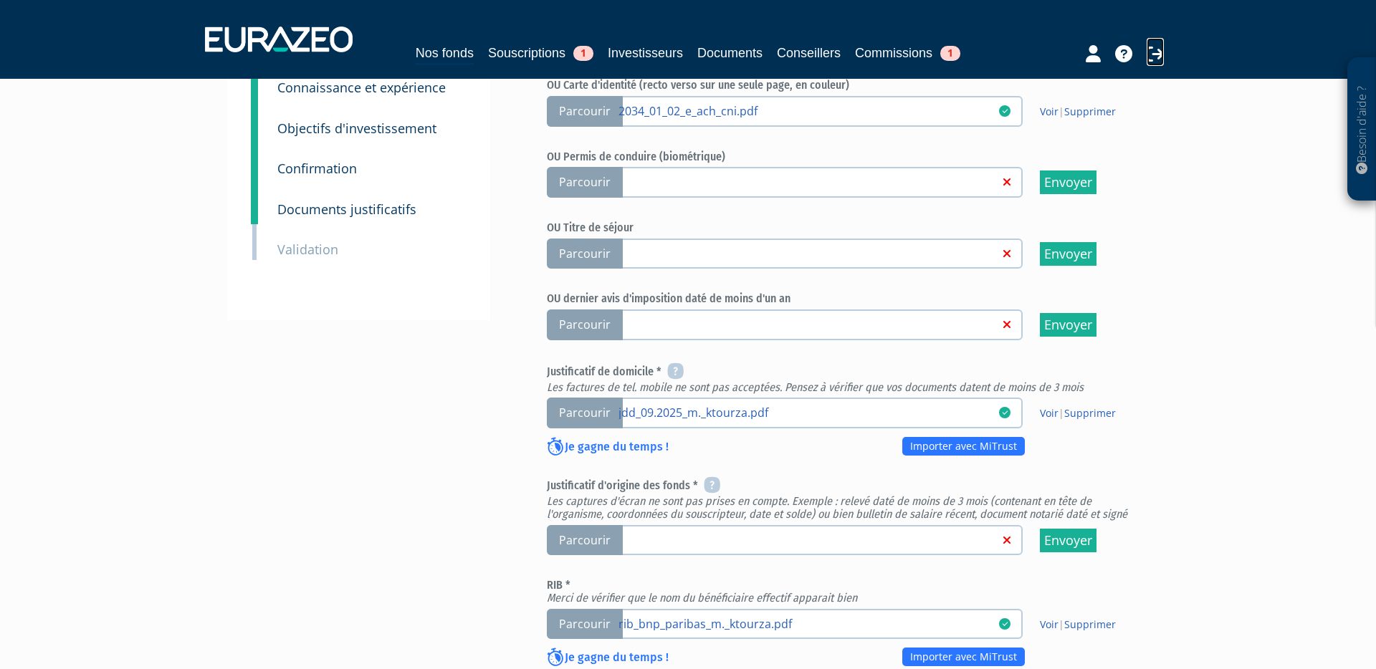
click at [1159, 57] on icon at bounding box center [1154, 53] width 17 height 17
